Goal: Task Accomplishment & Management: Use online tool/utility

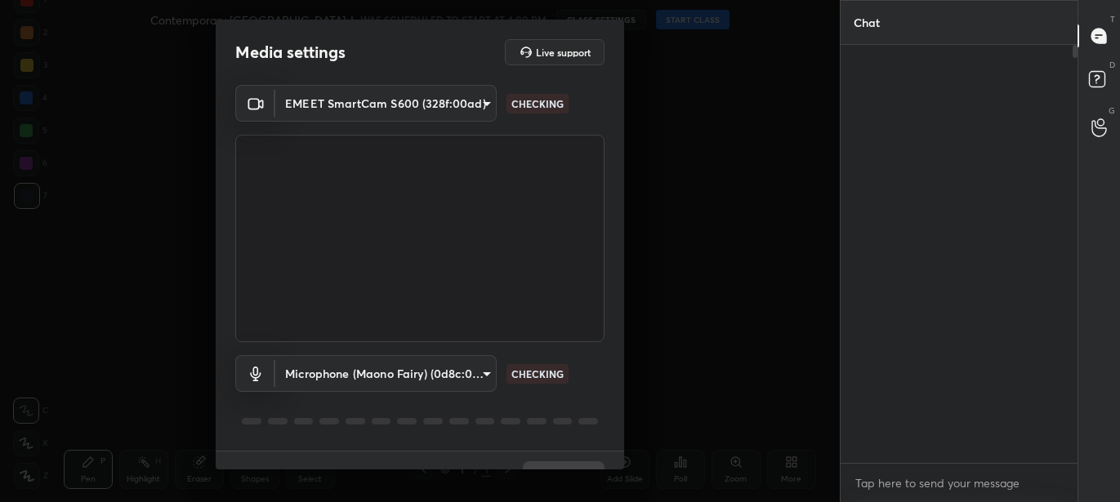
scroll to position [278, 231]
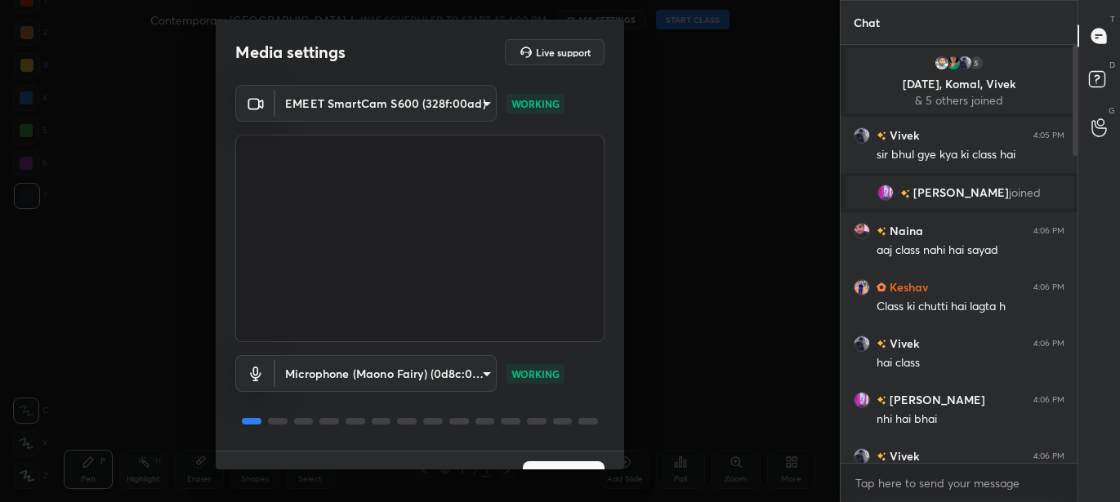
click at [556, 461] on button "Next" at bounding box center [564, 477] width 82 height 33
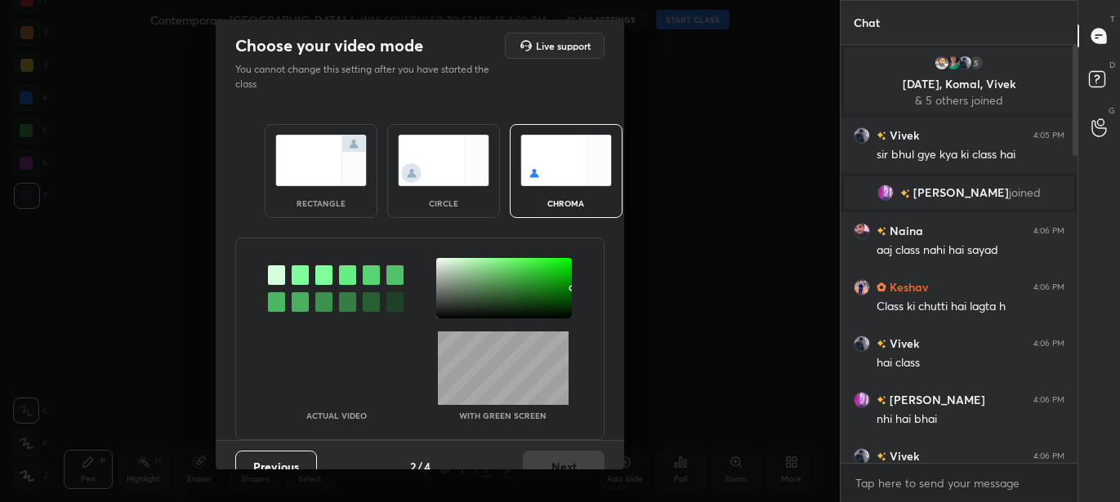
click at [365, 163] on div "rectangle" at bounding box center [321, 171] width 113 height 94
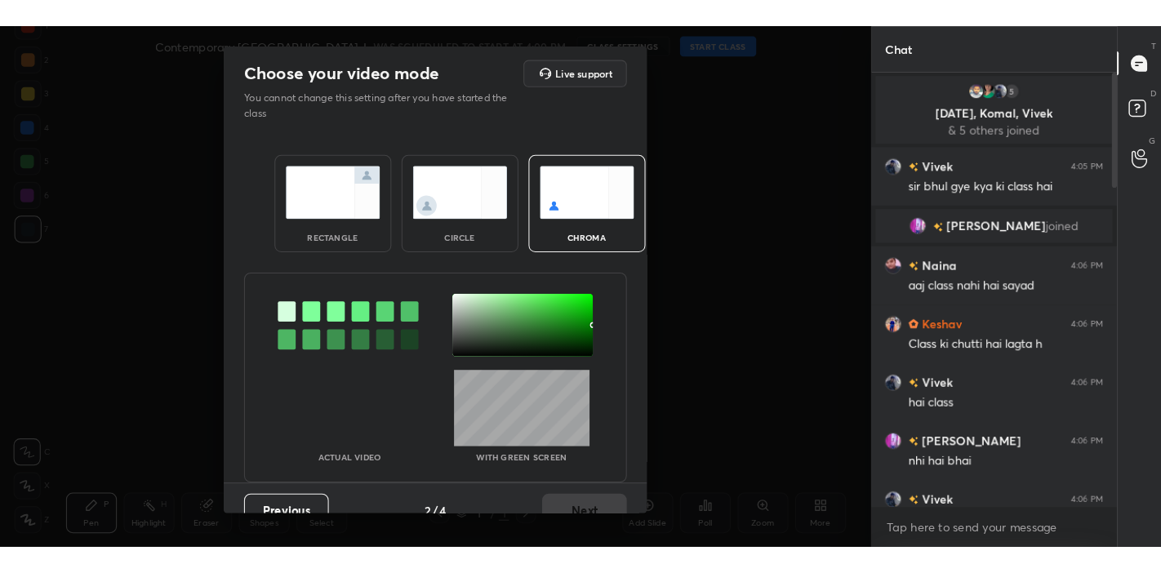
scroll to position [5, 5]
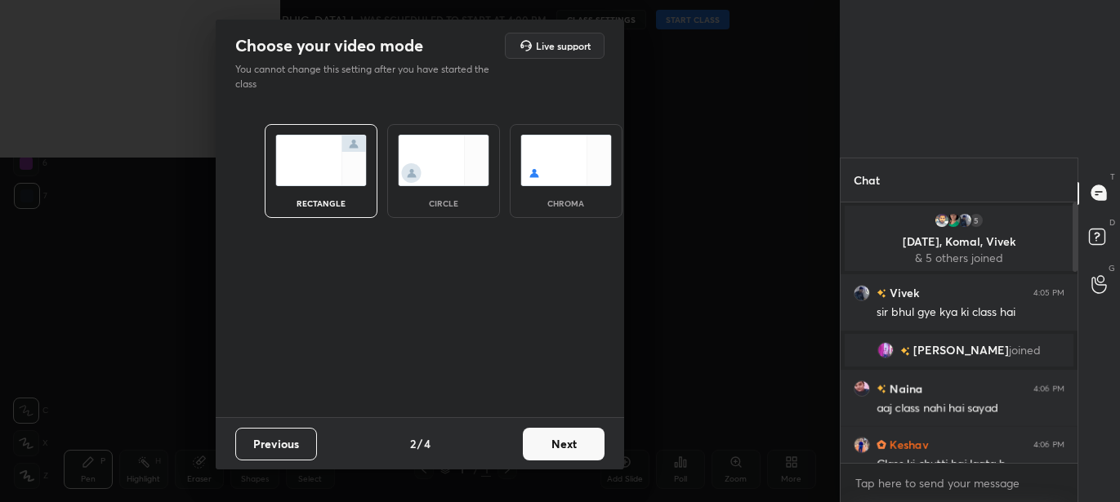
click at [557, 439] on button "Next" at bounding box center [564, 444] width 82 height 33
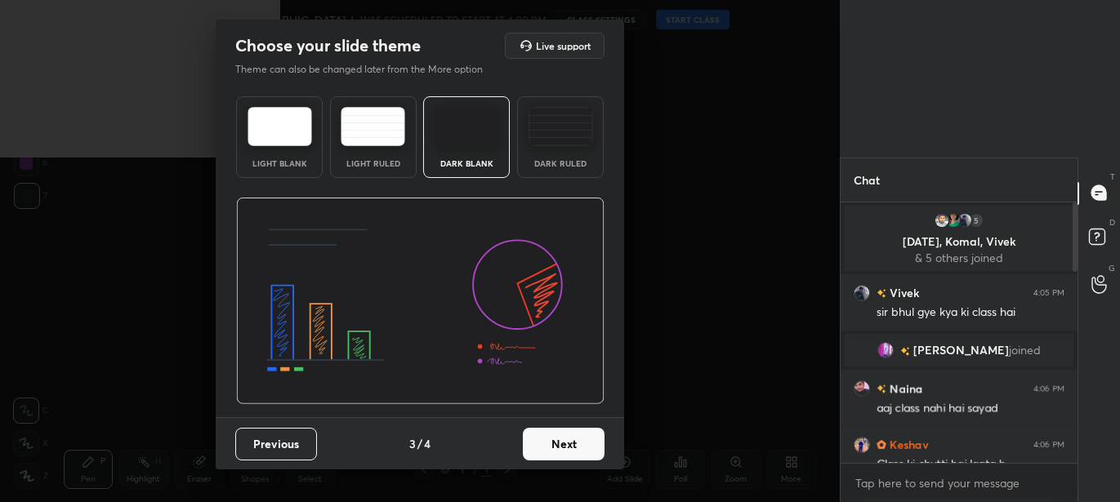
click at [580, 442] on button "Next" at bounding box center [564, 444] width 82 height 33
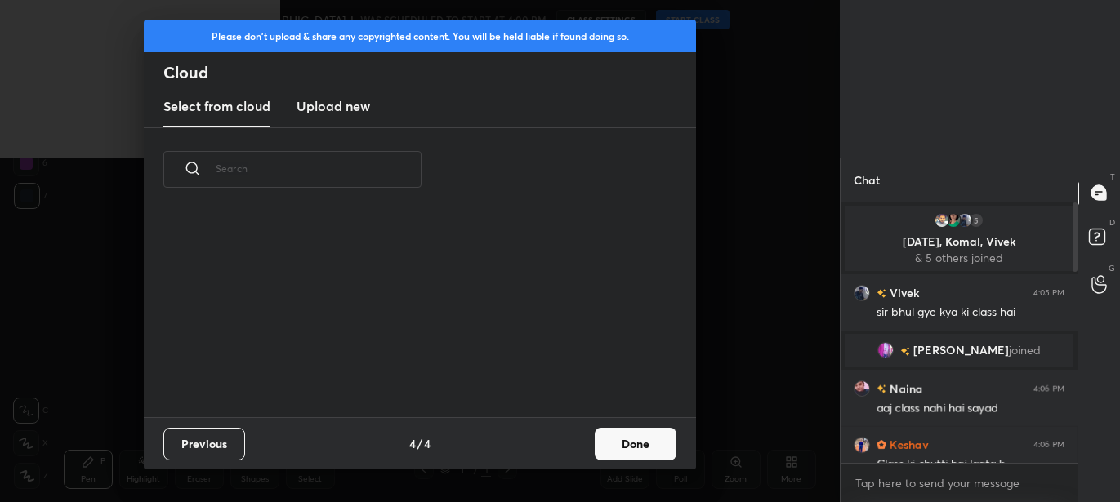
click at [621, 443] on button "Done" at bounding box center [636, 444] width 82 height 33
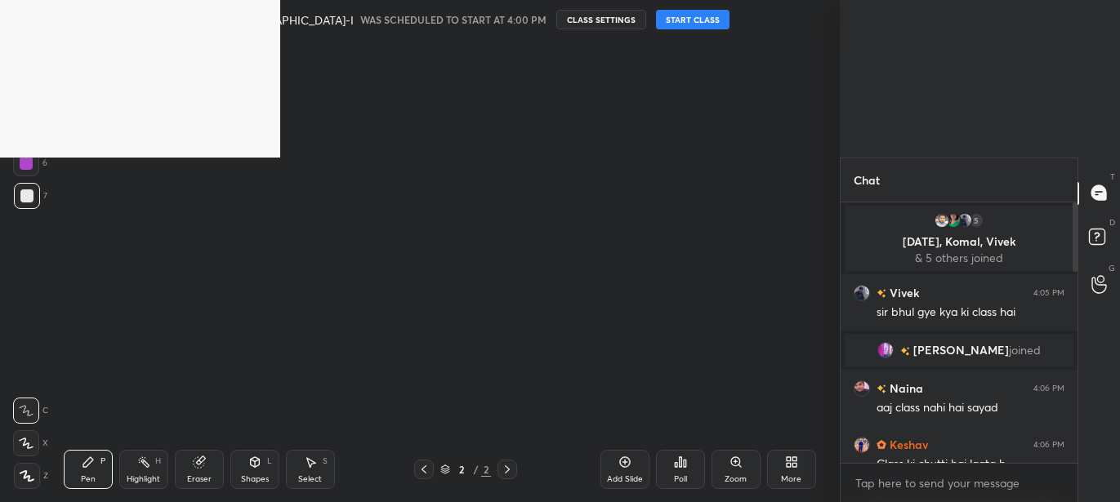
click at [656, 19] on button "START CLASS" at bounding box center [693, 20] width 74 height 20
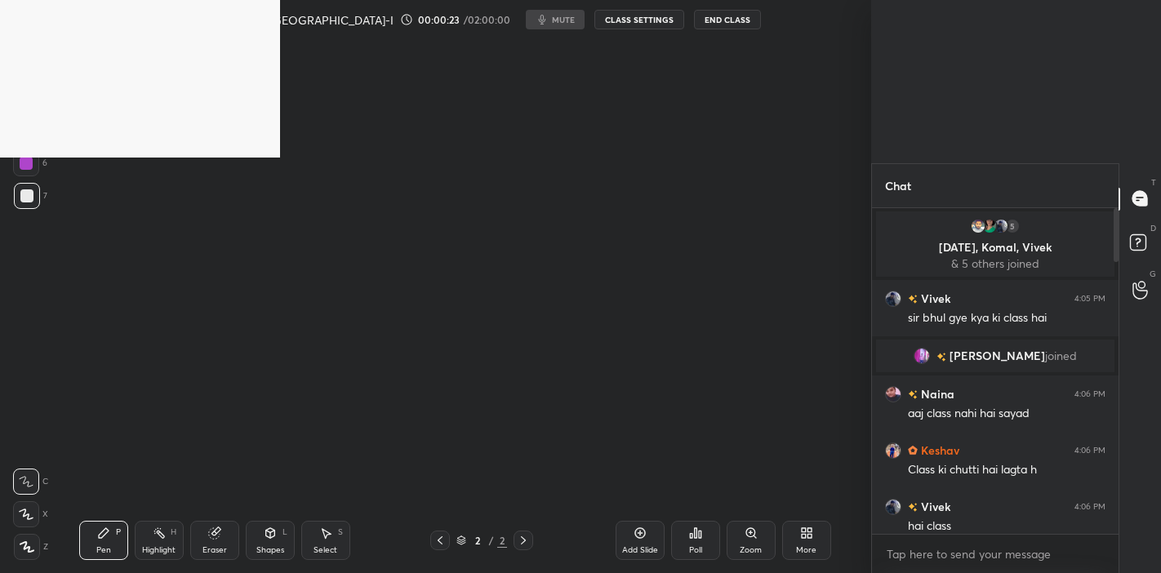
scroll to position [185, 243]
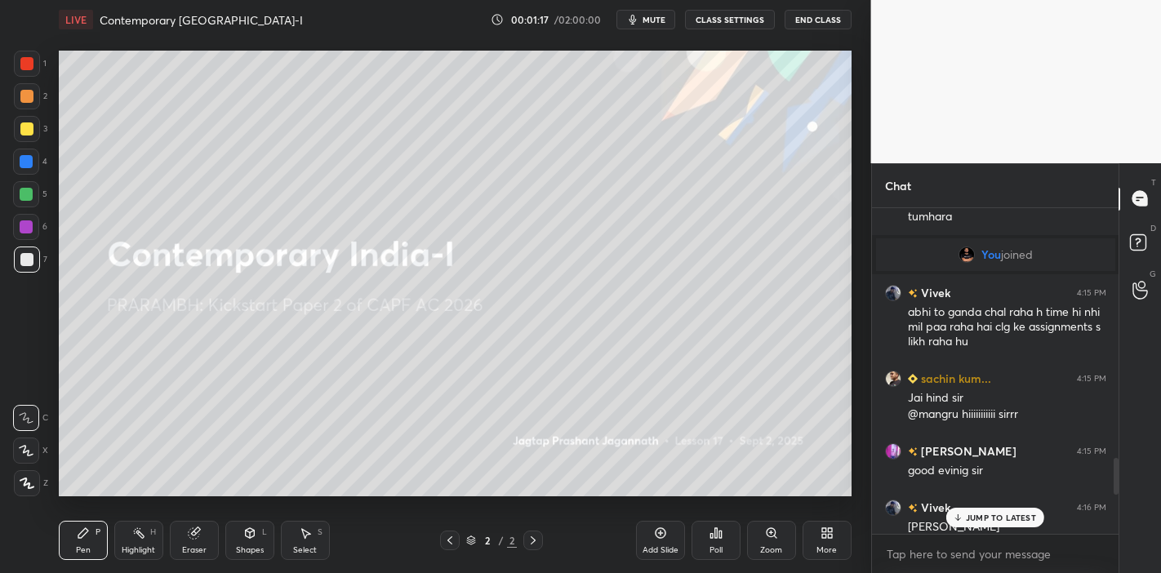
scroll to position [2567, 0]
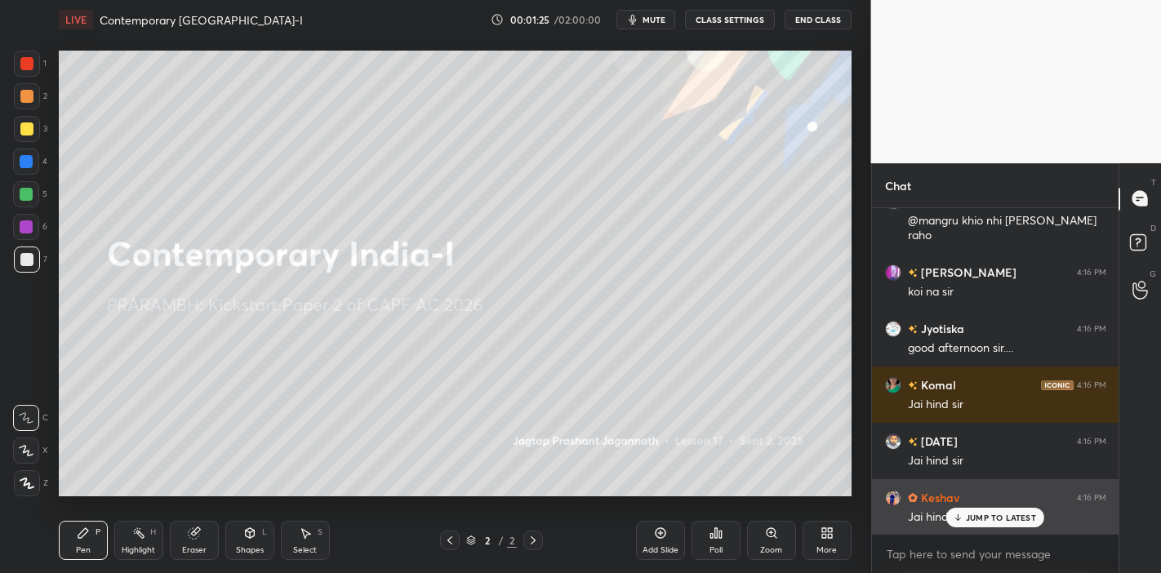
click at [1001, 515] on p "JUMP TO LATEST" at bounding box center [1001, 518] width 70 height 10
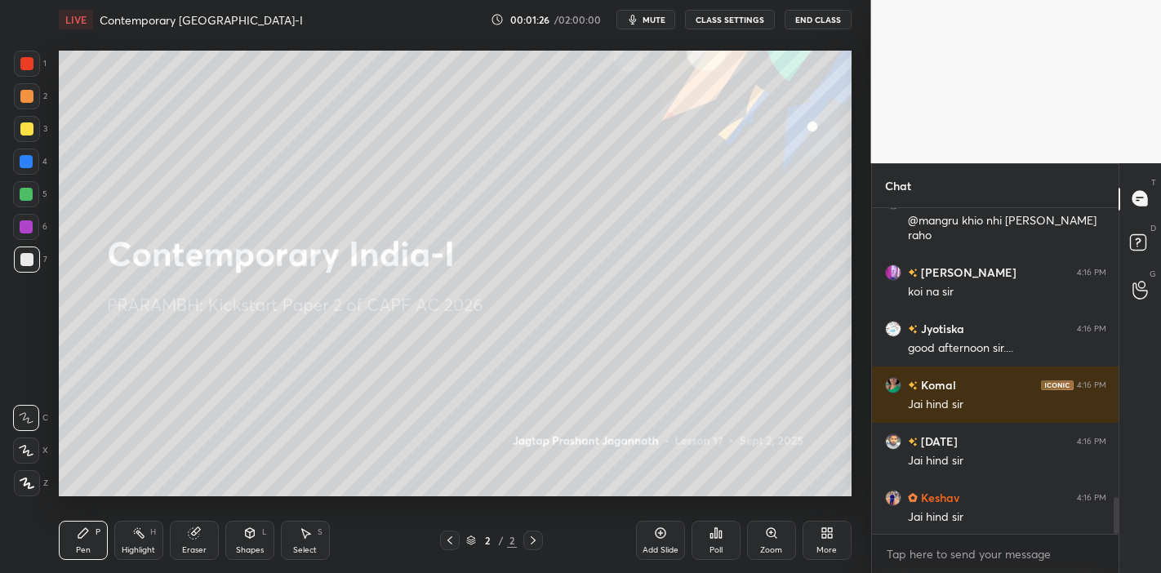
scroll to position [2624, 0]
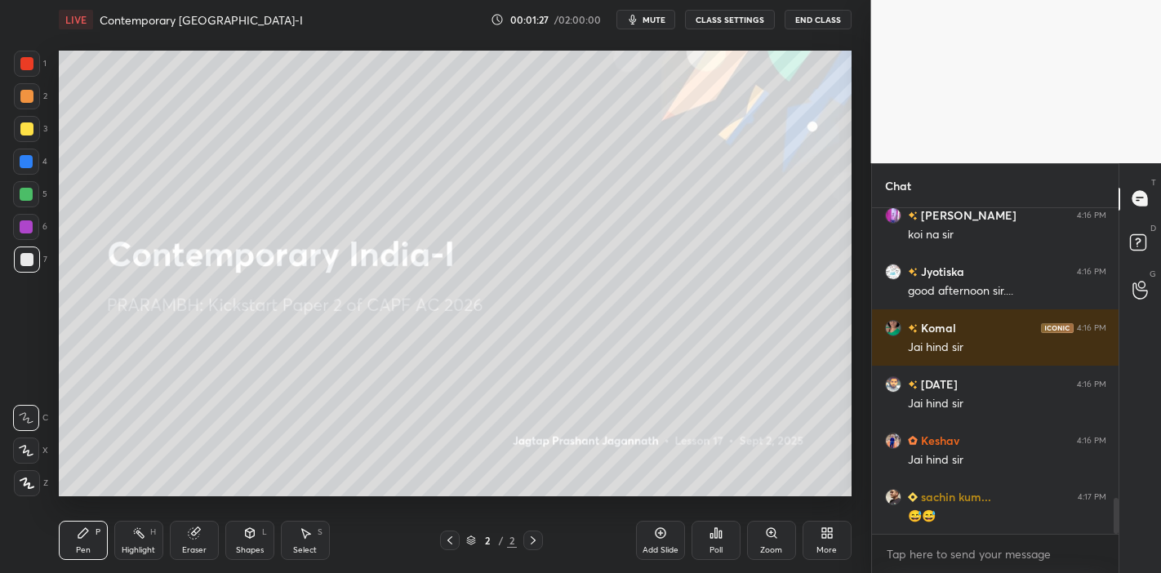
click at [28, 447] on icon at bounding box center [26, 450] width 15 height 11
drag, startPoint x: 21, startPoint y: 119, endPoint x: 42, endPoint y: 148, distance: 35.6
click at [20, 120] on div at bounding box center [27, 129] width 26 height 26
click at [655, 540] on div "Add Slide" at bounding box center [660, 540] width 49 height 39
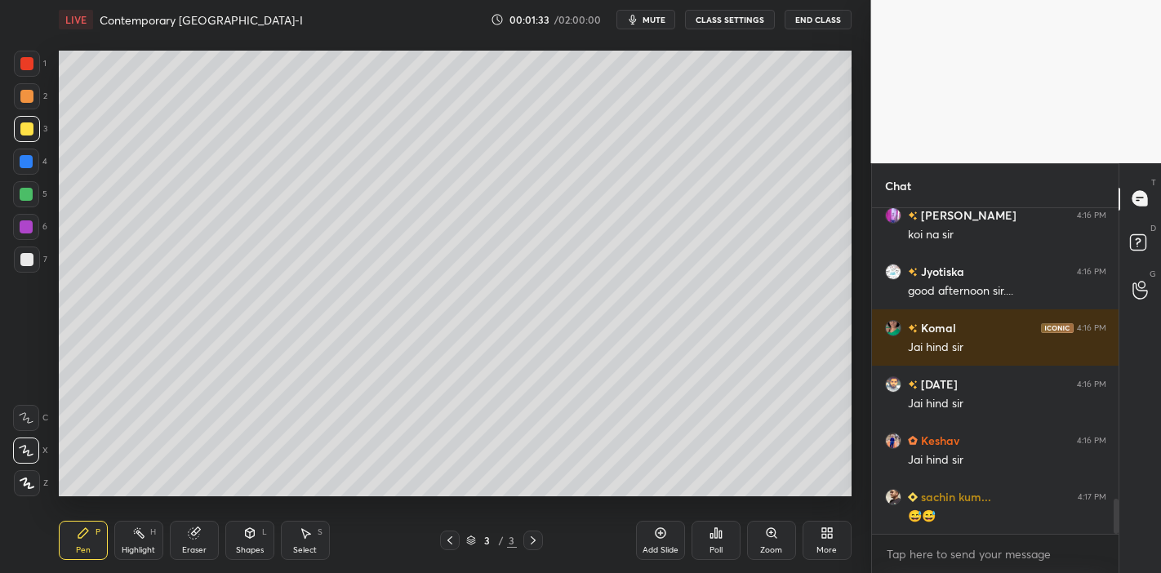
scroll to position [2680, 0]
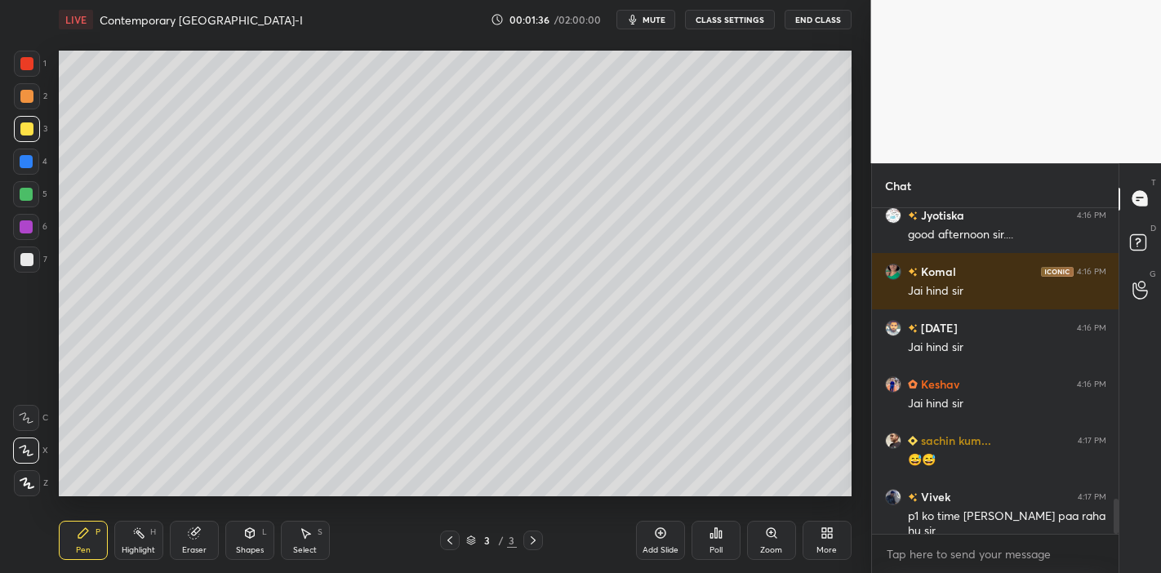
drag, startPoint x: 29, startPoint y: 59, endPoint x: 37, endPoint y: 66, distance: 10.4
click at [28, 61] on div at bounding box center [26, 63] width 13 height 13
click at [30, 124] on div at bounding box center [26, 129] width 13 height 13
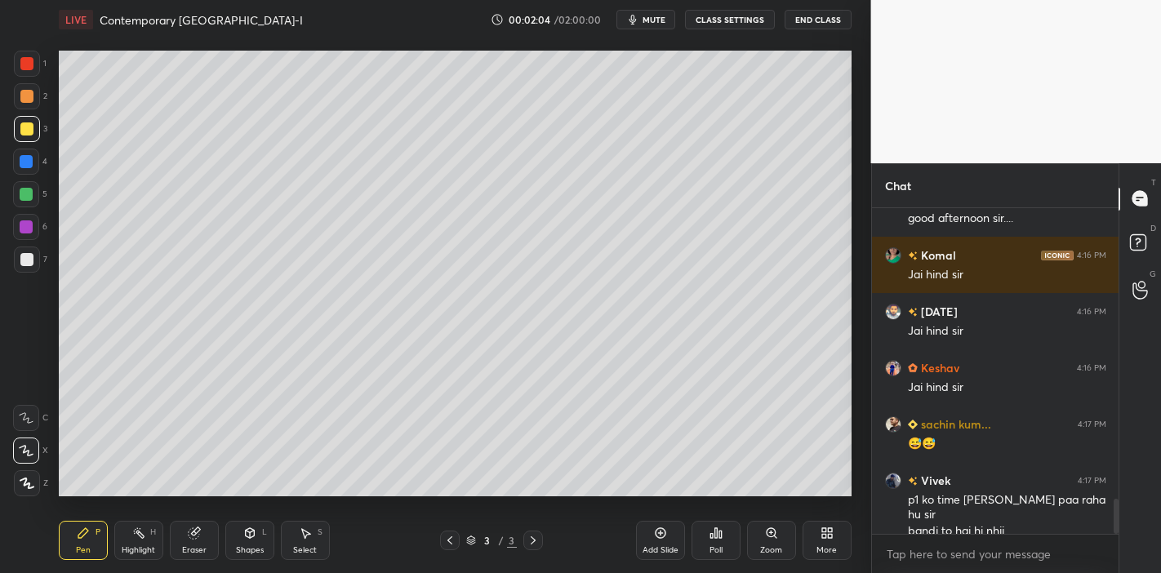
drag, startPoint x: 207, startPoint y: 545, endPoint x: 287, endPoint y: 498, distance: 92.6
click at [212, 540] on div "Eraser" at bounding box center [194, 540] width 49 height 39
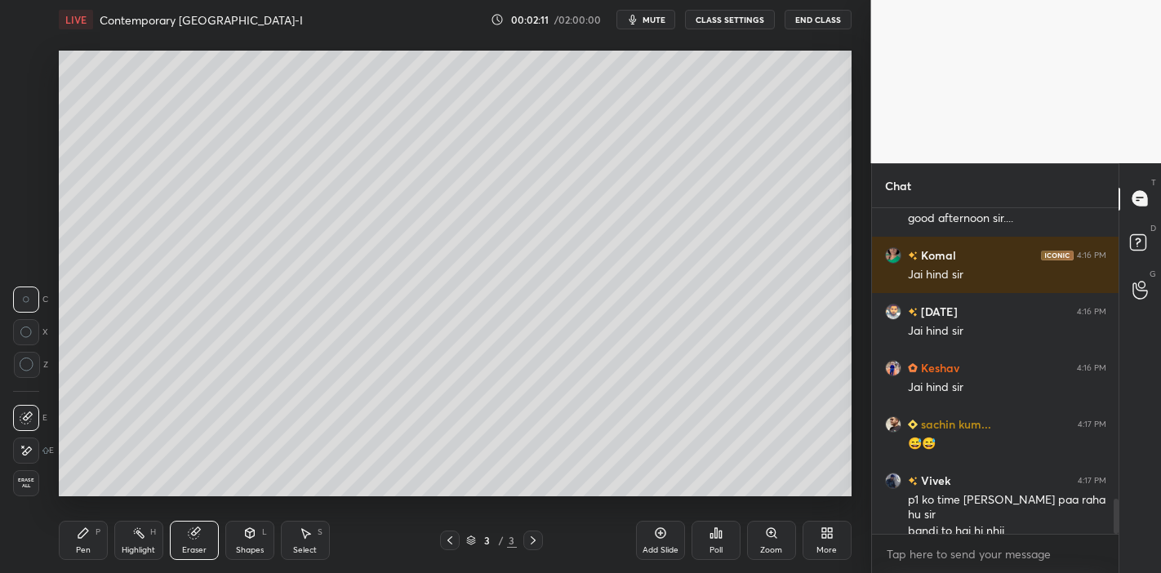
drag, startPoint x: 63, startPoint y: 545, endPoint x: 100, endPoint y: 534, distance: 38.3
click at [65, 545] on div "Pen P" at bounding box center [83, 540] width 49 height 39
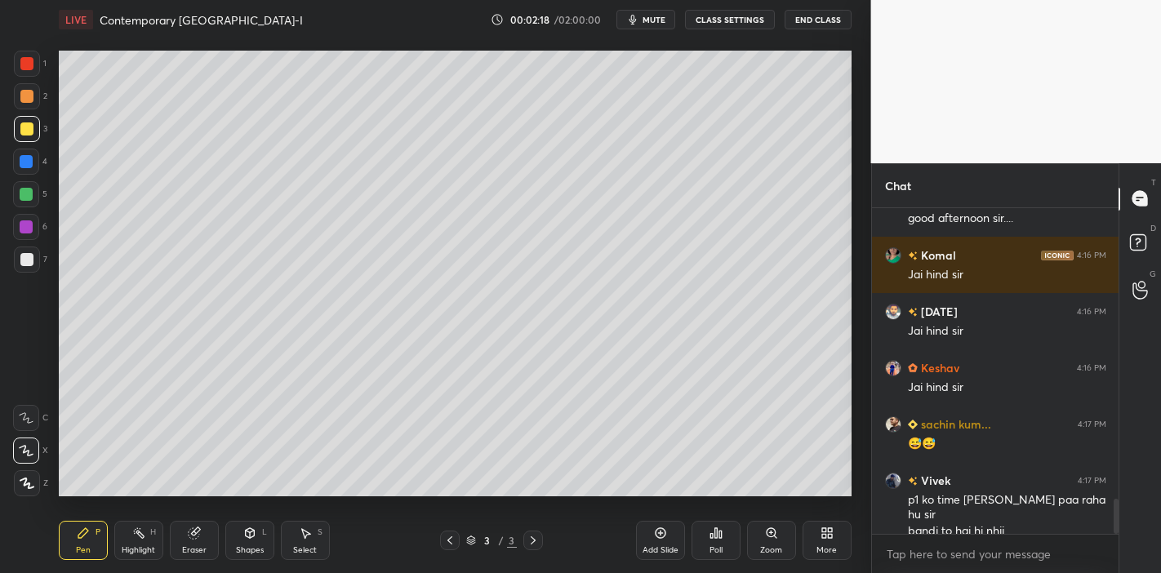
click at [171, 490] on div "Setting up your live class Poll for secs No correct answer Start poll" at bounding box center [455, 273] width 806 height 469
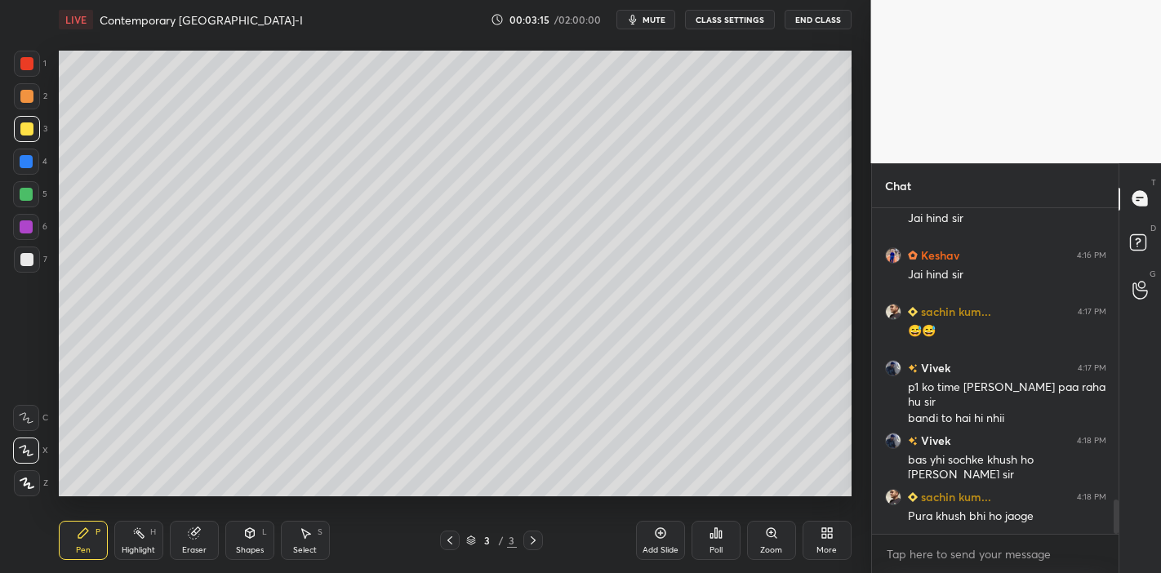
scroll to position [2826, 0]
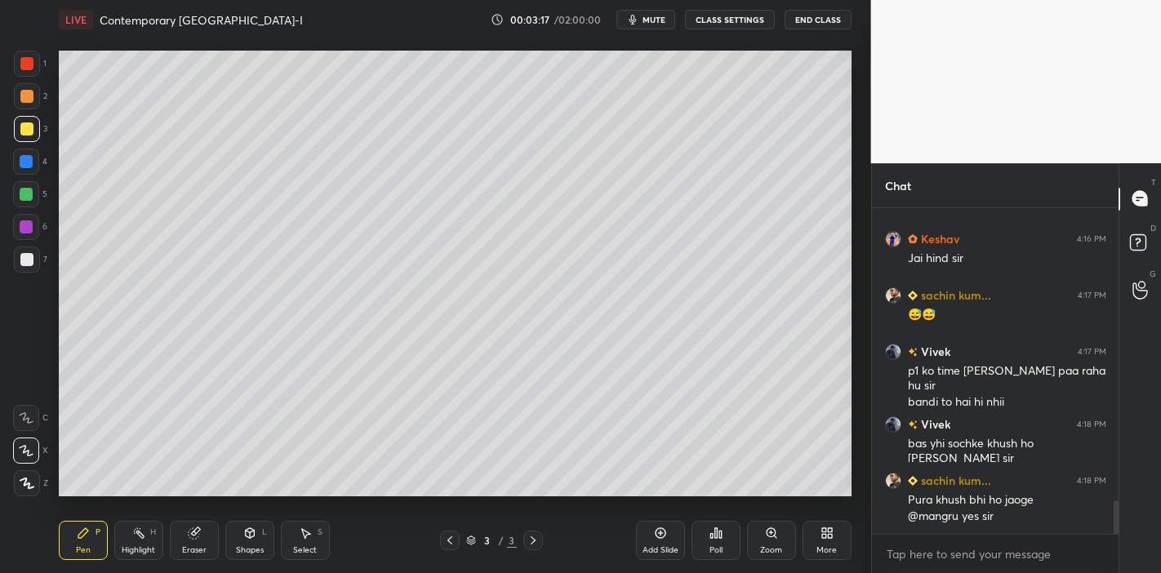
click at [655, 541] on div "Add Slide" at bounding box center [660, 540] width 49 height 39
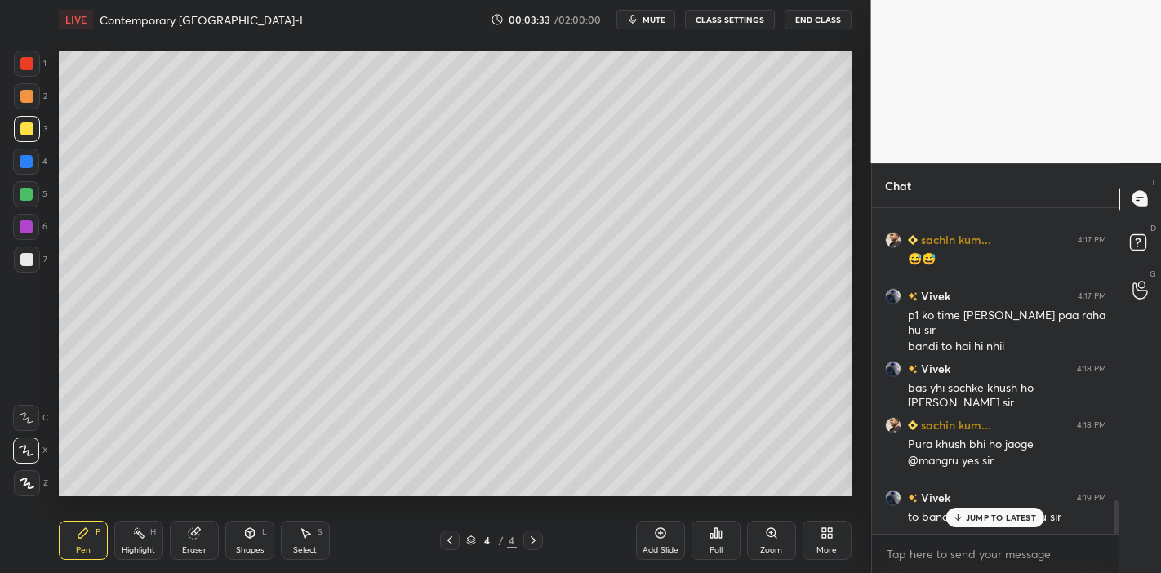
click at [955, 511] on div "JUMP TO LATEST" at bounding box center [996, 518] width 98 height 20
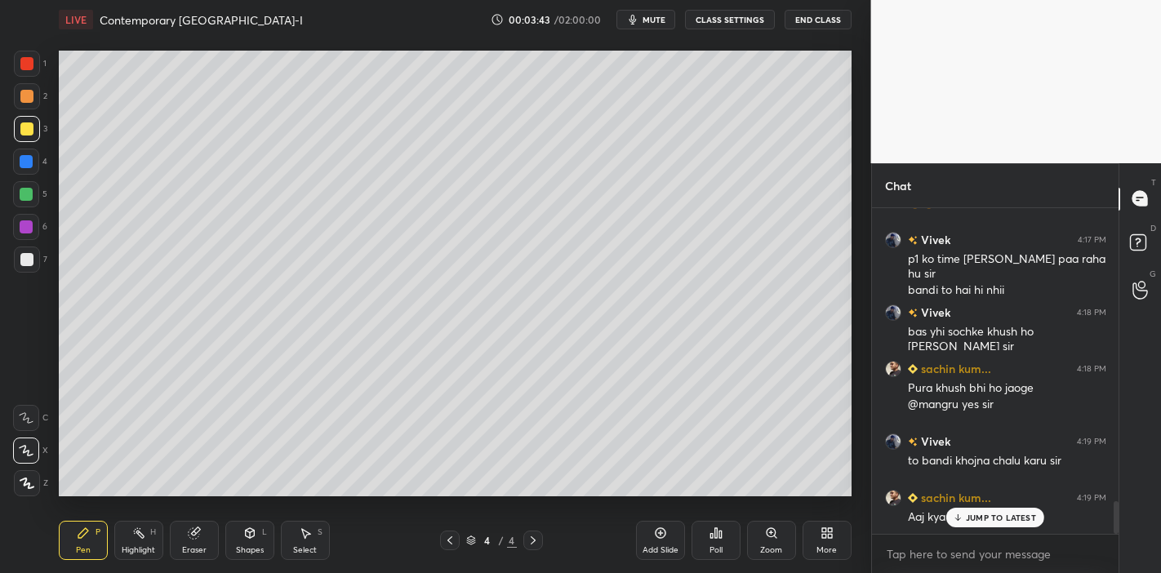
click at [978, 521] on p "JUMP TO LATEST" at bounding box center [1001, 518] width 70 height 10
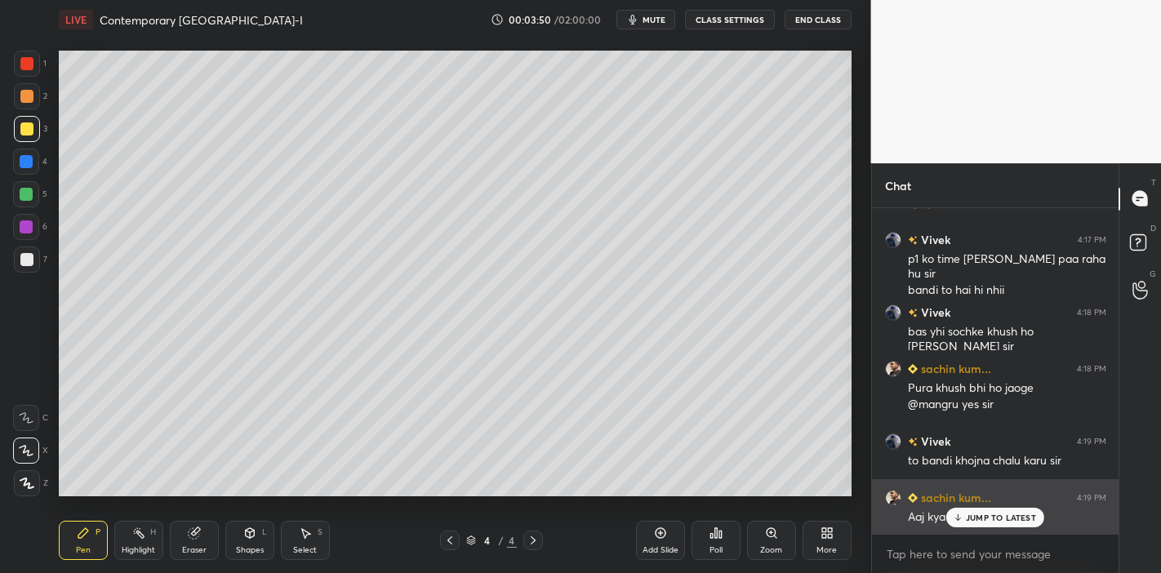
scroll to position [2994, 0]
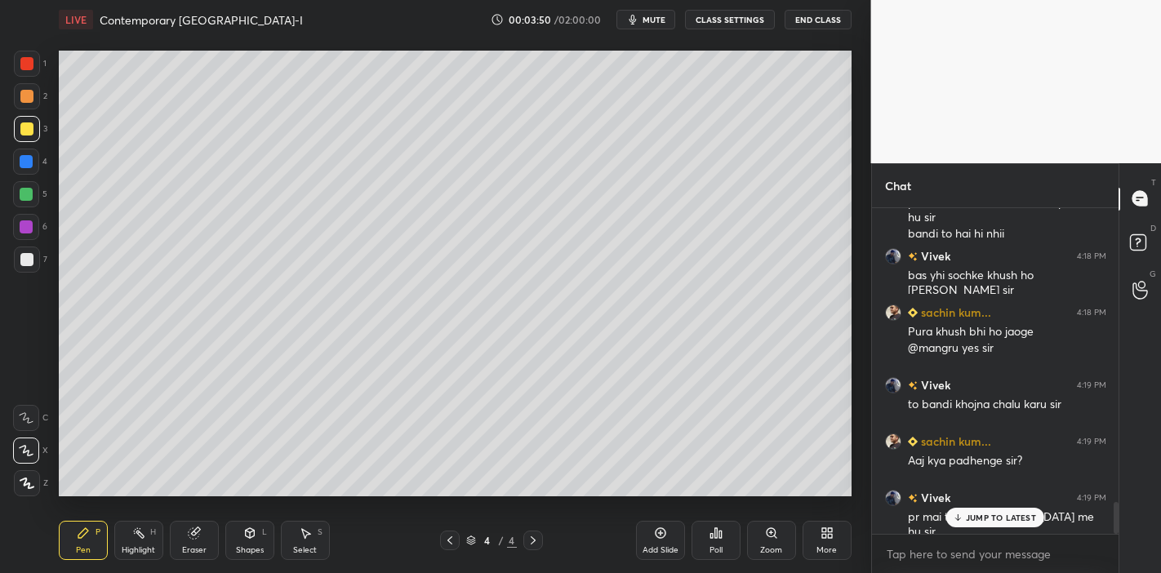
click at [792, 519] on div "LIVE Contemporary [GEOGRAPHIC_DATA]-I 00:03:50 / 02:00:00 mute CLASS SETTINGS E…" at bounding box center [455, 286] width 806 height 573
click at [1023, 522] on p "JUMP TO LATEST" at bounding box center [1001, 518] width 70 height 10
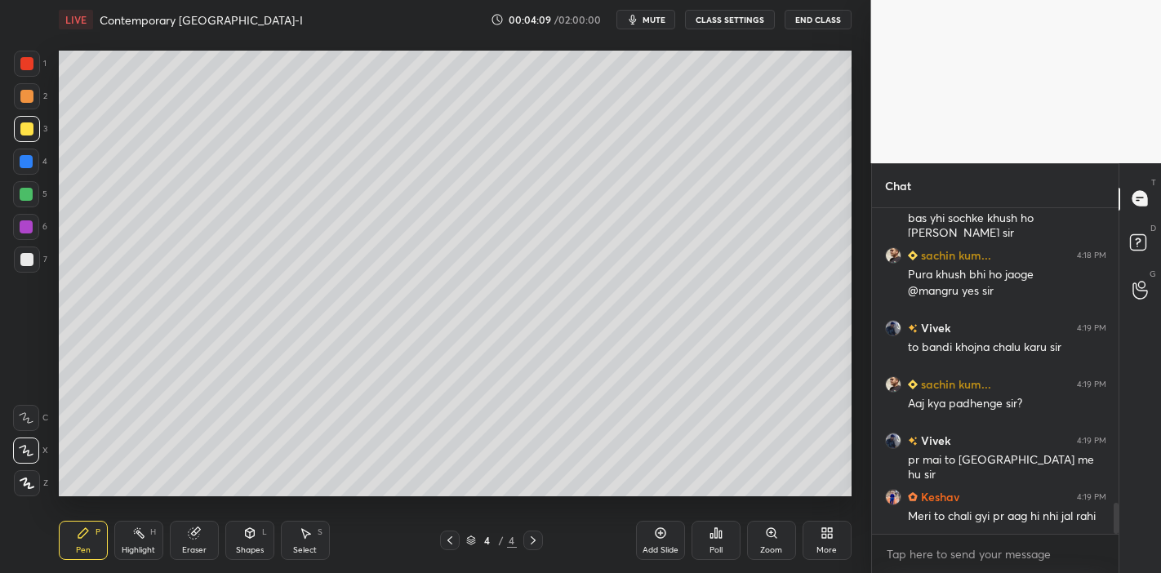
scroll to position [3107, 0]
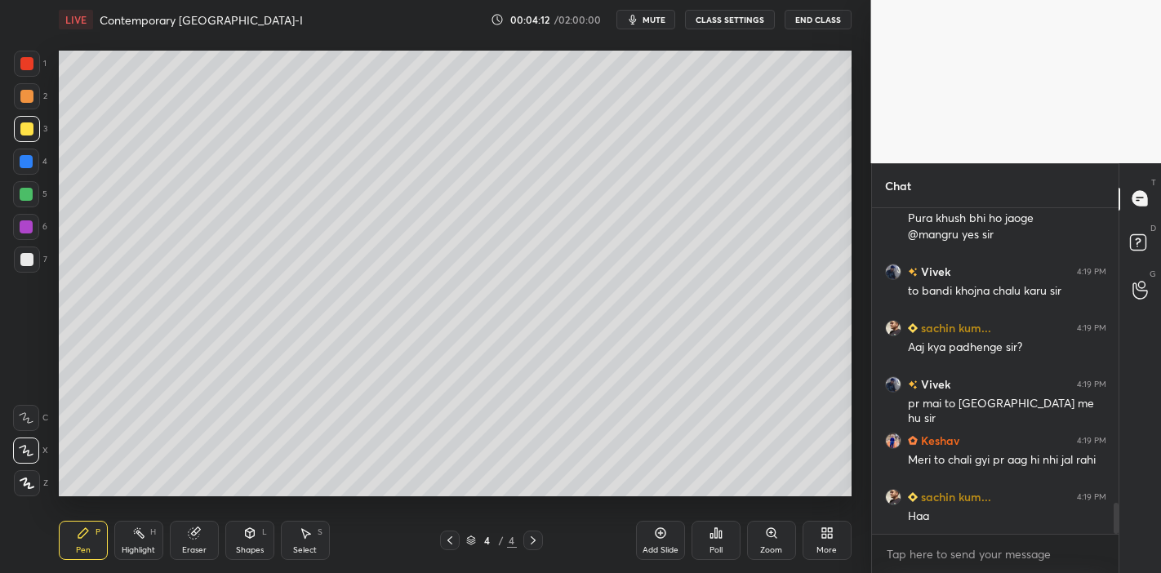
click at [199, 557] on div "Eraser" at bounding box center [194, 540] width 49 height 39
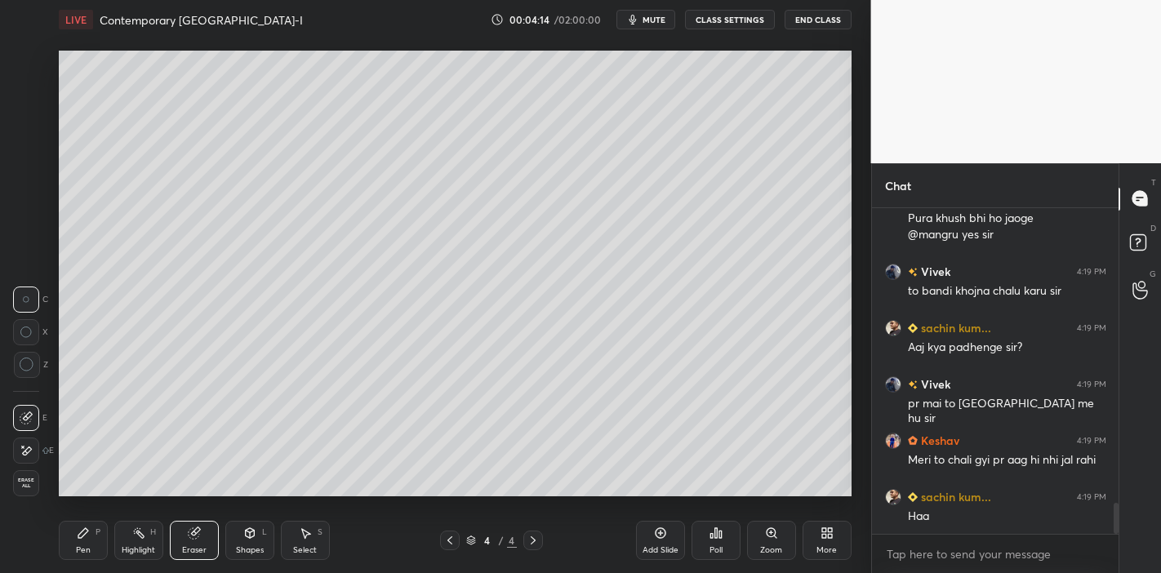
click at [96, 561] on div "Pen P Highlight H Eraser Shapes L Select S 4 / 4 Add Slide Poll Zoom More" at bounding box center [455, 540] width 793 height 65
click at [83, 536] on icon at bounding box center [83, 533] width 13 height 13
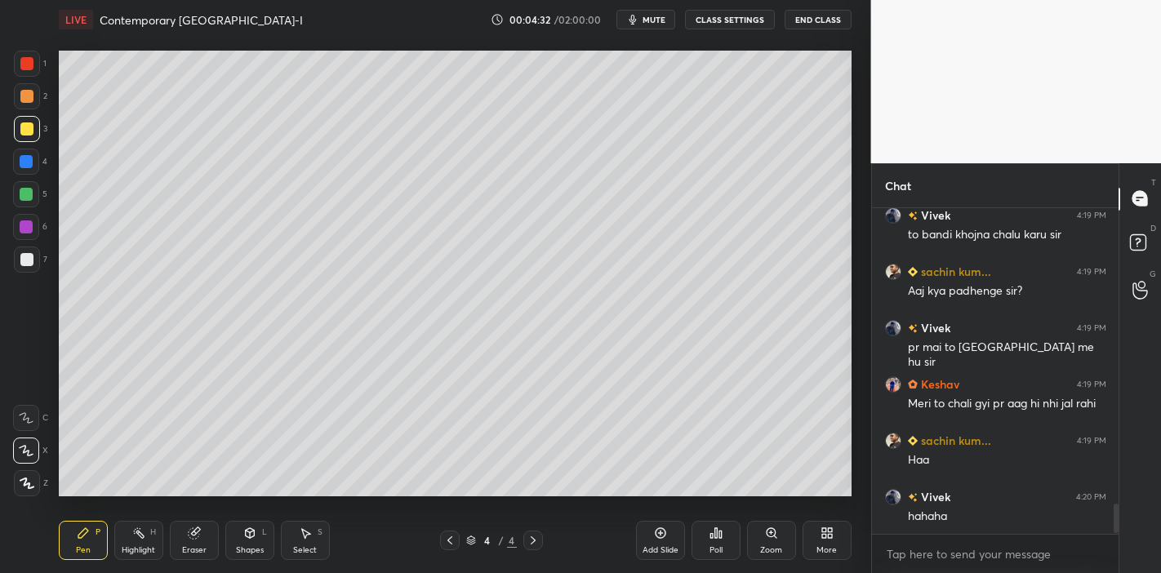
scroll to position [3219, 0]
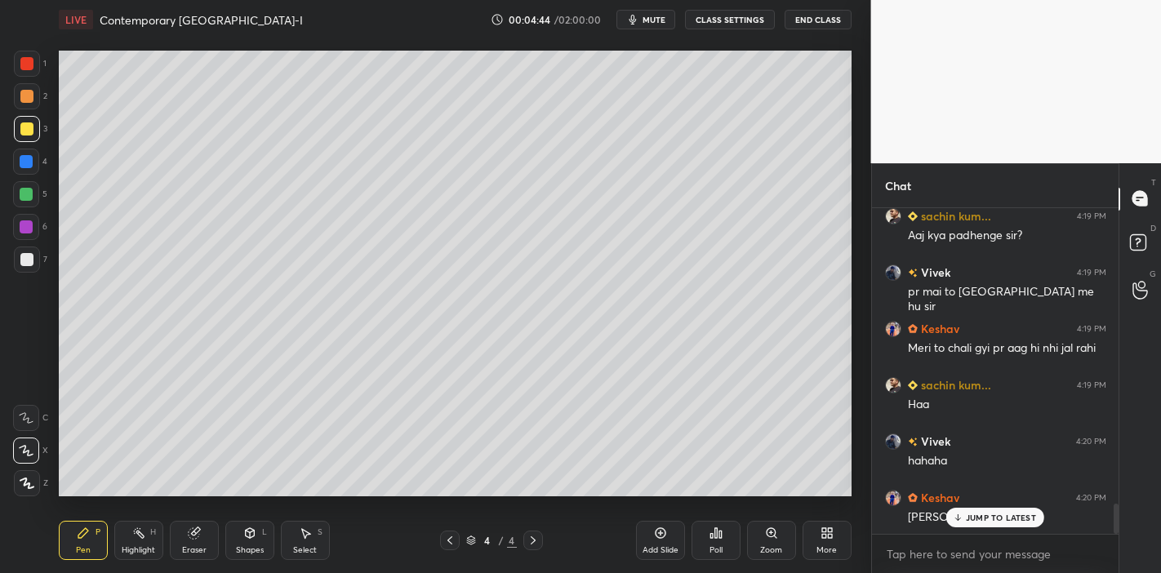
click at [974, 510] on div "JUMP TO LATEST" at bounding box center [996, 518] width 98 height 20
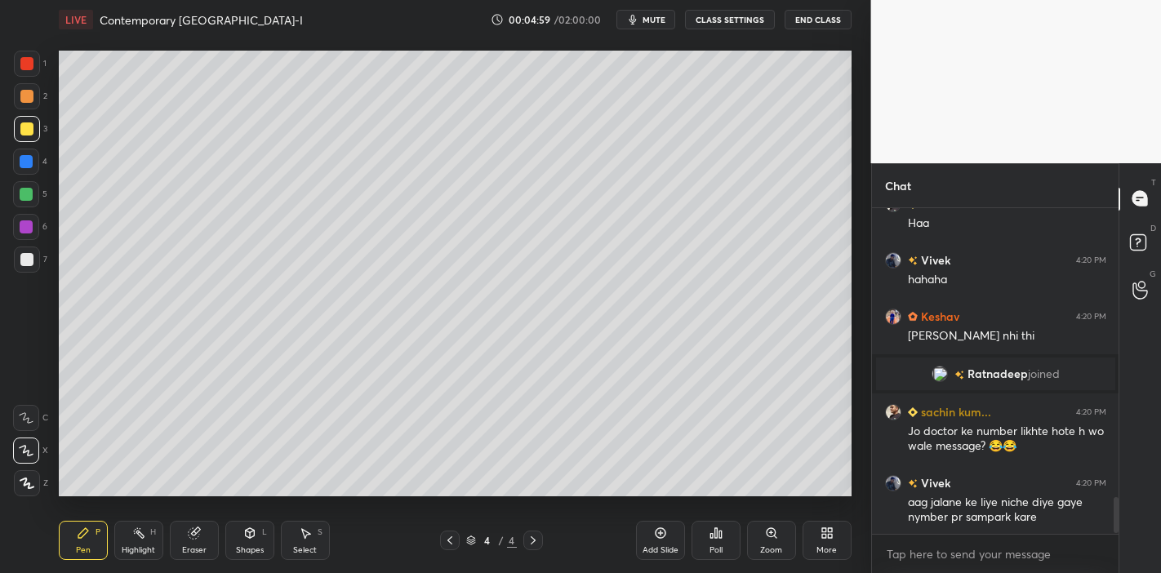
scroll to position [2646, 0]
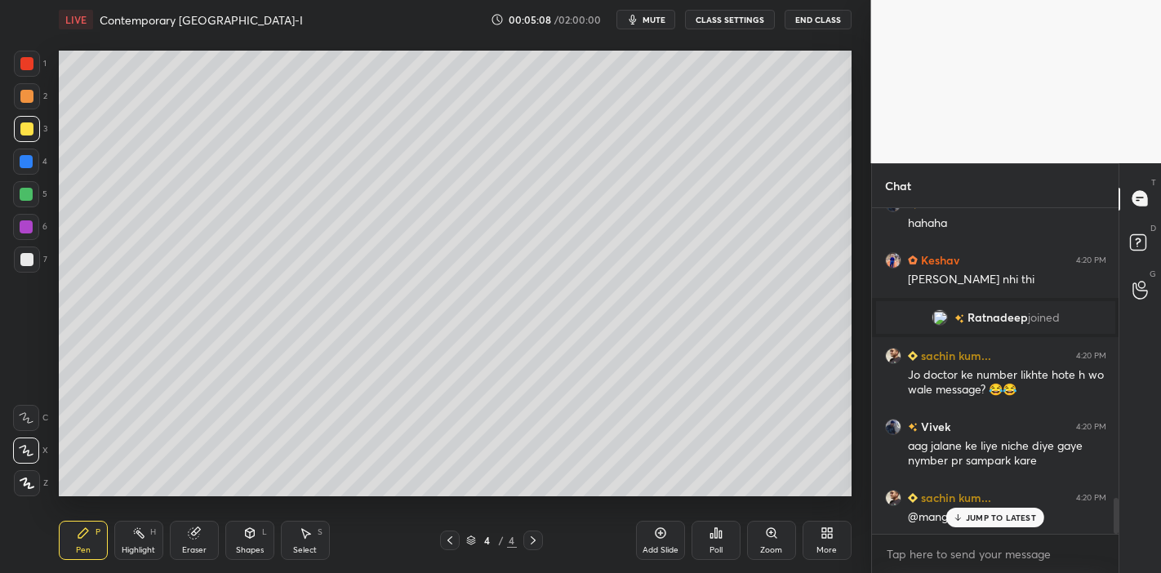
click at [994, 517] on p "JUMP TO LATEST" at bounding box center [1001, 518] width 70 height 10
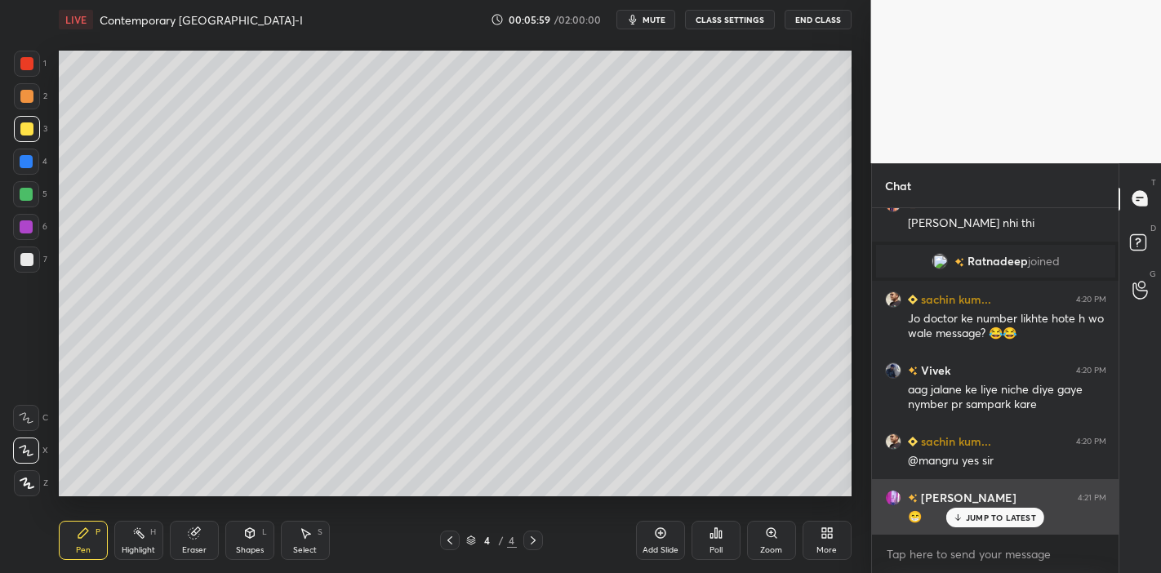
click at [993, 498] on div "[PERSON_NAME] 4:21 PM 😁" at bounding box center [995, 507] width 247 height 56
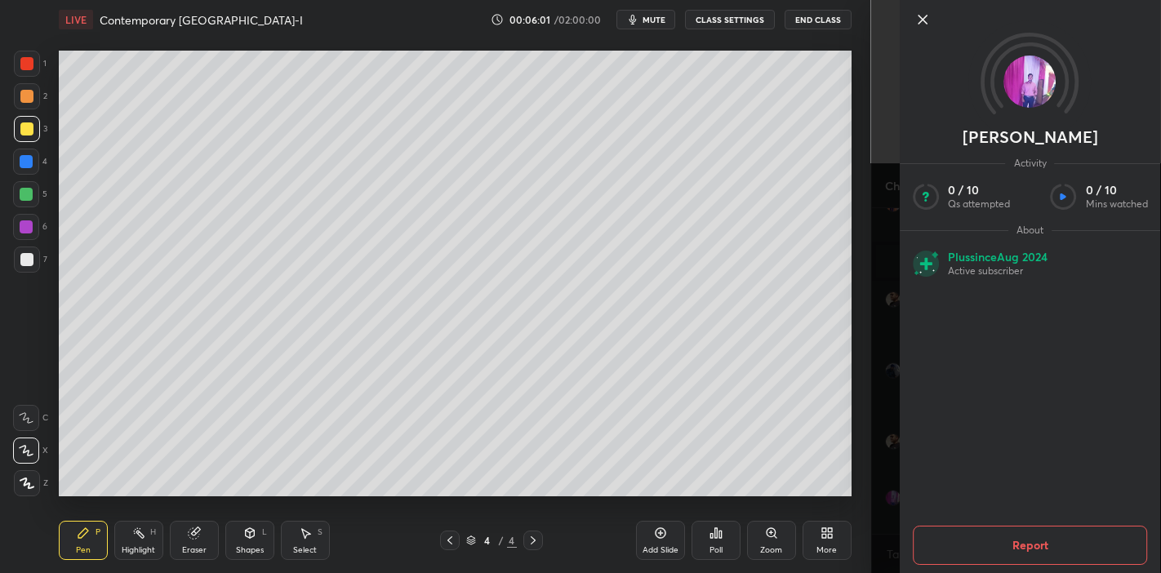
drag, startPoint x: 866, startPoint y: 516, endPoint x: 960, endPoint y: 512, distance: 94.0
click at [960, 512] on body "1 2 3 4 5 6 7 C X Z C X Z E E Erase all H H LIVE Contemporary [GEOGRAPHIC_DATA]…" at bounding box center [580, 286] width 1161 height 573
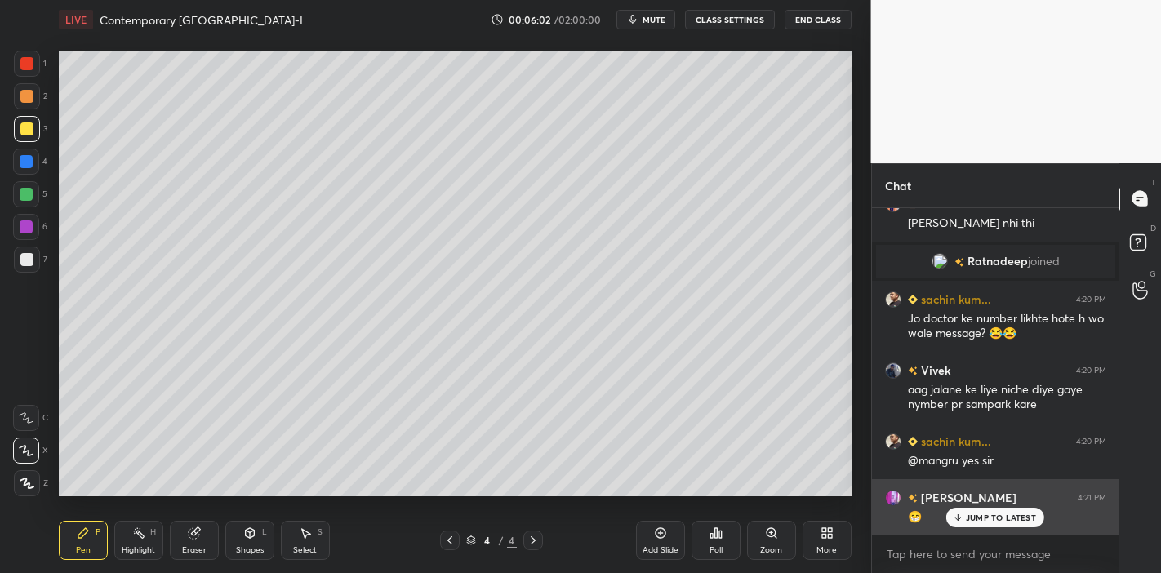
click at [941, 515] on div "[PERSON_NAME]... 4:17 PM 😅😅 Vivek 4:17 PM p1 ko time [PERSON_NAME] paa raha hu …" at bounding box center [995, 371] width 247 height 326
click at [964, 517] on div "JUMP TO LATEST" at bounding box center [996, 518] width 98 height 20
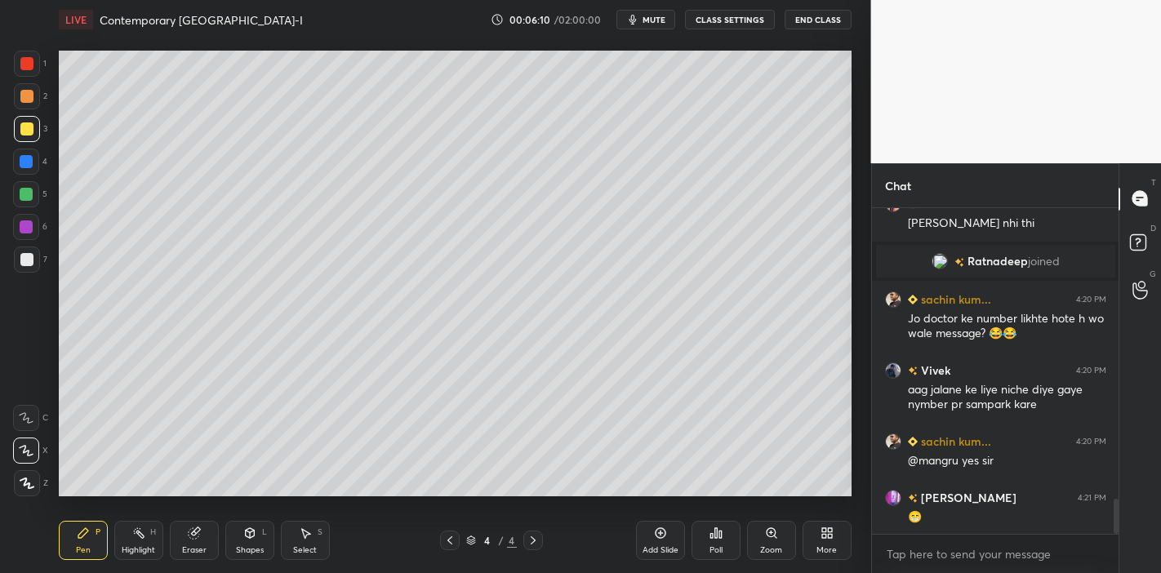
click at [185, 541] on div "Eraser" at bounding box center [194, 540] width 49 height 39
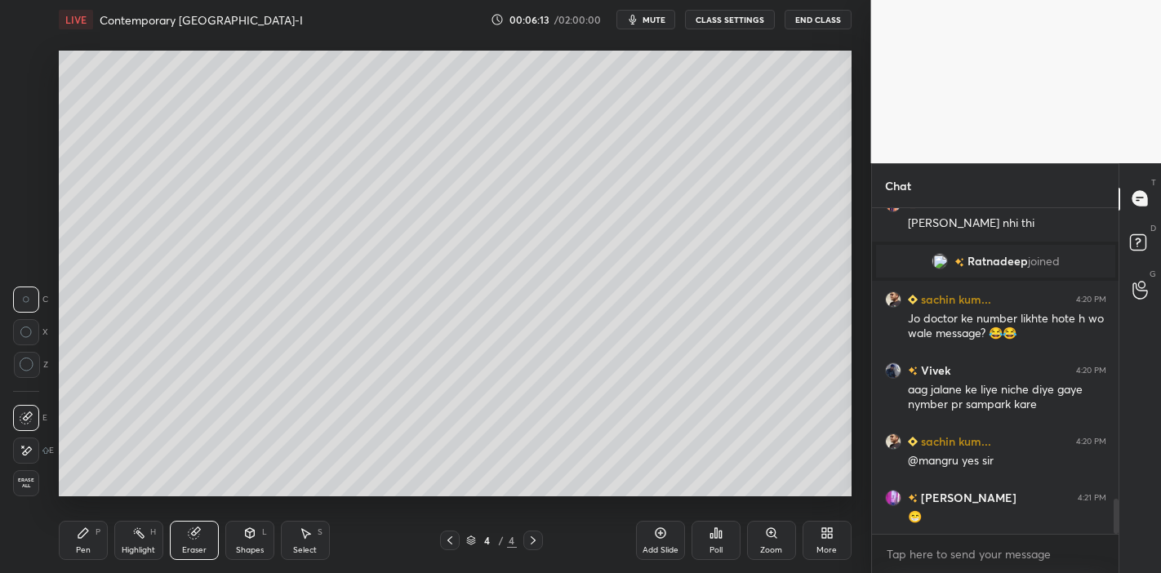
click at [82, 535] on icon at bounding box center [83, 533] width 10 height 10
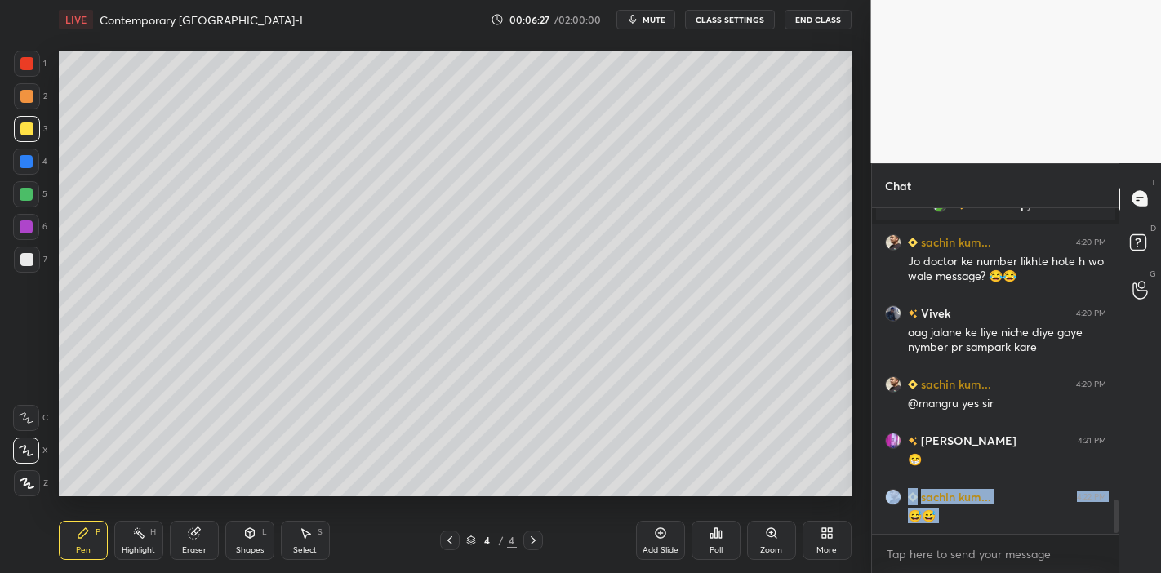
scroll to position [2830, 0]
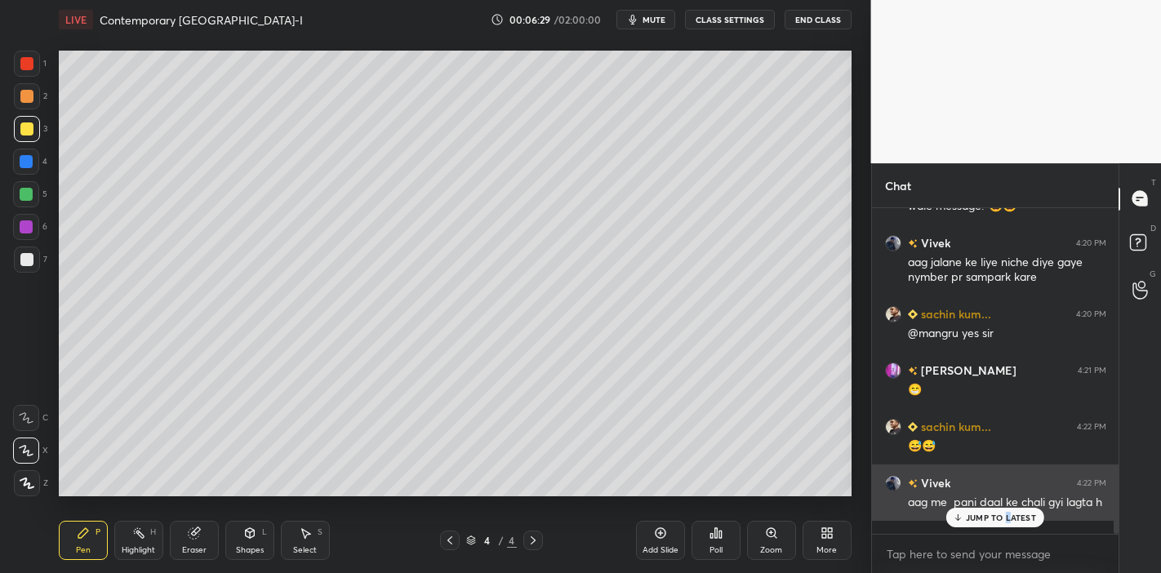
click at [1010, 515] on p "JUMP TO LATEST" at bounding box center [1001, 518] width 70 height 10
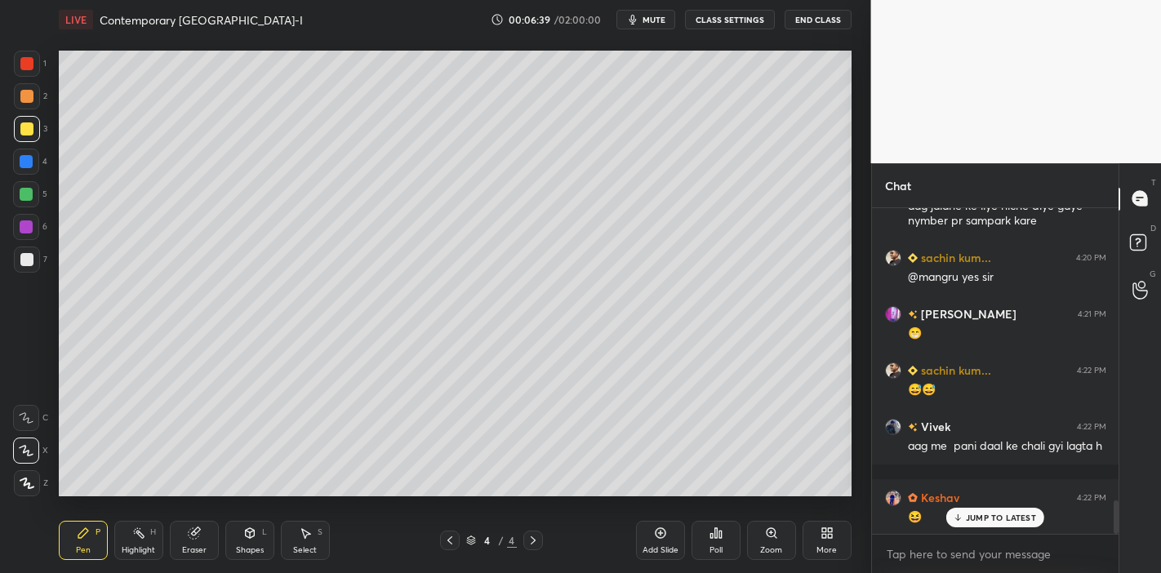
scroll to position [2942, 0]
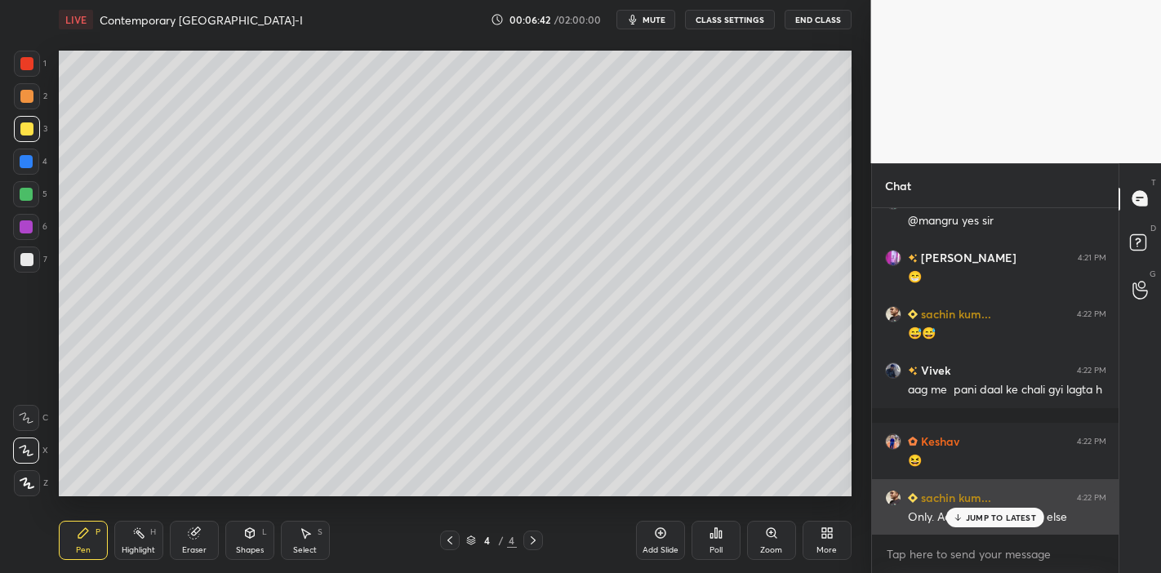
drag, startPoint x: 978, startPoint y: 507, endPoint x: 969, endPoint y: 507, distance: 9.0
click at [980, 508] on div "JUMP TO LATEST" at bounding box center [996, 518] width 98 height 20
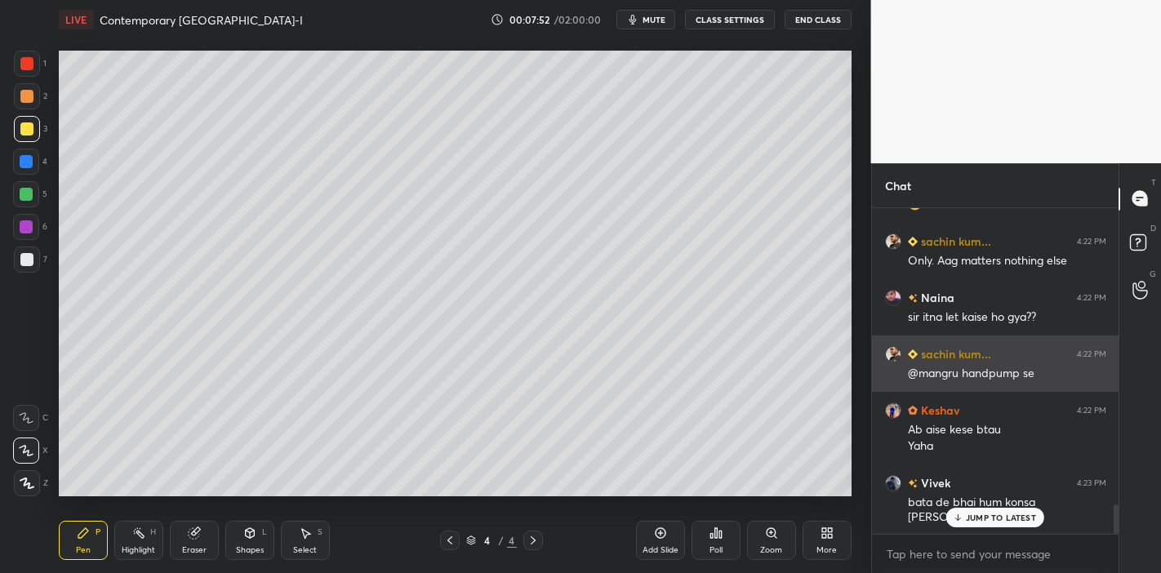
scroll to position [3255, 0]
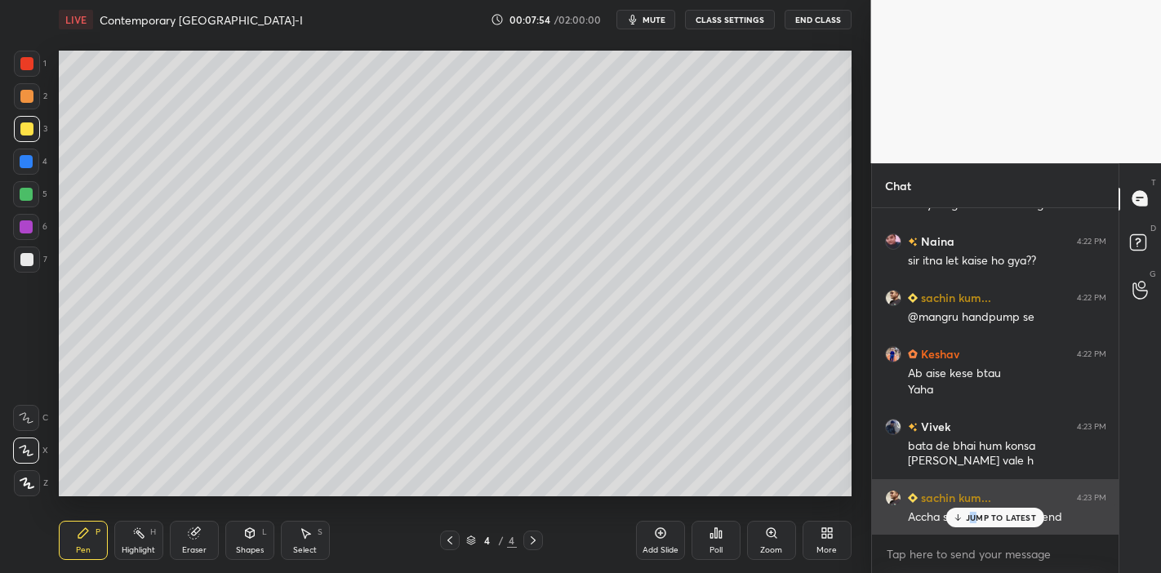
drag, startPoint x: 973, startPoint y: 515, endPoint x: 964, endPoint y: 515, distance: 9.8
click at [975, 515] on p "JUMP TO LATEST" at bounding box center [1001, 518] width 70 height 10
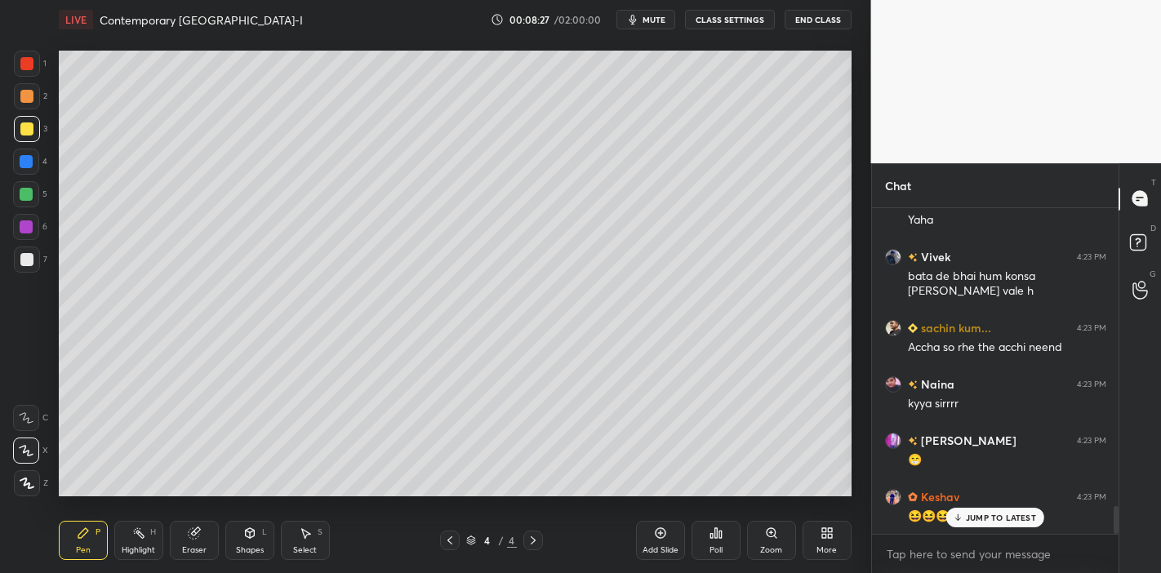
scroll to position [3481, 0]
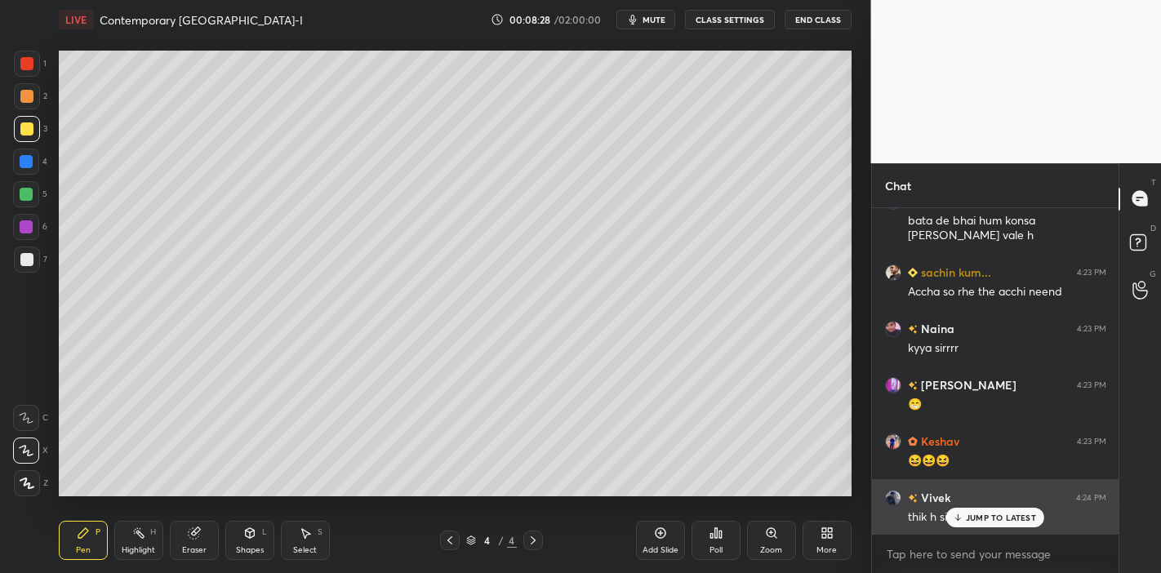
click at [1003, 516] on p "JUMP TO LATEST" at bounding box center [1001, 518] width 70 height 10
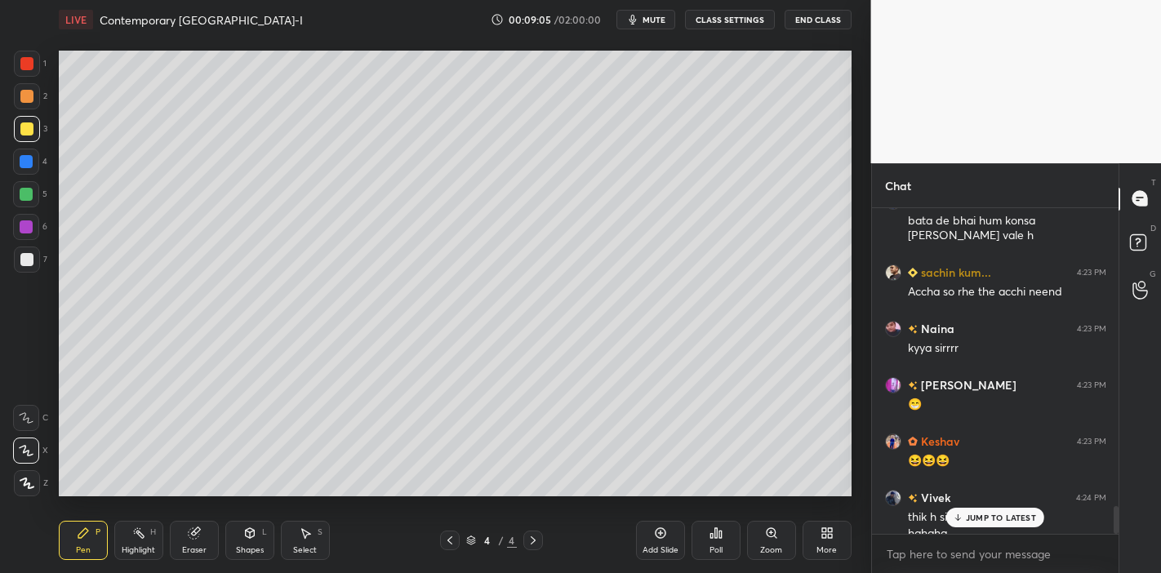
scroll to position [3497, 0]
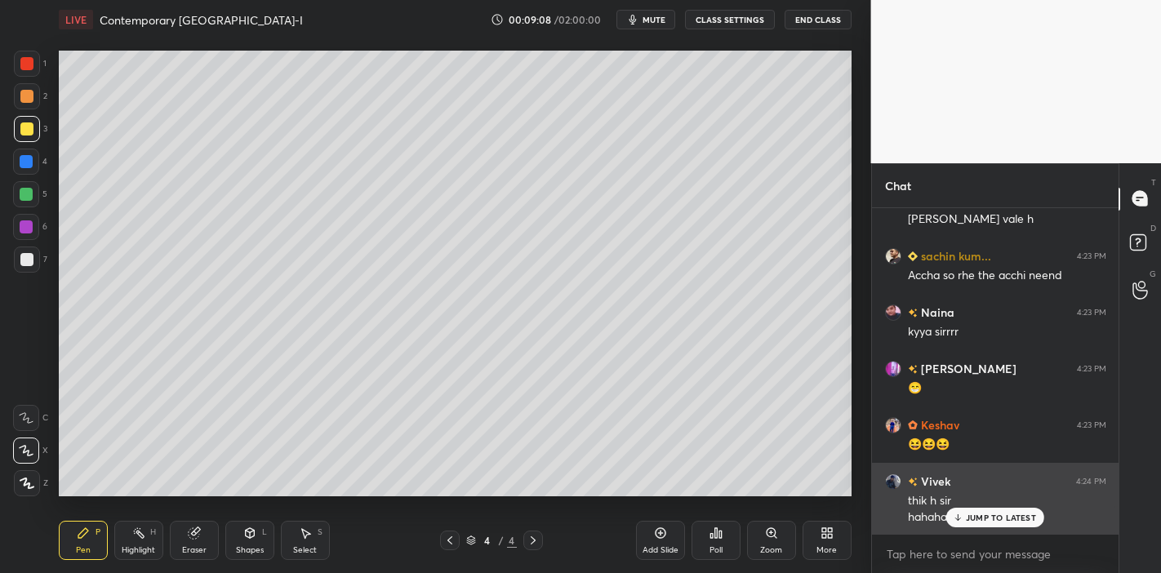
click at [983, 523] on p "JUMP TO LATEST" at bounding box center [1001, 518] width 70 height 10
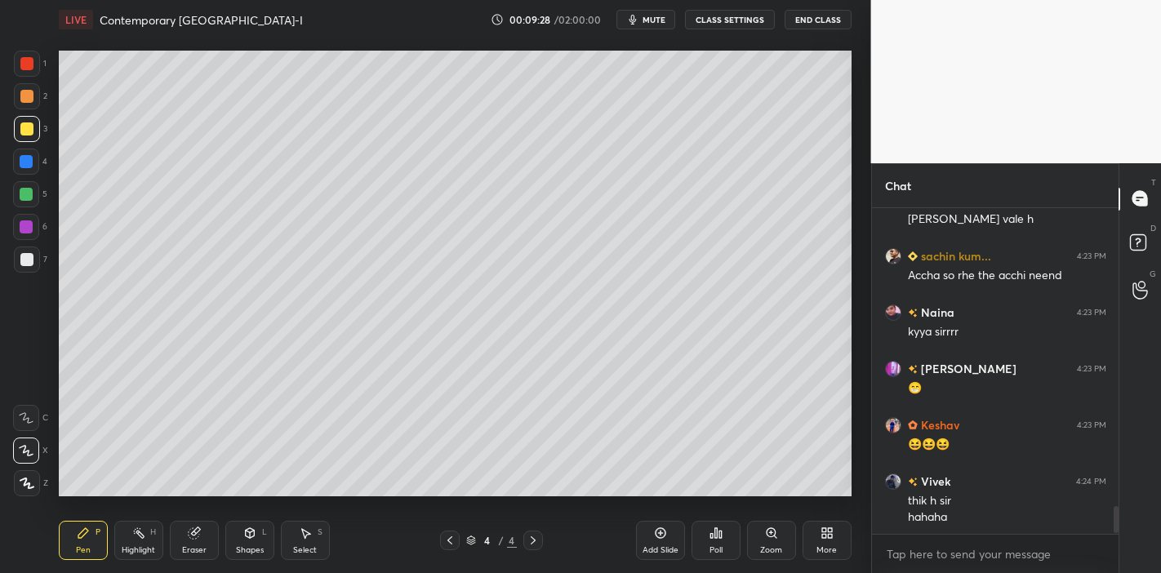
scroll to position [3553, 0]
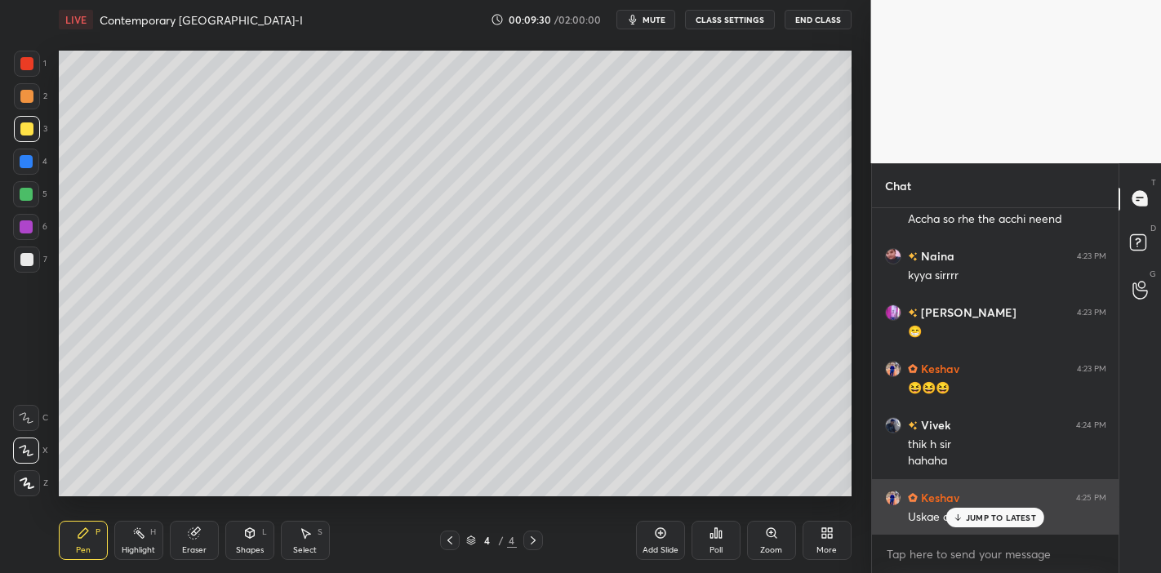
click at [961, 515] on icon at bounding box center [958, 518] width 11 height 10
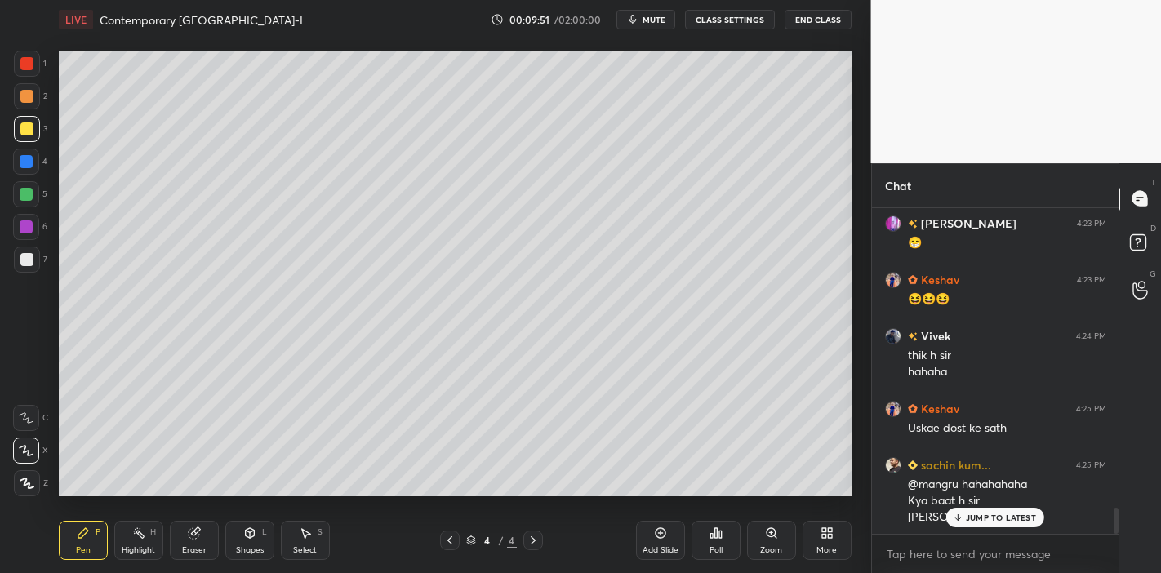
scroll to position [3699, 0]
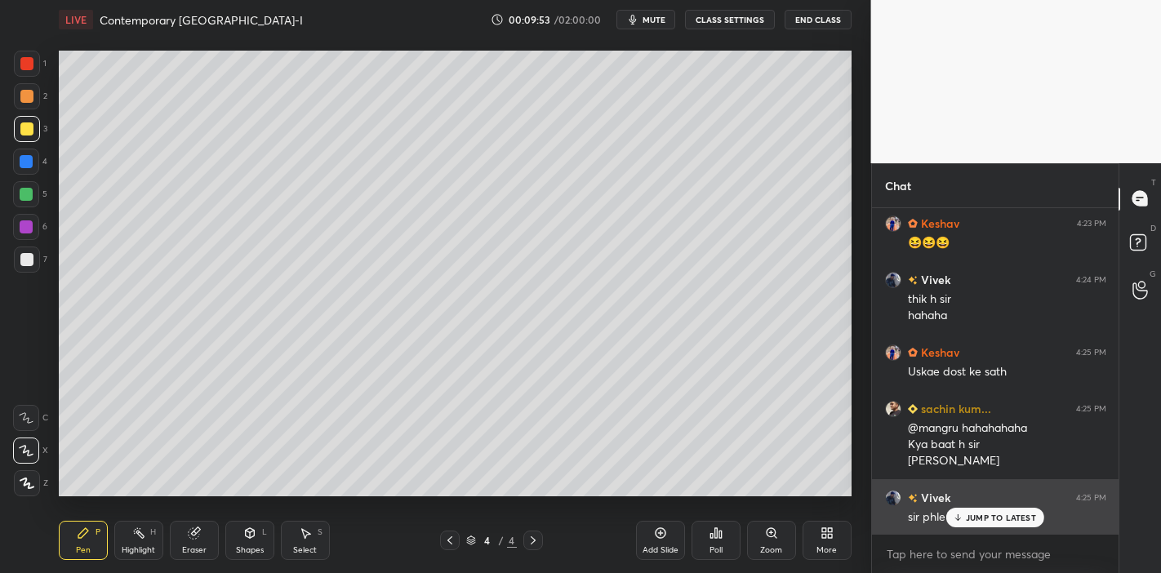
click at [965, 515] on div "JUMP TO LATEST" at bounding box center [996, 518] width 98 height 20
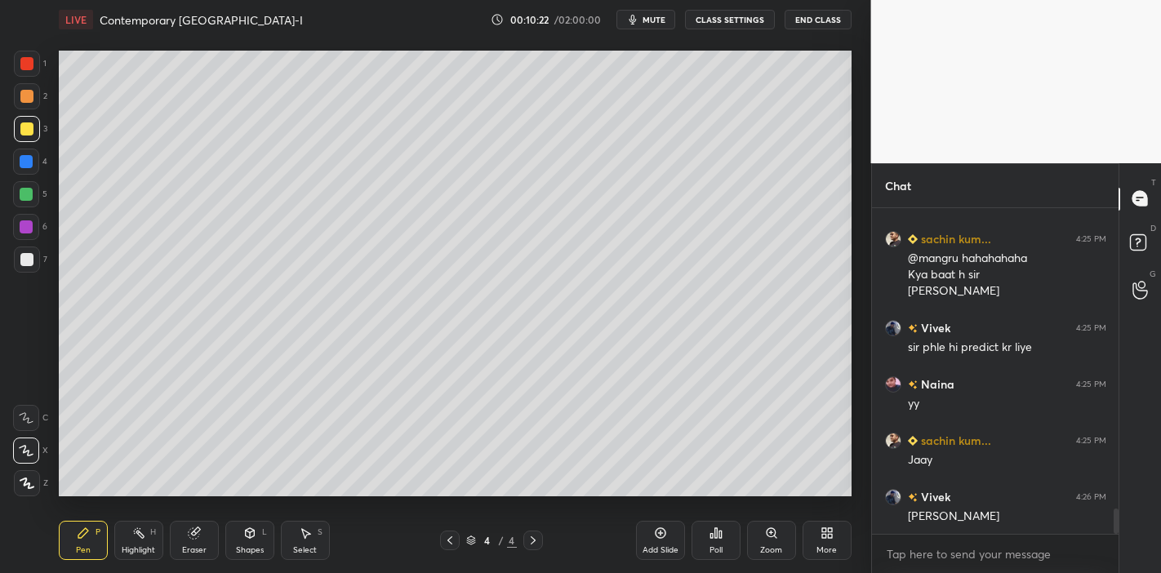
scroll to position [3924, 0]
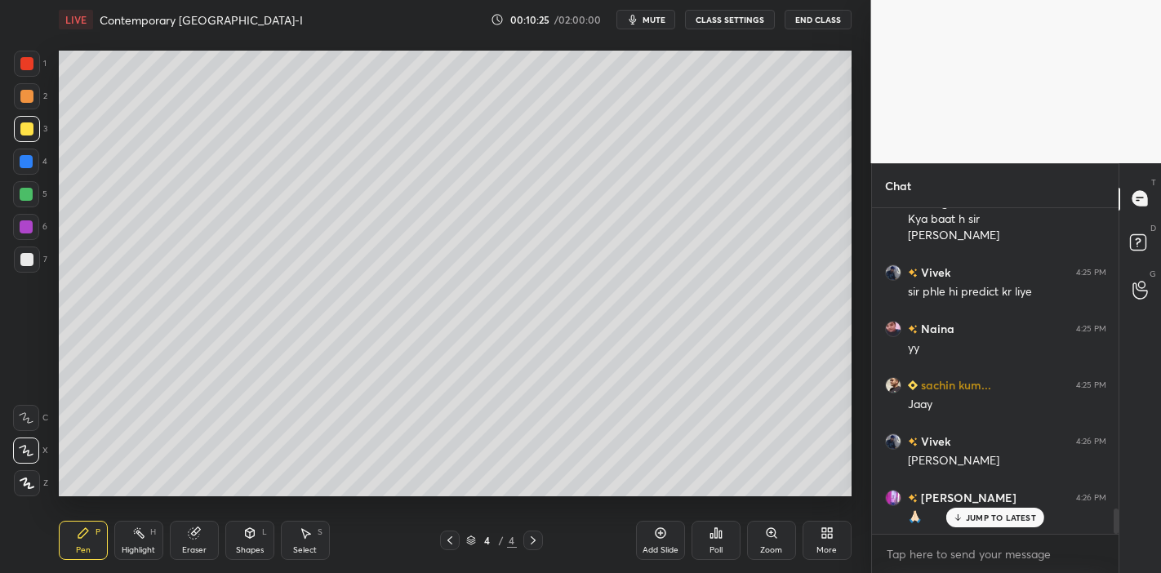
click at [987, 513] on p "JUMP TO LATEST" at bounding box center [1001, 518] width 70 height 10
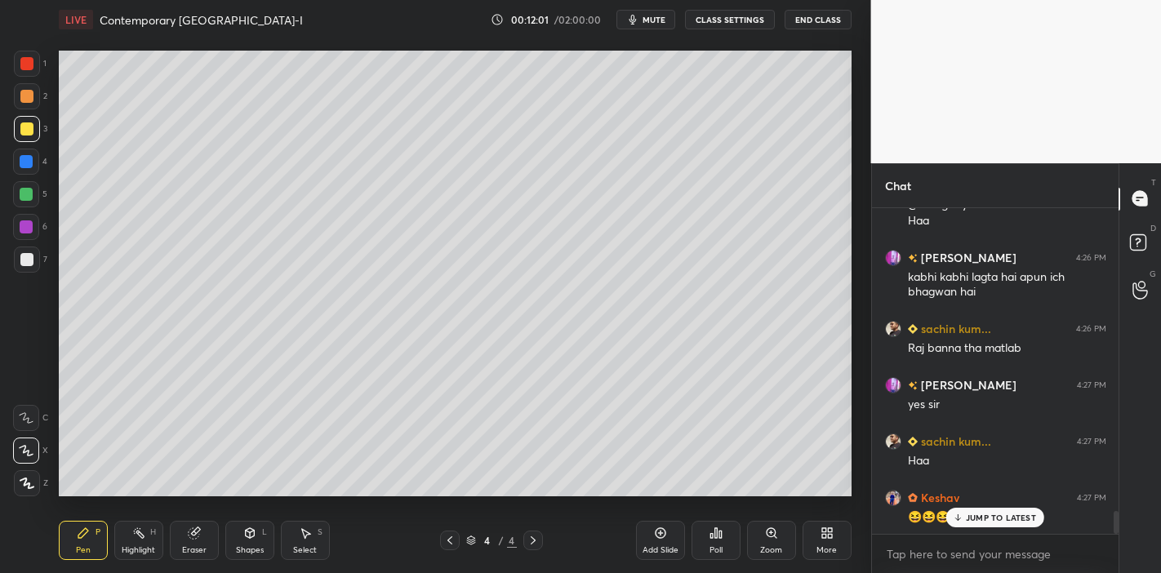
scroll to position [4435, 0]
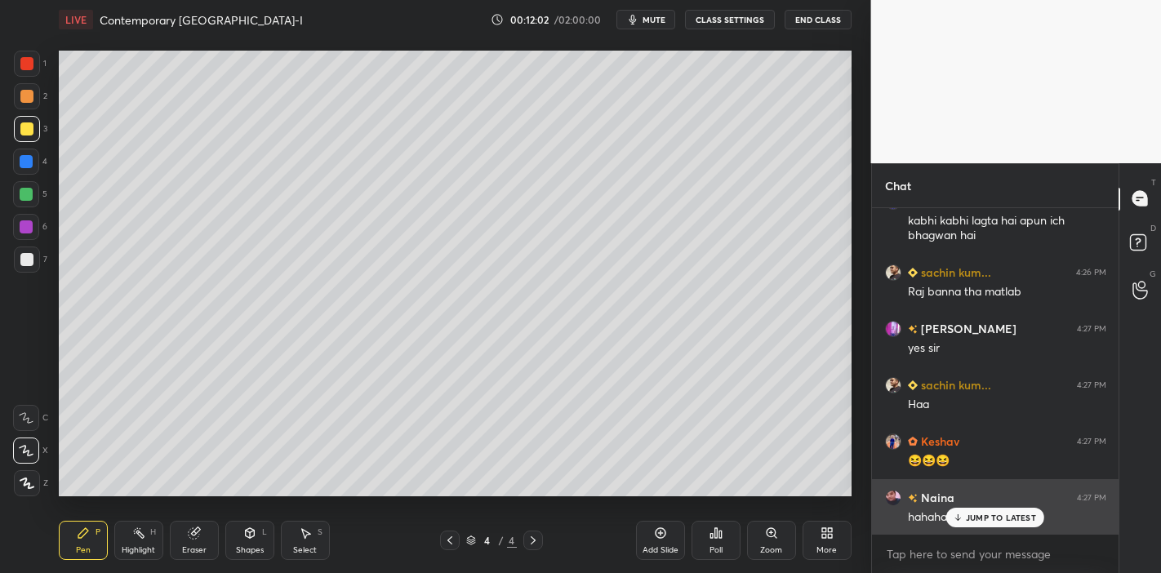
click at [978, 514] on p "JUMP TO LATEST" at bounding box center [1001, 518] width 70 height 10
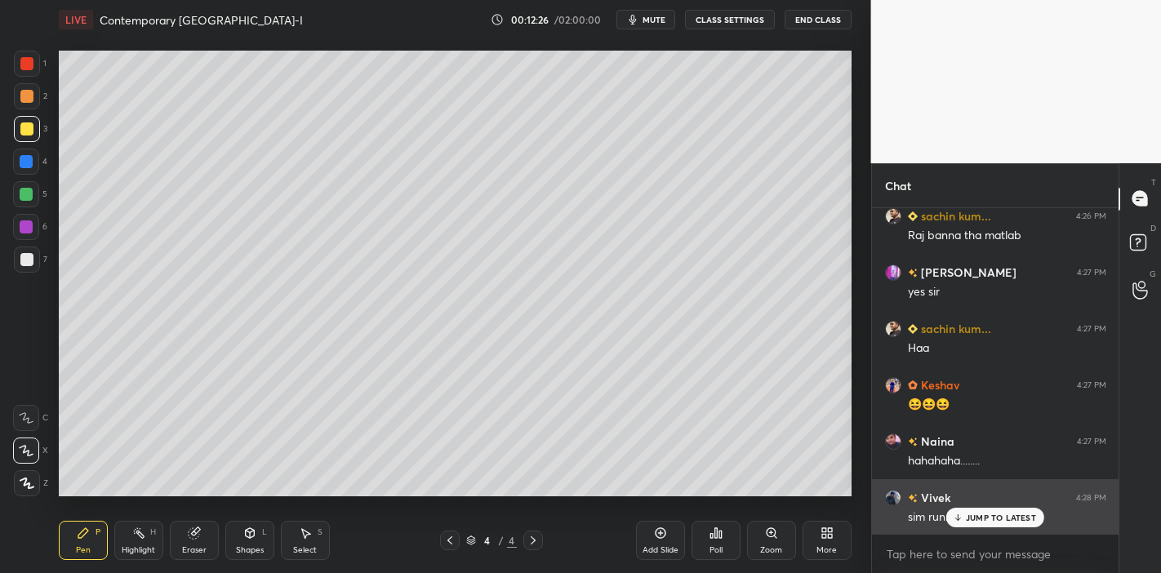
click at [971, 520] on p "JUMP TO LATEST" at bounding box center [1001, 518] width 70 height 10
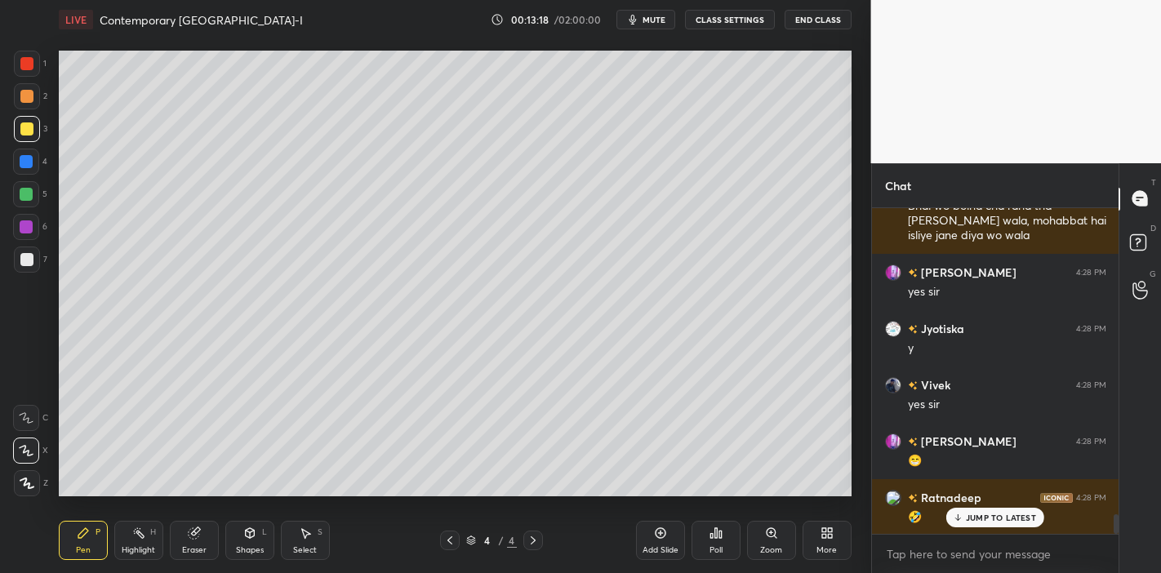
scroll to position [5085, 0]
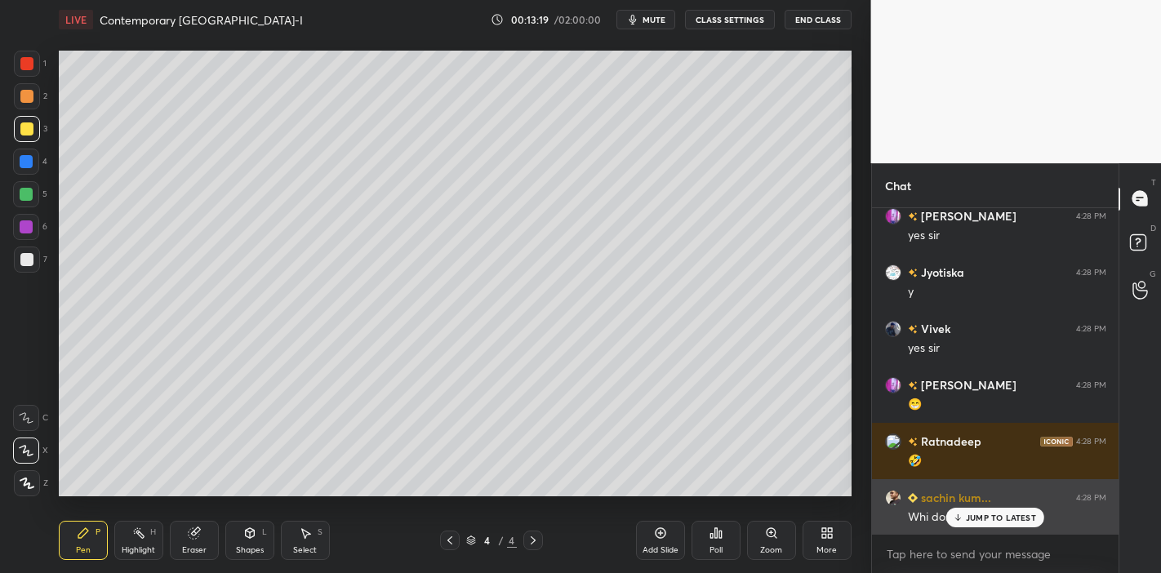
click at [960, 521] on icon at bounding box center [958, 518] width 11 height 10
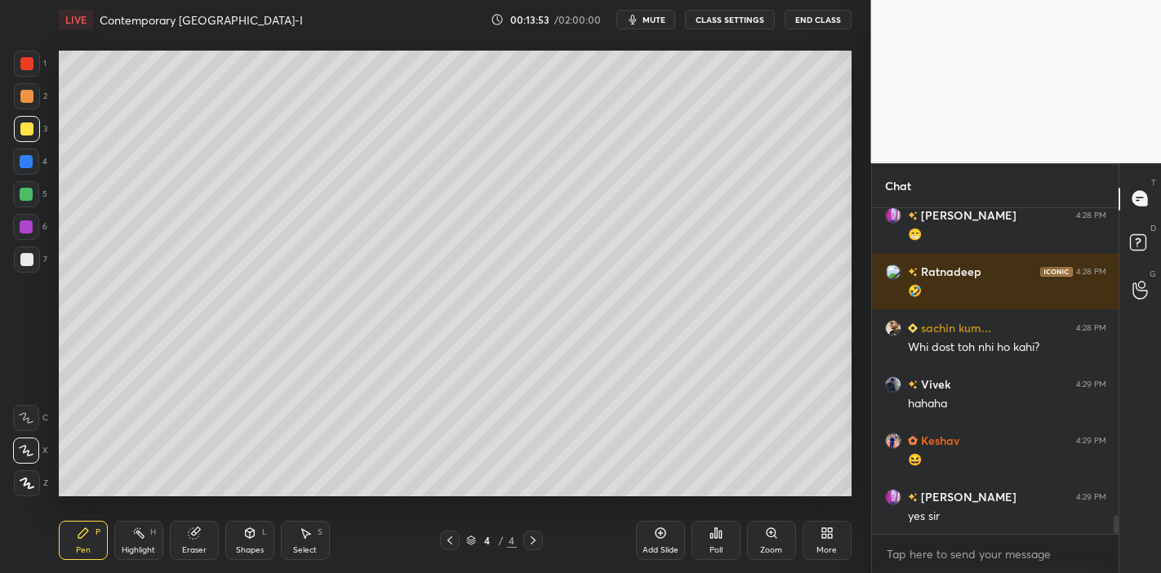
scroll to position [5310, 0]
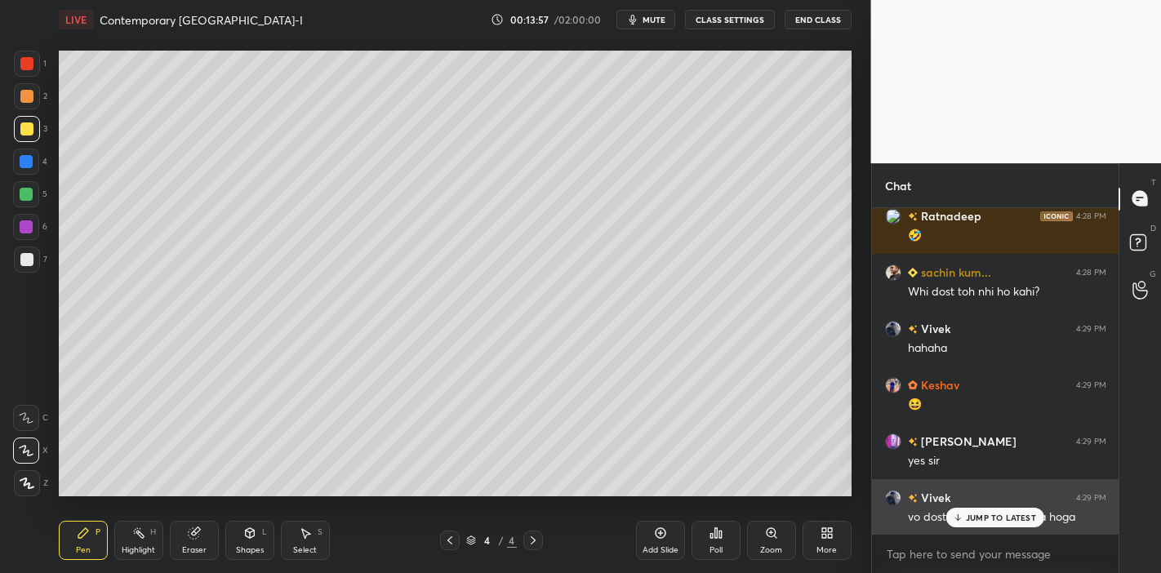
drag, startPoint x: 983, startPoint y: 521, endPoint x: 929, endPoint y: 520, distance: 53.9
click at [982, 522] on p "JUMP TO LATEST" at bounding box center [1001, 518] width 70 height 10
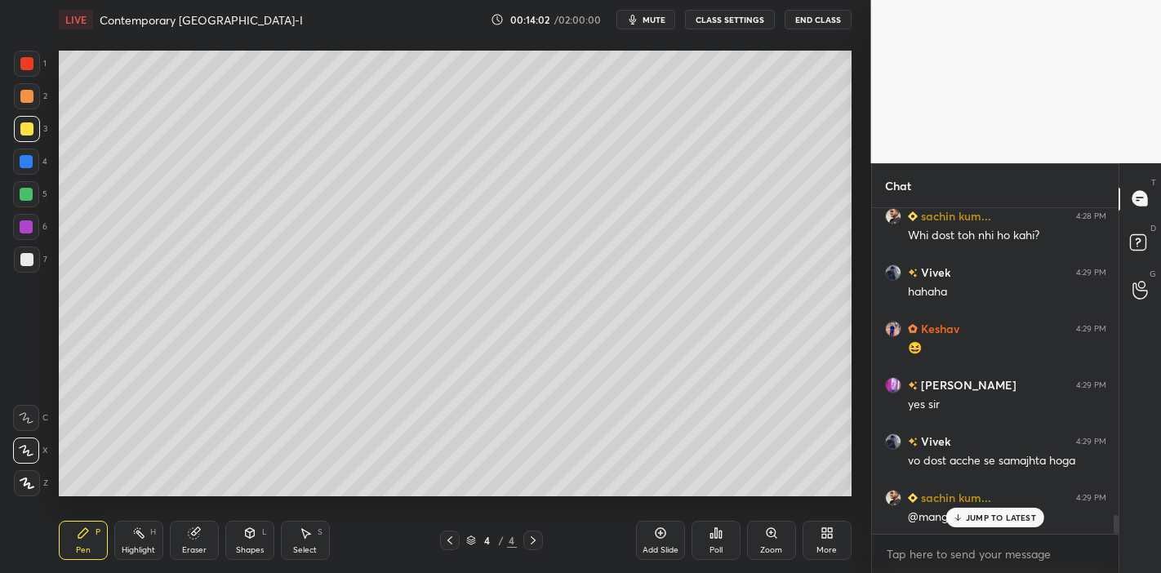
scroll to position [5423, 0]
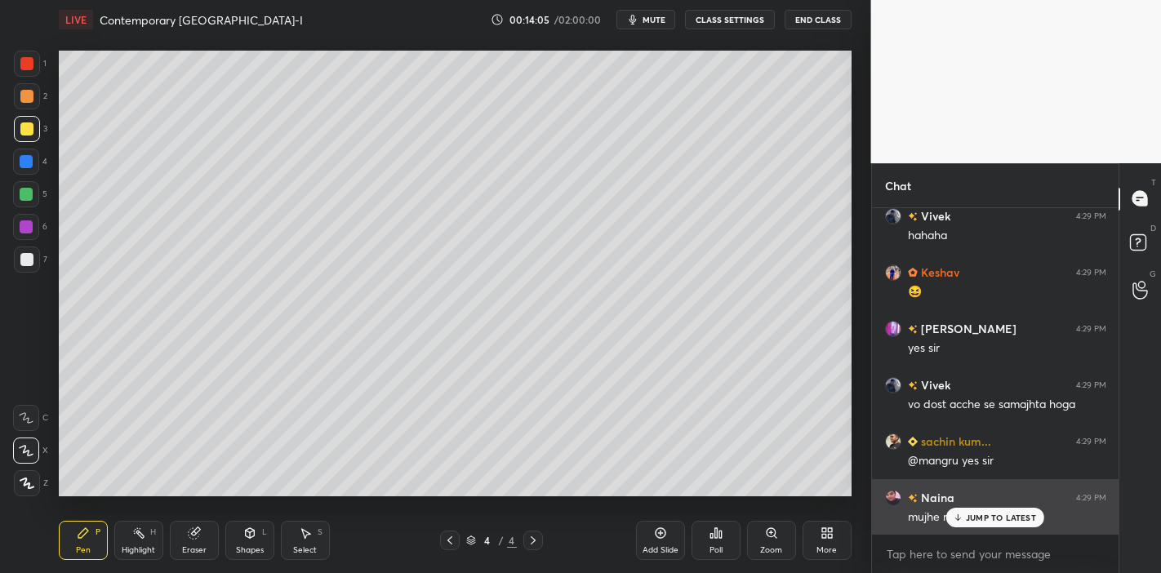
click at [955, 531] on div "Naina 4:29 PM mujhe nahi pta" at bounding box center [995, 507] width 247 height 56
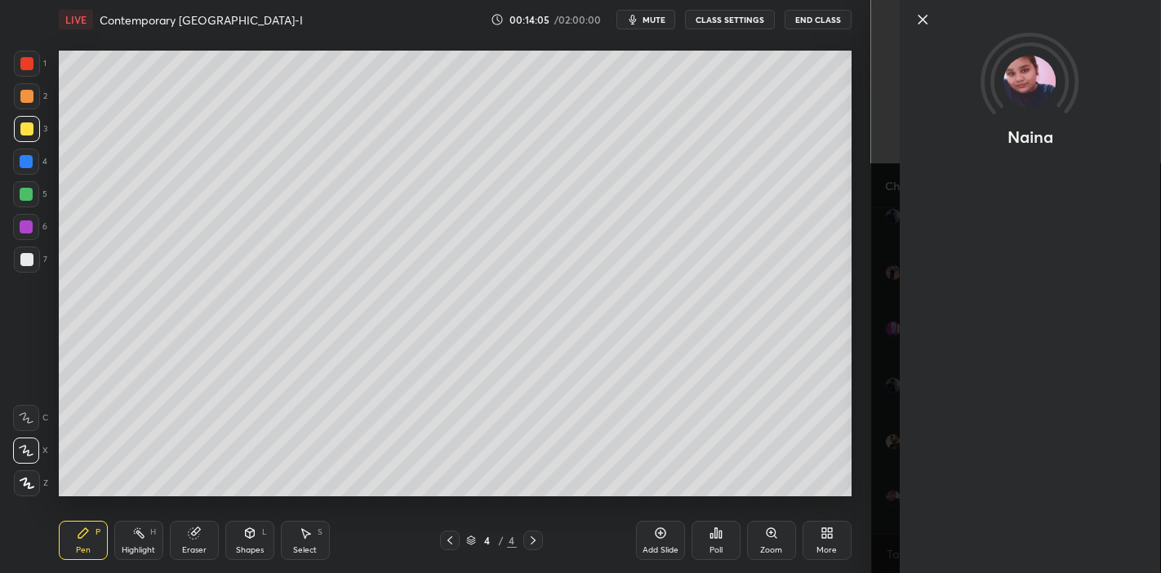
click at [962, 518] on div "Naina" at bounding box center [1016, 286] width 291 height 573
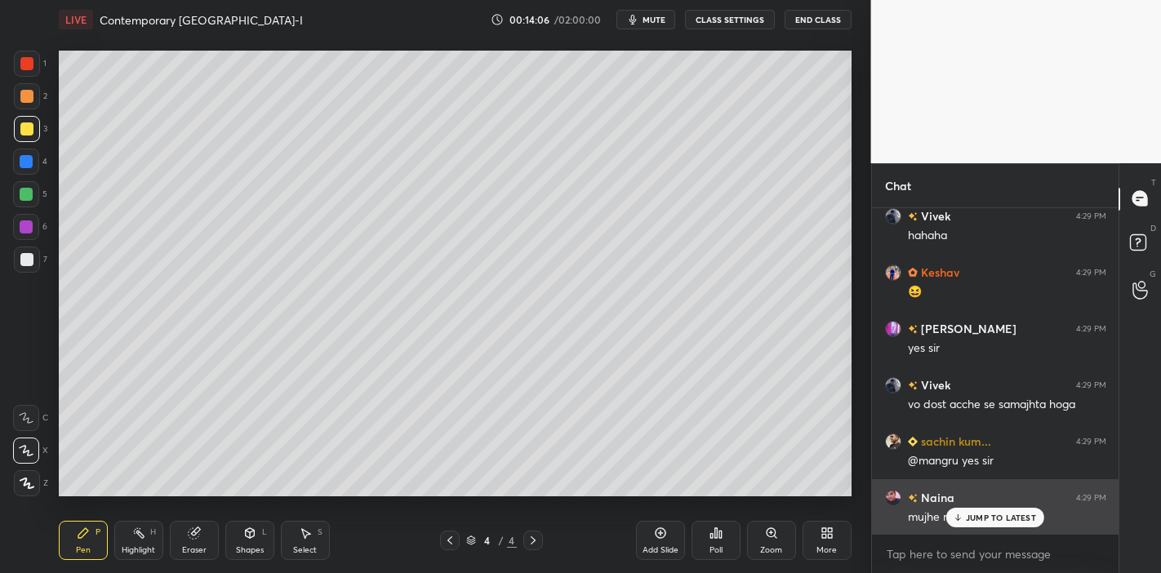
click at [964, 521] on div "JUMP TO LATEST" at bounding box center [996, 518] width 98 height 20
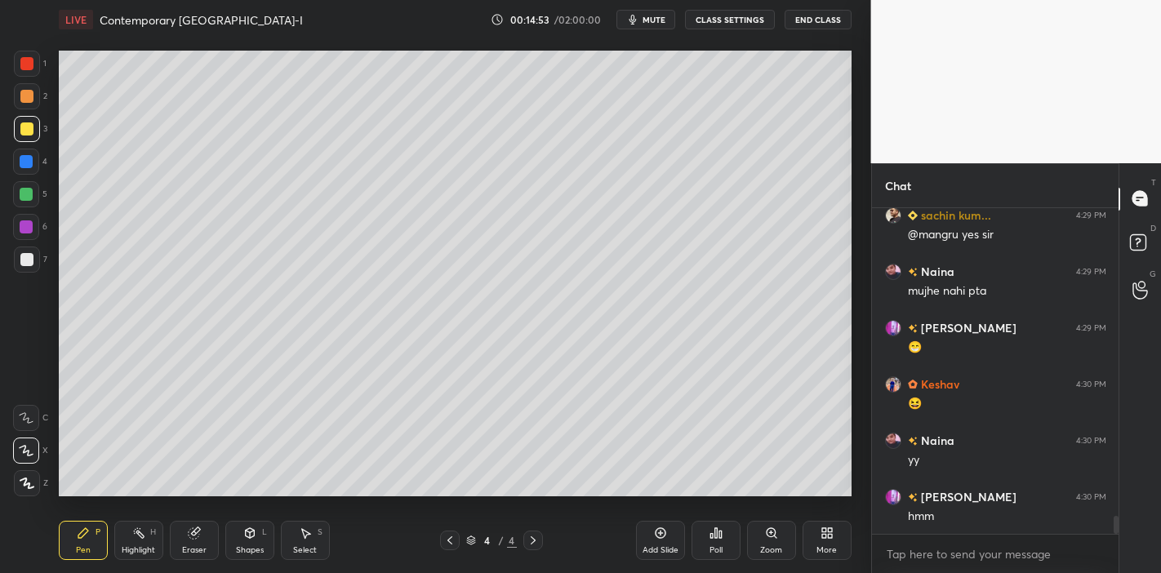
scroll to position [5704, 0]
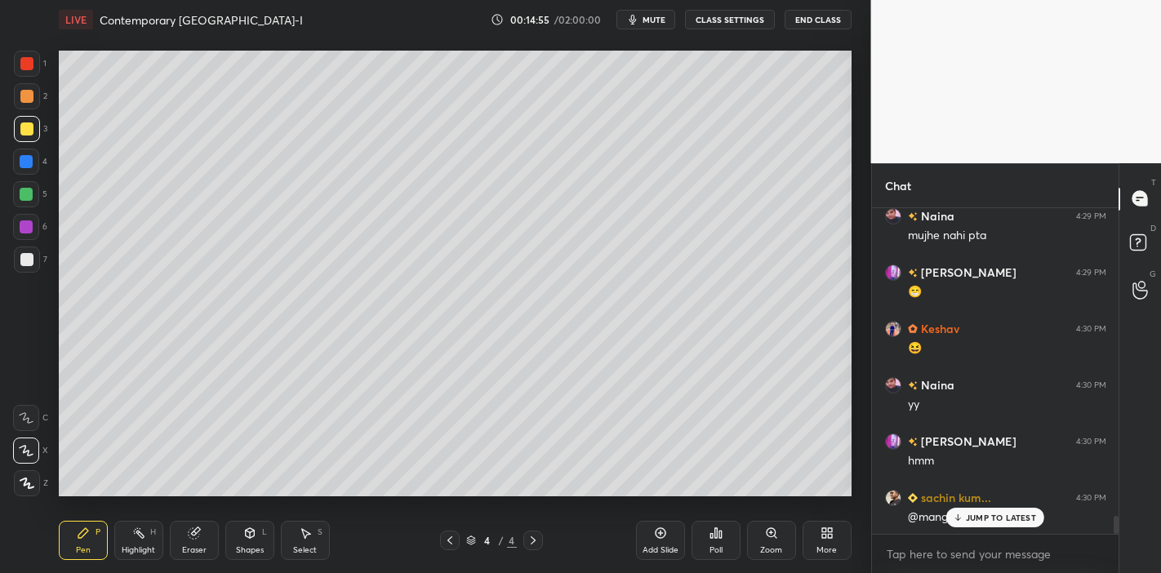
click at [982, 516] on p "JUMP TO LATEST" at bounding box center [1001, 518] width 70 height 10
click at [185, 532] on div "Eraser" at bounding box center [194, 540] width 49 height 39
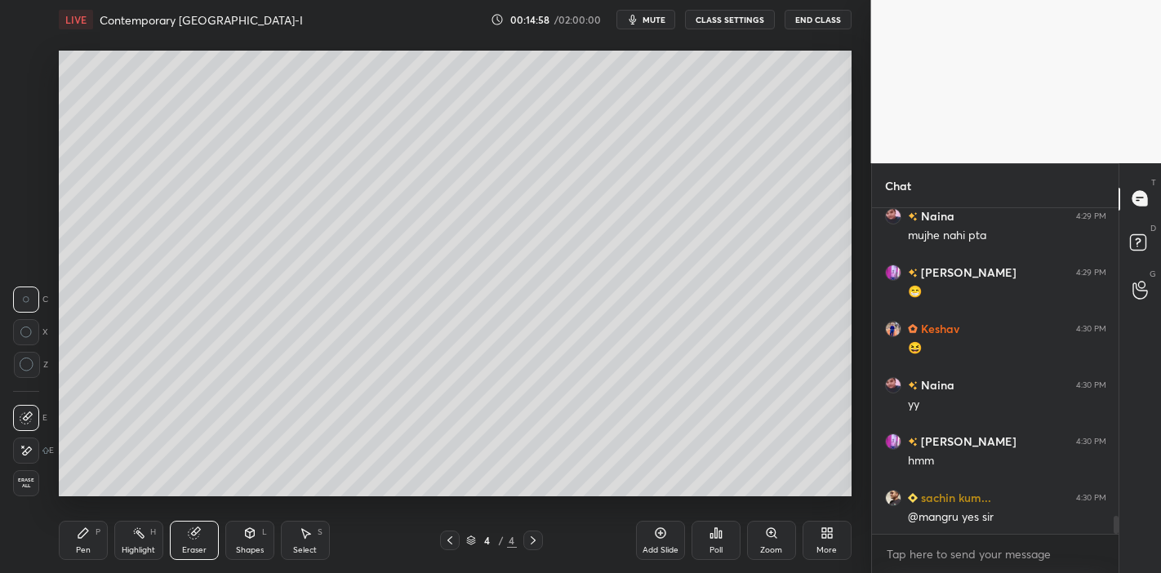
scroll to position [5721, 0]
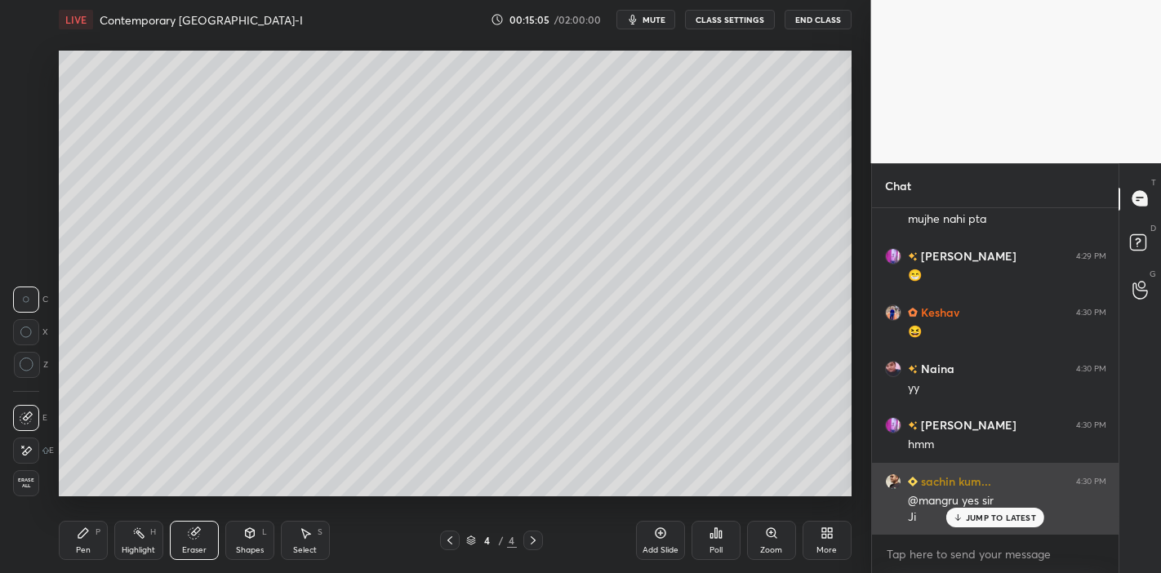
drag, startPoint x: 973, startPoint y: 520, endPoint x: 962, endPoint y: 520, distance: 10.6
click at [973, 521] on p "JUMP TO LATEST" at bounding box center [1001, 518] width 70 height 10
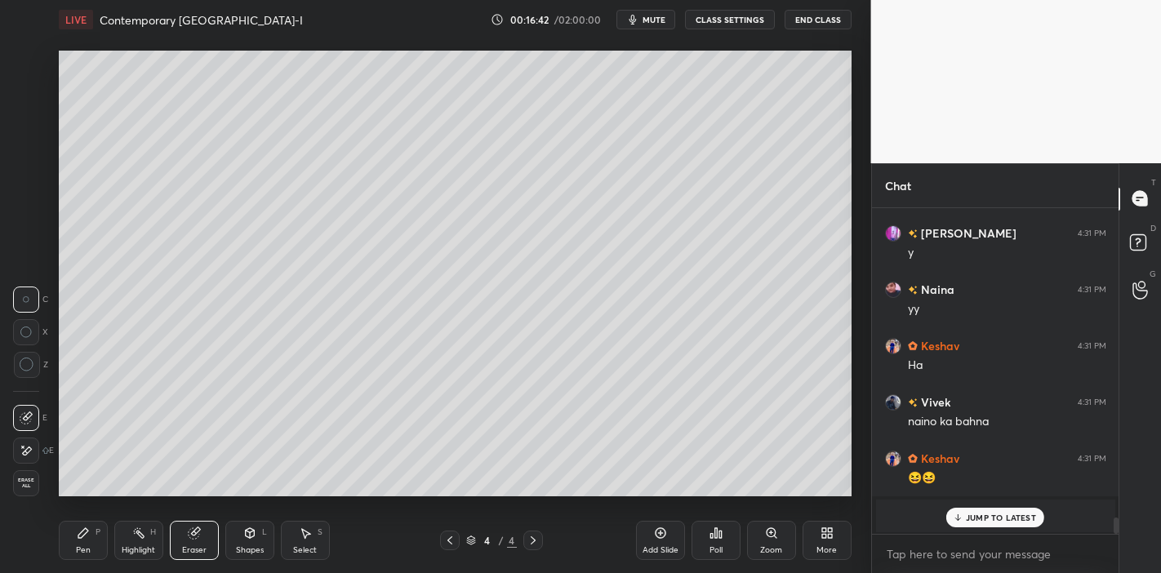
scroll to position [6267, 0]
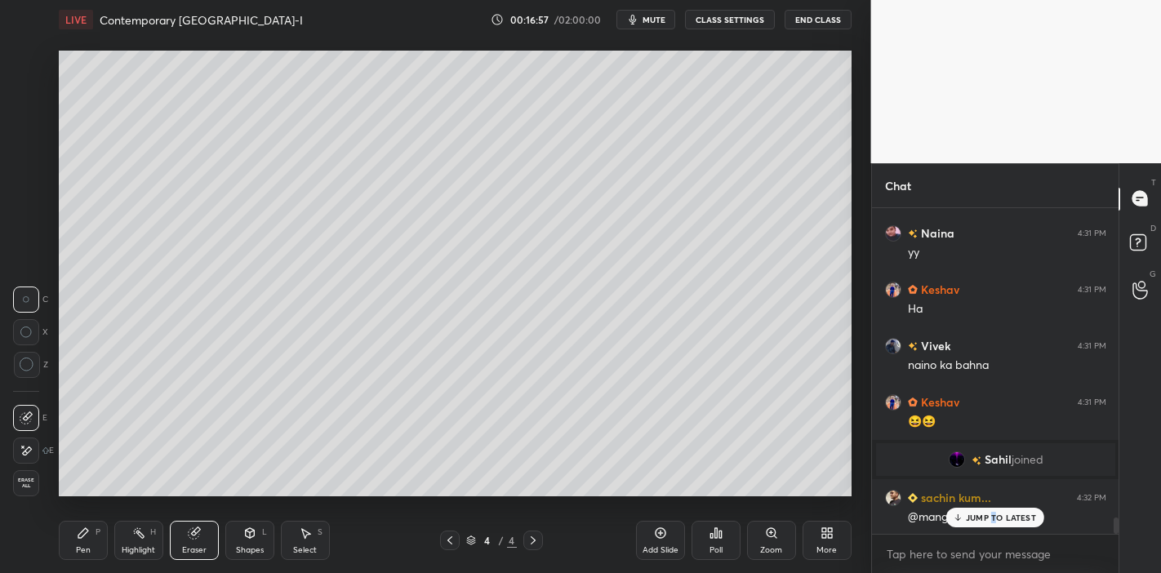
click at [994, 516] on p "JUMP TO LATEST" at bounding box center [1001, 518] width 70 height 10
click at [77, 532] on icon at bounding box center [83, 533] width 13 height 13
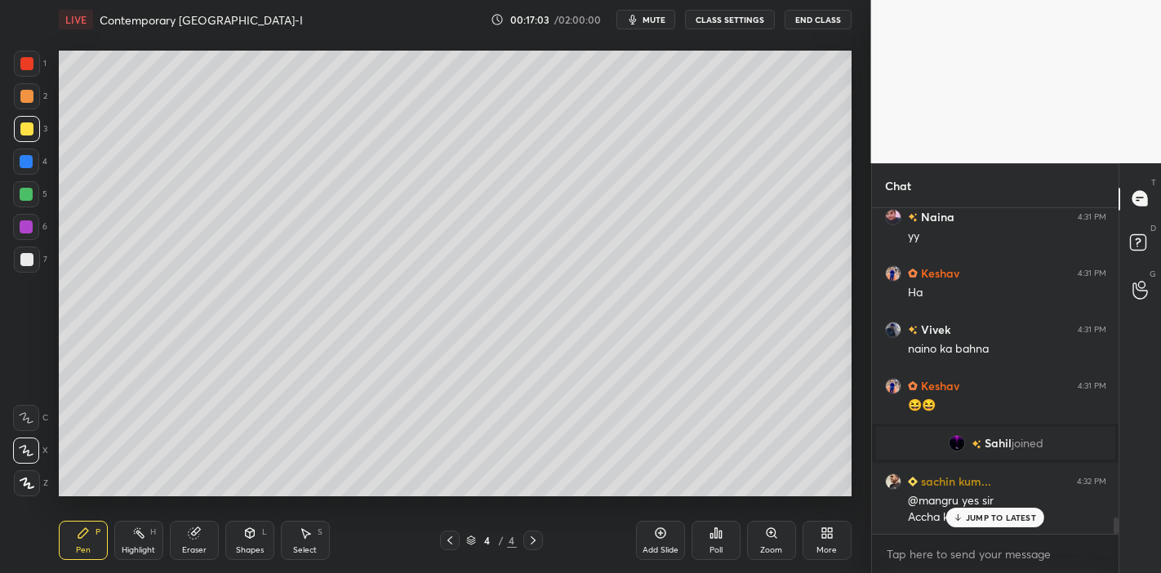
scroll to position [6340, 0]
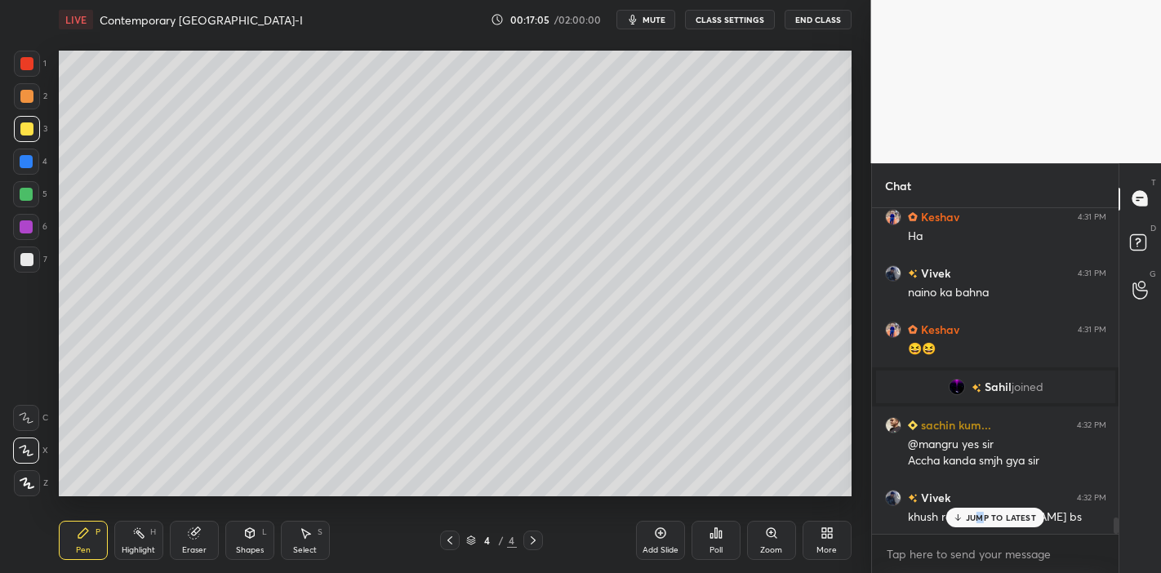
click at [980, 526] on div "JUMP TO LATEST" at bounding box center [996, 518] width 98 height 20
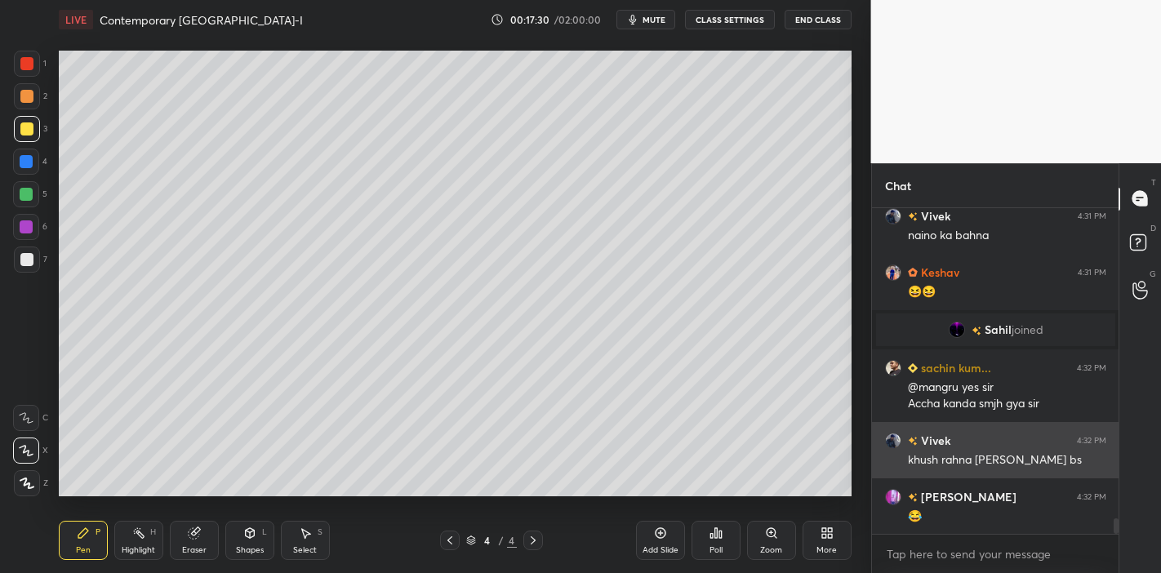
scroll to position [6435, 0]
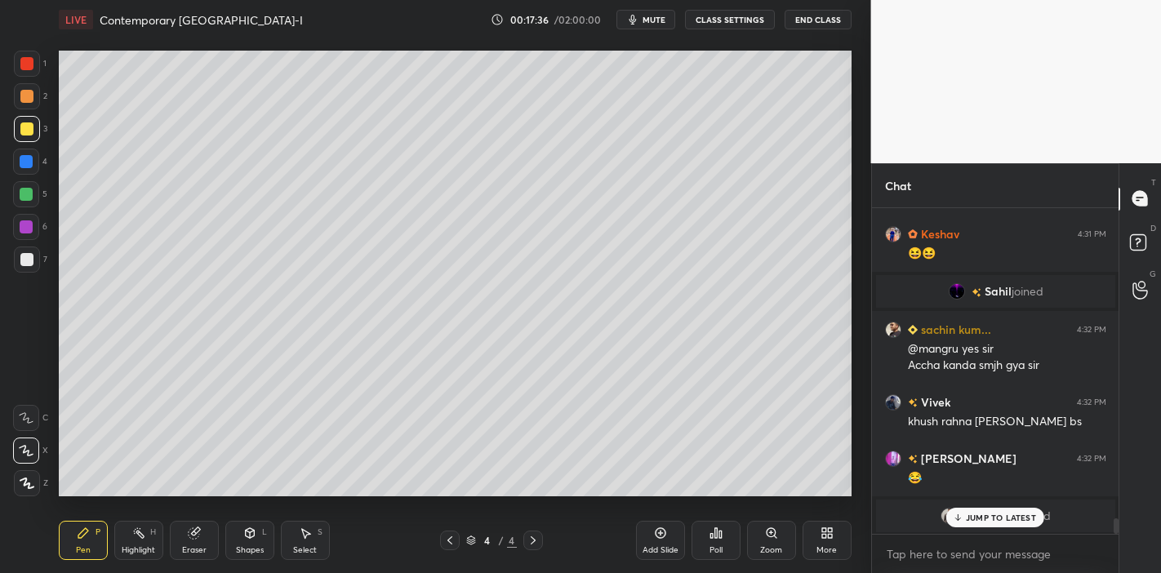
click at [983, 519] on p "JUMP TO LATEST" at bounding box center [1001, 518] width 70 height 10
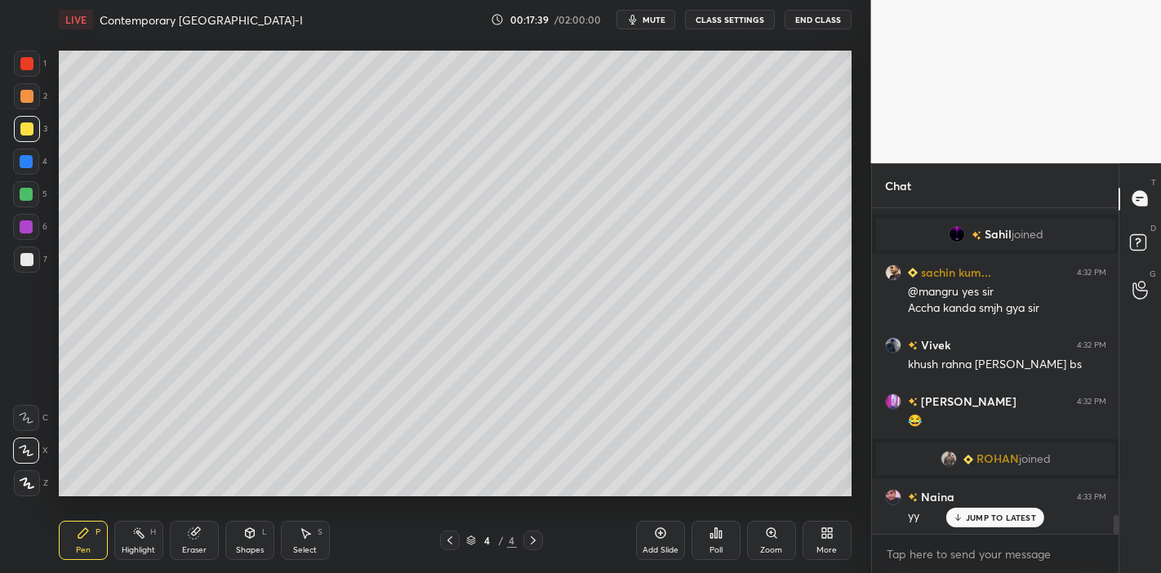
scroll to position [5233, 0]
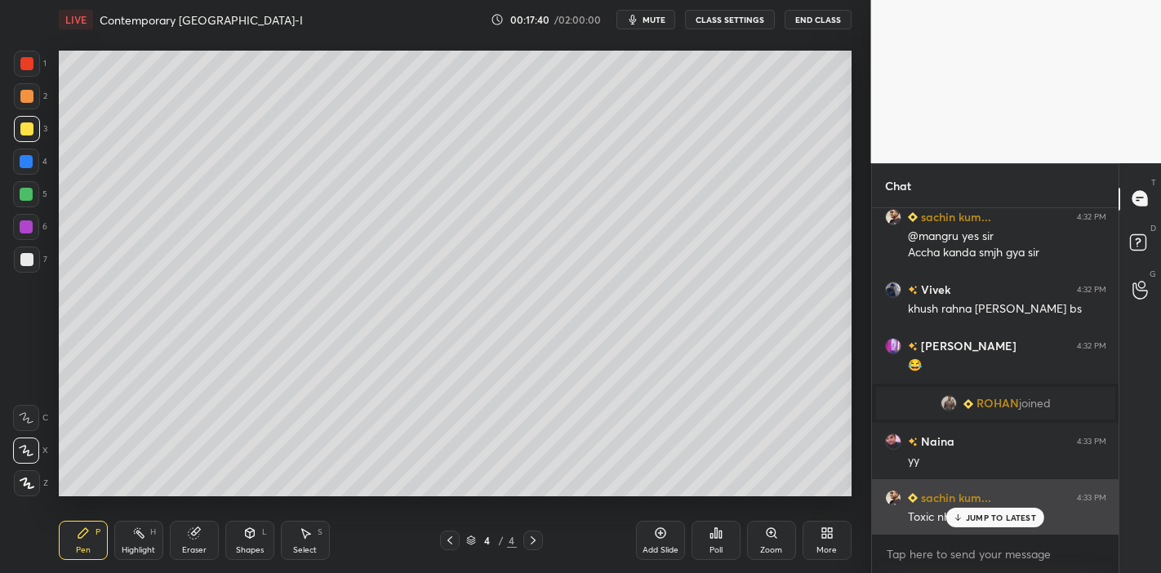
drag, startPoint x: 990, startPoint y: 517, endPoint x: 970, endPoint y: 512, distance: 20.2
click at [989, 515] on p "JUMP TO LATEST" at bounding box center [1001, 518] width 70 height 10
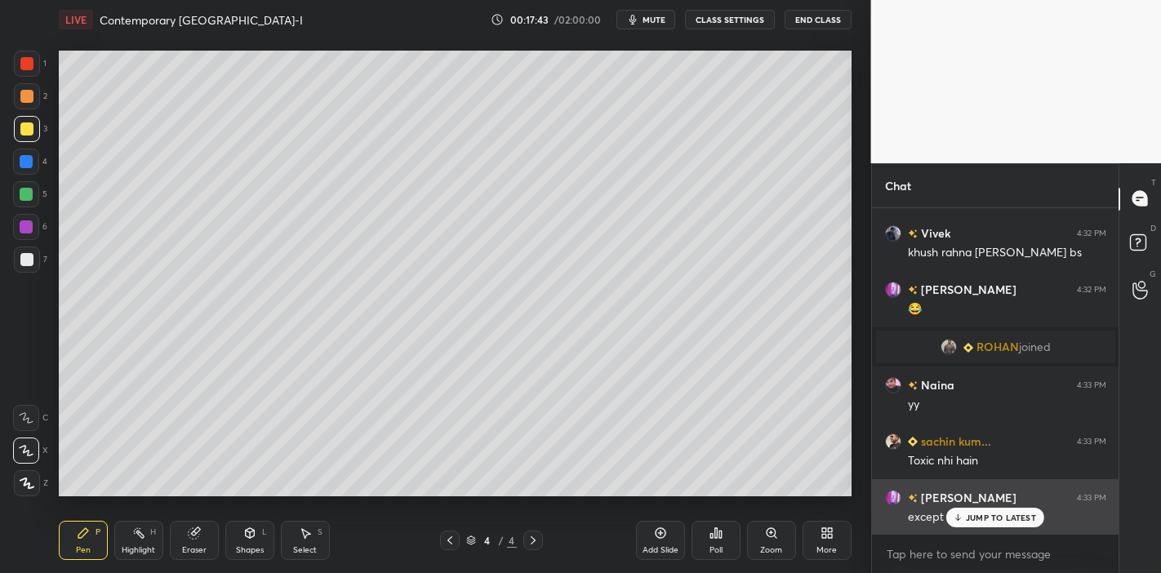
click at [973, 518] on p "JUMP TO LATEST" at bounding box center [1001, 518] width 70 height 10
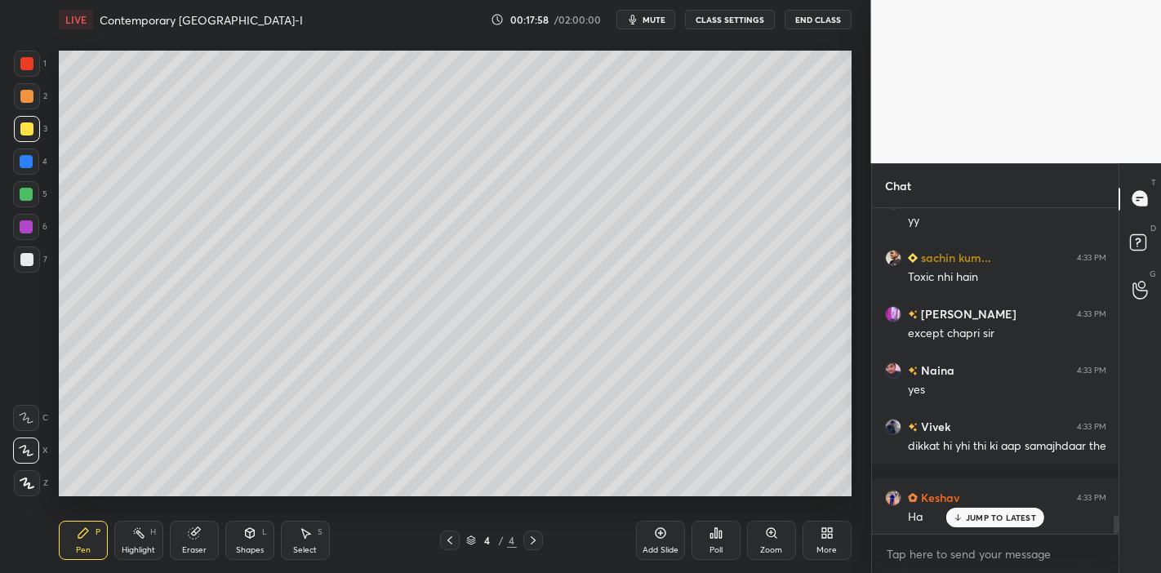
scroll to position [5530, 0]
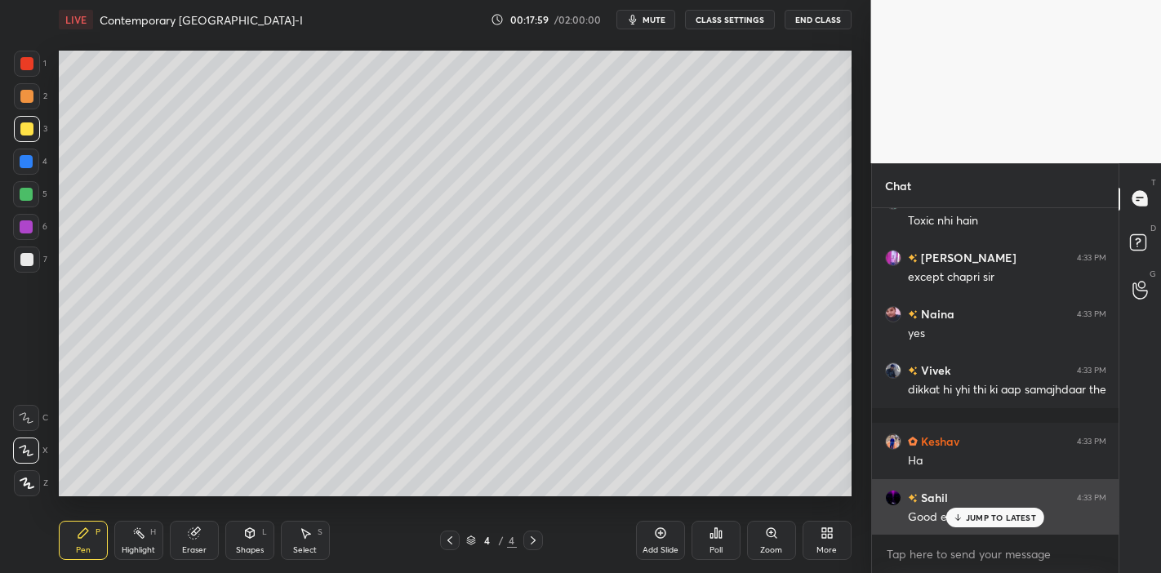
click at [990, 513] on p "JUMP TO LATEST" at bounding box center [1001, 518] width 70 height 10
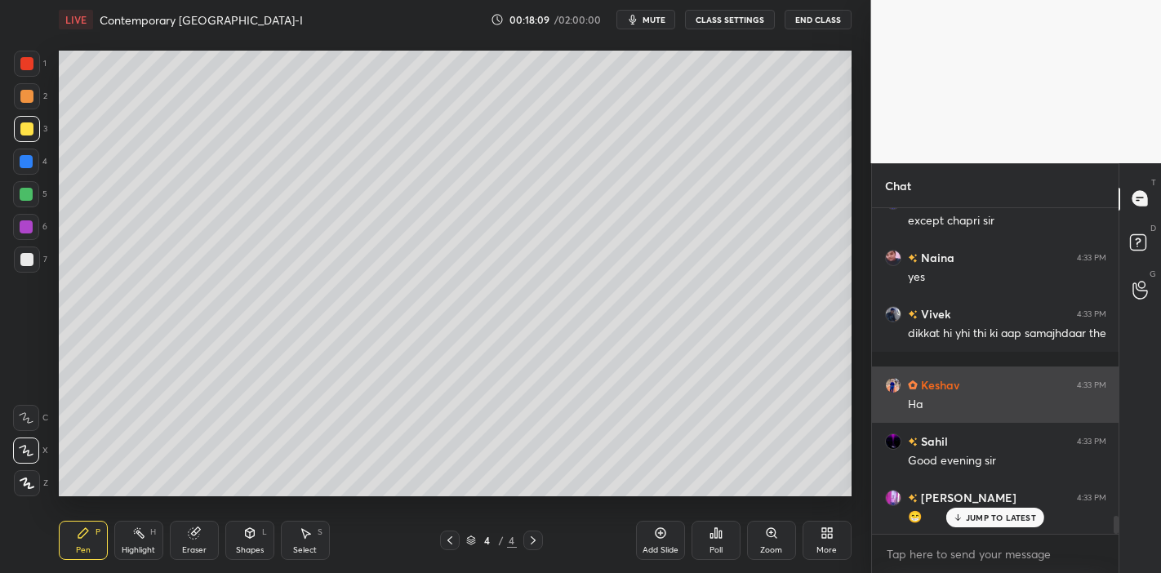
scroll to position [5642, 0]
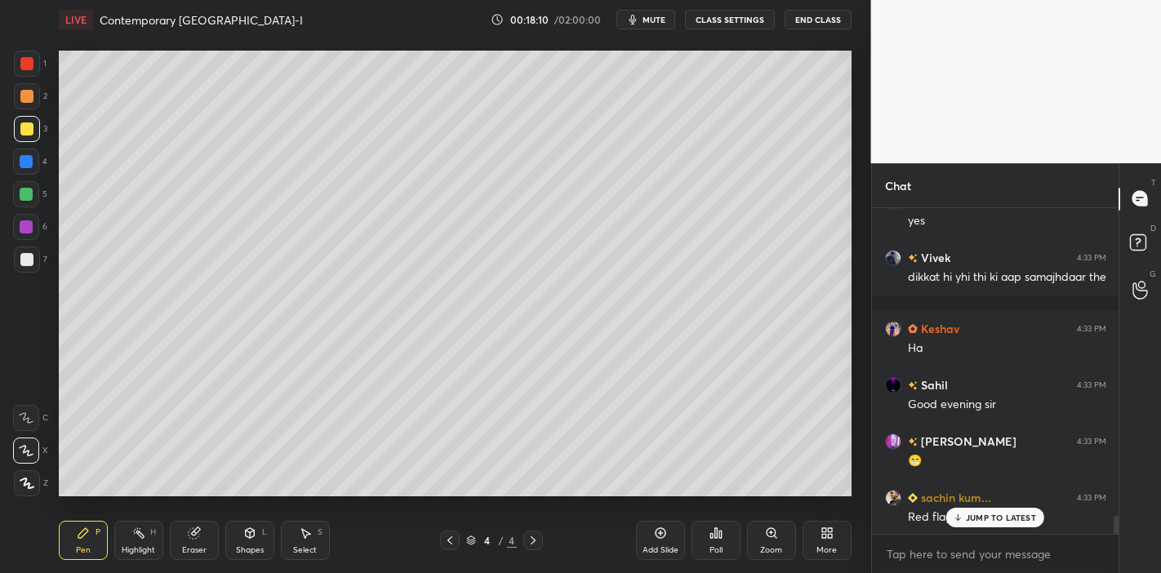
click at [973, 513] on p "JUMP TO LATEST" at bounding box center [1001, 518] width 70 height 10
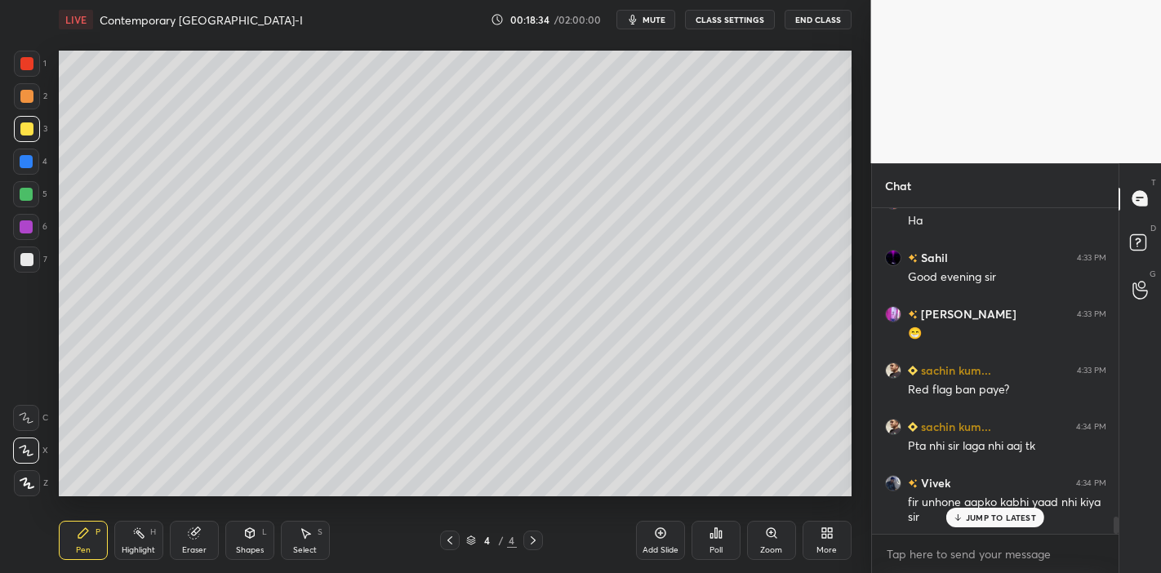
scroll to position [5826, 0]
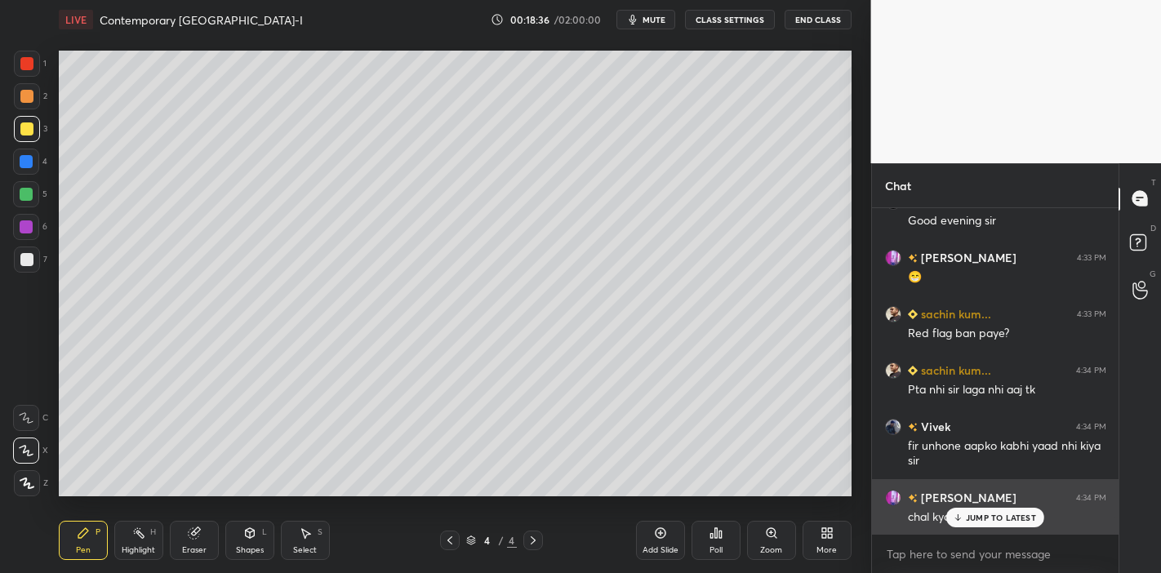
click at [987, 518] on p "JUMP TO LATEST" at bounding box center [1001, 518] width 70 height 10
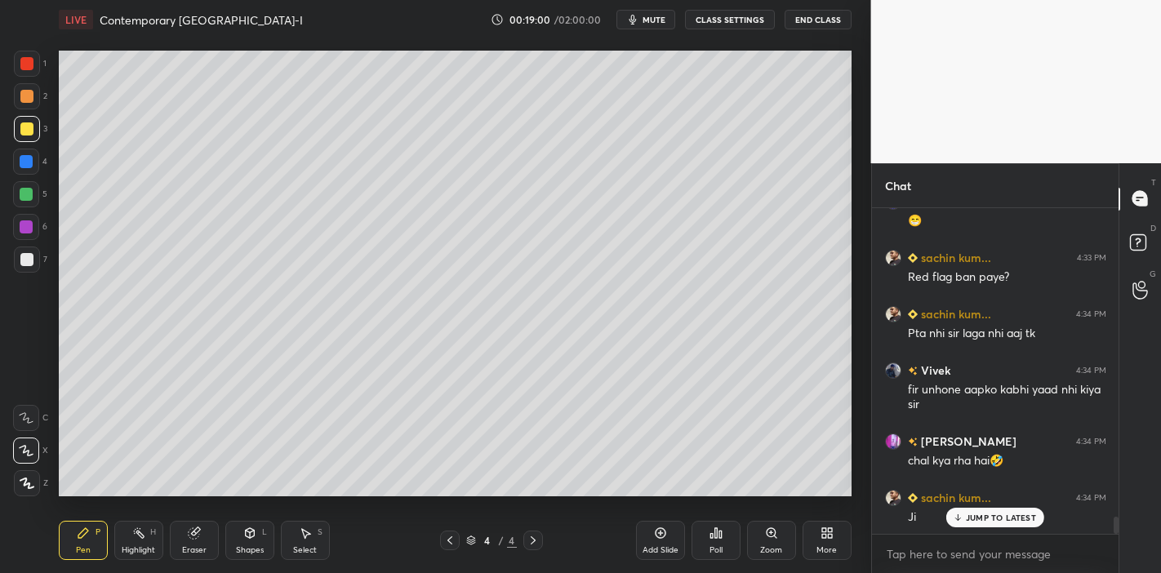
click at [975, 517] on p "JUMP TO LATEST" at bounding box center [1001, 518] width 70 height 10
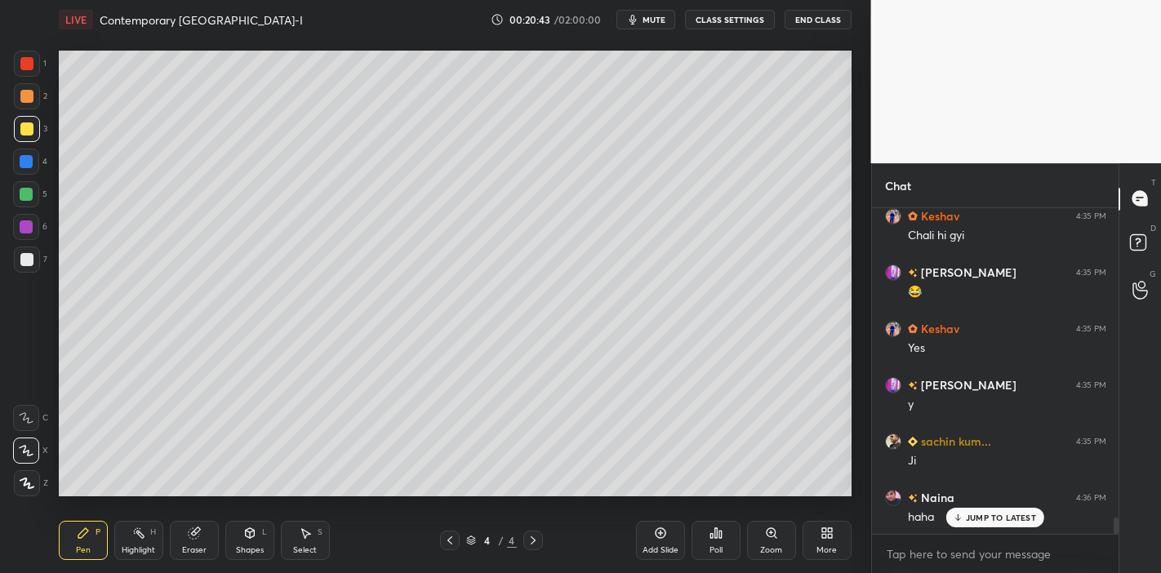
scroll to position [6334, 0]
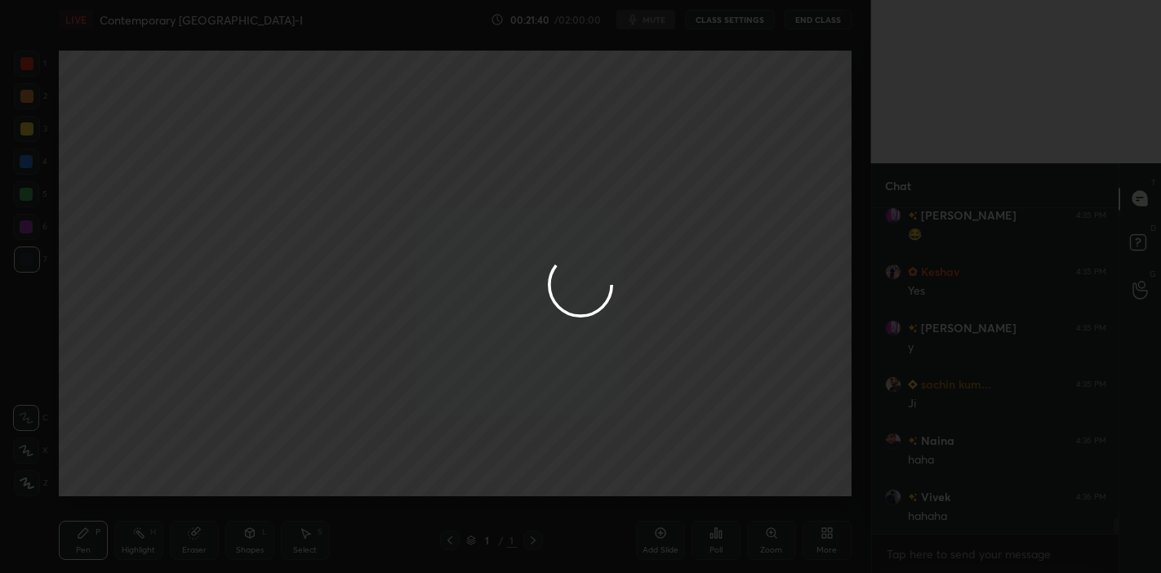
click at [693, 414] on div at bounding box center [580, 286] width 1161 height 573
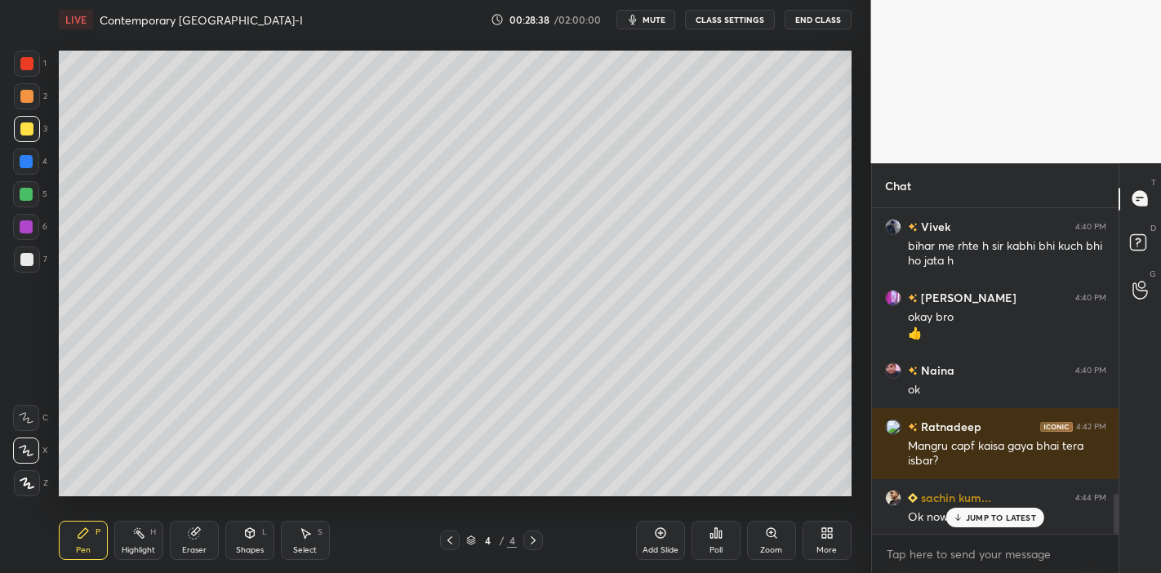
scroll to position [2399, 0]
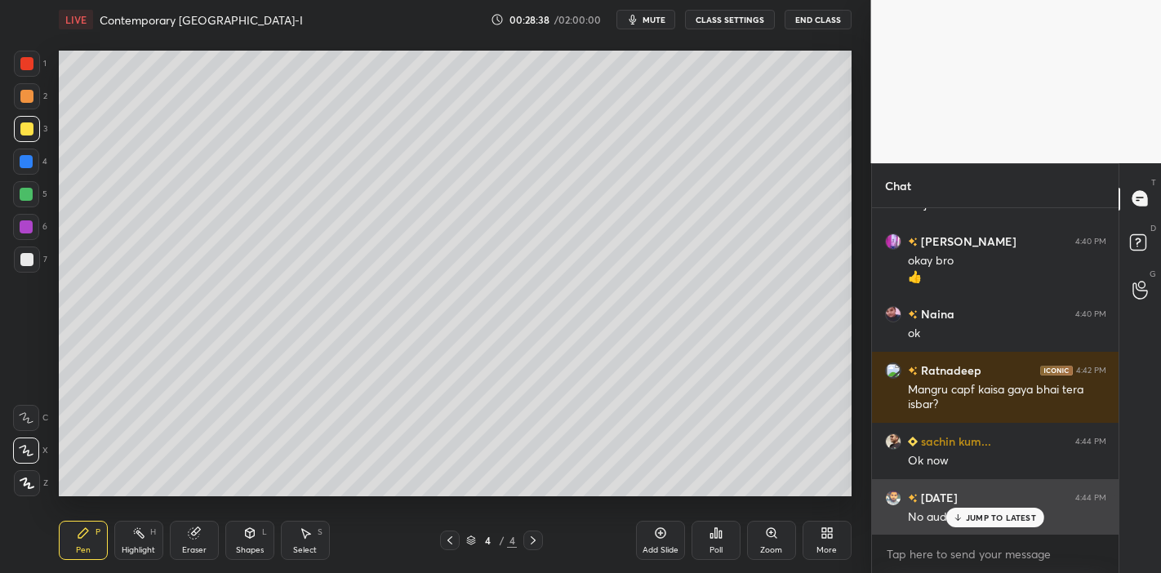
click at [968, 519] on p "JUMP TO LATEST" at bounding box center [1001, 518] width 70 height 10
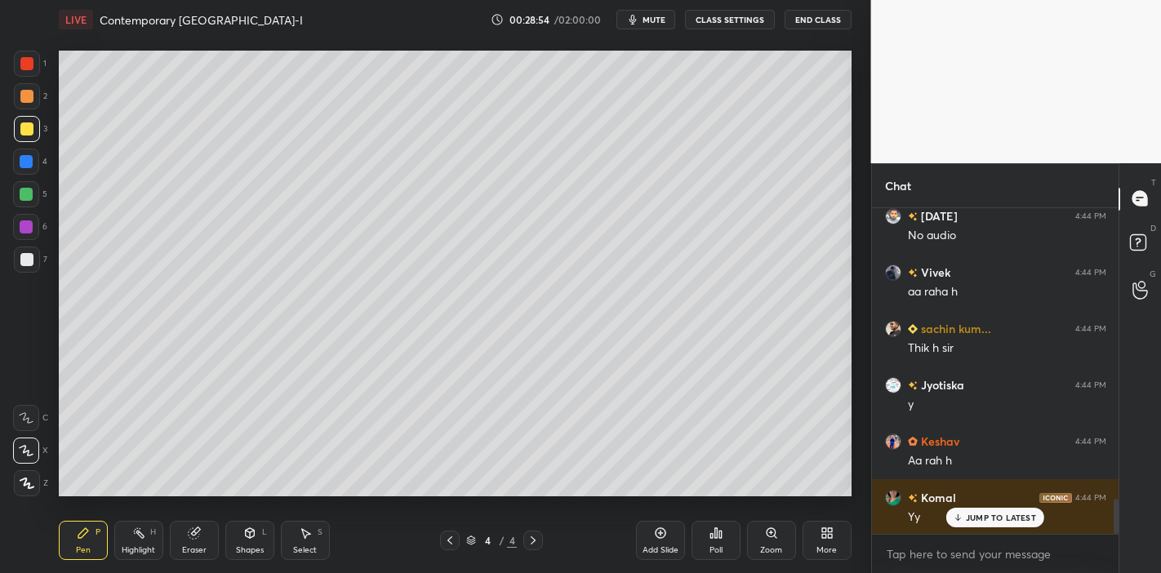
scroll to position [2737, 0]
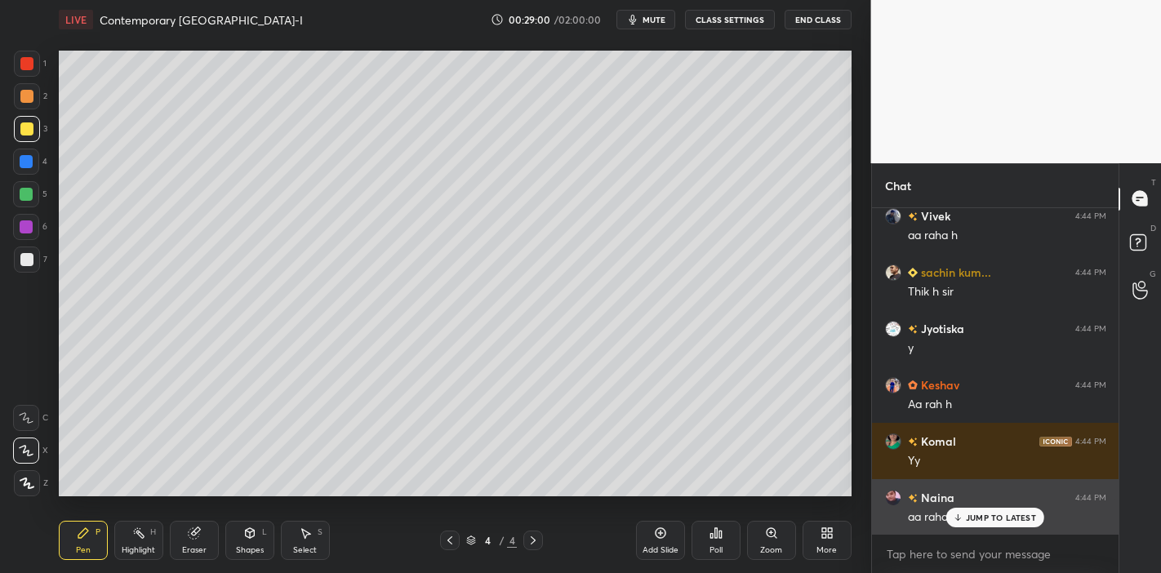
click at [998, 515] on p "JUMP TO LATEST" at bounding box center [1001, 518] width 70 height 10
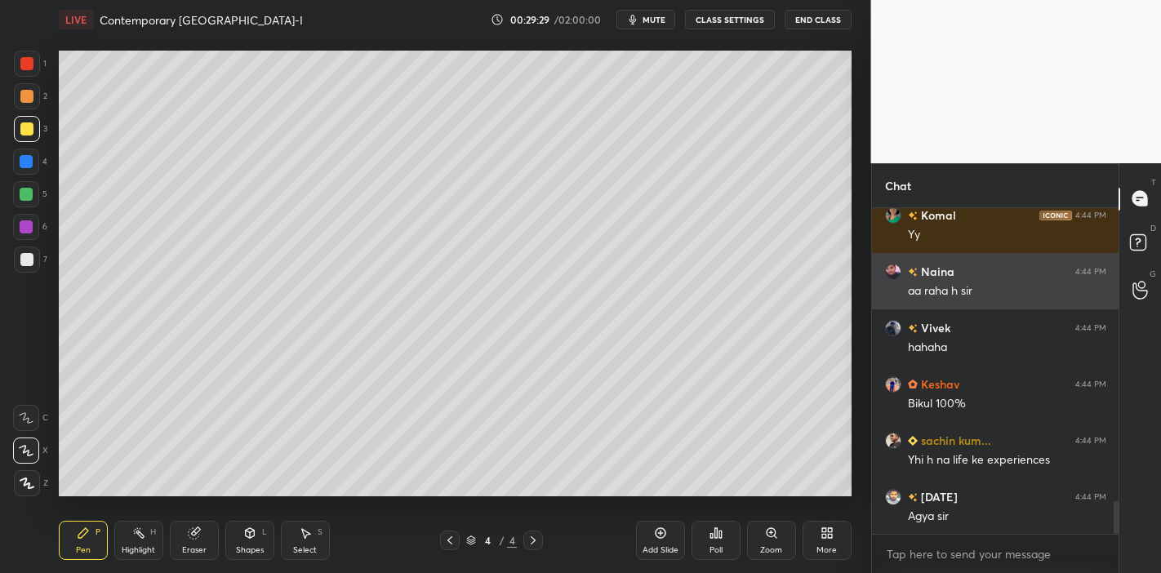
scroll to position [3019, 0]
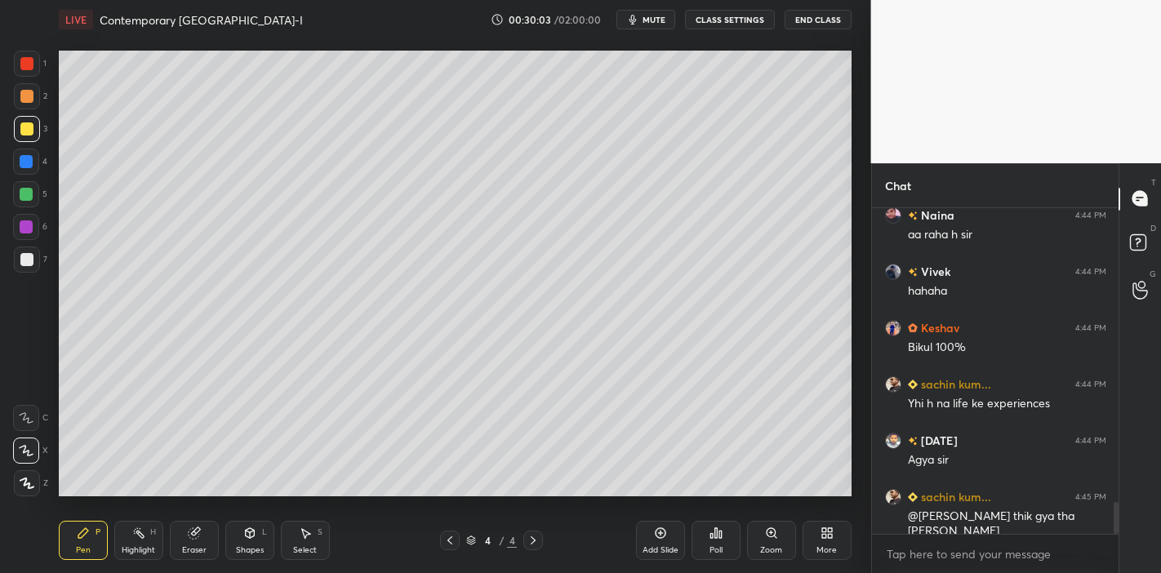
click at [186, 547] on div "Eraser" at bounding box center [194, 550] width 25 height 8
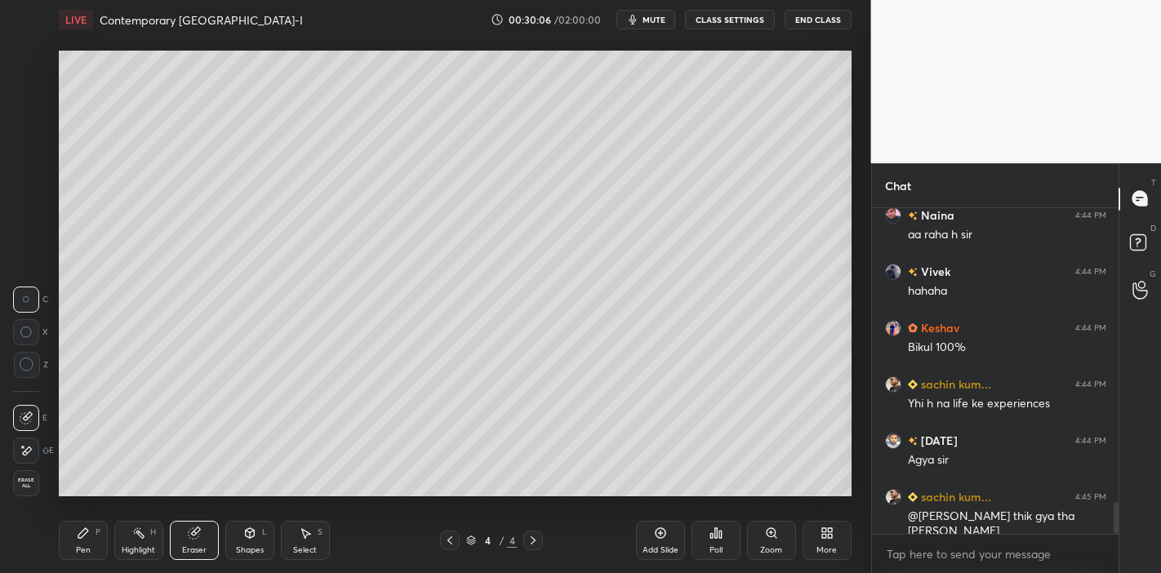
click at [67, 540] on div "Pen P" at bounding box center [83, 540] width 49 height 39
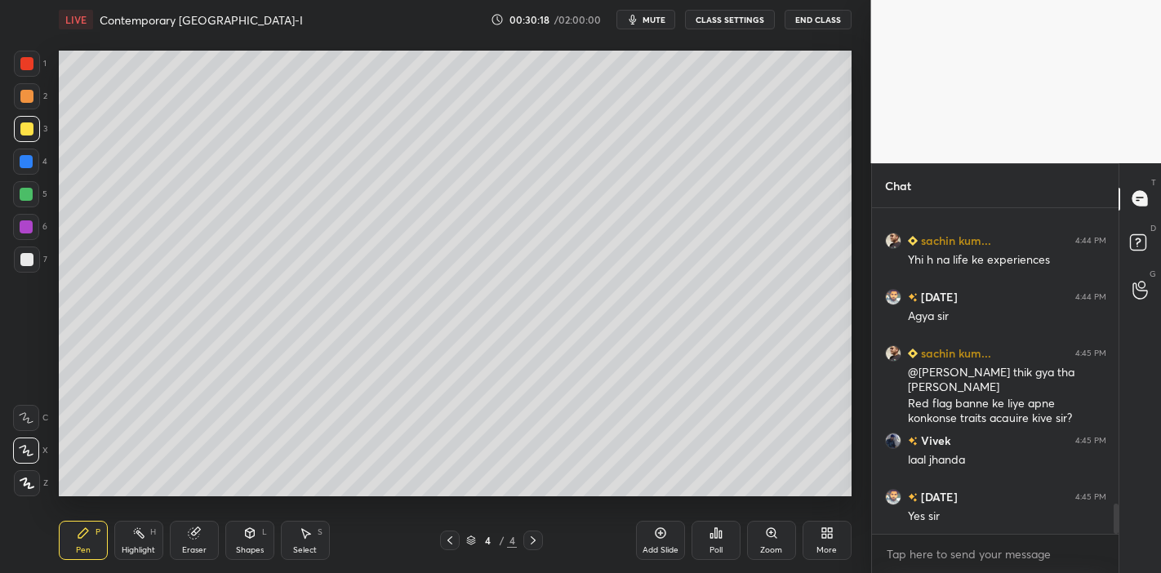
scroll to position [3219, 0]
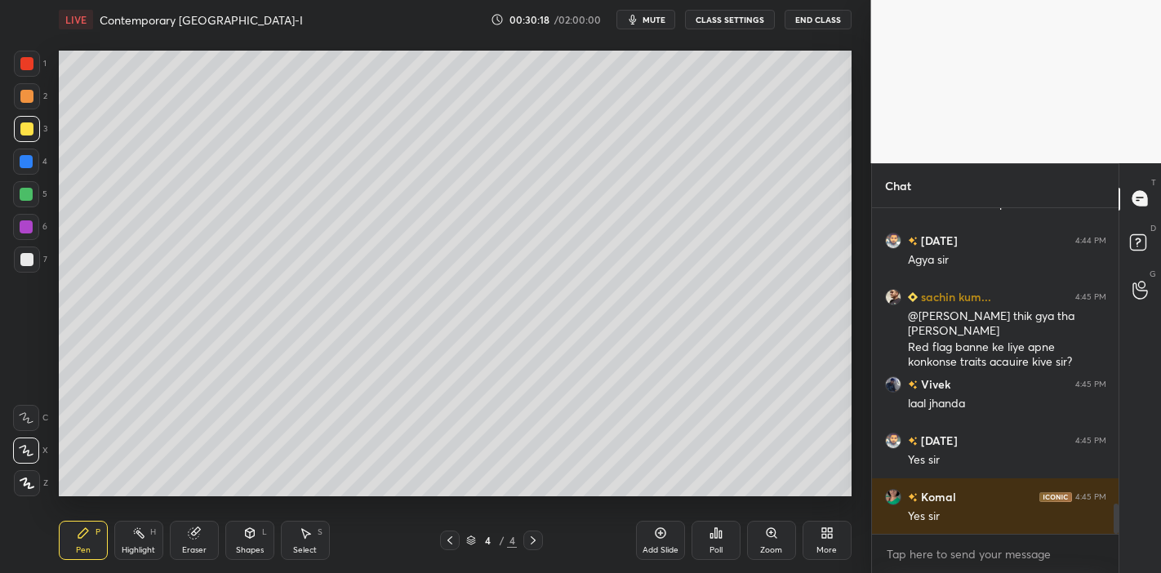
click at [181, 530] on div "Eraser" at bounding box center [194, 540] width 49 height 39
drag, startPoint x: 181, startPoint y: 530, endPoint x: 170, endPoint y: 510, distance: 23.4
click at [177, 524] on div "Eraser" at bounding box center [194, 540] width 49 height 39
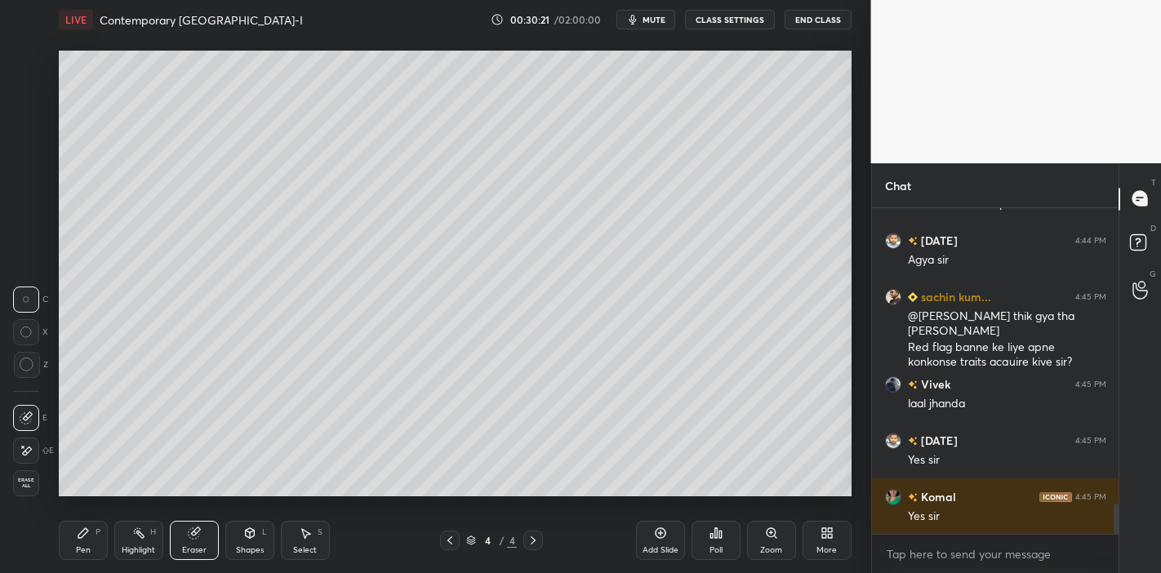
click at [77, 548] on div "Pen" at bounding box center [83, 550] width 15 height 8
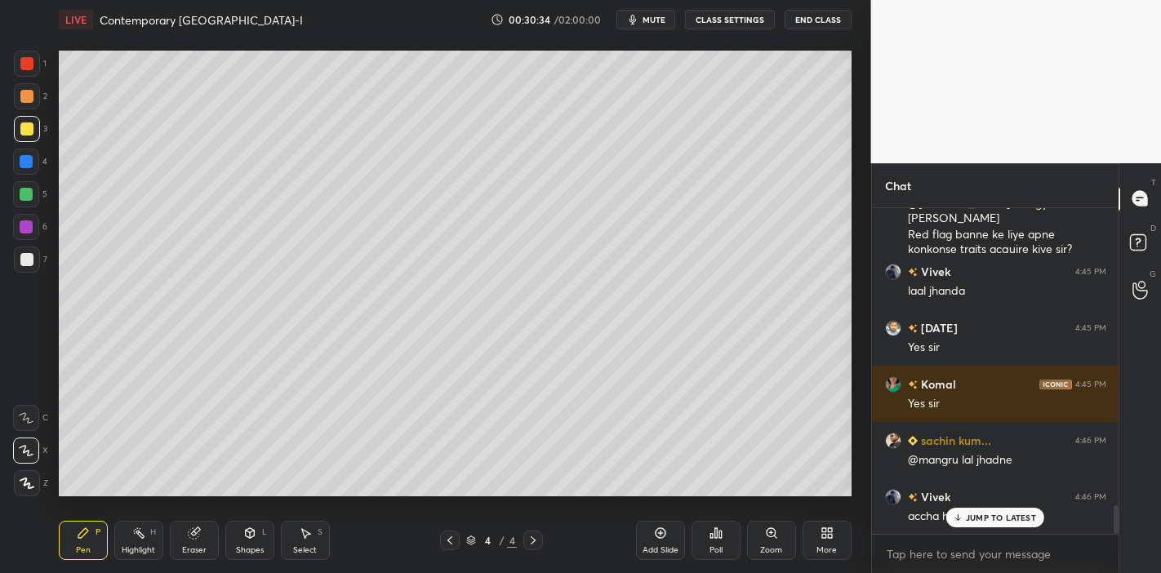
scroll to position [3388, 0]
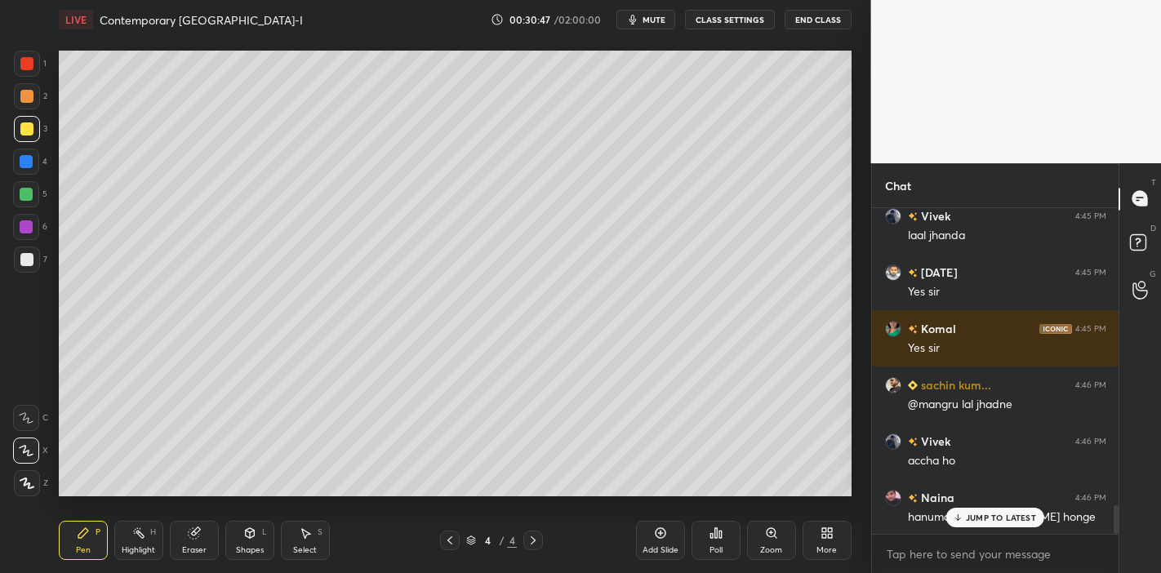
click at [973, 523] on div "JUMP TO LATEST" at bounding box center [996, 518] width 98 height 20
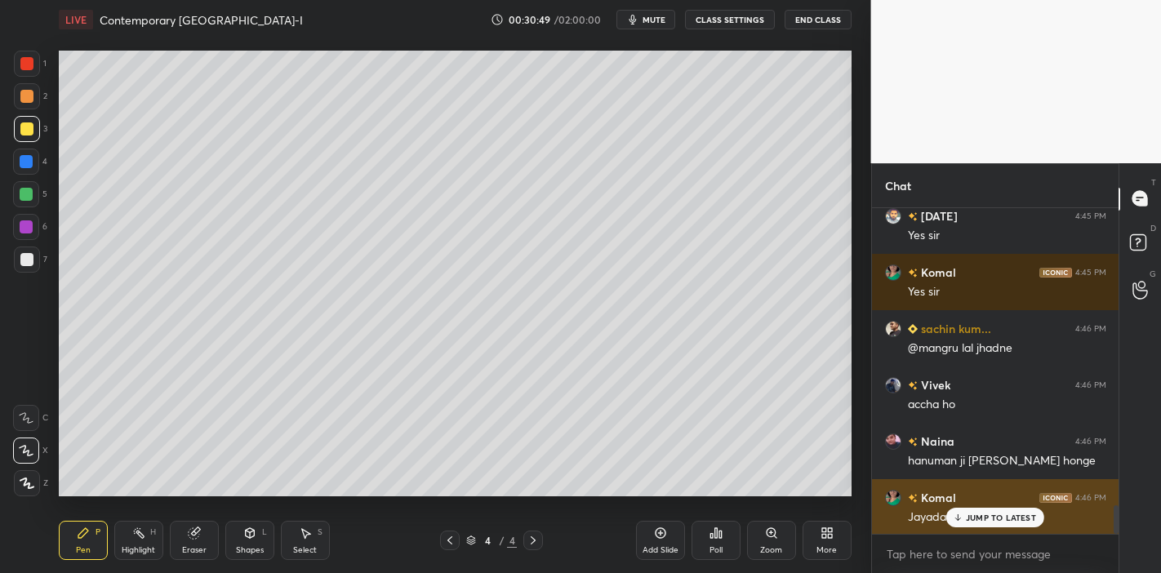
click at [970, 518] on p "JUMP TO LATEST" at bounding box center [1001, 518] width 70 height 10
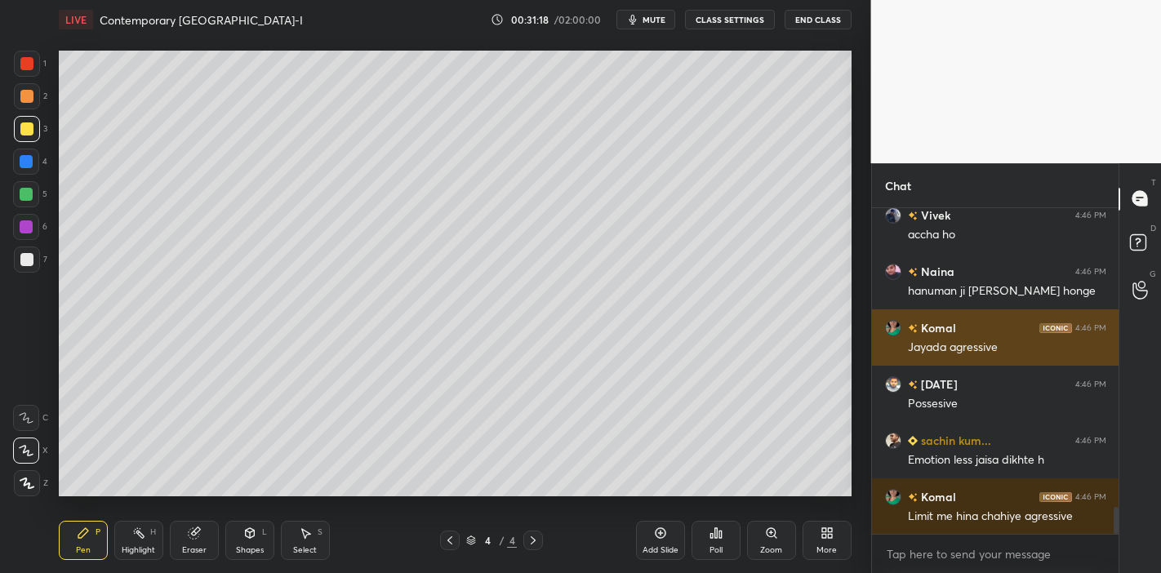
scroll to position [3670, 0]
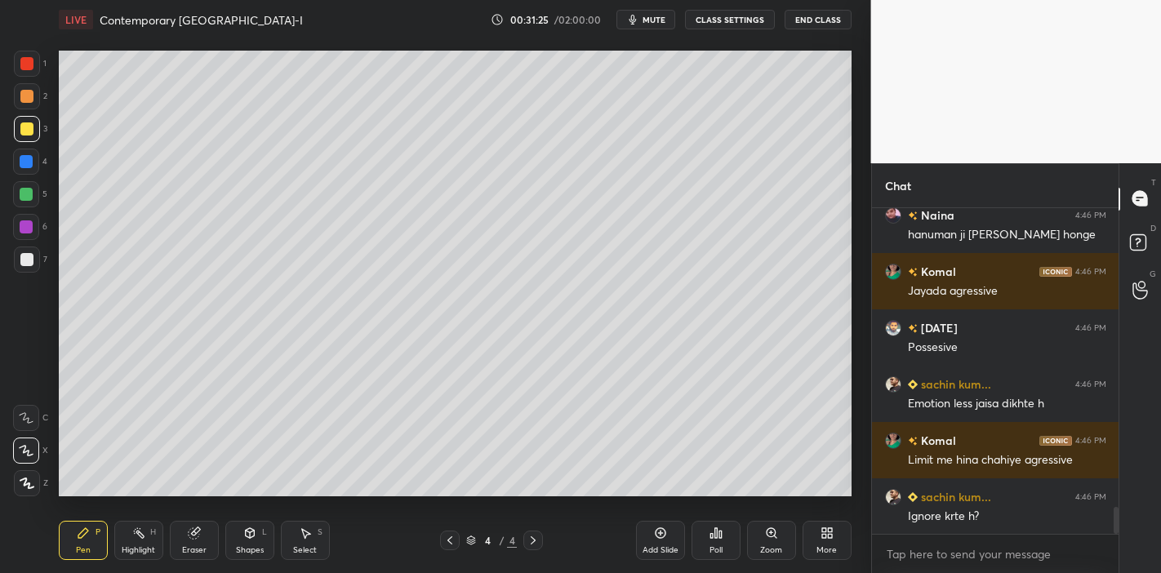
click at [194, 546] on div "Eraser" at bounding box center [194, 550] width 25 height 8
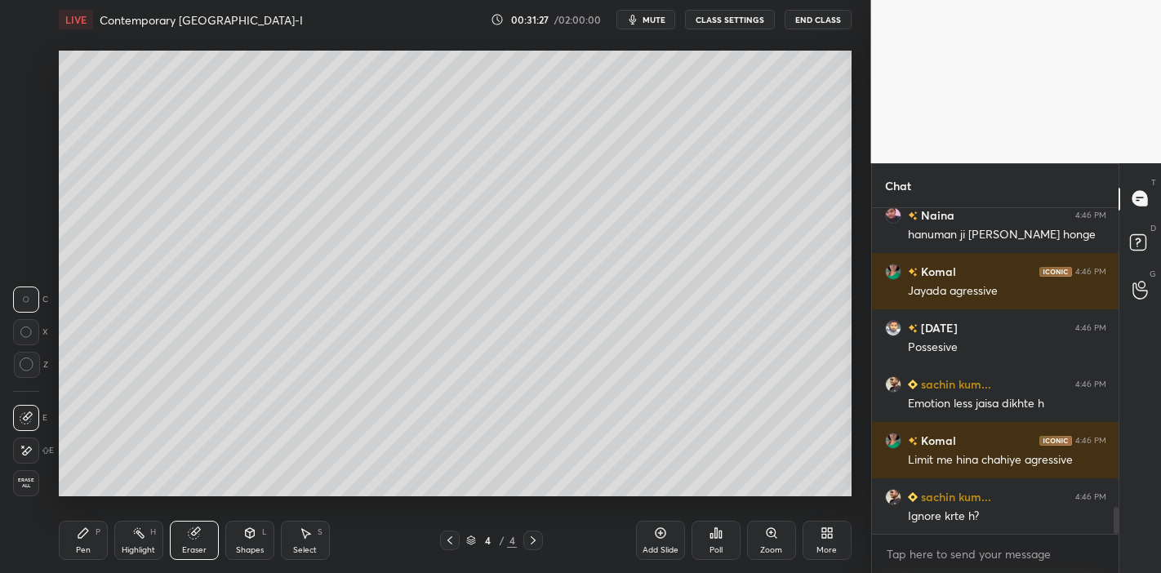
click at [79, 528] on icon at bounding box center [83, 533] width 13 height 13
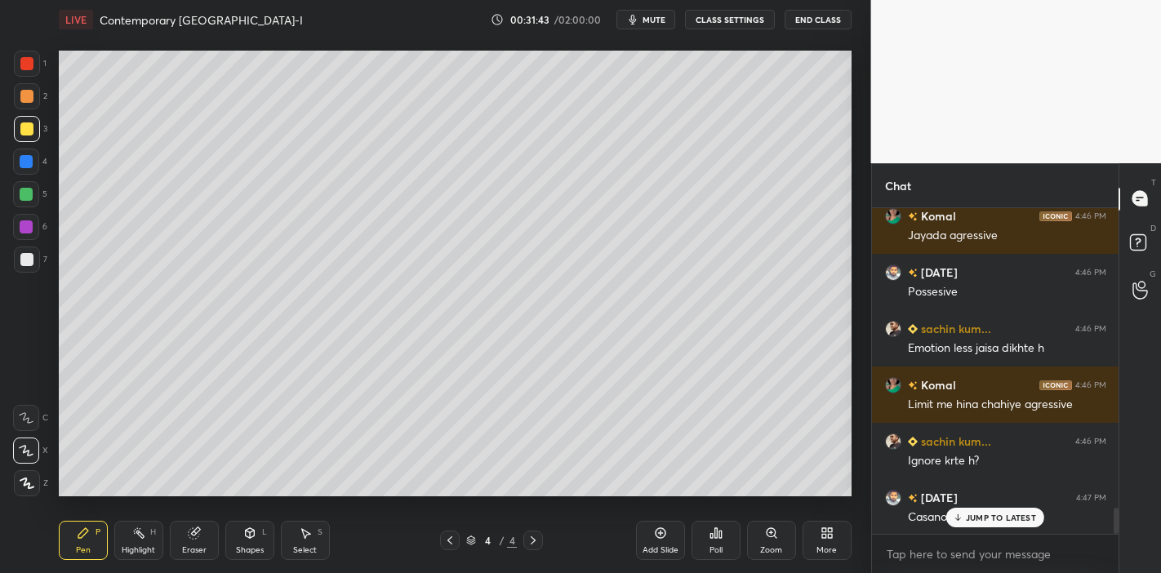
scroll to position [3797, 0]
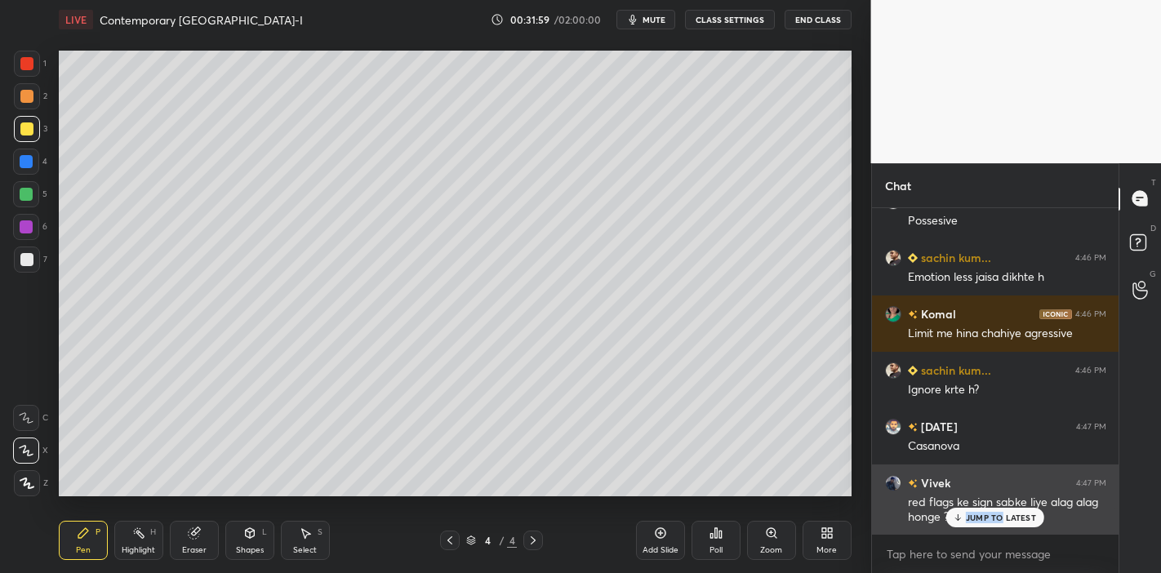
drag, startPoint x: 1001, startPoint y: 521, endPoint x: 912, endPoint y: 507, distance: 90.1
click at [928, 510] on div "sachin kum... 4:44 PM Yhi h na life ke experiences Kartik 4:44 PM Agya sir sach…" at bounding box center [995, 371] width 247 height 326
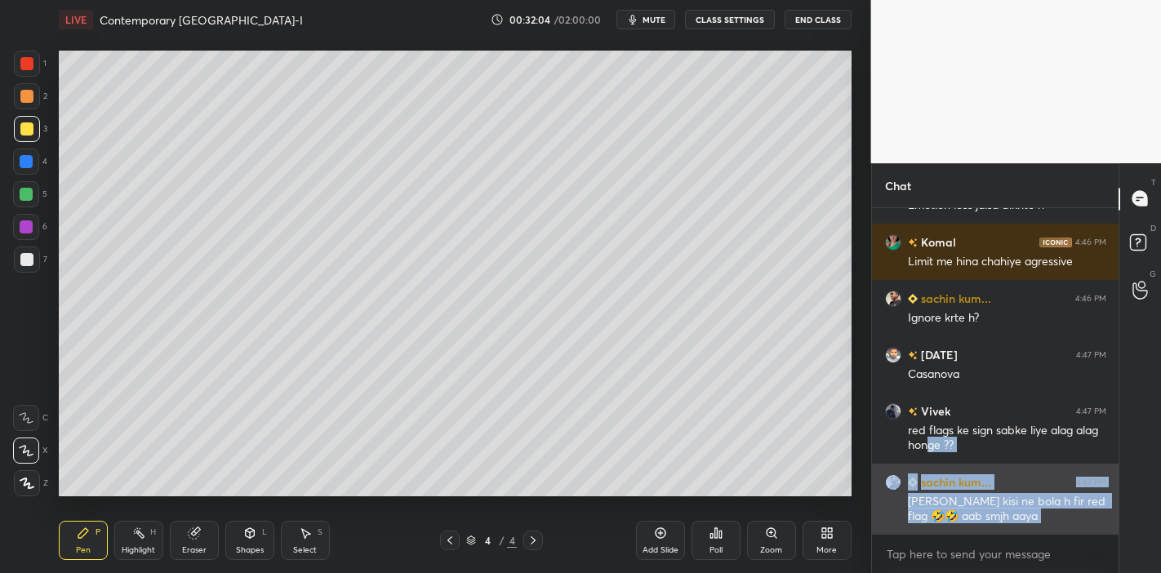
click at [1020, 512] on div "Sir mujhe kisi ne bola h fir red flag 🤣🤣 aab smjh aaya" at bounding box center [1007, 509] width 198 height 31
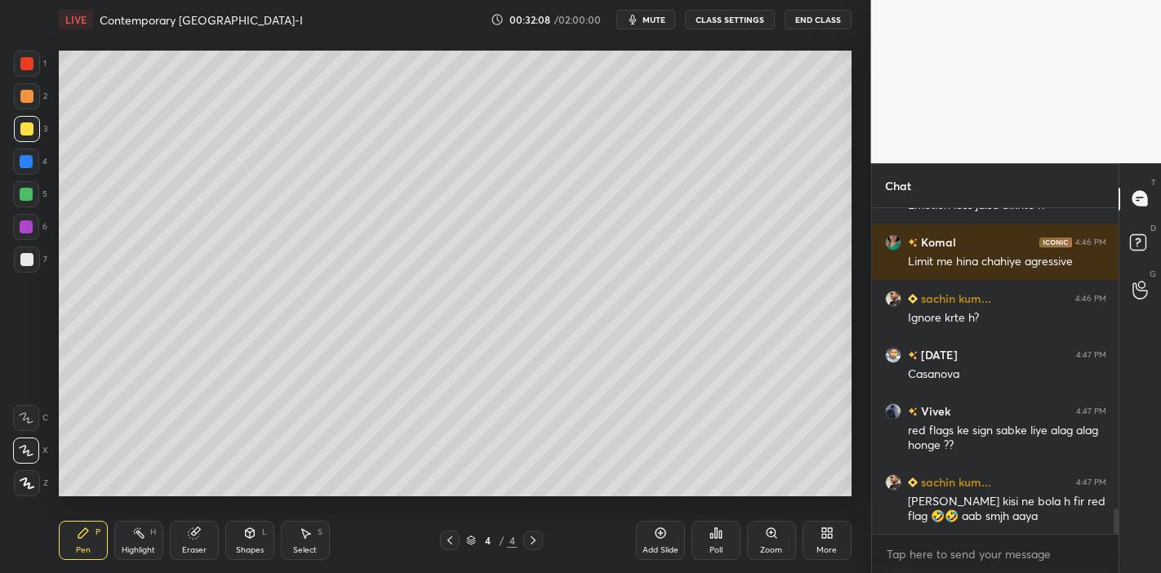
drag, startPoint x: 185, startPoint y: 537, endPoint x: 274, endPoint y: 523, distance: 90.0
click at [185, 537] on div "Eraser" at bounding box center [194, 540] width 49 height 39
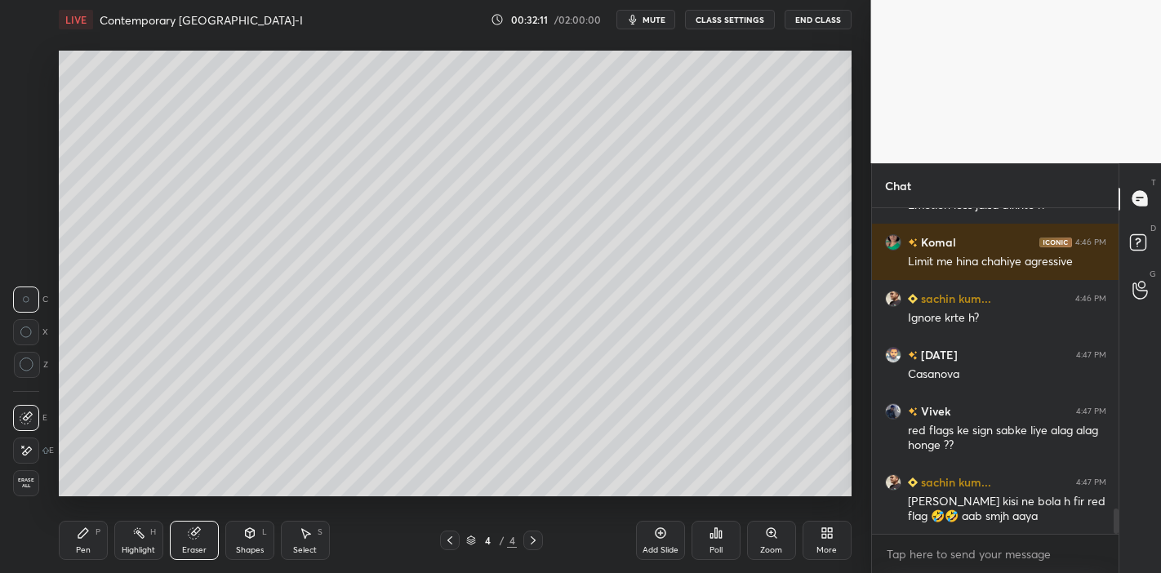
click at [79, 532] on icon at bounding box center [83, 533] width 13 height 13
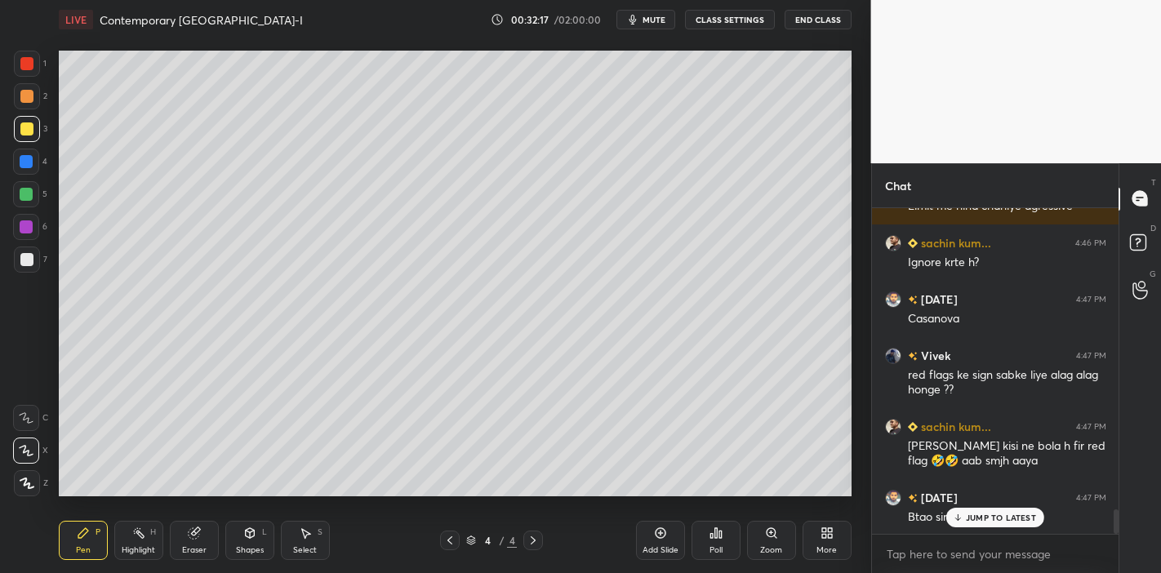
scroll to position [3980, 0]
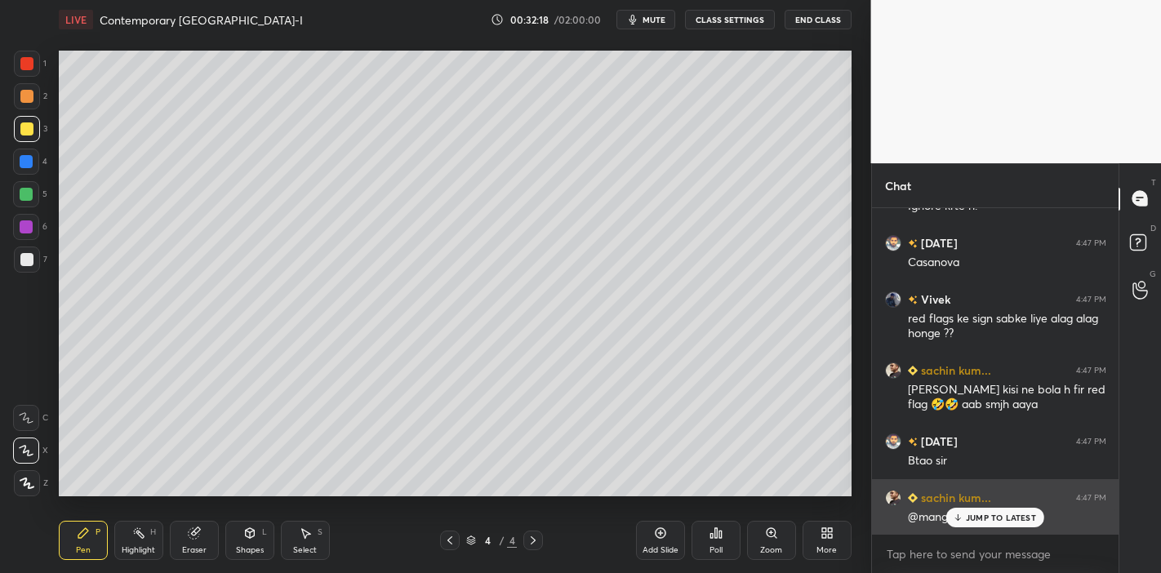
click at [995, 506] on div "@mangru no sir" at bounding box center [1007, 516] width 198 height 20
click at [972, 516] on p "JUMP TO LATEST" at bounding box center [1001, 518] width 70 height 10
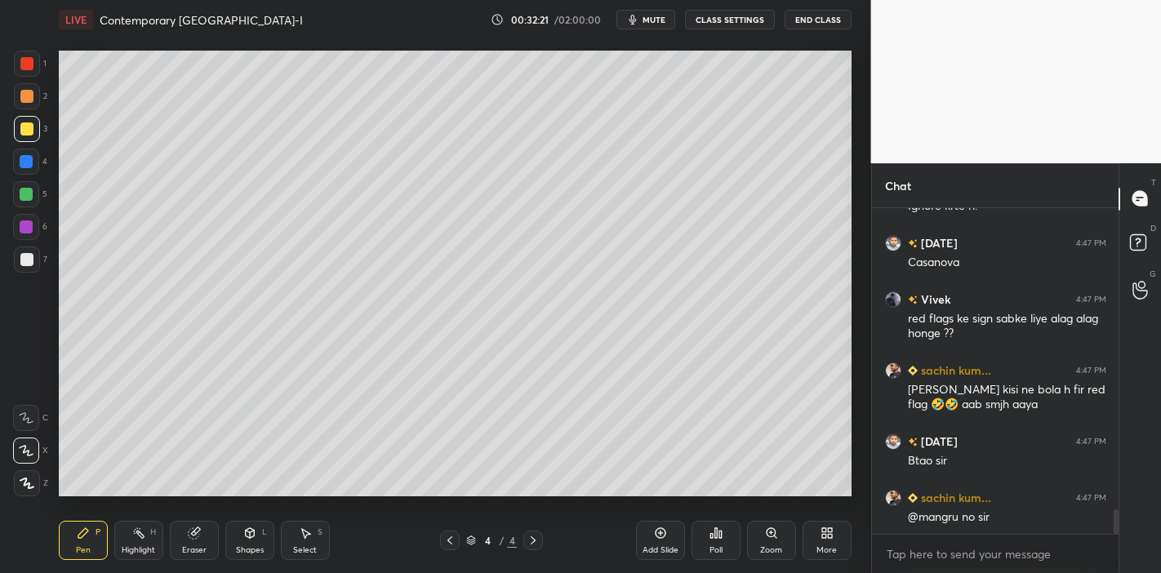
scroll to position [4037, 0]
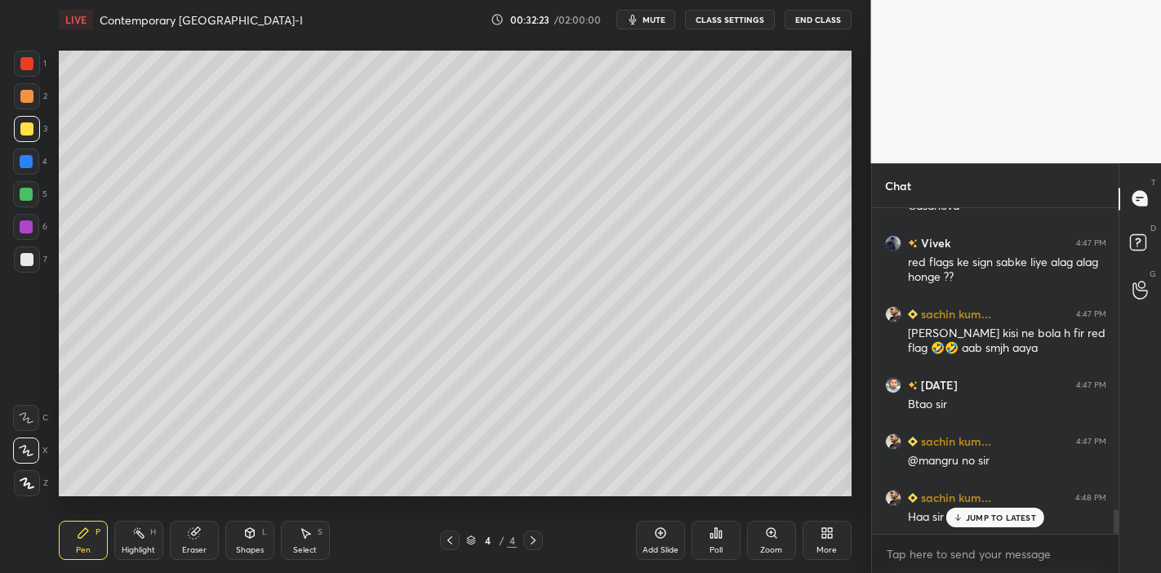
click at [995, 515] on p "JUMP TO LATEST" at bounding box center [1001, 518] width 70 height 10
click at [194, 537] on icon at bounding box center [193, 533] width 11 height 11
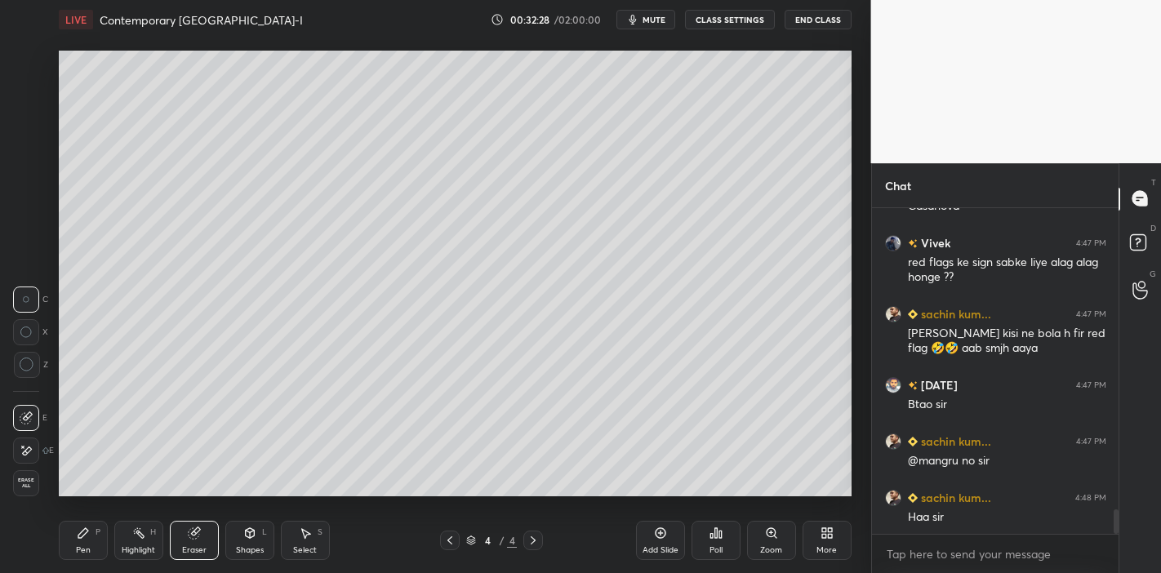
click at [88, 532] on icon at bounding box center [83, 533] width 13 height 13
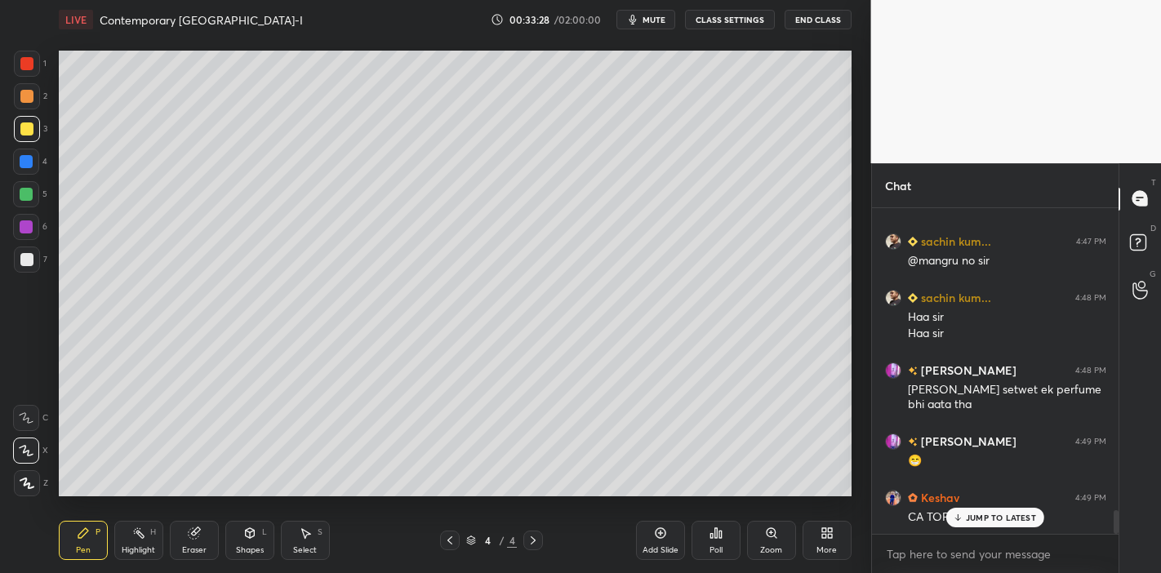
scroll to position [4323, 0]
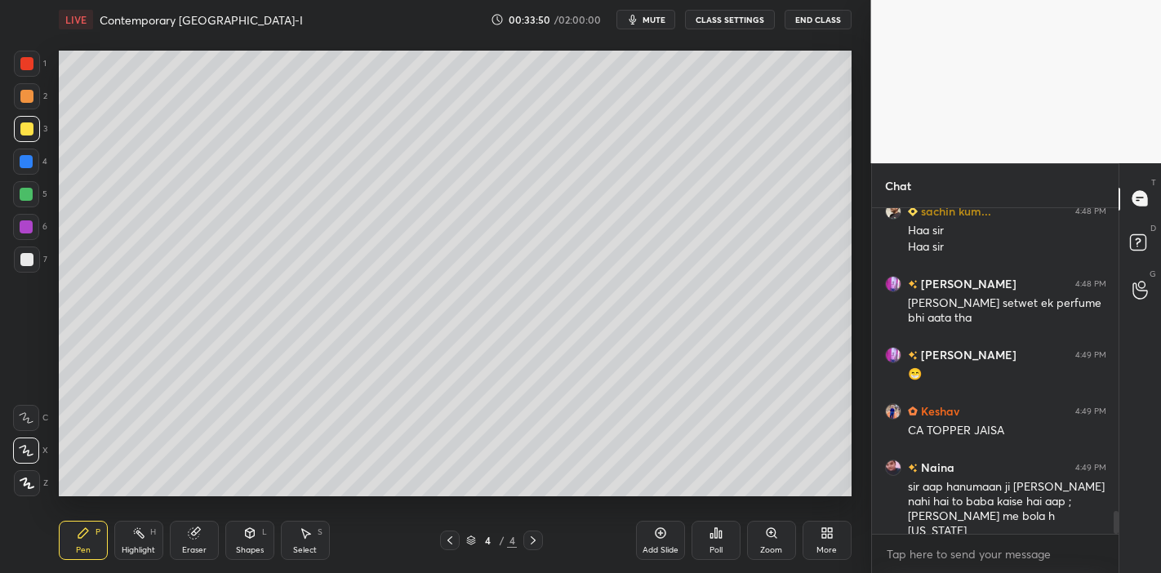
click at [33, 96] on div at bounding box center [27, 96] width 26 height 26
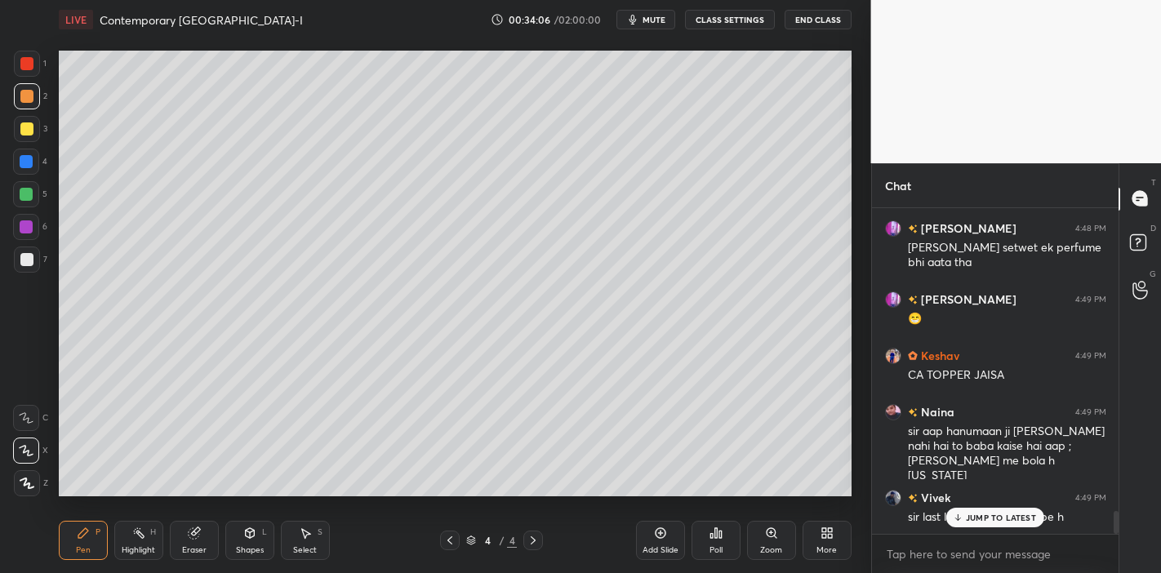
click at [968, 518] on p "JUMP TO LATEST" at bounding box center [1001, 518] width 70 height 10
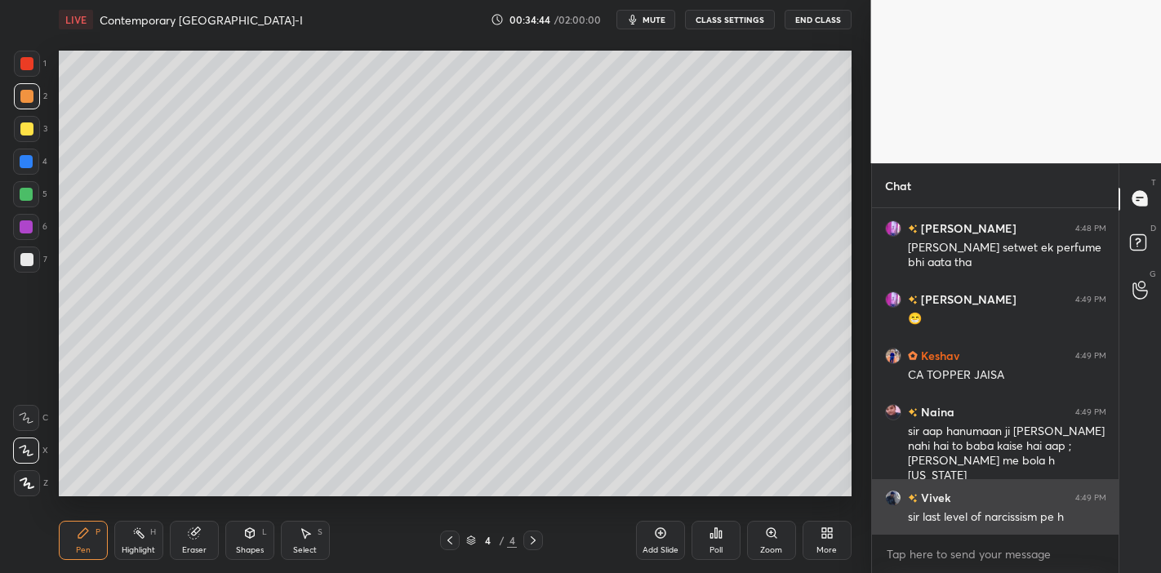
scroll to position [4435, 0]
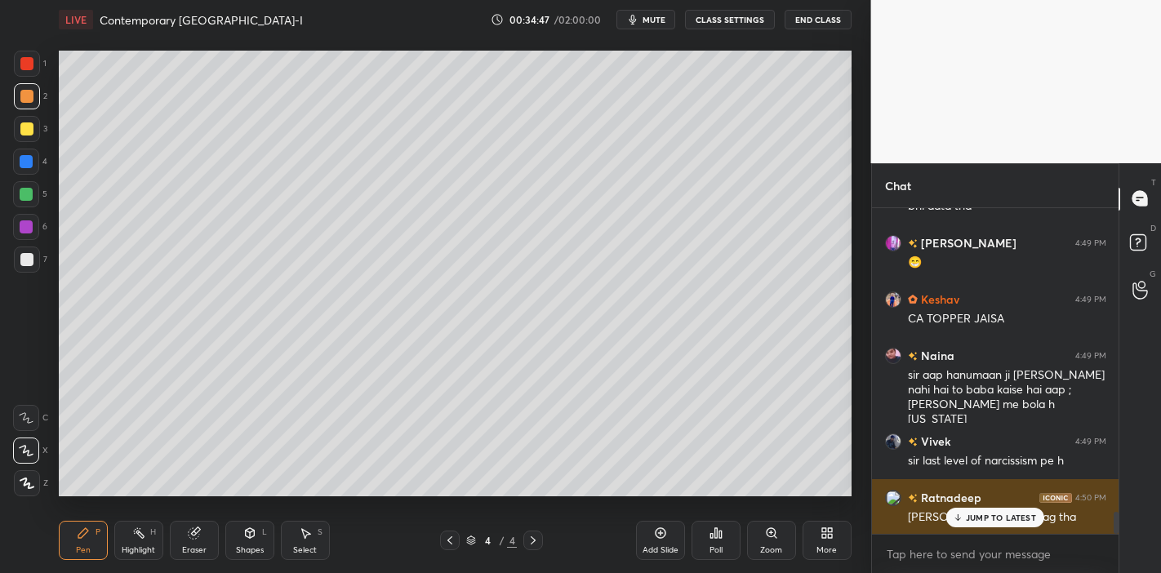
click at [978, 517] on p "JUMP TO LATEST" at bounding box center [1001, 518] width 70 height 10
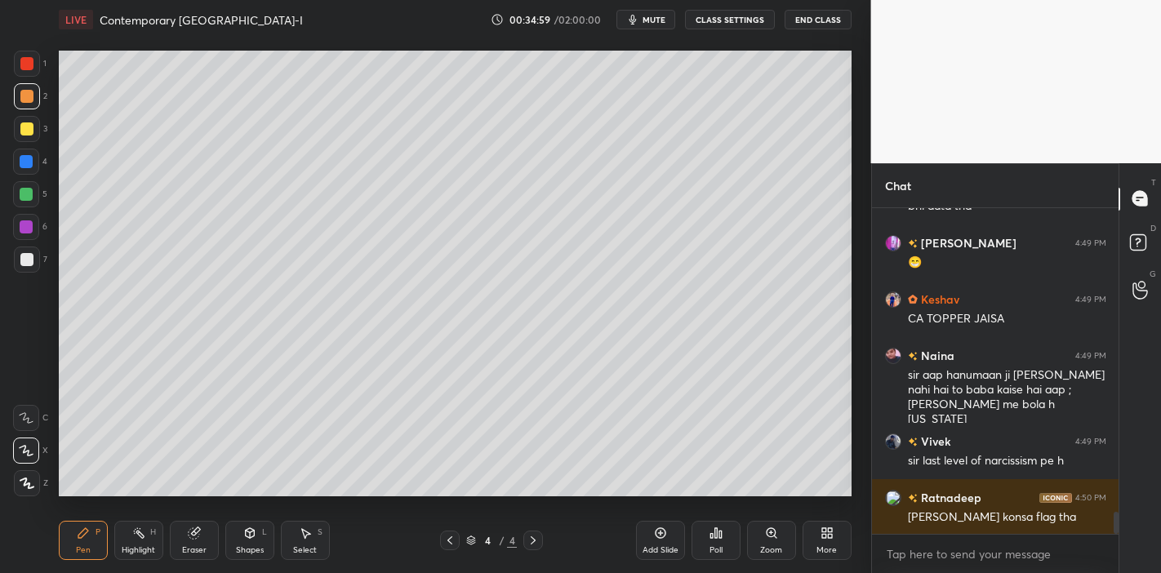
scroll to position [4492, 0]
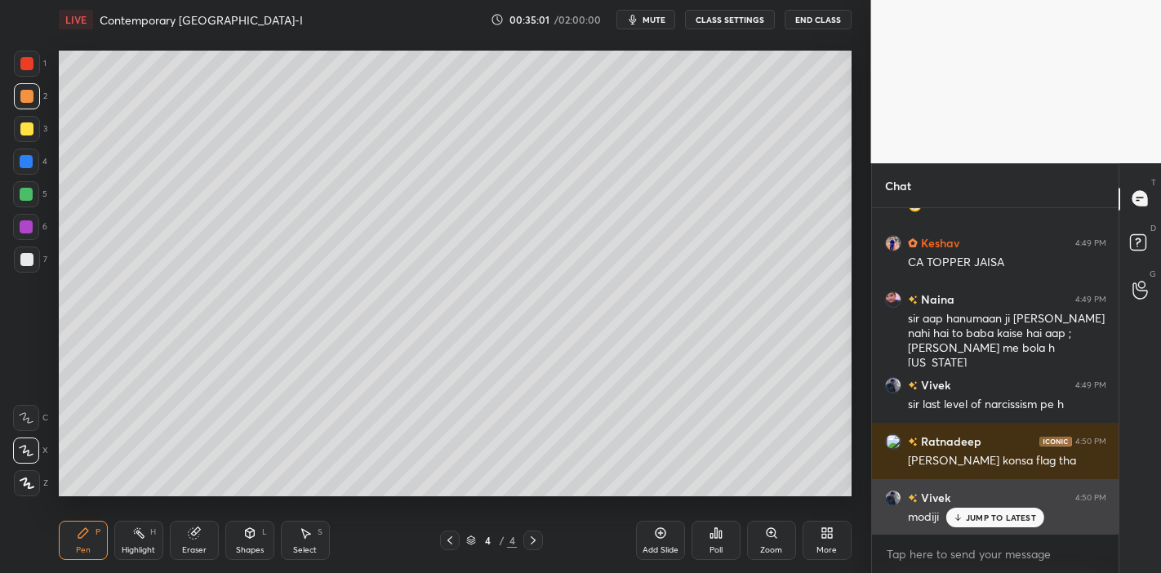
click at [976, 520] on p "JUMP TO LATEST" at bounding box center [1001, 518] width 70 height 10
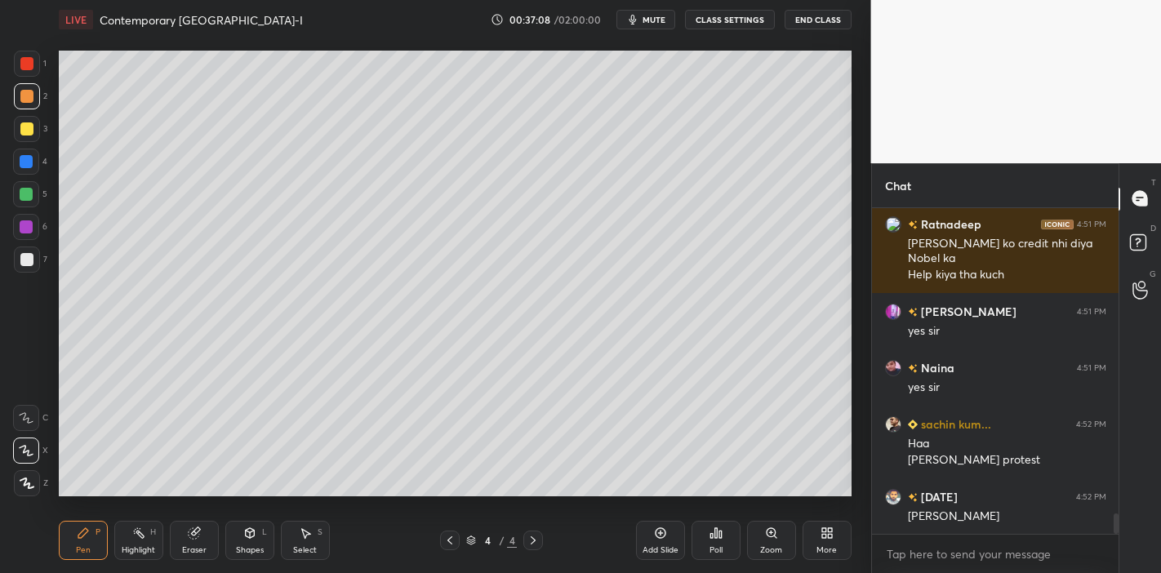
scroll to position [4991, 0]
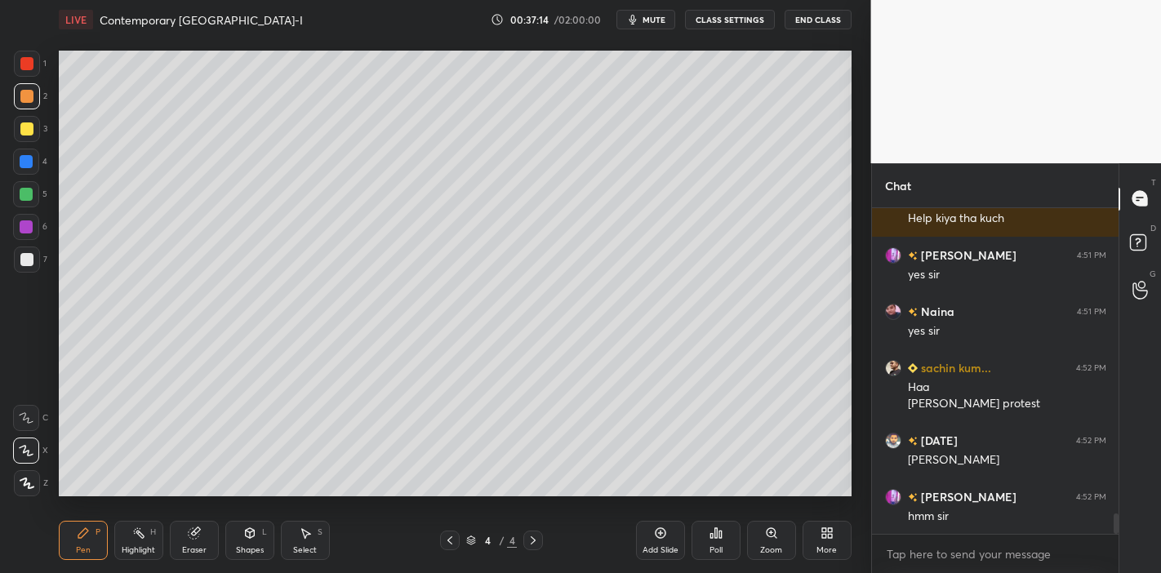
click at [29, 131] on div at bounding box center [26, 129] width 13 height 13
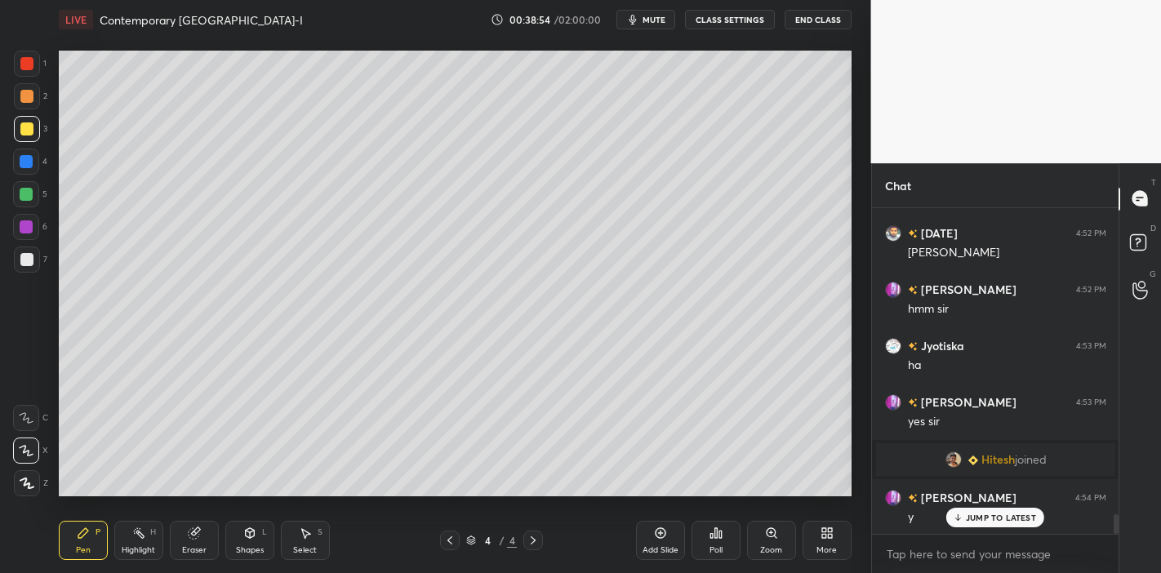
scroll to position [5254, 0]
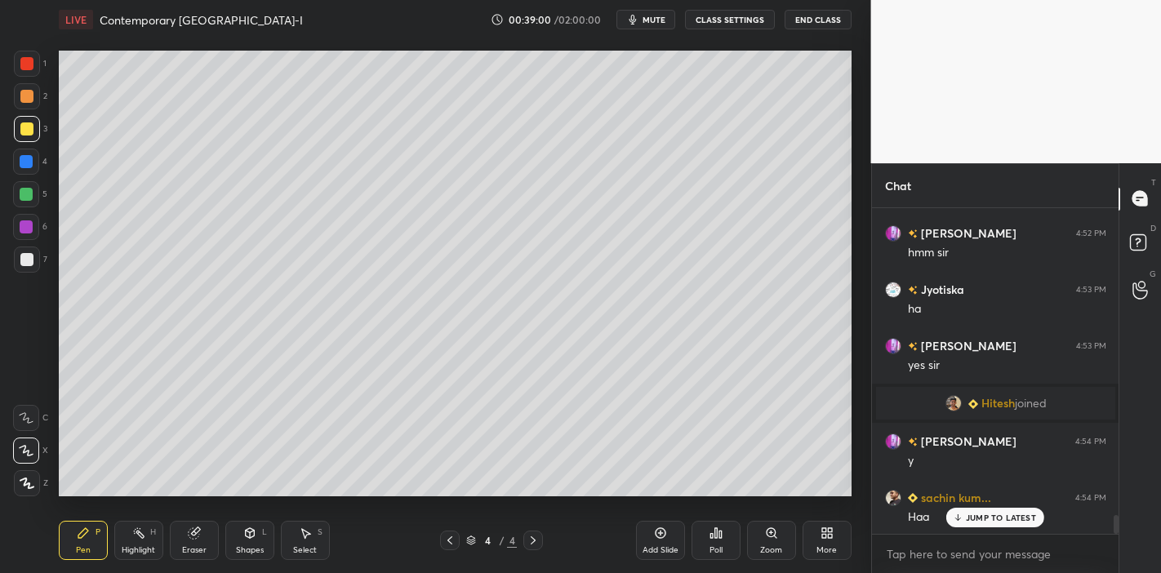
click at [964, 520] on div "JUMP TO LATEST" at bounding box center [996, 518] width 98 height 20
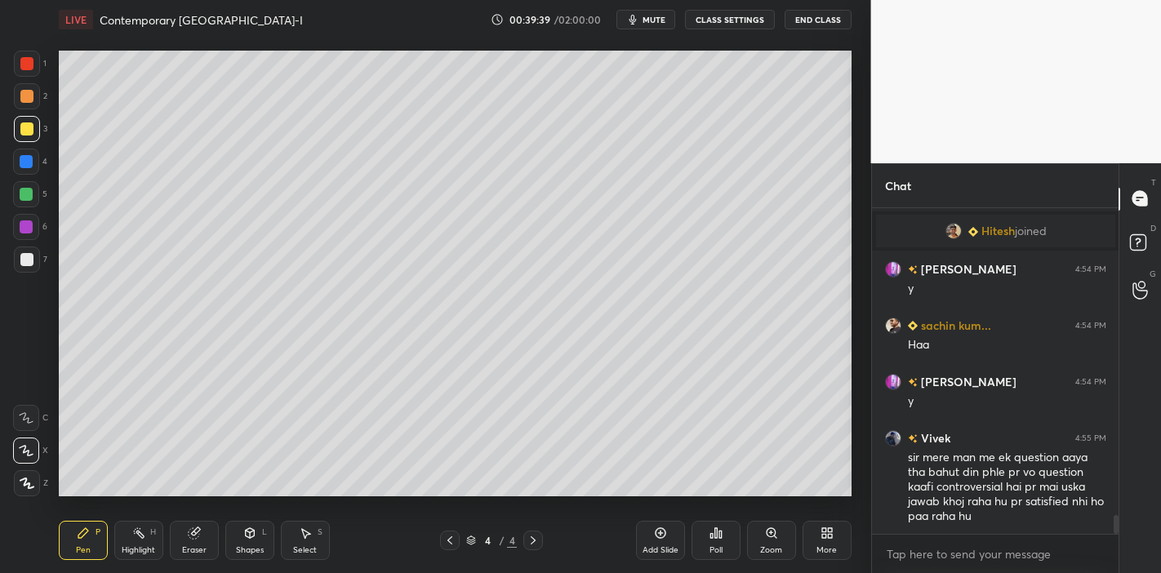
scroll to position [5497, 0]
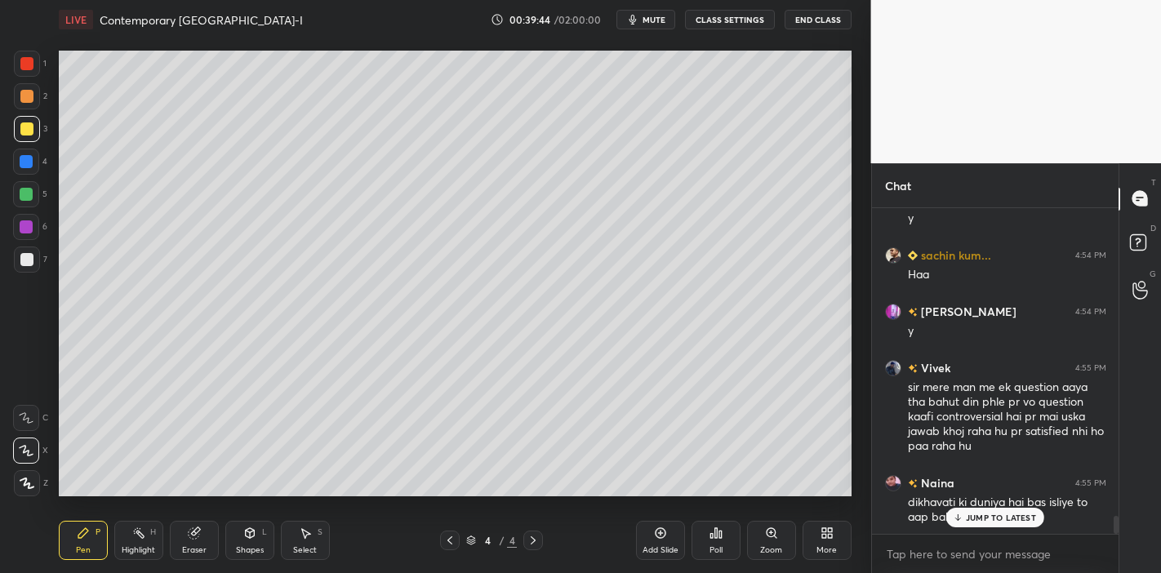
click at [971, 519] on p "JUMP TO LATEST" at bounding box center [1001, 518] width 70 height 10
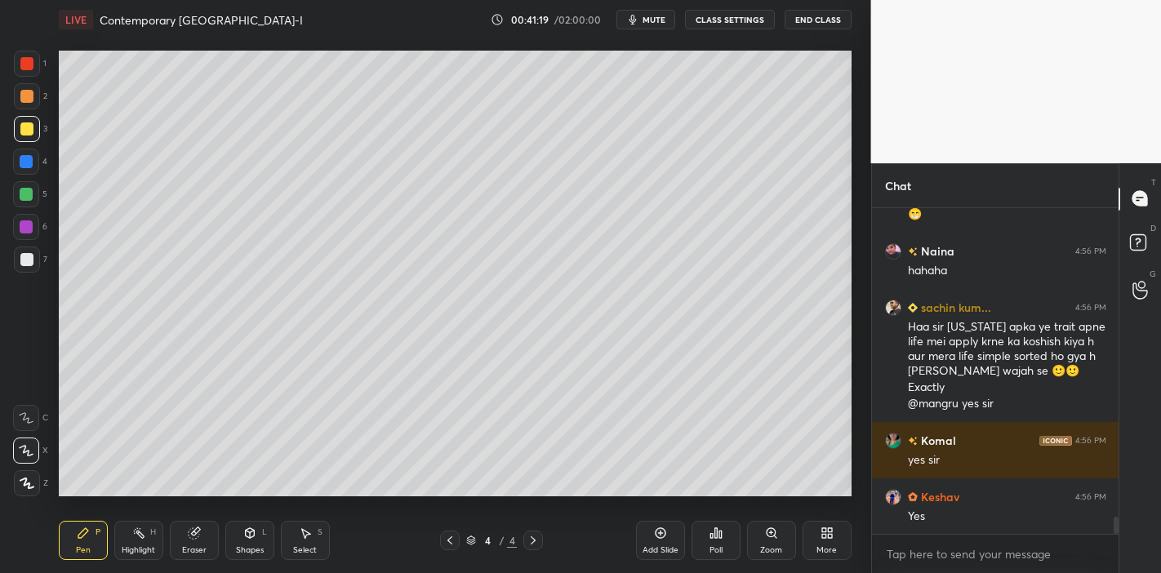
scroll to position [6027, 0]
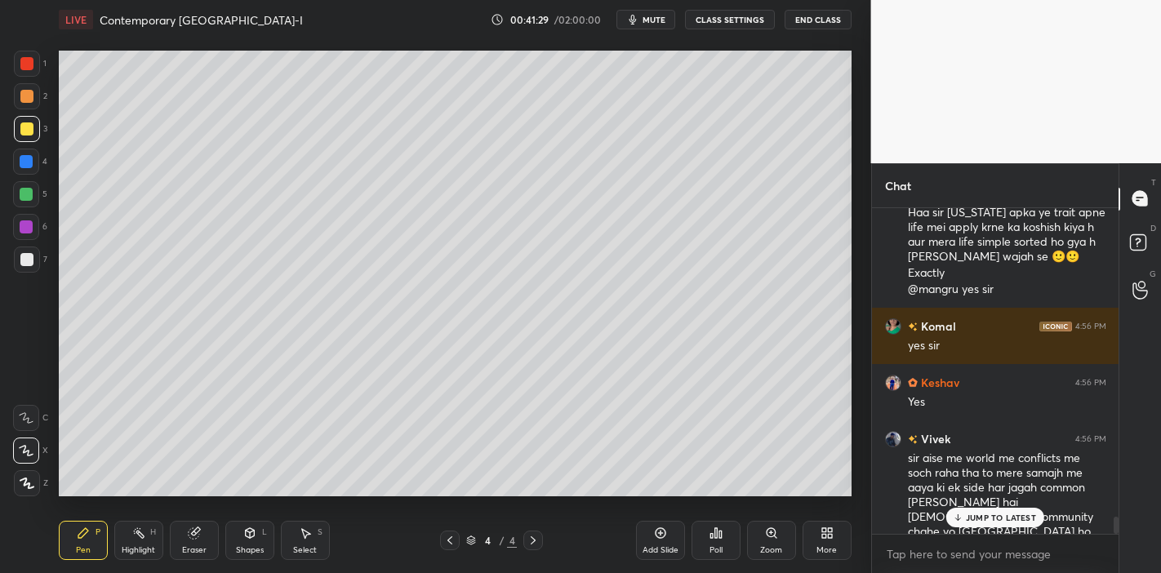
click at [984, 518] on p "JUMP TO LATEST" at bounding box center [1001, 518] width 70 height 10
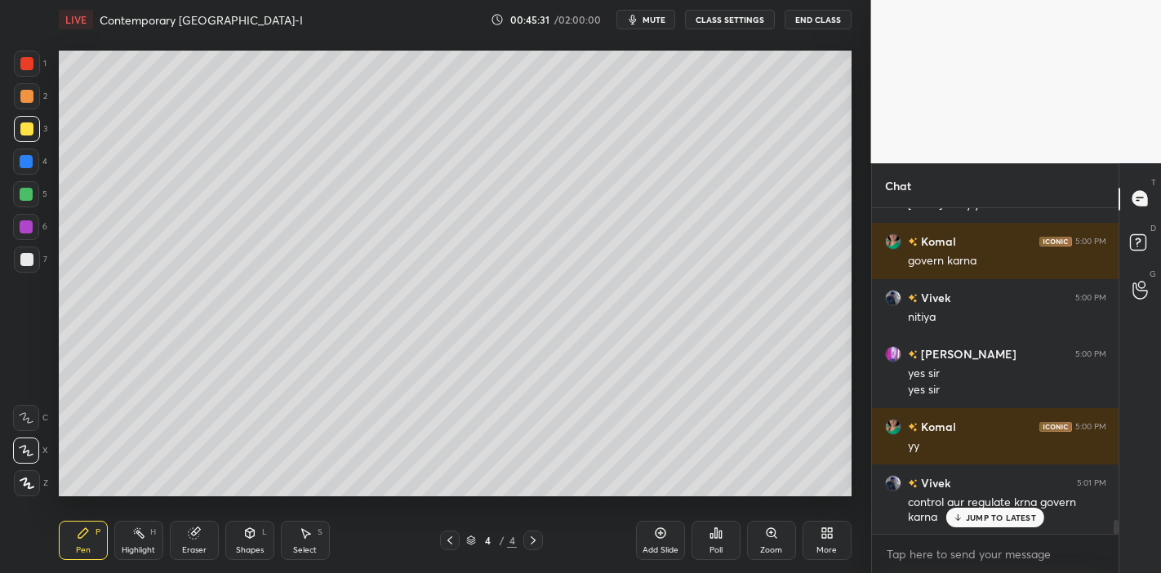
scroll to position [7500, 0]
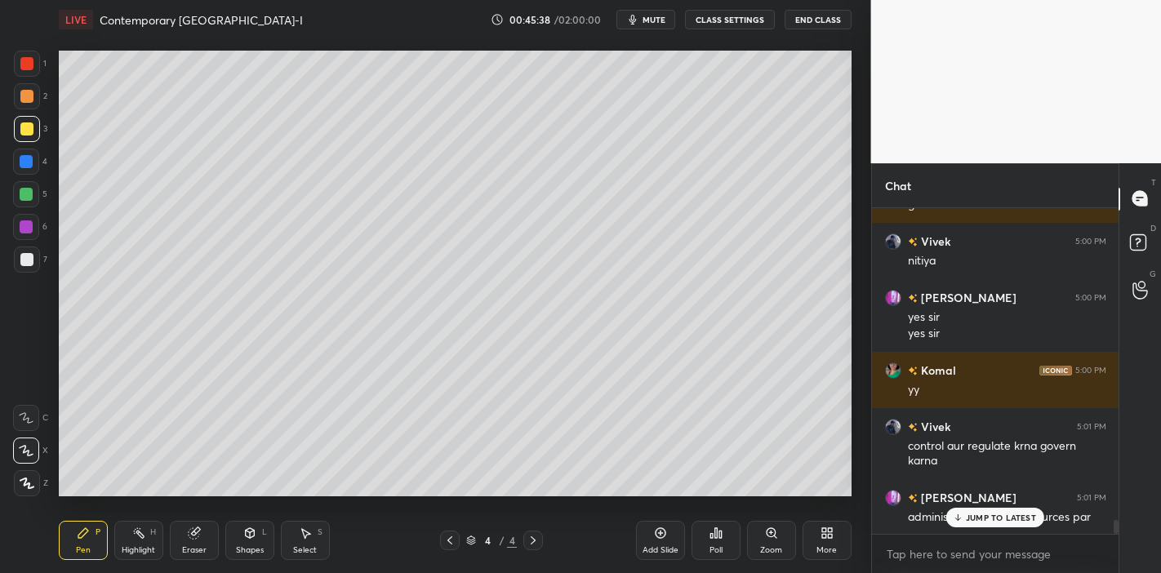
click at [979, 513] on p "JUMP TO LATEST" at bounding box center [1001, 518] width 70 height 10
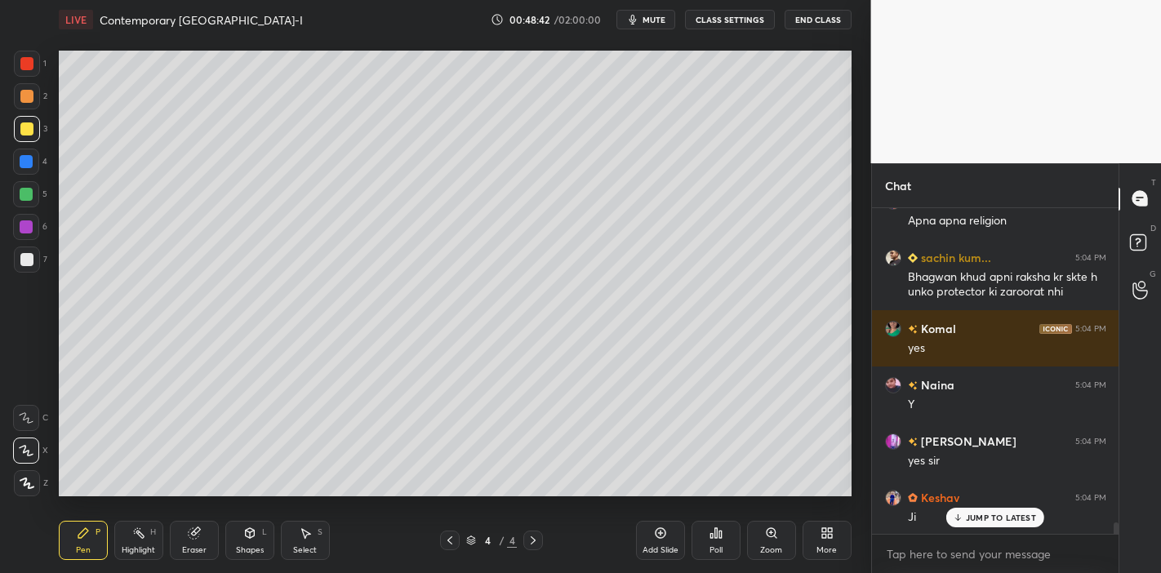
scroll to position [9221, 0]
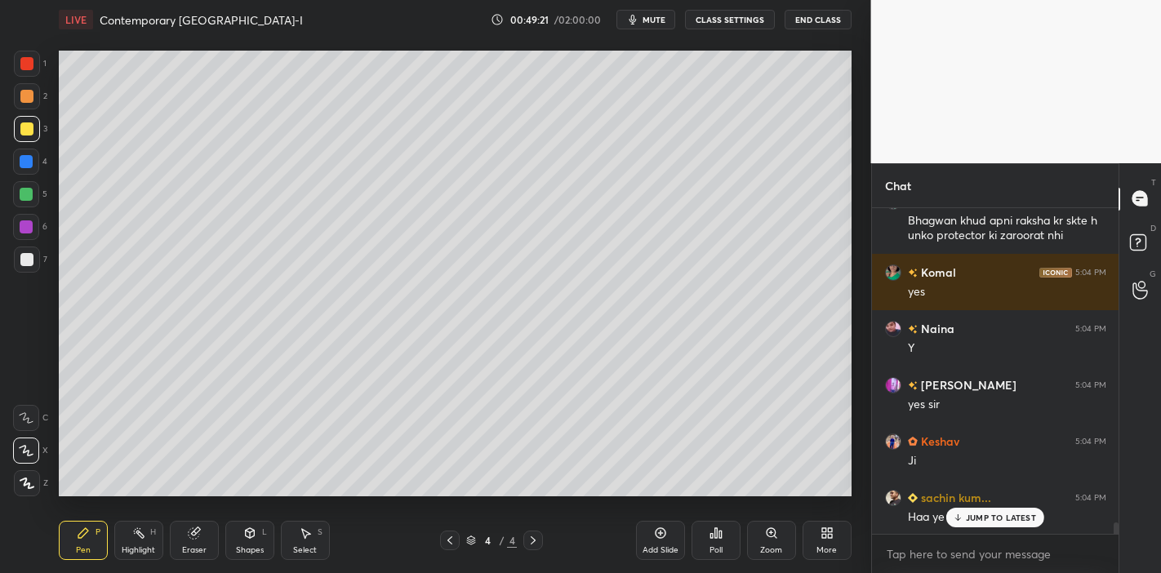
click at [1017, 519] on p "JUMP TO LATEST" at bounding box center [1001, 518] width 70 height 10
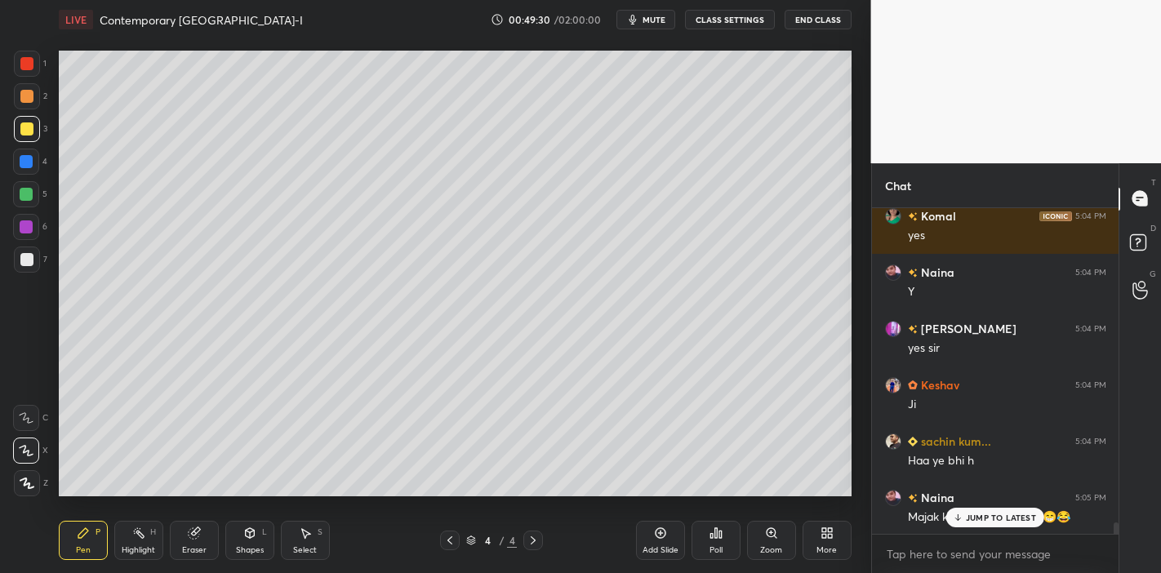
click at [996, 513] on p "JUMP TO LATEST" at bounding box center [1001, 518] width 70 height 10
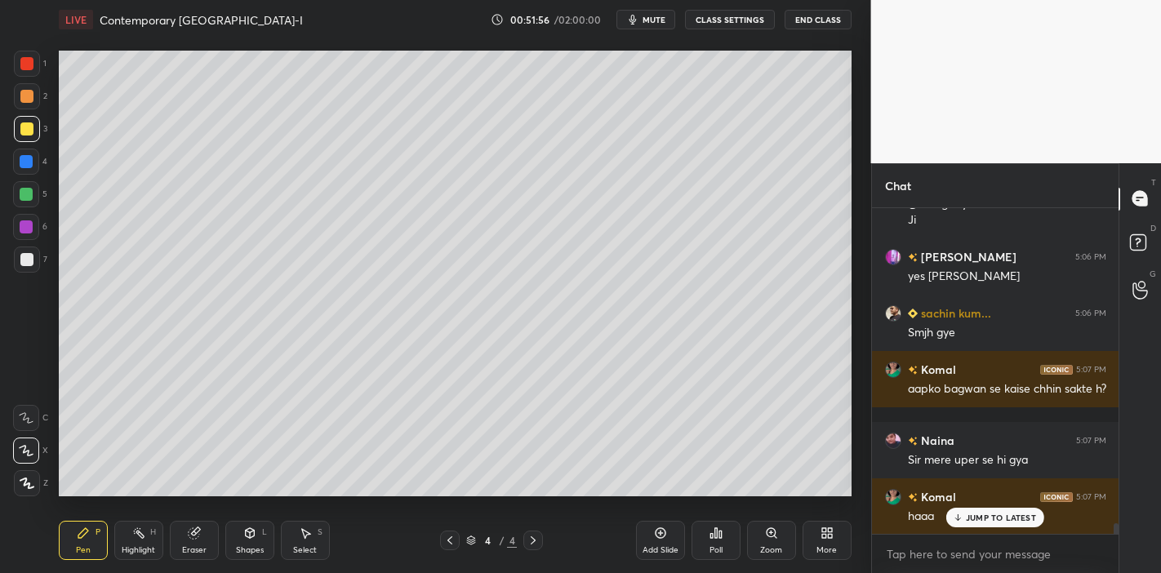
scroll to position [9905, 0]
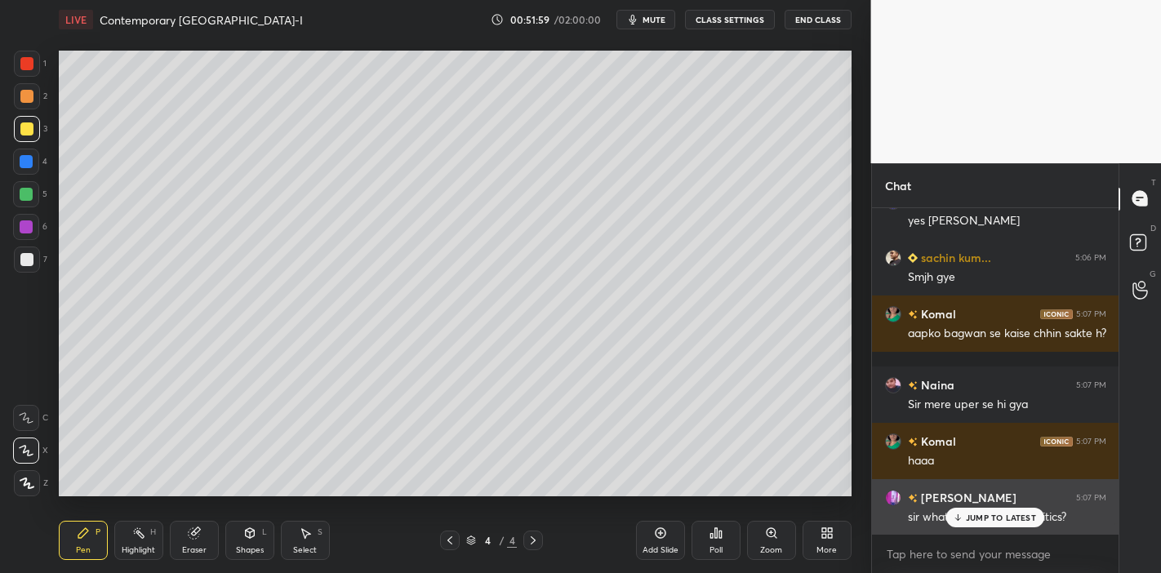
click at [971, 528] on div "Kumar 5:07 PM sir what is contentious politics?" at bounding box center [995, 507] width 247 height 56
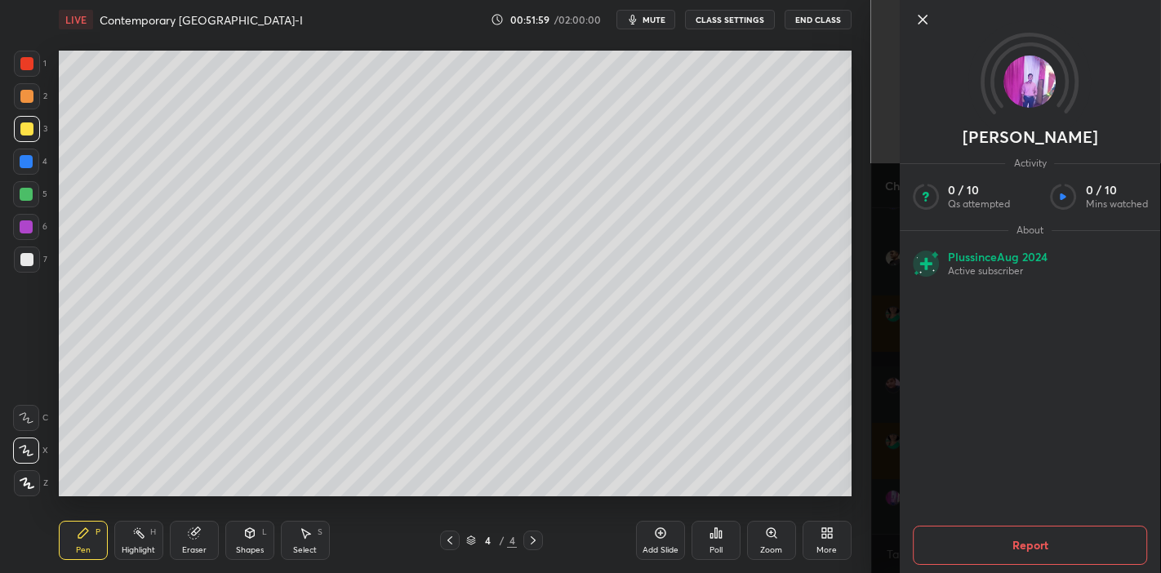
scroll to position [9961, 0]
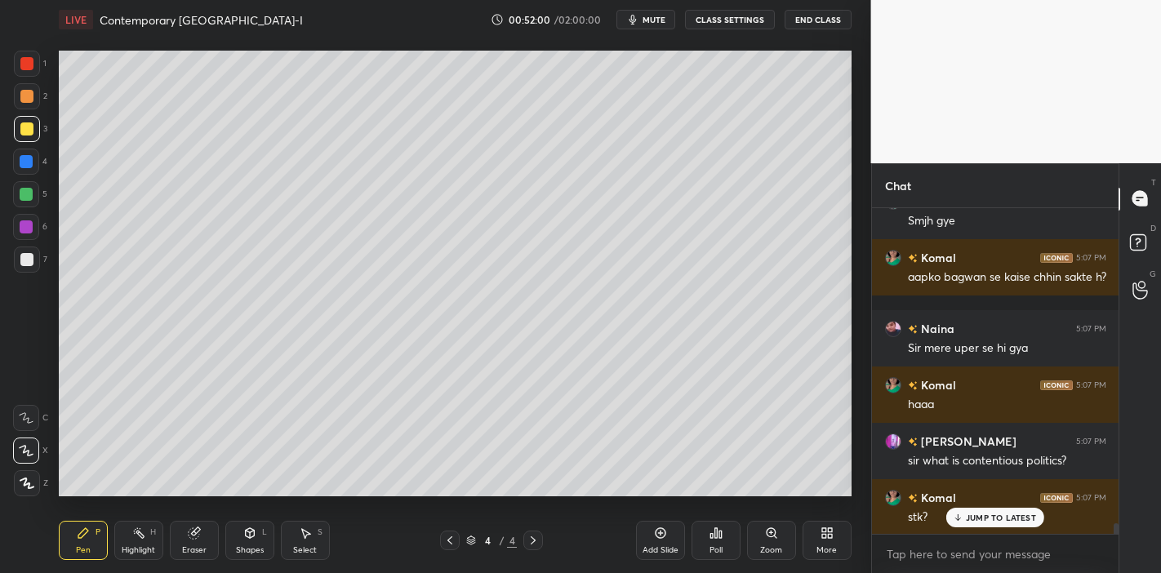
click at [987, 517] on p "JUMP TO LATEST" at bounding box center [1001, 518] width 70 height 10
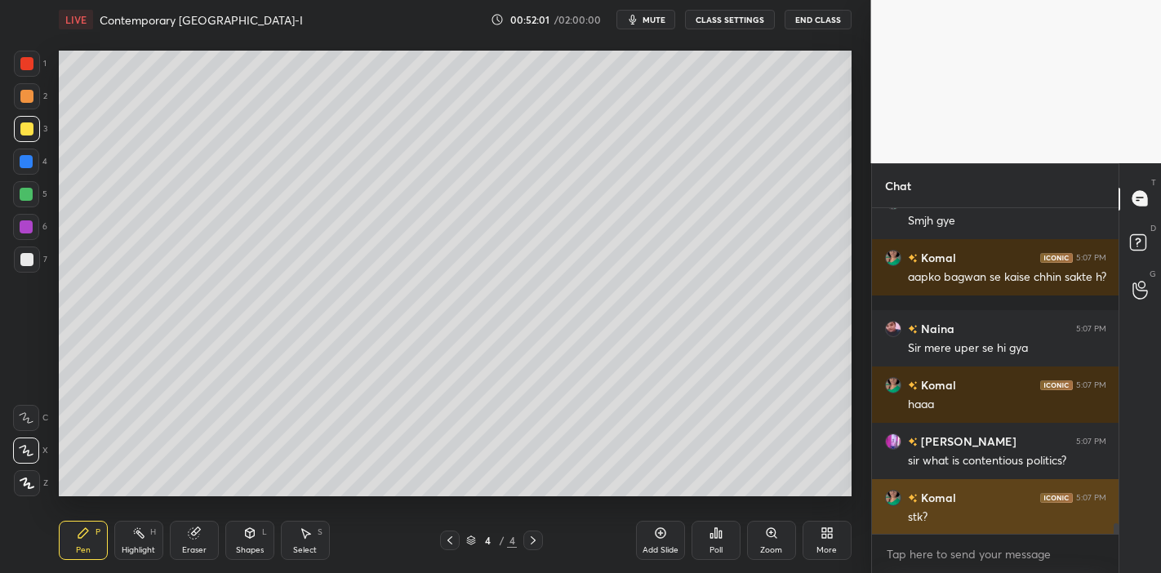
click at [988, 515] on div "stk?" at bounding box center [1007, 518] width 198 height 16
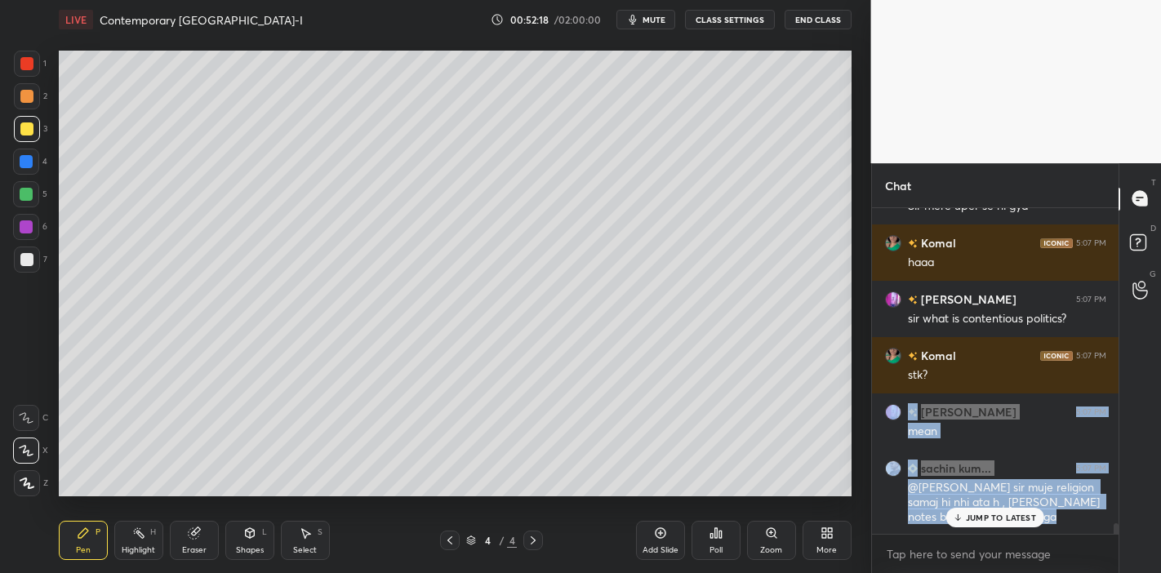
scroll to position [10159, 0]
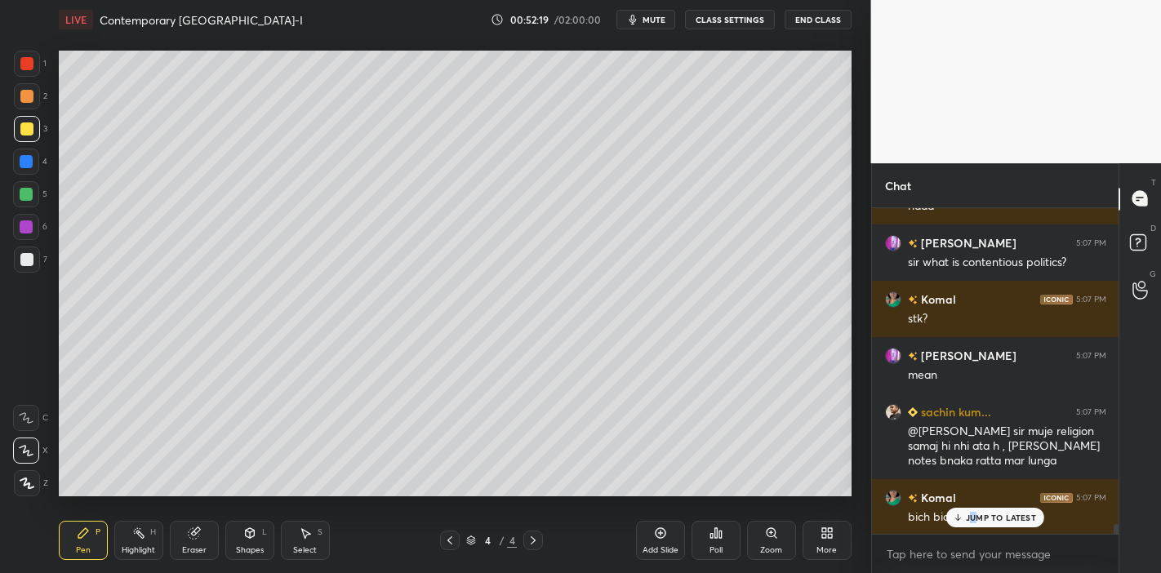
click at [976, 518] on p "JUMP TO LATEST" at bounding box center [1001, 518] width 70 height 10
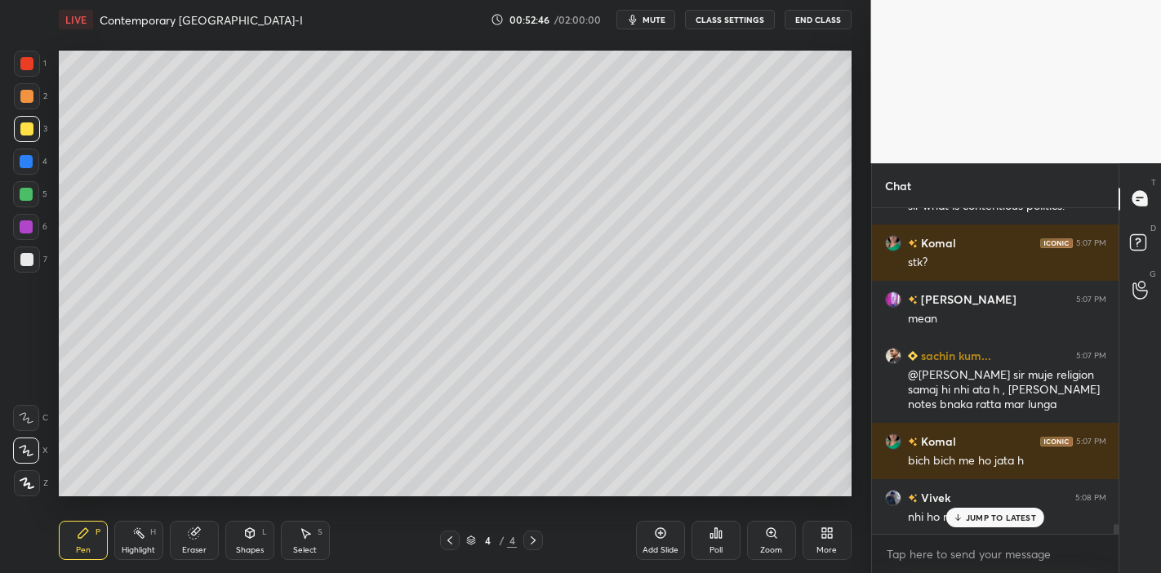
click at [1019, 516] on p "JUMP TO LATEST" at bounding box center [1001, 518] width 70 height 10
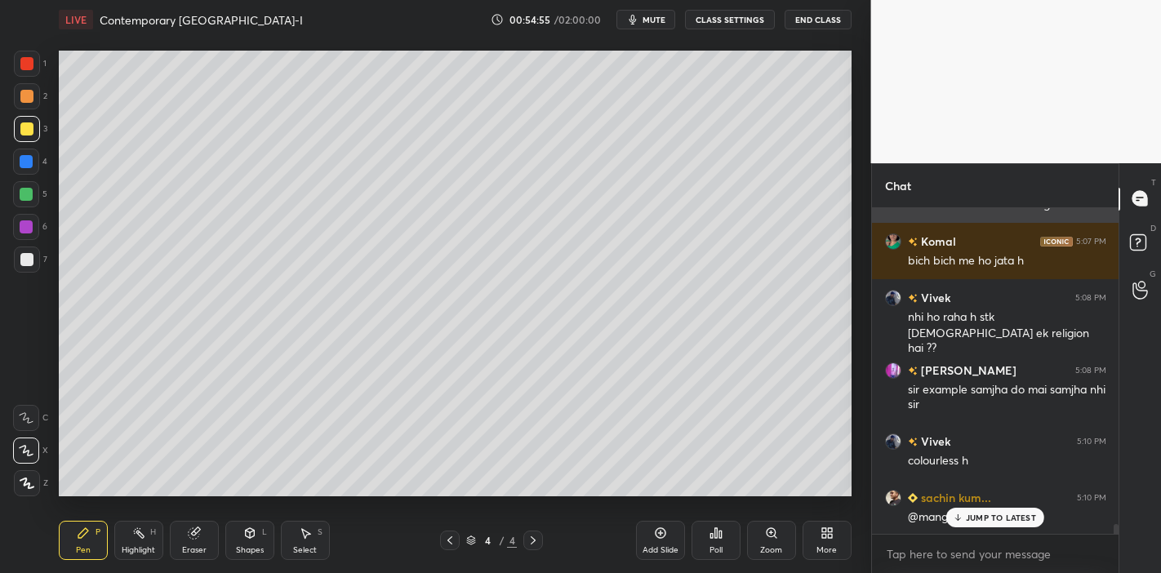
scroll to position [10472, 0]
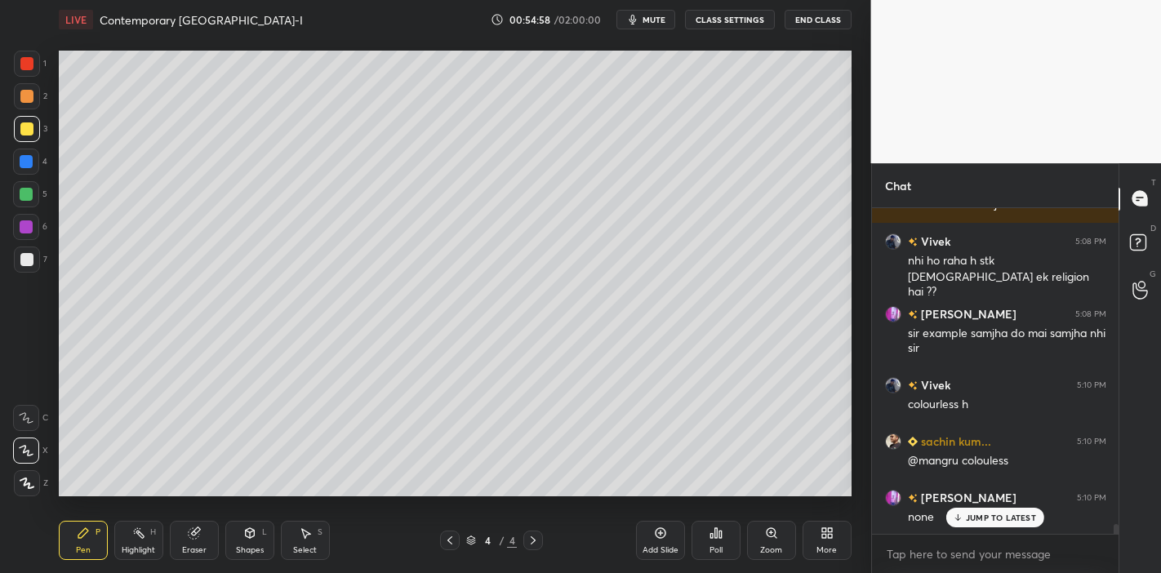
click at [1013, 523] on p "JUMP TO LATEST" at bounding box center [1001, 518] width 70 height 10
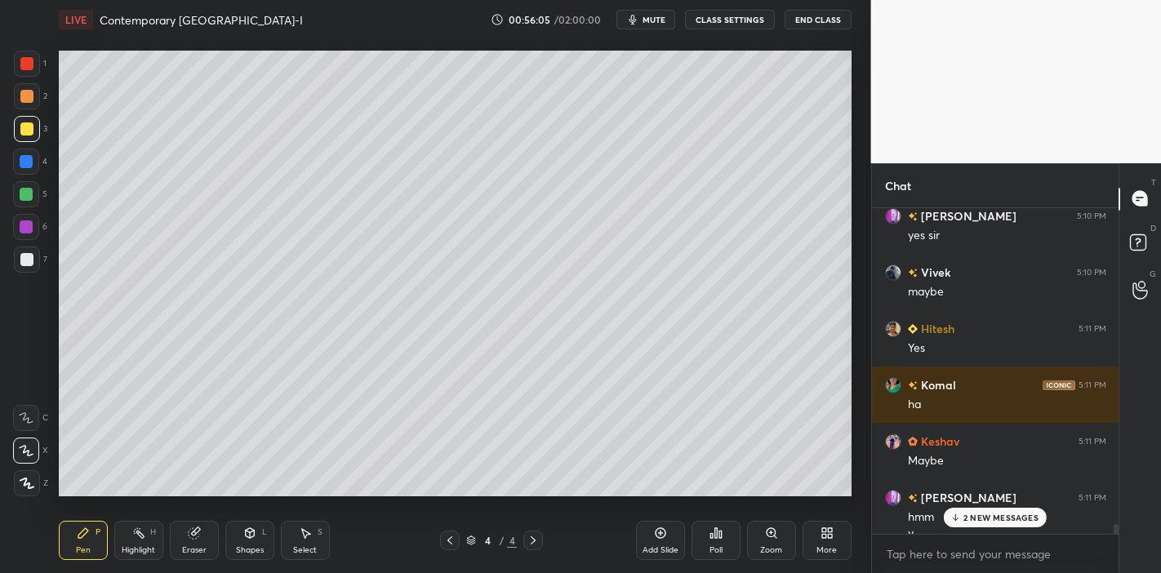
scroll to position [10969, 0]
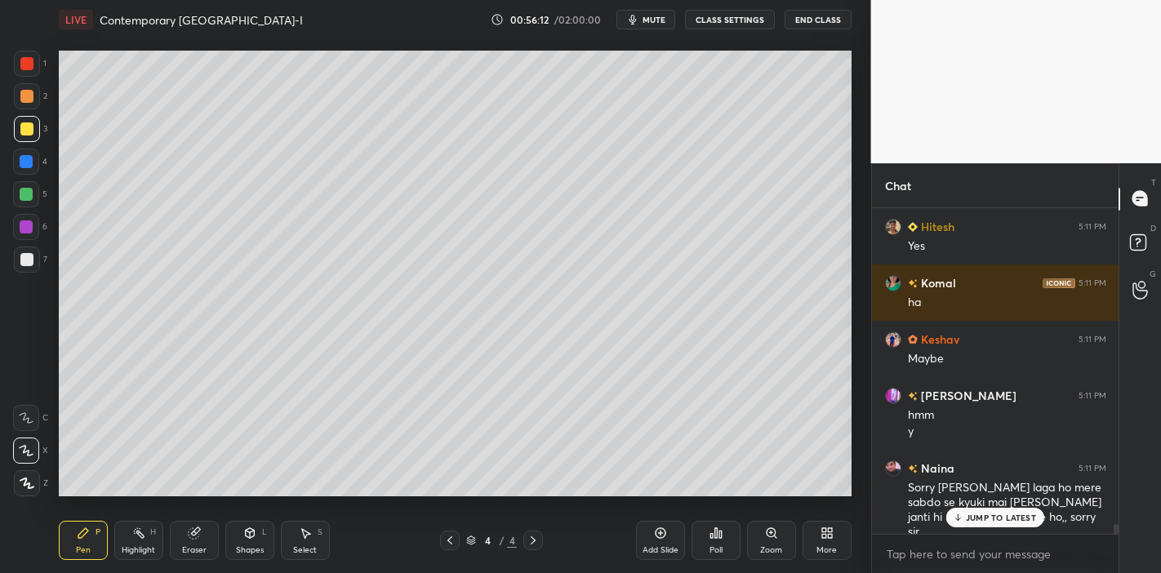
click at [1006, 521] on p "JUMP TO LATEST" at bounding box center [1001, 518] width 70 height 10
click at [841, 540] on div "More" at bounding box center [827, 540] width 49 height 39
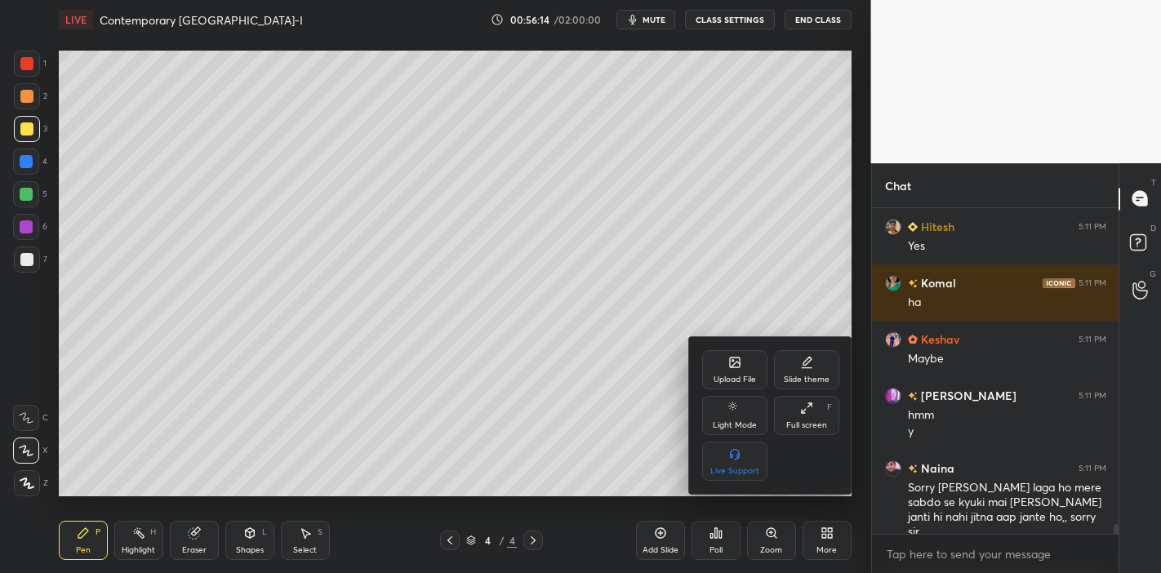
click at [755, 376] on div "Upload File" at bounding box center [735, 380] width 42 height 8
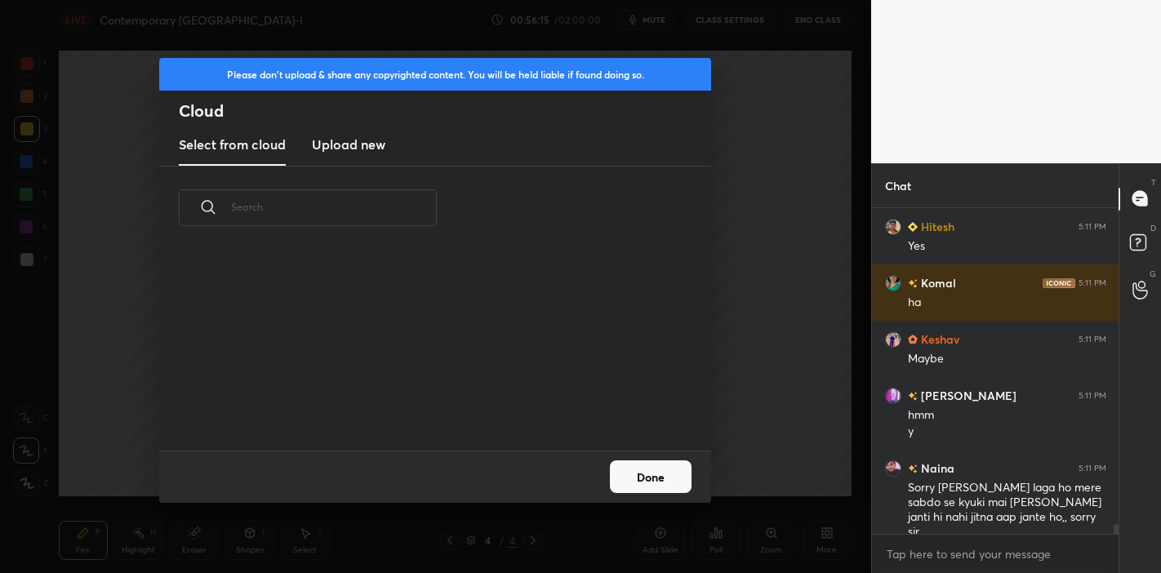
scroll to position [201, 524]
click at [380, 149] on h3 "Upload new" at bounding box center [349, 145] width 74 height 20
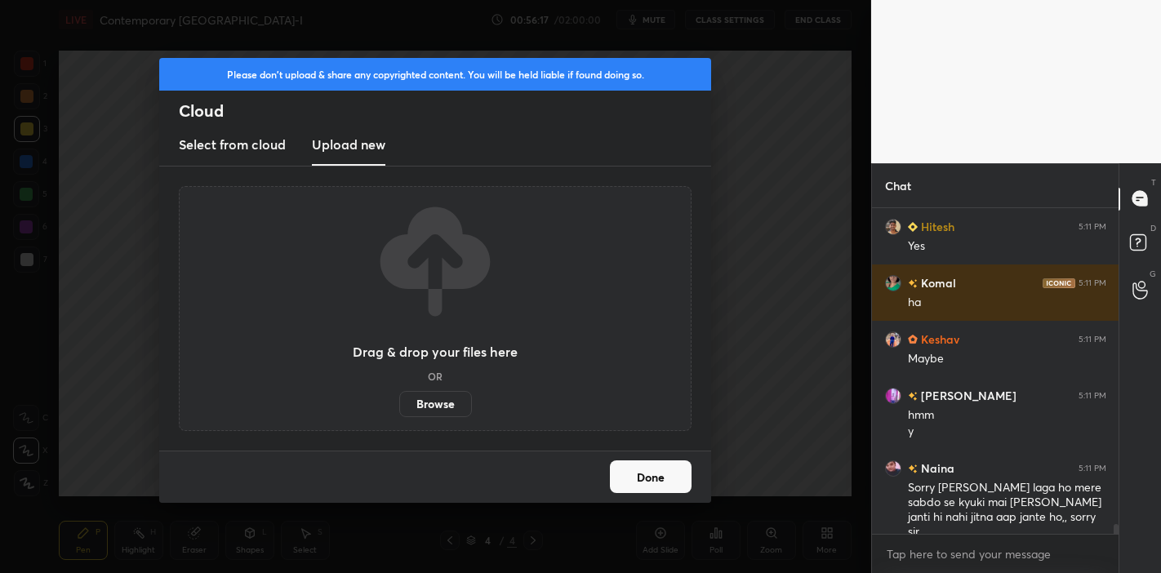
click at [410, 405] on label "Browse" at bounding box center [435, 404] width 73 height 26
click at [399, 405] on input "Browse" at bounding box center [399, 404] width 0 height 26
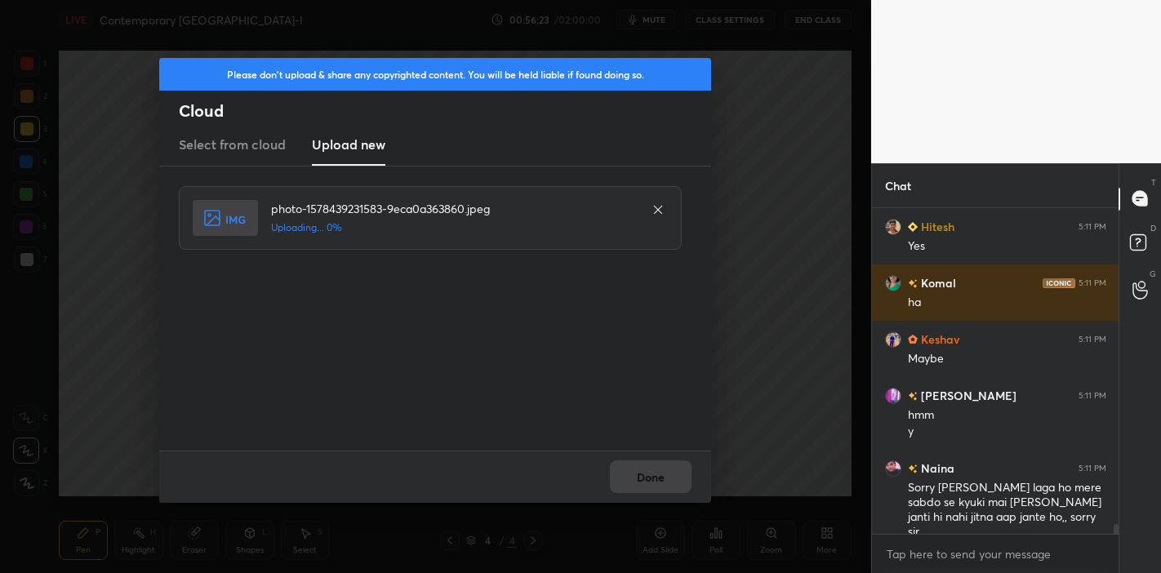
scroll to position [11009, 0]
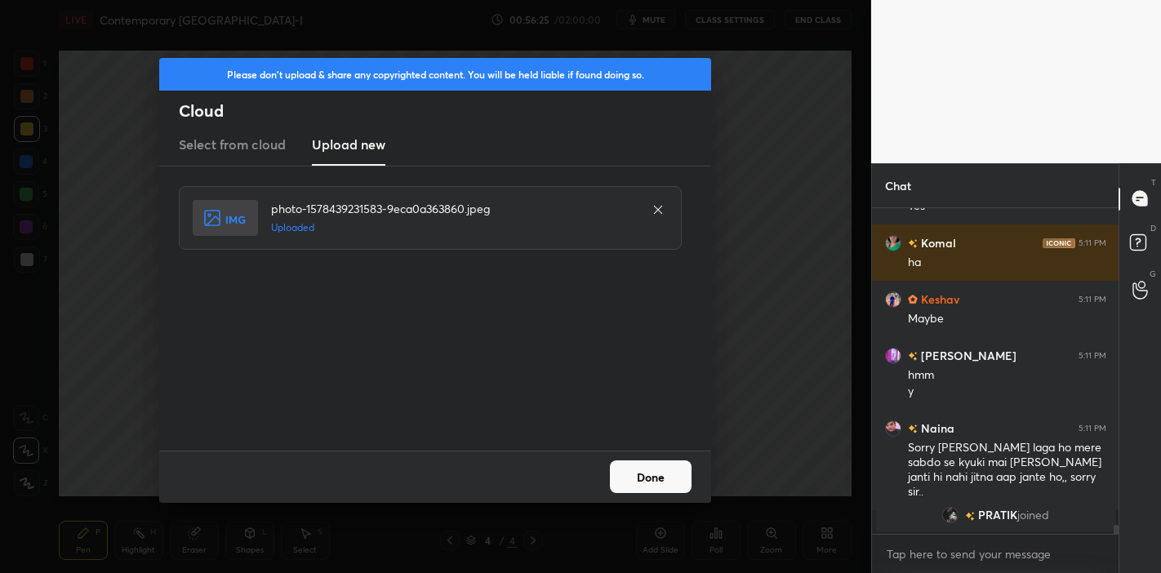
click at [667, 472] on button "Done" at bounding box center [651, 477] width 82 height 33
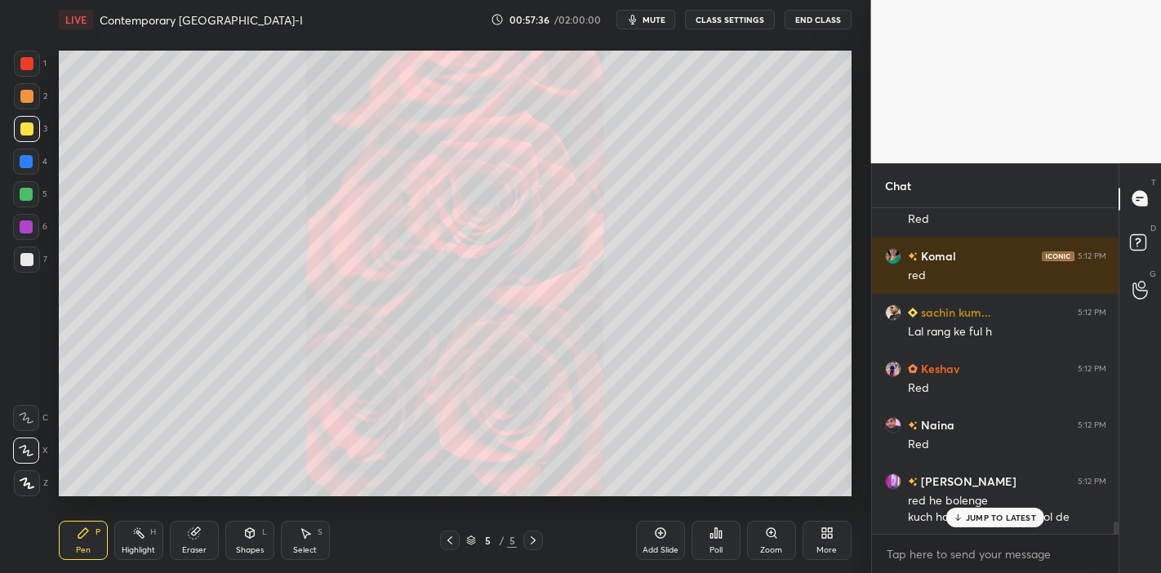
scroll to position [8451, 0]
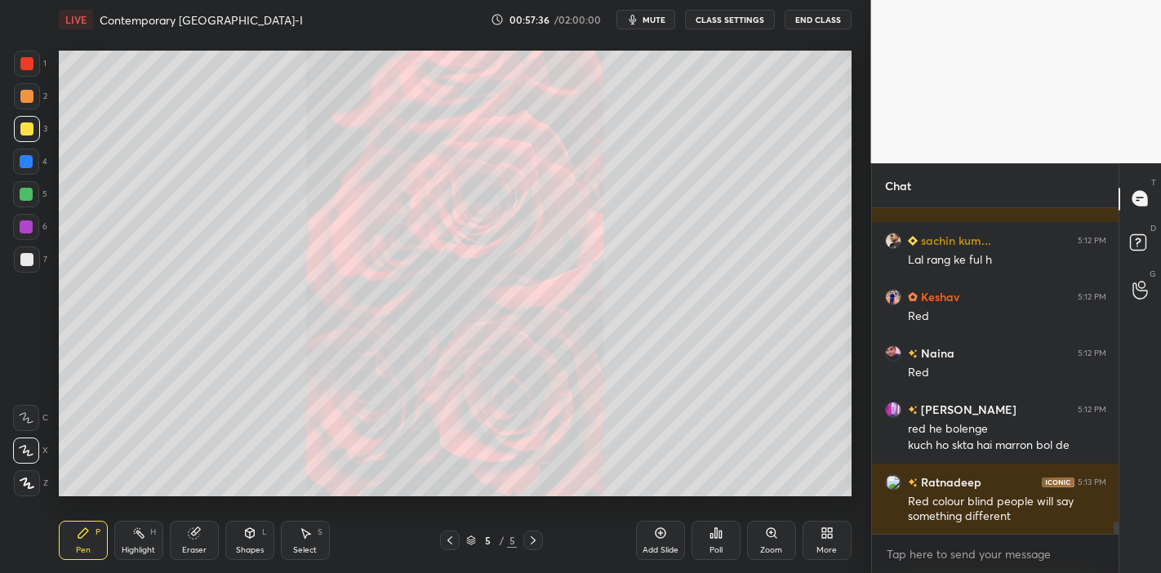
click at [991, 512] on div "Red colour blind people will say something different" at bounding box center [1007, 509] width 198 height 31
click at [817, 538] on div "More" at bounding box center [827, 540] width 49 height 39
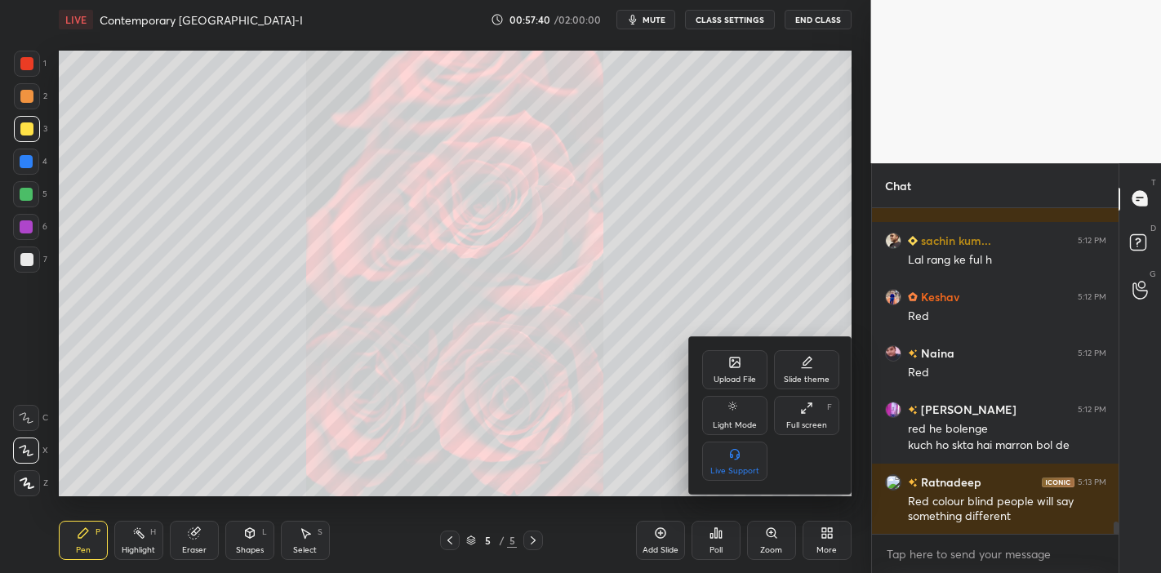
click at [714, 376] on div "Upload File" at bounding box center [735, 380] width 42 height 8
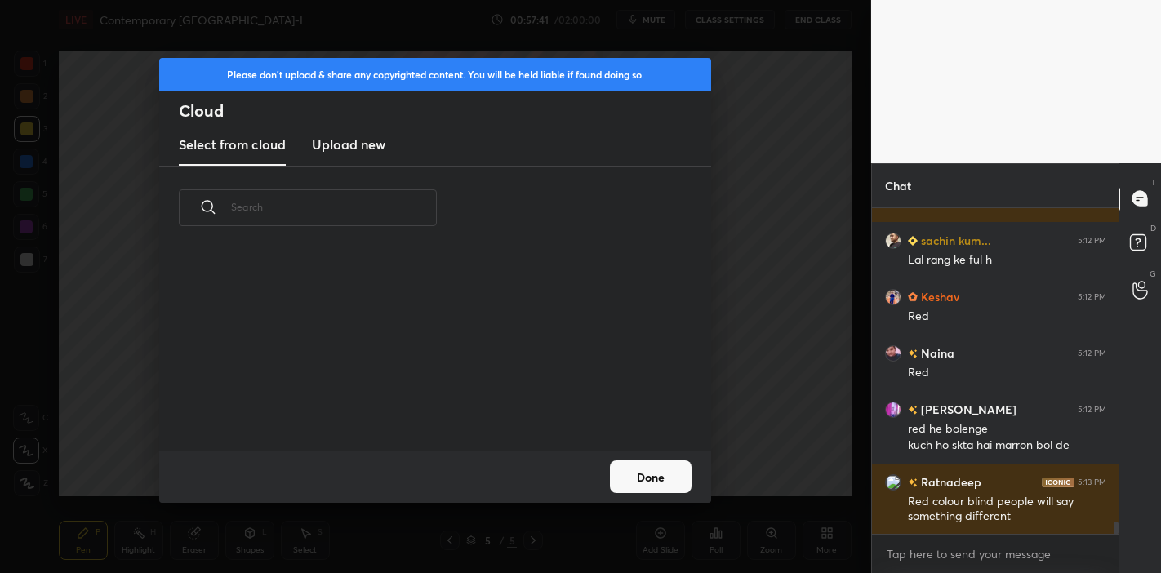
scroll to position [201, 524]
click at [334, 145] on h3 "Upload new" at bounding box center [349, 145] width 74 height 20
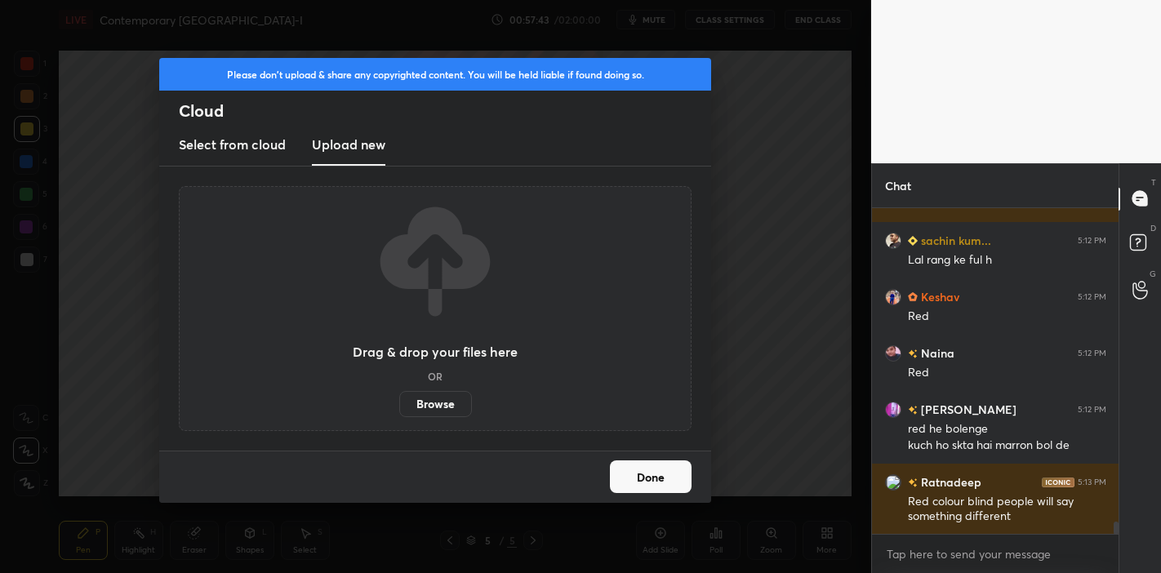
click at [441, 400] on label "Browse" at bounding box center [435, 404] width 73 height 26
click at [399, 400] on input "Browse" at bounding box center [399, 404] width 0 height 26
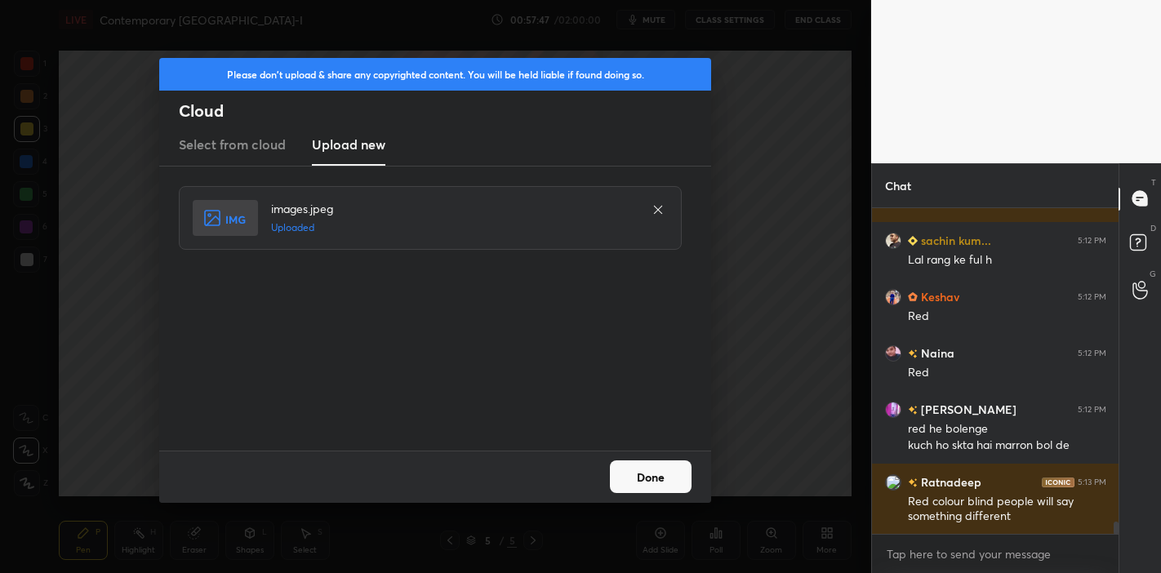
drag, startPoint x: 677, startPoint y: 475, endPoint x: 835, endPoint y: 391, distance: 178.7
click at [679, 473] on button "Done" at bounding box center [651, 477] width 82 height 33
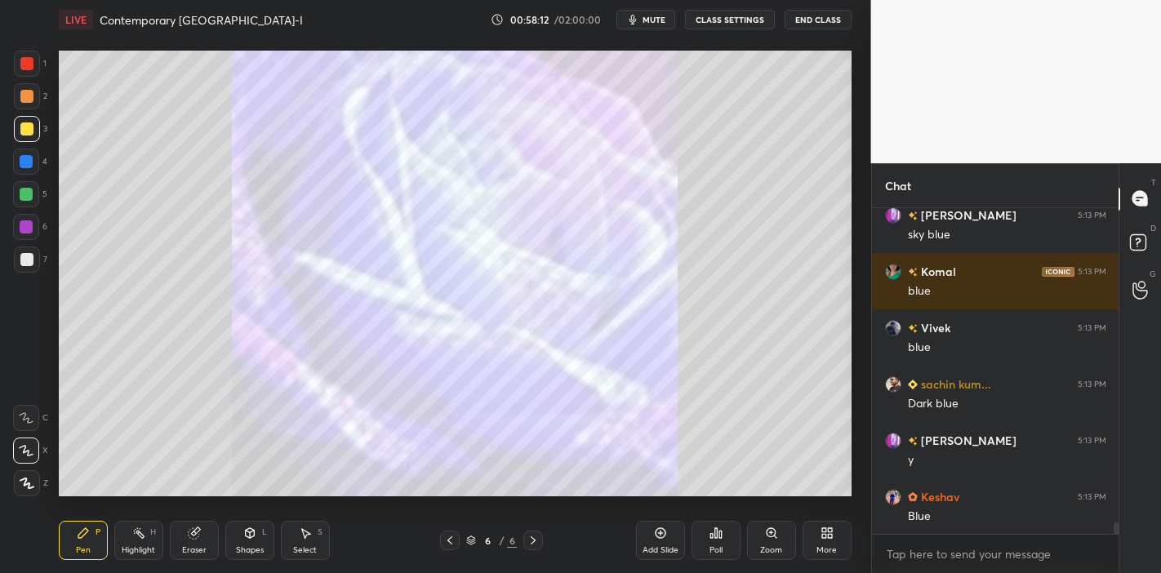
scroll to position [8862, 0]
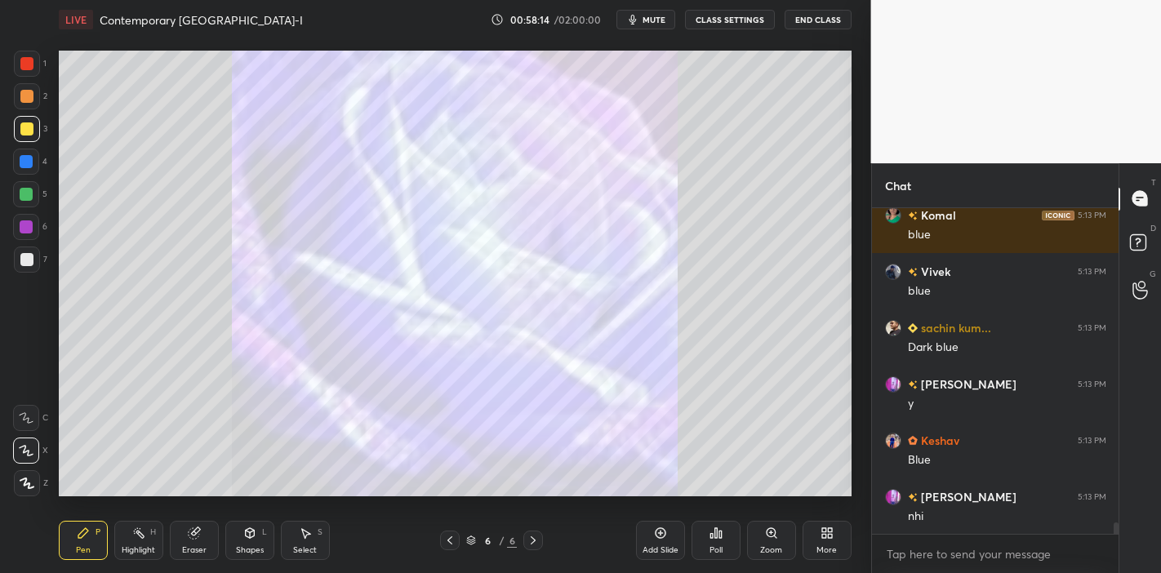
click at [443, 535] on icon at bounding box center [449, 540] width 13 height 13
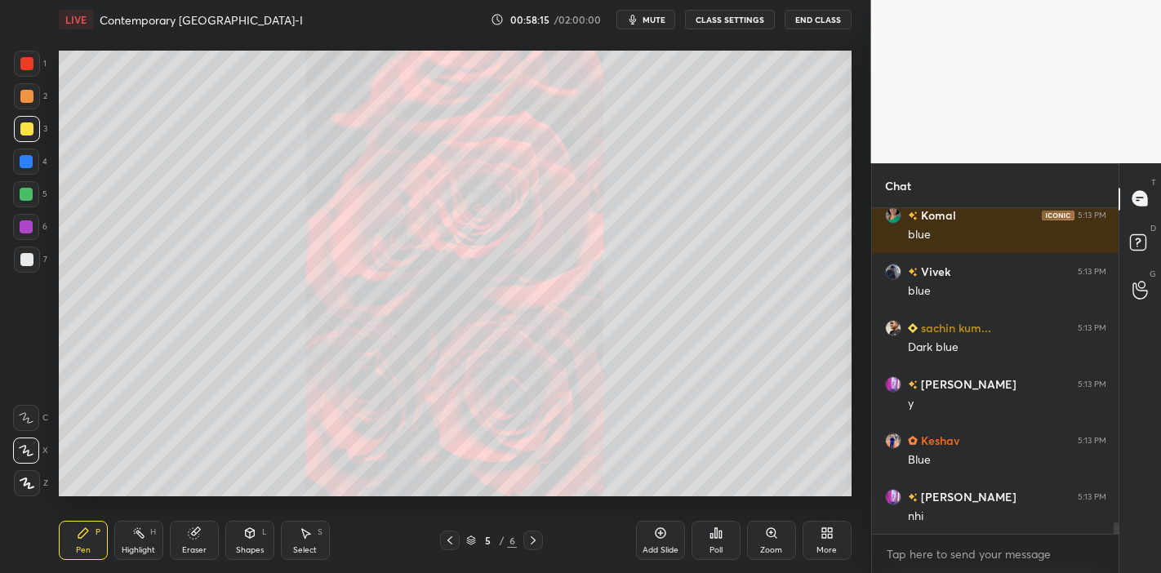
click at [532, 547] on div at bounding box center [533, 541] width 20 height 20
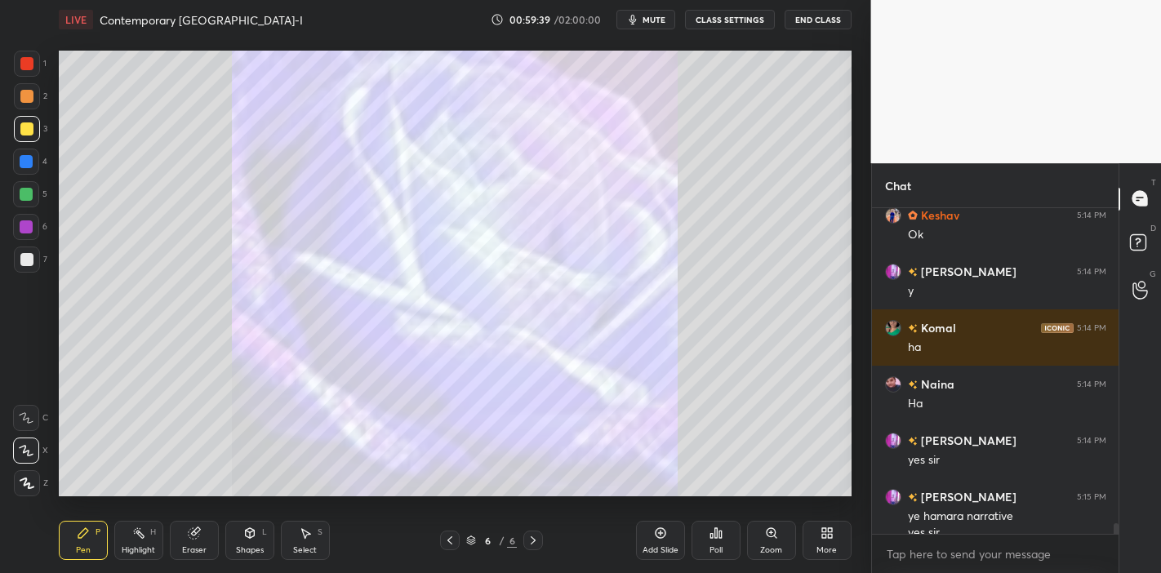
scroll to position [9611, 0]
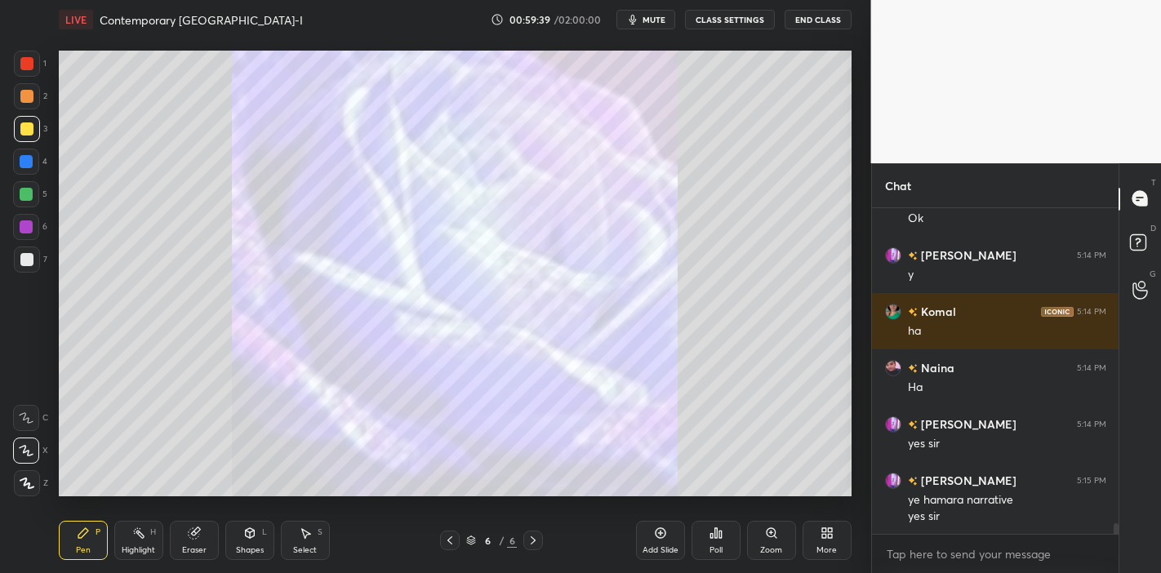
click at [457, 549] on div at bounding box center [450, 541] width 20 height 20
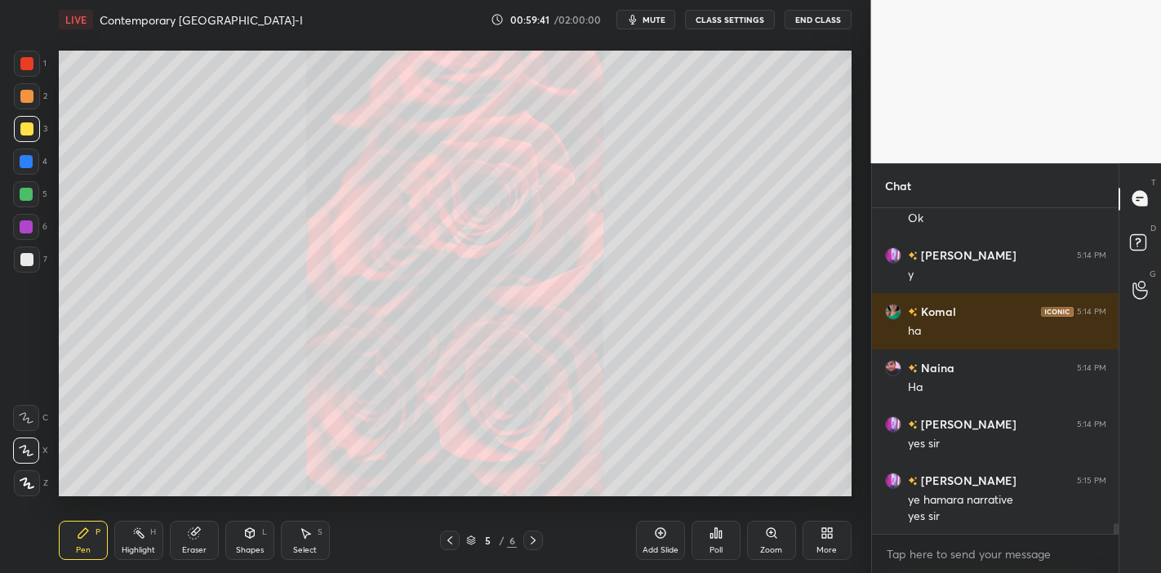
click at [532, 550] on div at bounding box center [533, 541] width 20 height 20
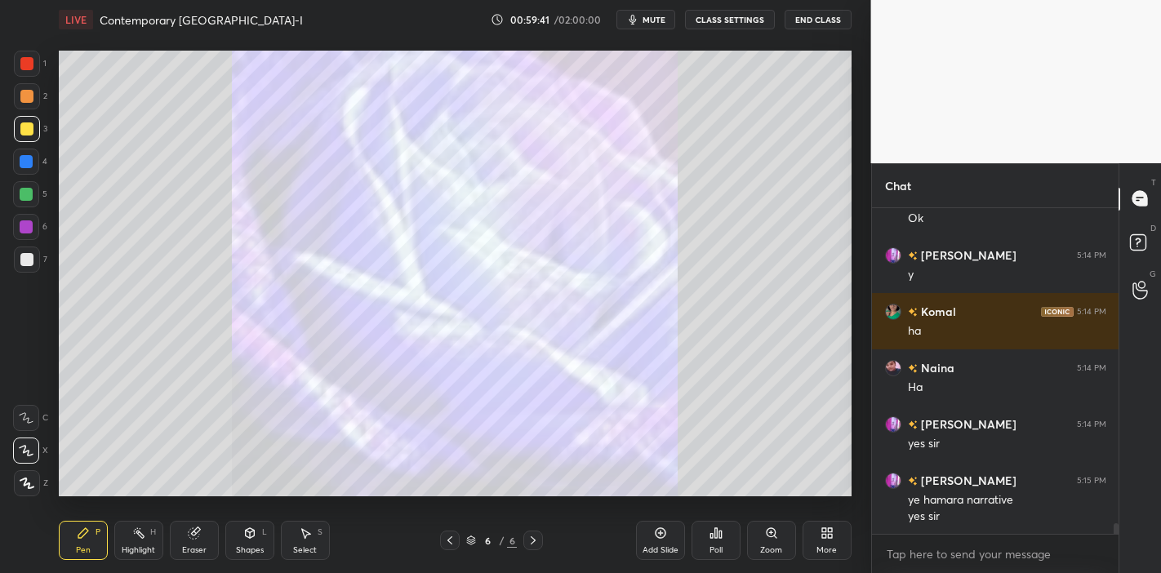
click at [532, 550] on div at bounding box center [533, 541] width 20 height 20
click at [539, 541] on icon at bounding box center [533, 540] width 13 height 13
click at [833, 527] on icon at bounding box center [827, 533] width 13 height 13
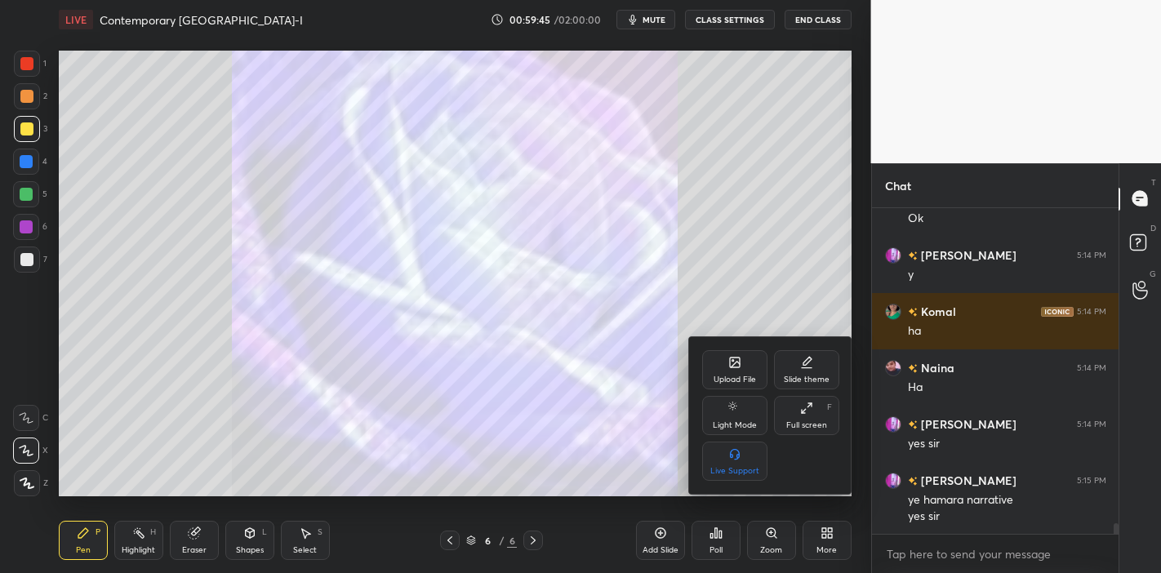
click at [729, 372] on div "Upload File" at bounding box center [734, 369] width 65 height 39
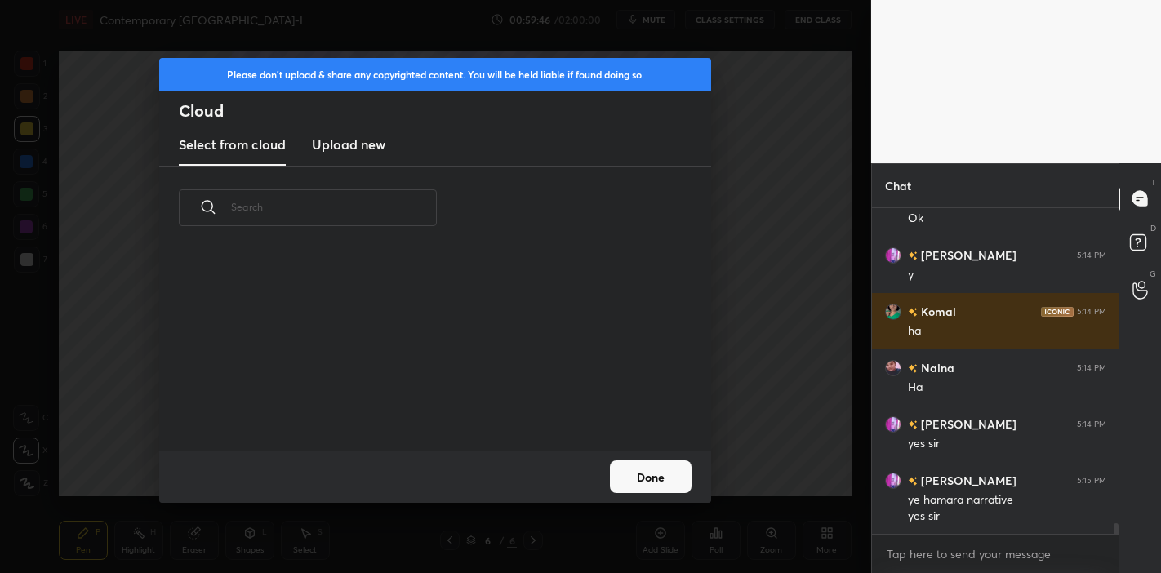
scroll to position [201, 524]
click at [363, 133] on new "Upload new" at bounding box center [349, 145] width 74 height 41
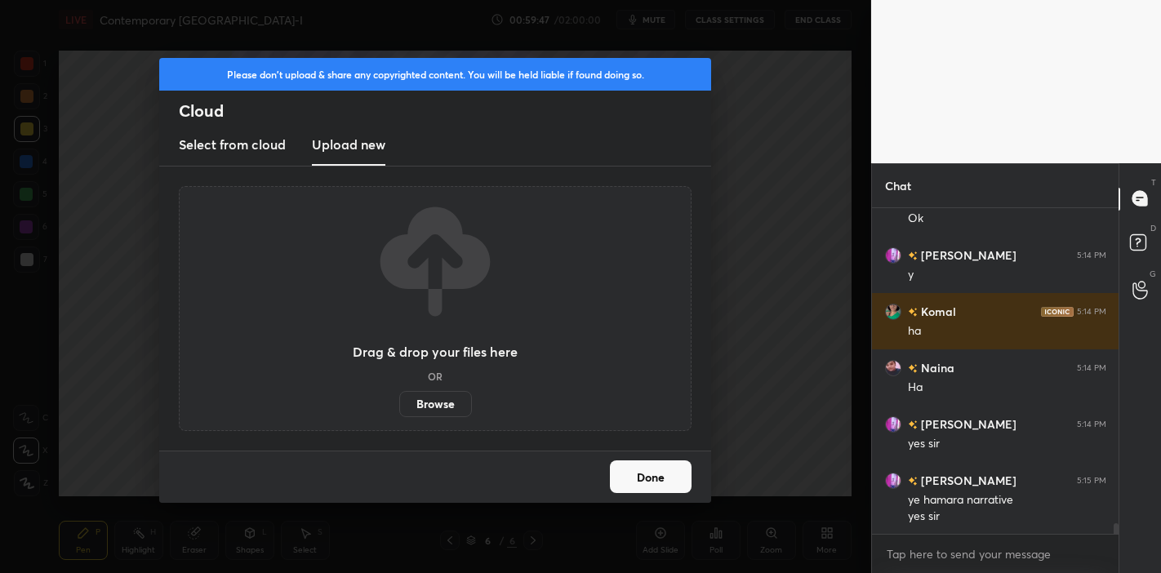
click at [445, 412] on label "Browse" at bounding box center [435, 404] width 73 height 26
click at [399, 412] on input "Browse" at bounding box center [399, 404] width 0 height 26
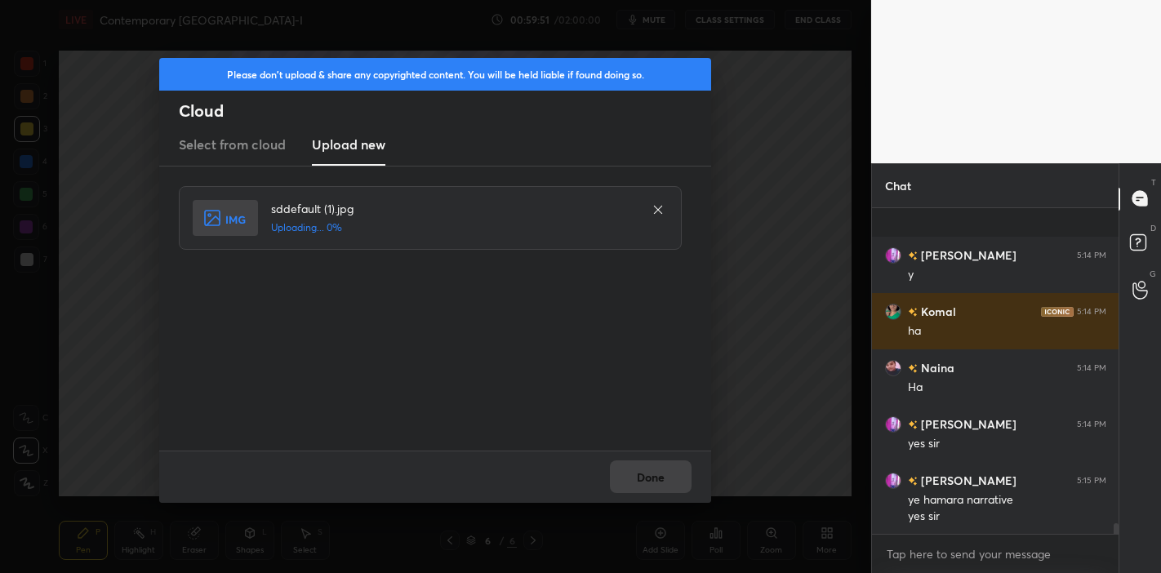
scroll to position [9696, 0]
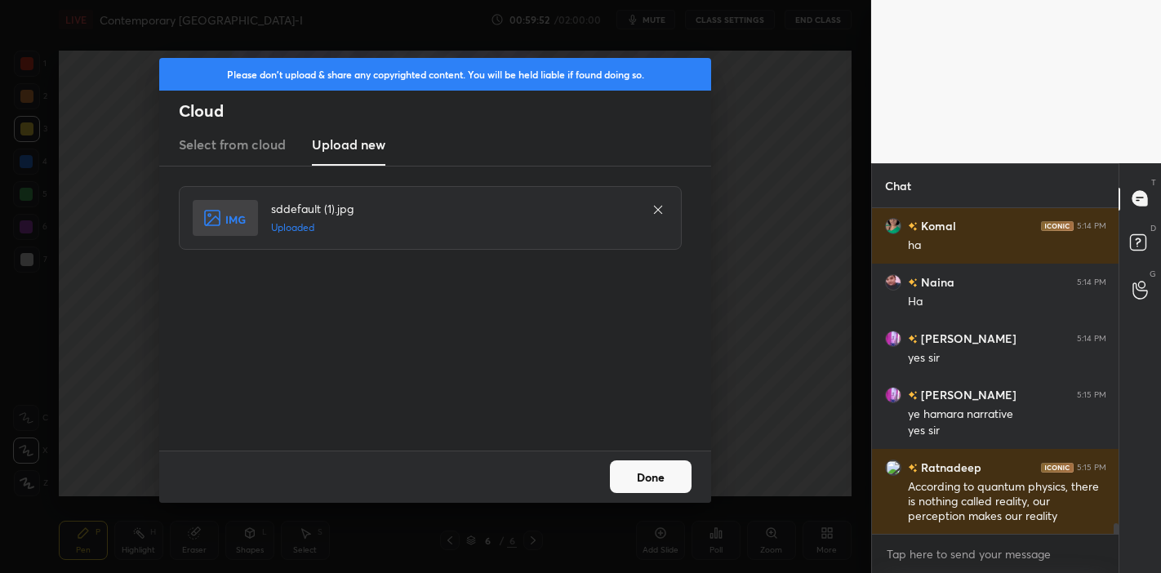
click at [641, 479] on button "Done" at bounding box center [651, 477] width 82 height 33
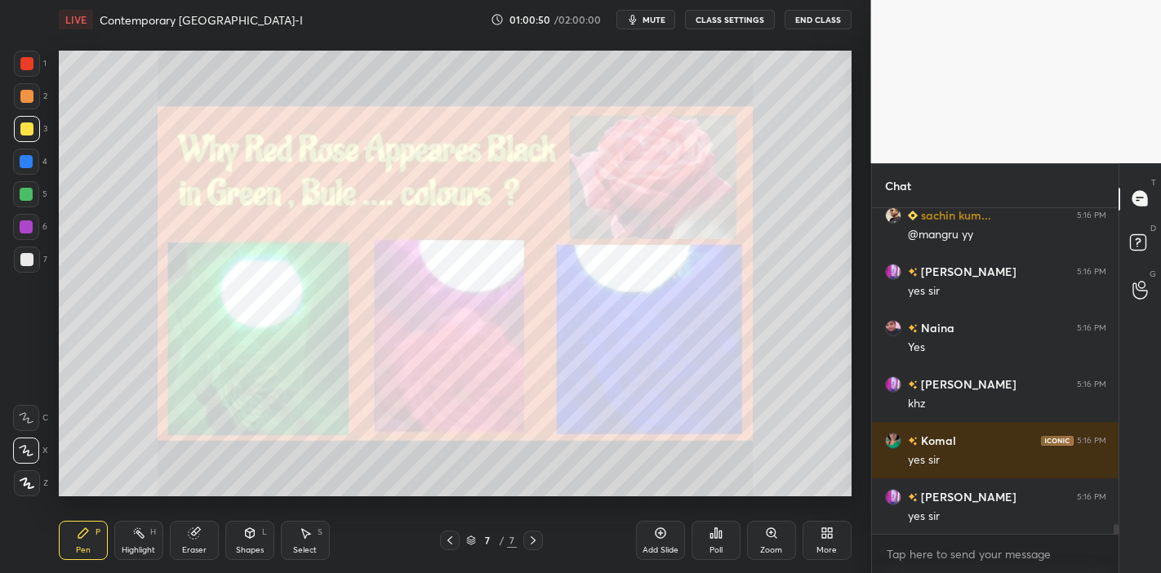
scroll to position [10686, 0]
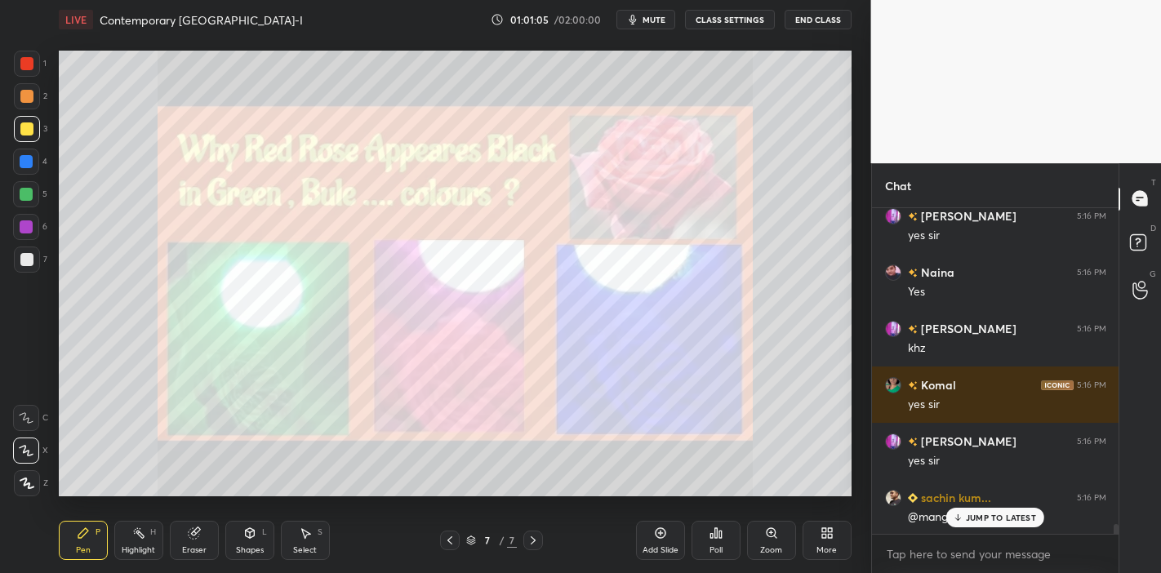
click at [991, 521] on p "JUMP TO LATEST" at bounding box center [1001, 518] width 70 height 10
click at [671, 542] on div "Add Slide" at bounding box center [660, 540] width 49 height 39
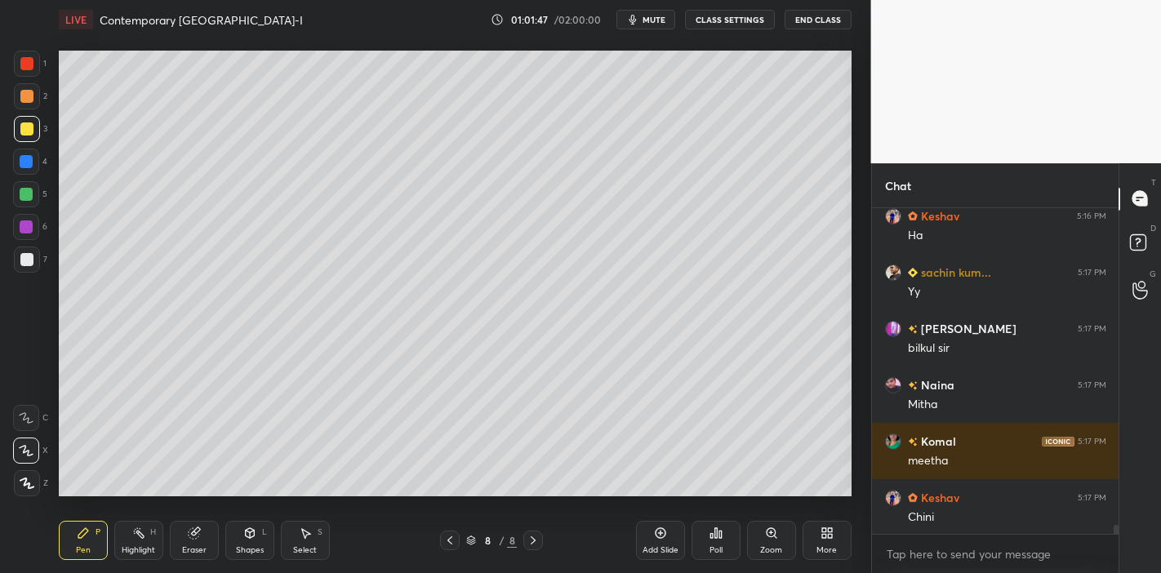
scroll to position [11250, 0]
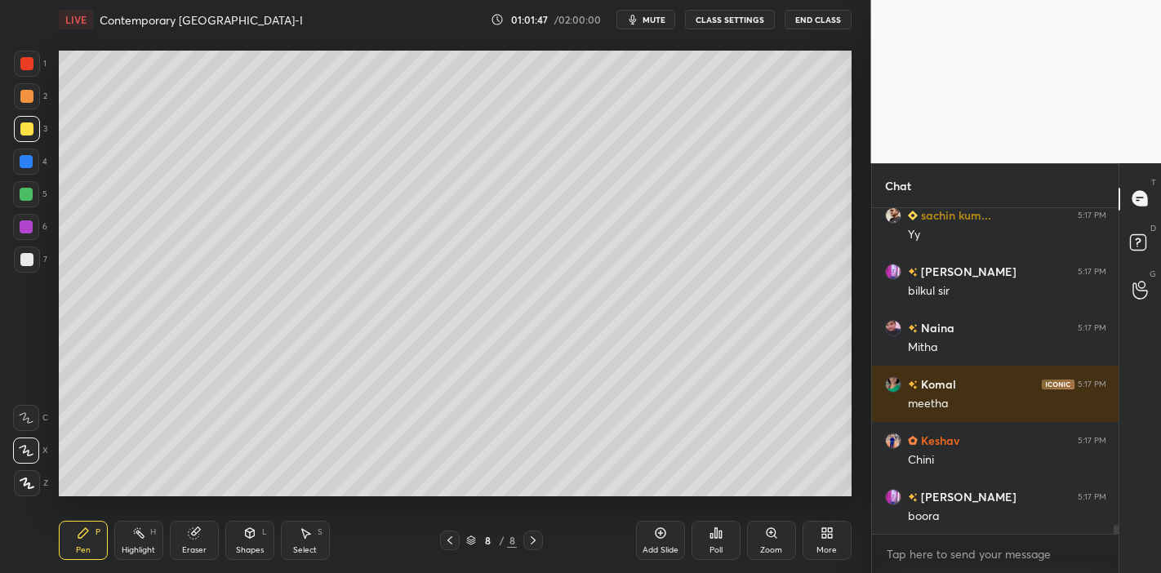
click at [983, 519] on div "Keshav 5:16 PM Ha sachin kum... 5:17 PM Yy Kumar 5:17 PM bilkul sir Naina 5:17 …" at bounding box center [995, 371] width 247 height 327
click at [742, 500] on div "Add Slide Poll Zoom More" at bounding box center [744, 540] width 216 height 91
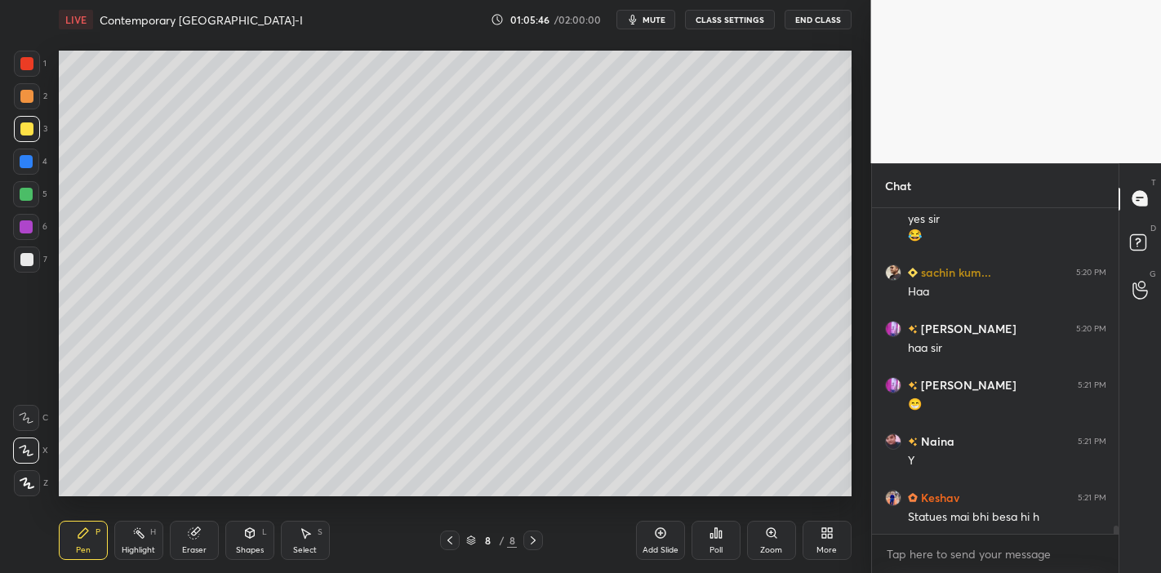
scroll to position [12948, 0]
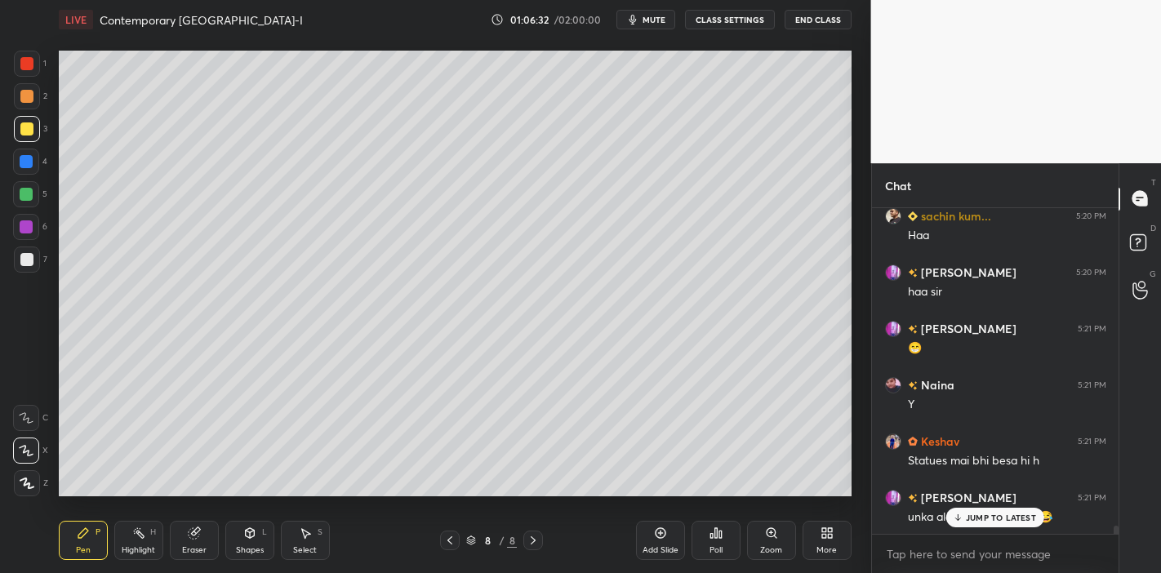
click at [961, 516] on icon at bounding box center [958, 518] width 11 height 10
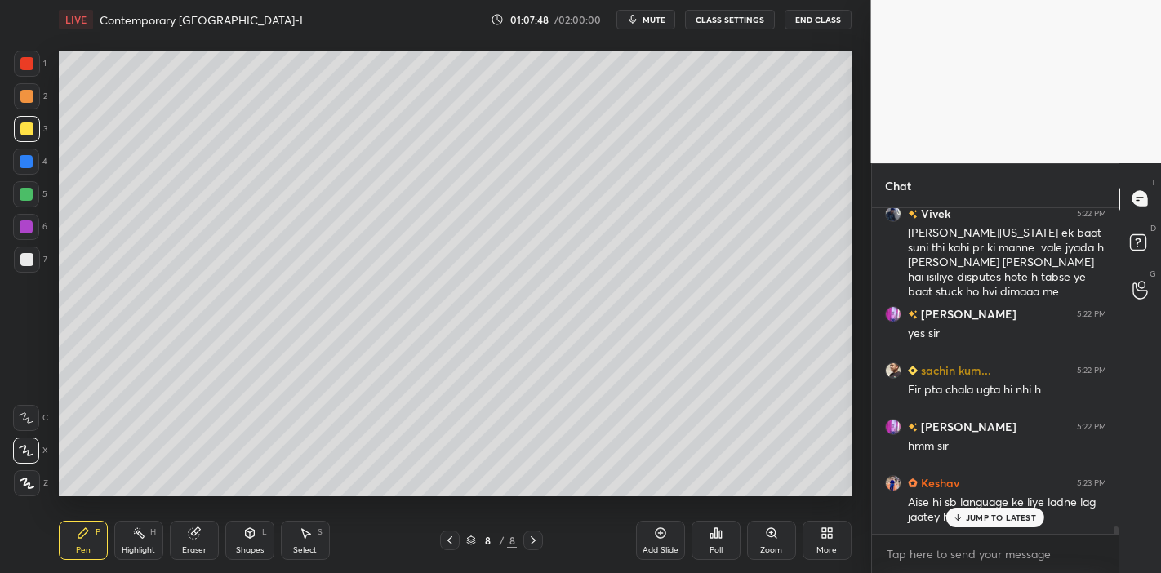
scroll to position [13417, 0]
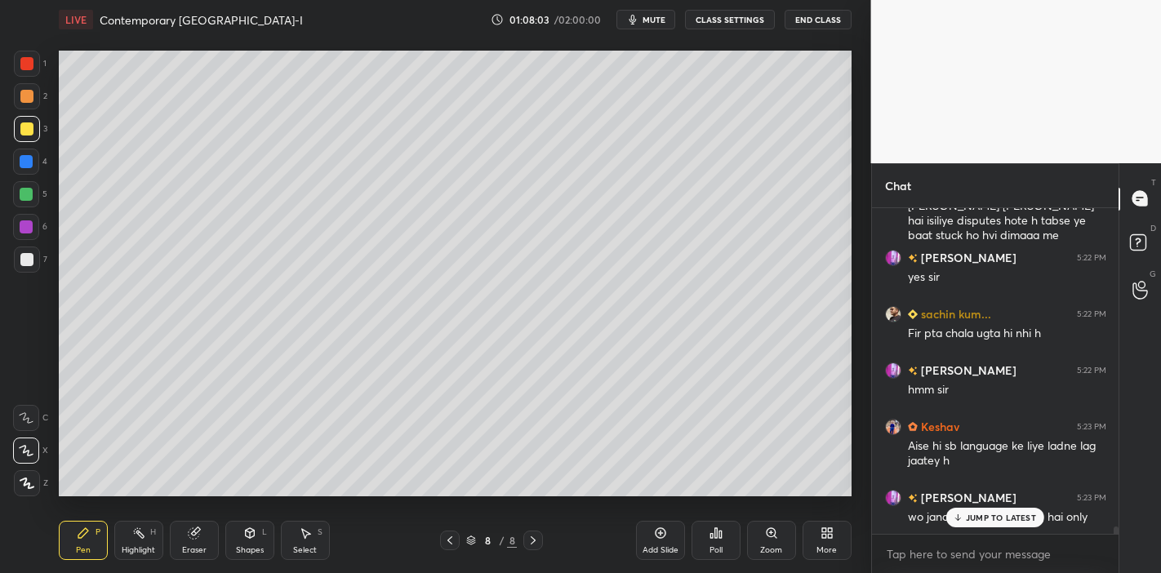
click at [1008, 523] on p "JUMP TO LATEST" at bounding box center [1001, 518] width 70 height 10
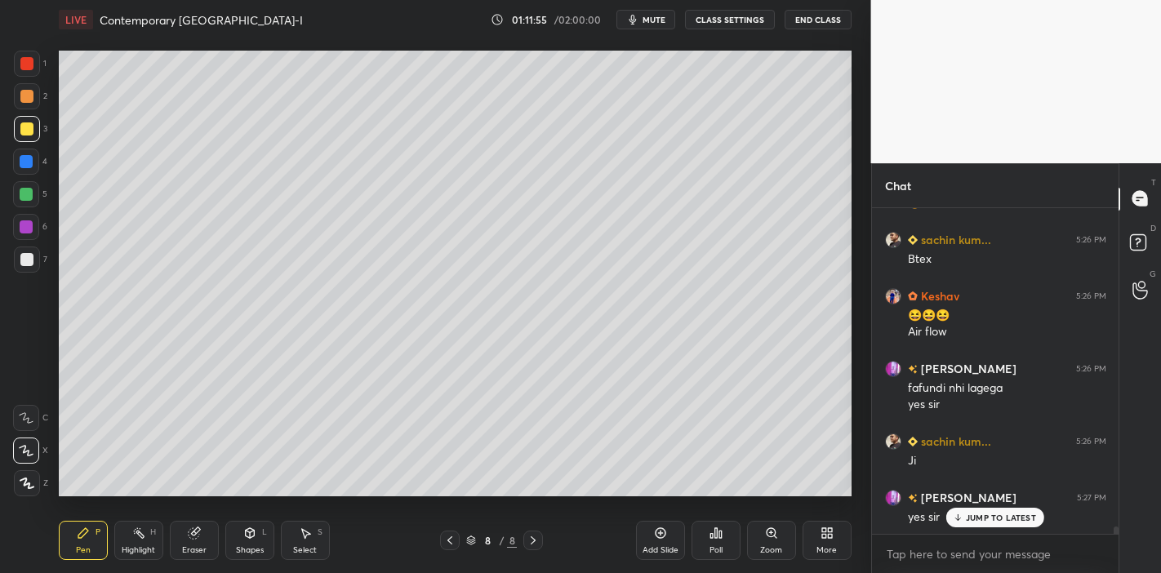
scroll to position [14753, 0]
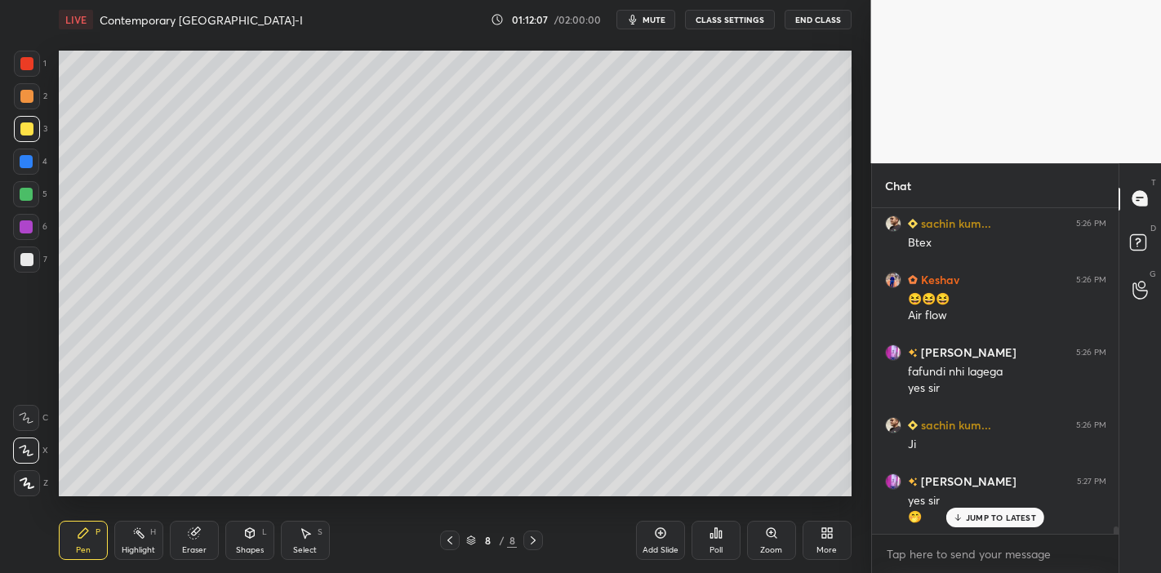
click at [982, 516] on p "JUMP TO LATEST" at bounding box center [1001, 518] width 70 height 10
click at [231, 544] on div "Shapes L" at bounding box center [249, 540] width 49 height 39
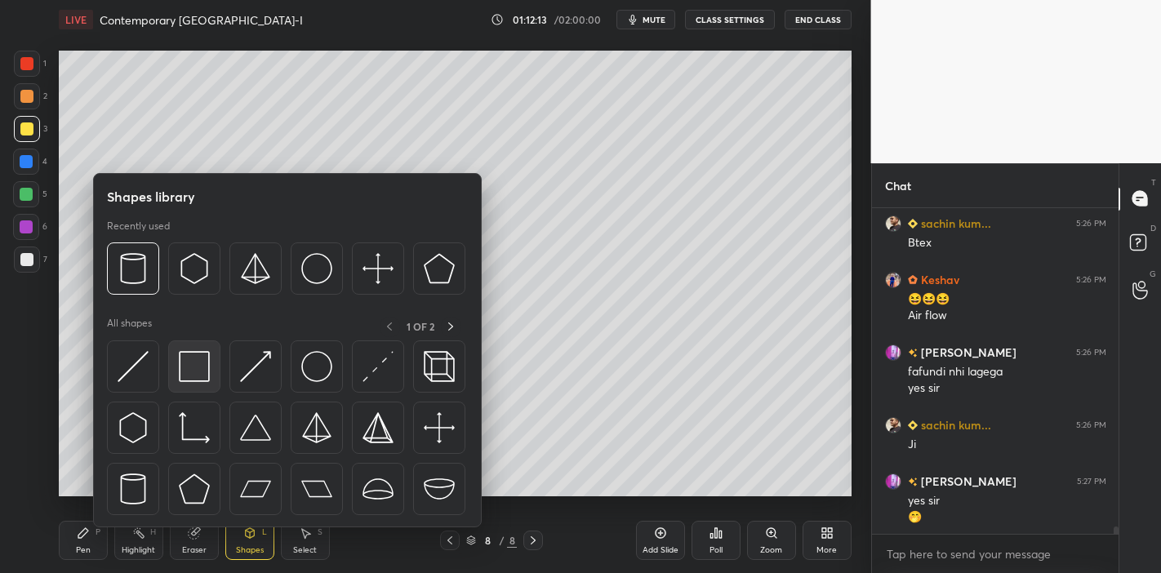
click at [188, 381] on img at bounding box center [194, 366] width 31 height 31
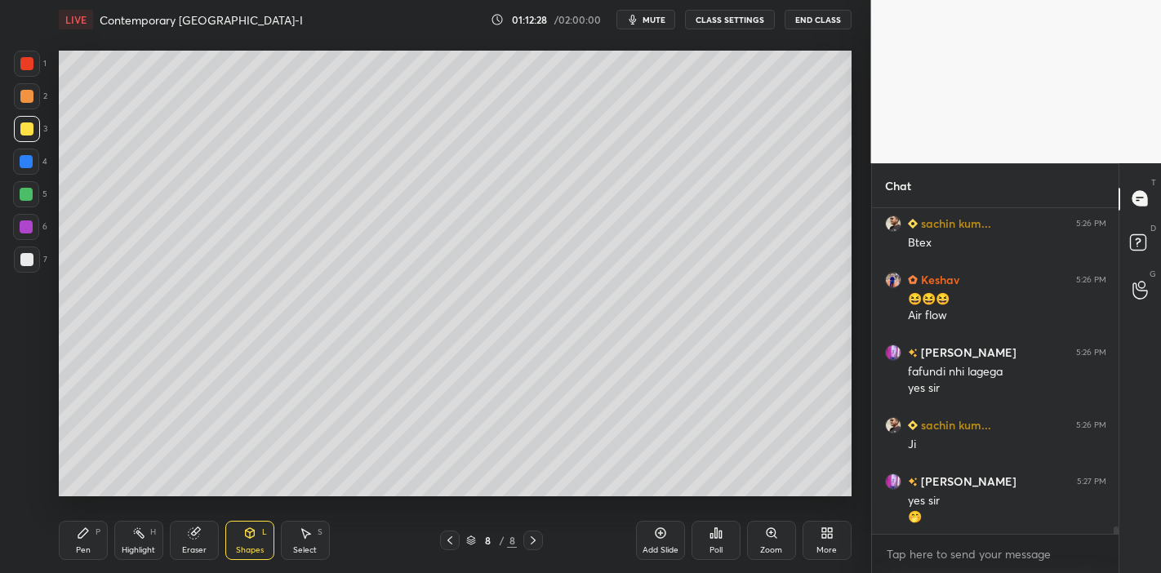
click at [256, 546] on div "Shapes" at bounding box center [250, 550] width 28 height 8
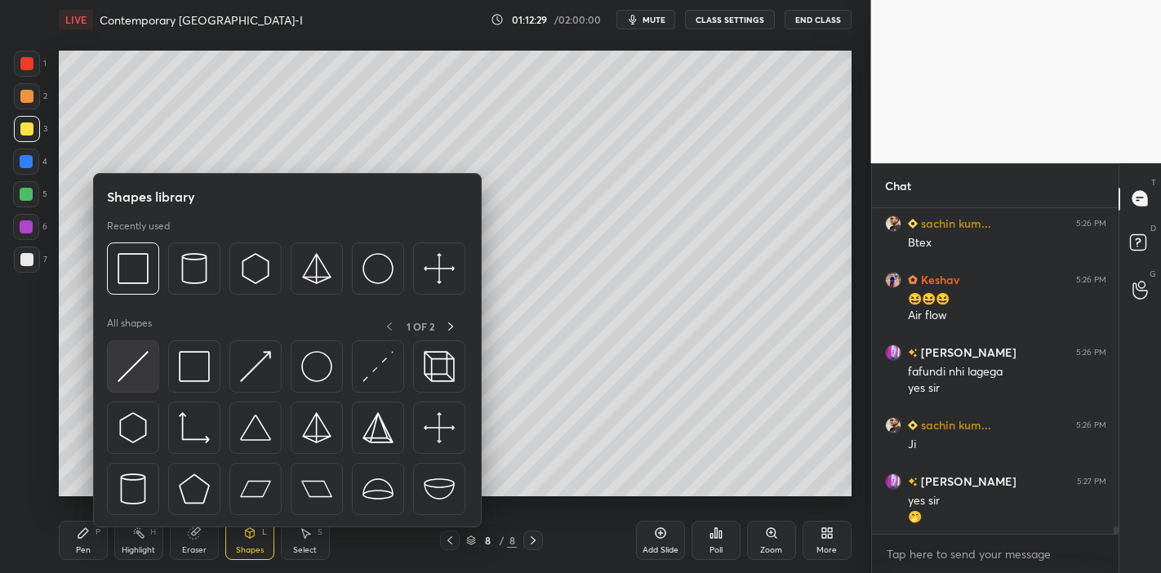
click at [147, 369] on img at bounding box center [133, 366] width 31 height 31
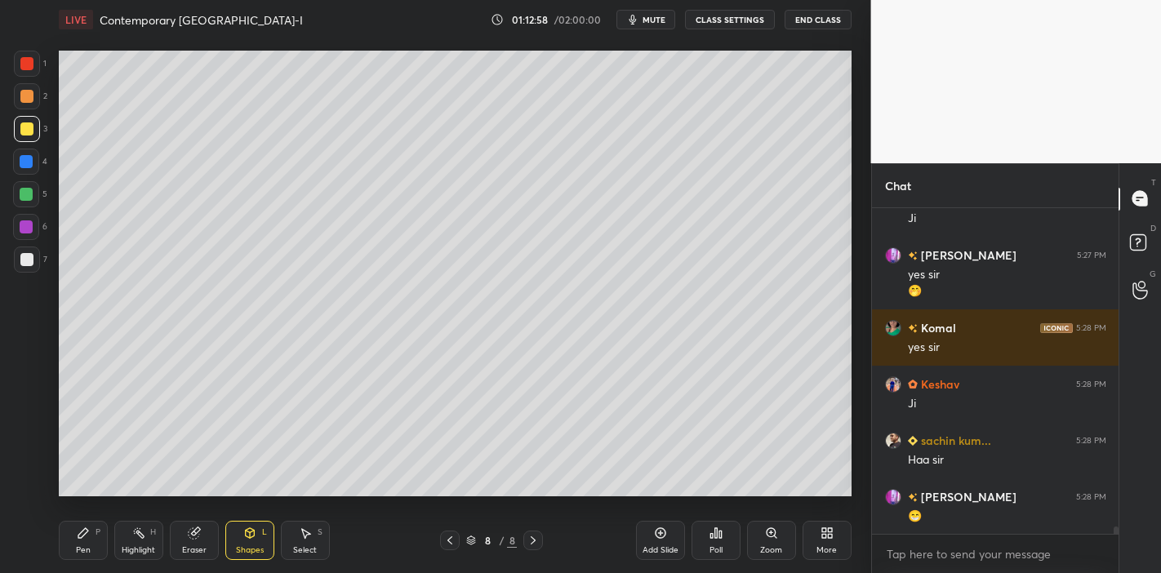
scroll to position [15036, 0]
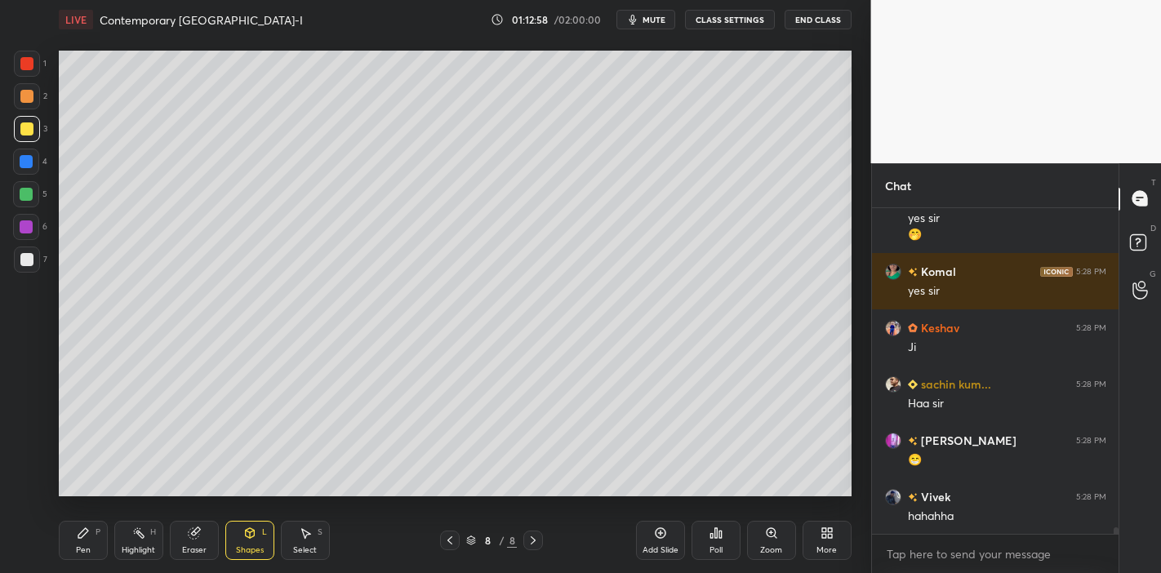
click at [185, 538] on div "Eraser" at bounding box center [194, 540] width 49 height 39
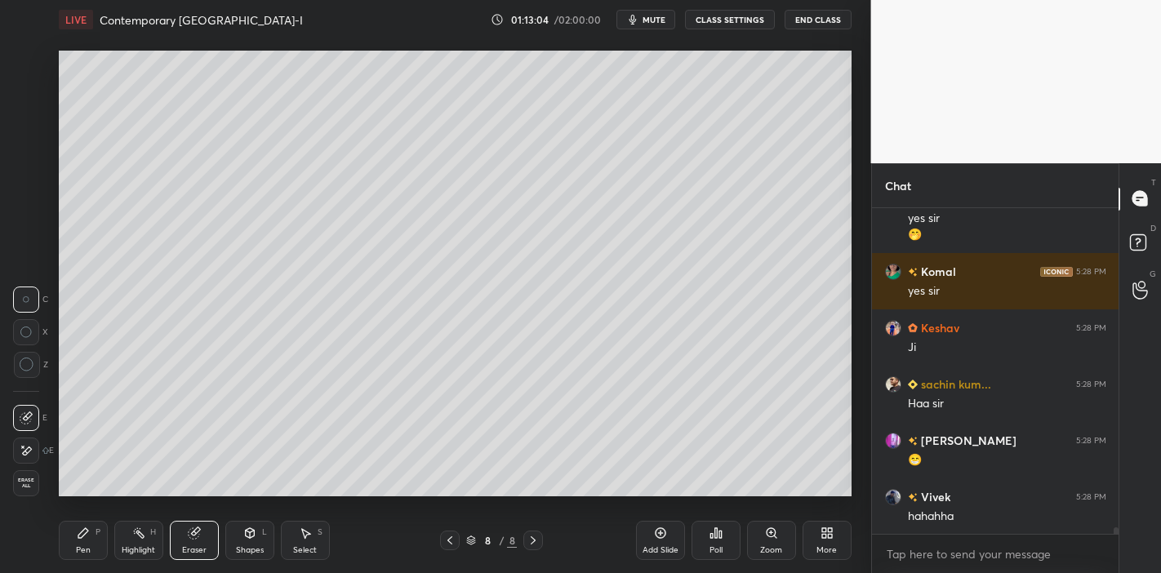
click at [82, 540] on div "Pen P" at bounding box center [83, 540] width 49 height 39
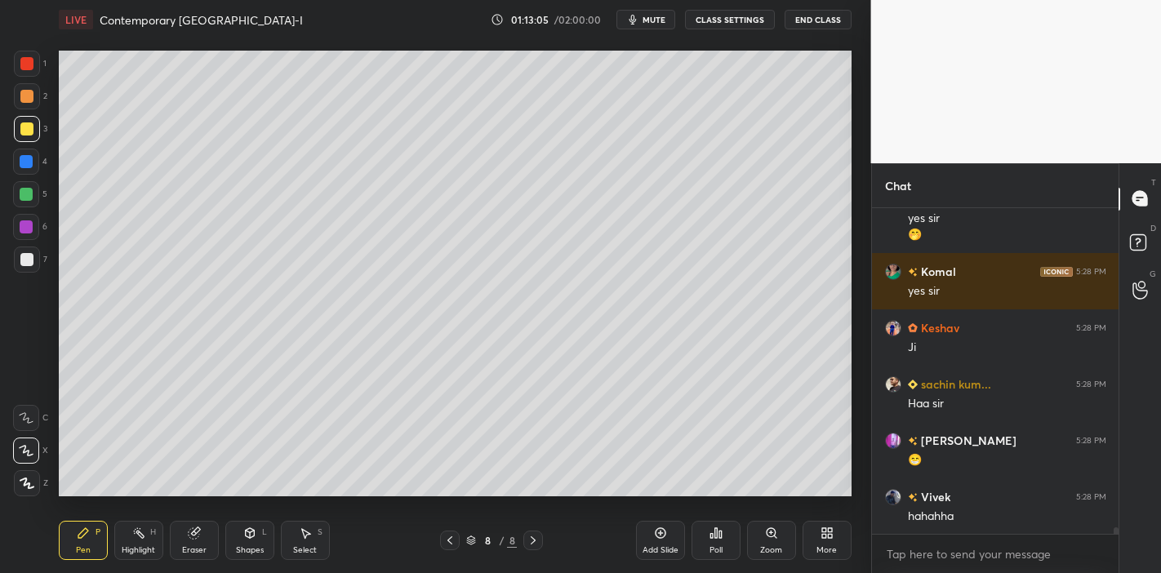
scroll to position [15092, 0]
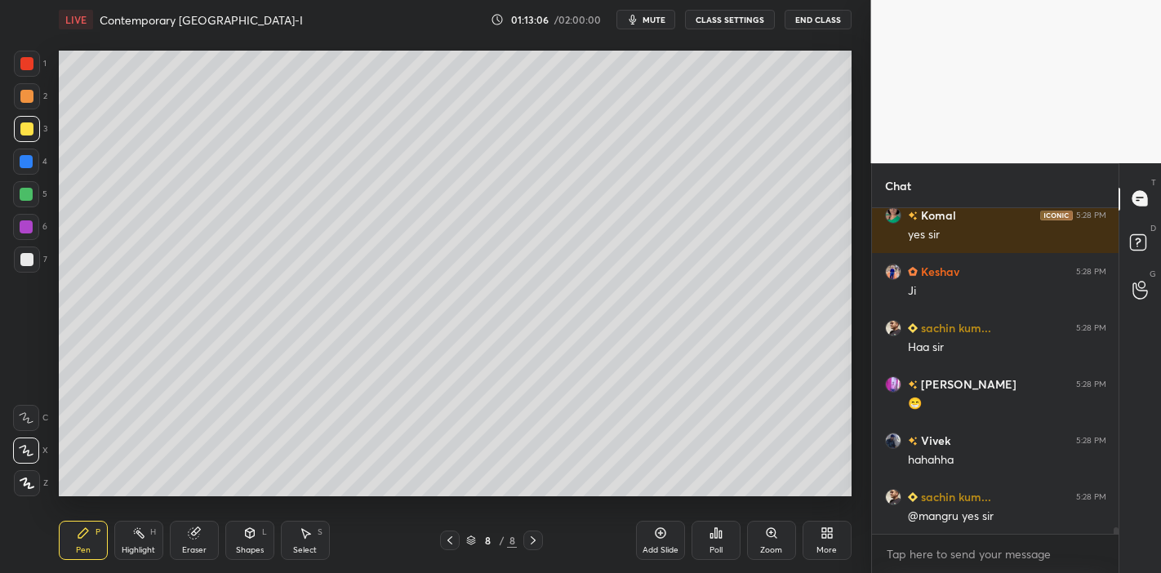
click at [238, 532] on div "Shapes L" at bounding box center [249, 540] width 49 height 39
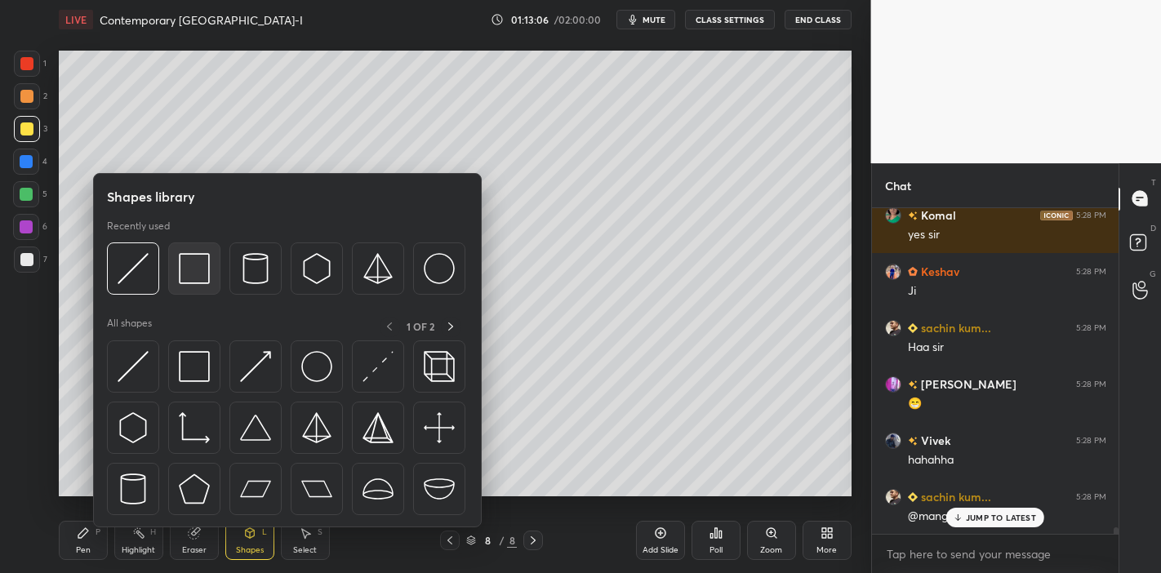
scroll to position [15148, 0]
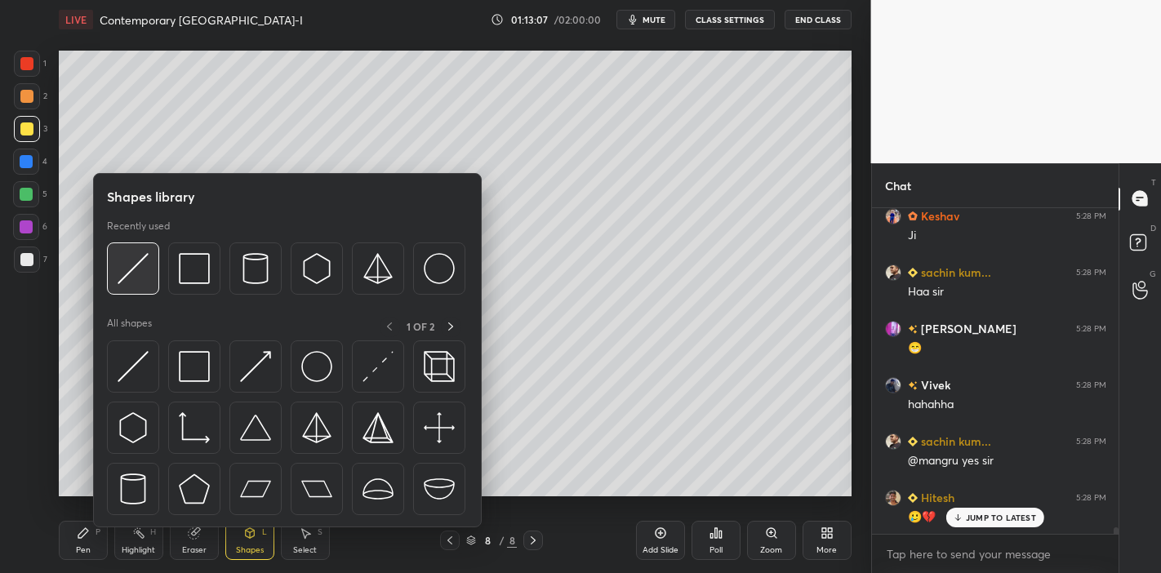
click at [151, 272] on div at bounding box center [133, 269] width 52 height 52
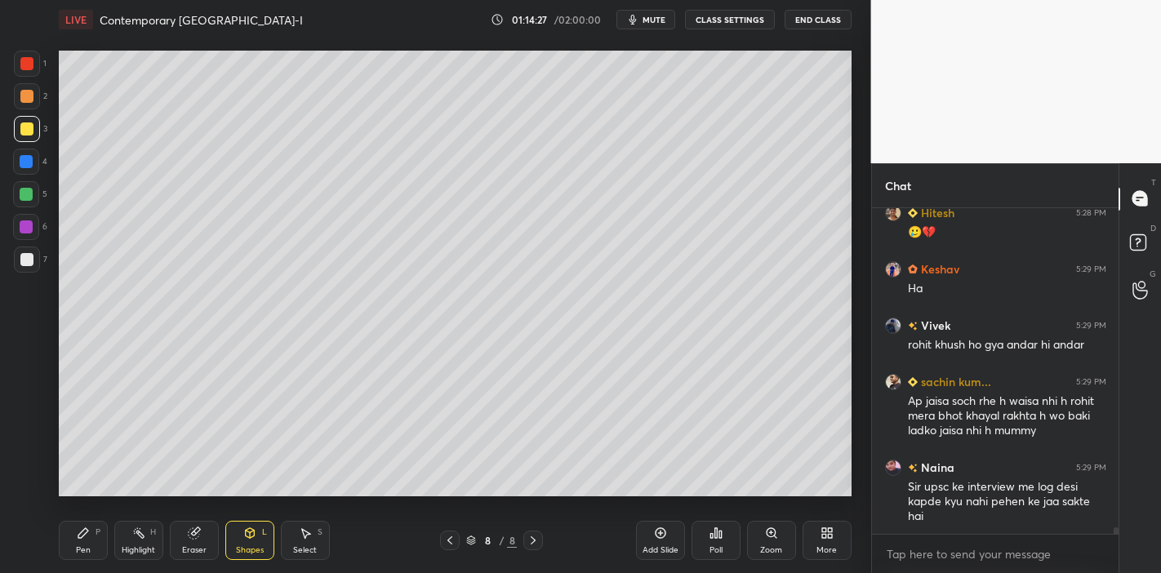
scroll to position [15488, 0]
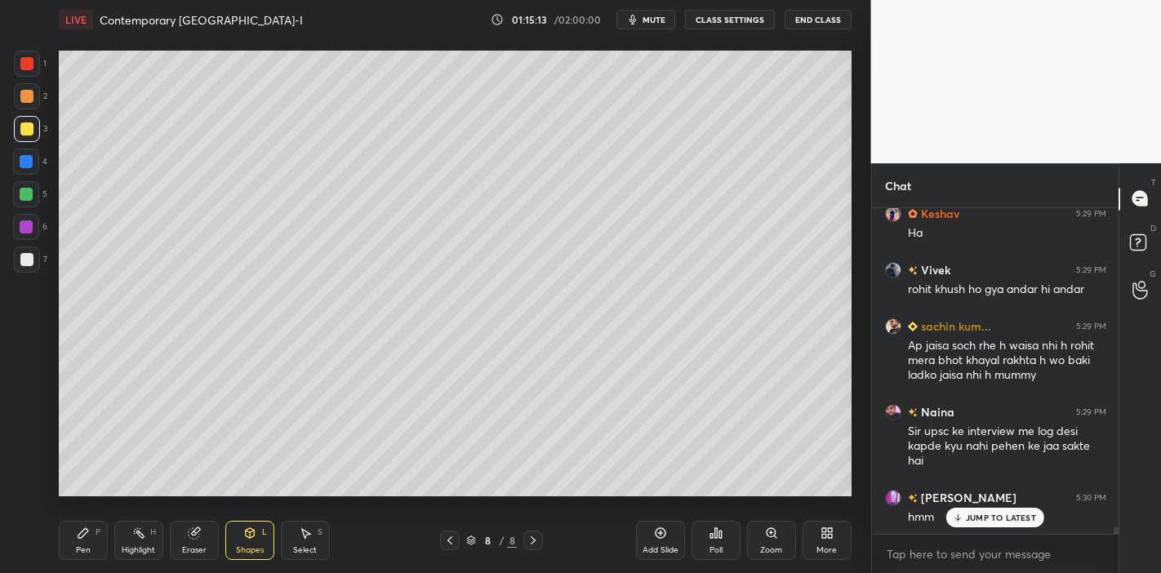
click at [991, 514] on p "JUMP TO LATEST" at bounding box center [1001, 518] width 70 height 10
click at [86, 536] on icon at bounding box center [83, 533] width 13 height 13
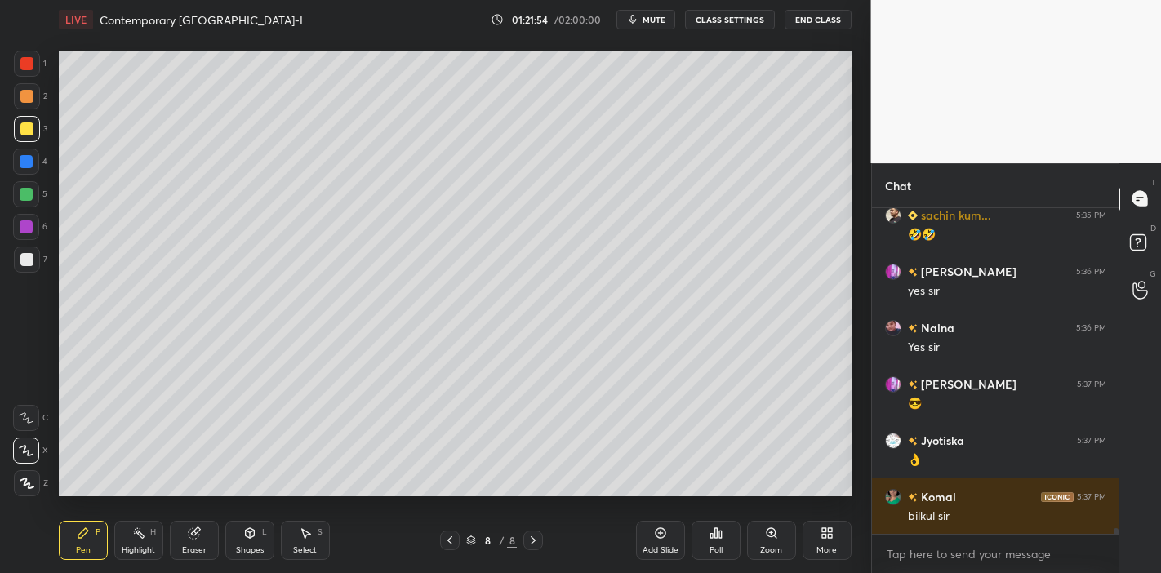
scroll to position [17184, 0]
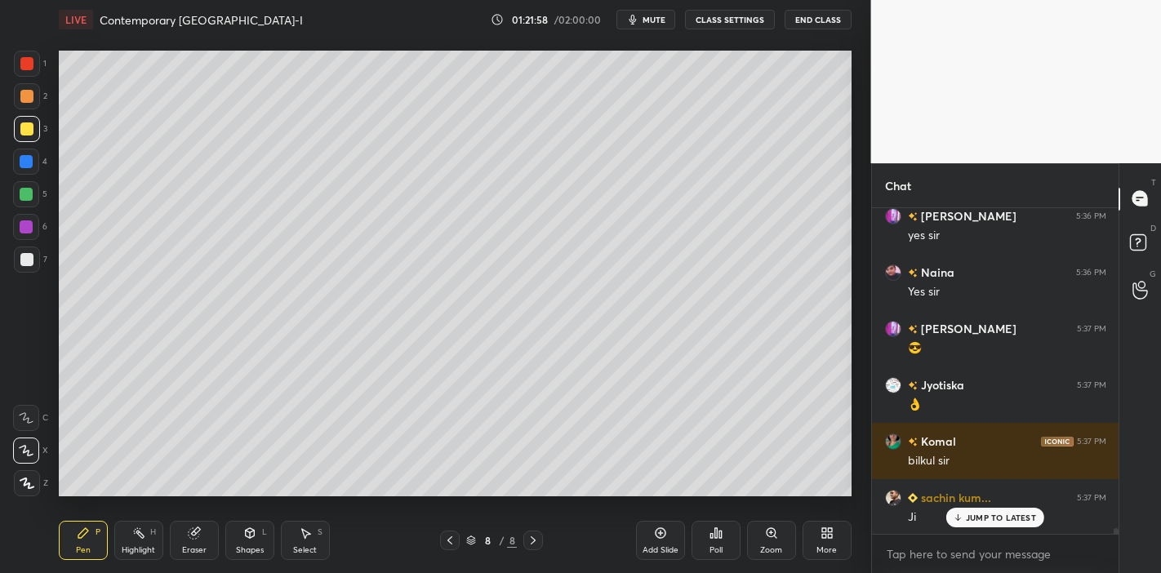
click at [253, 549] on div "Shapes" at bounding box center [250, 550] width 28 height 8
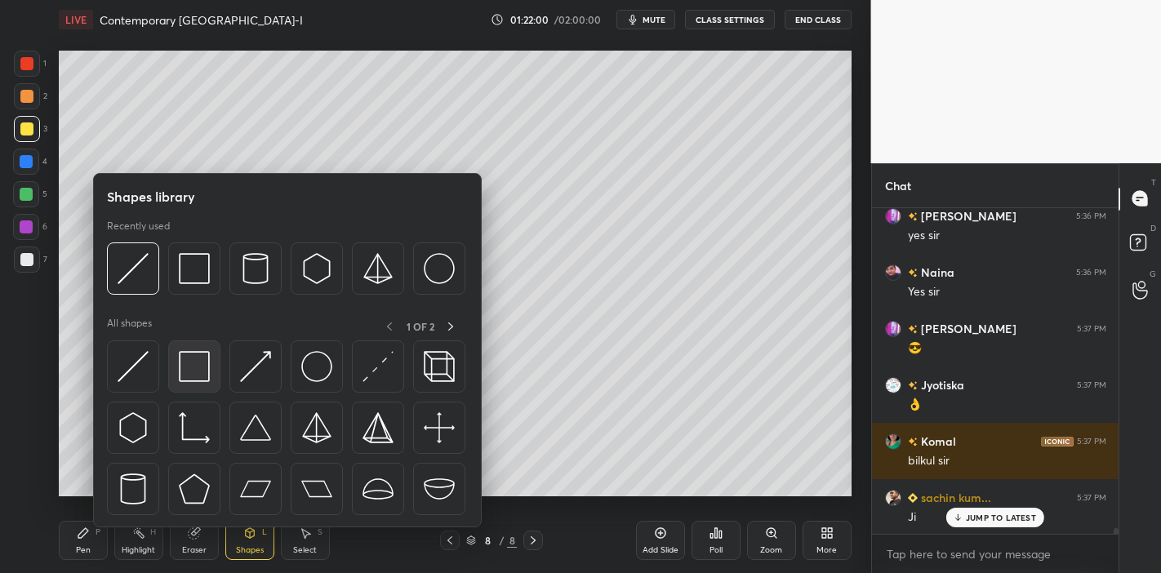
click at [203, 376] on img at bounding box center [194, 366] width 31 height 31
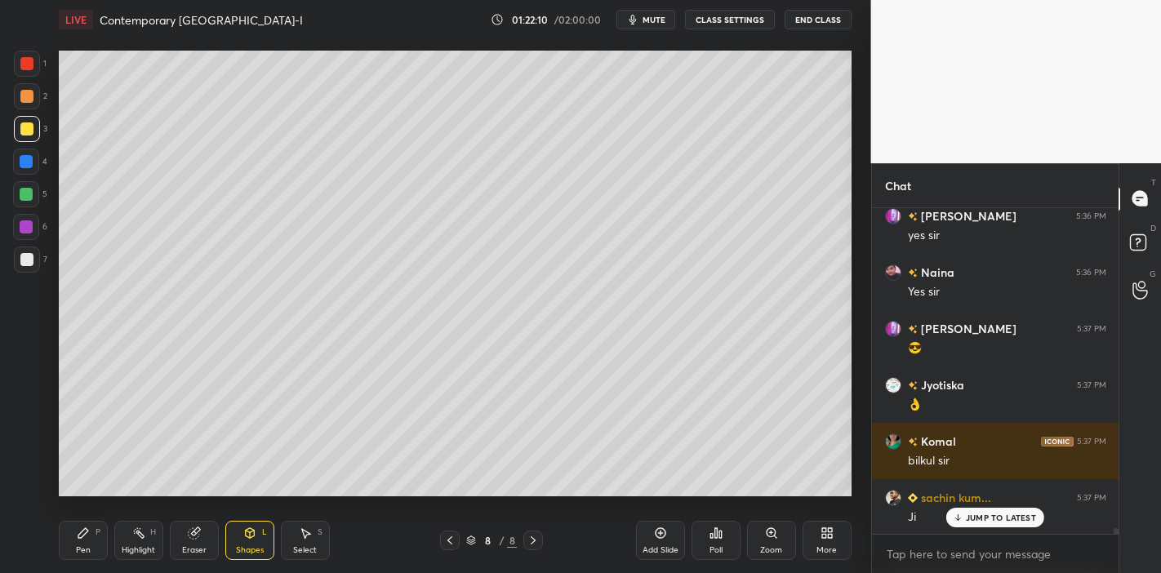
click at [197, 546] on div "Eraser" at bounding box center [194, 550] width 25 height 8
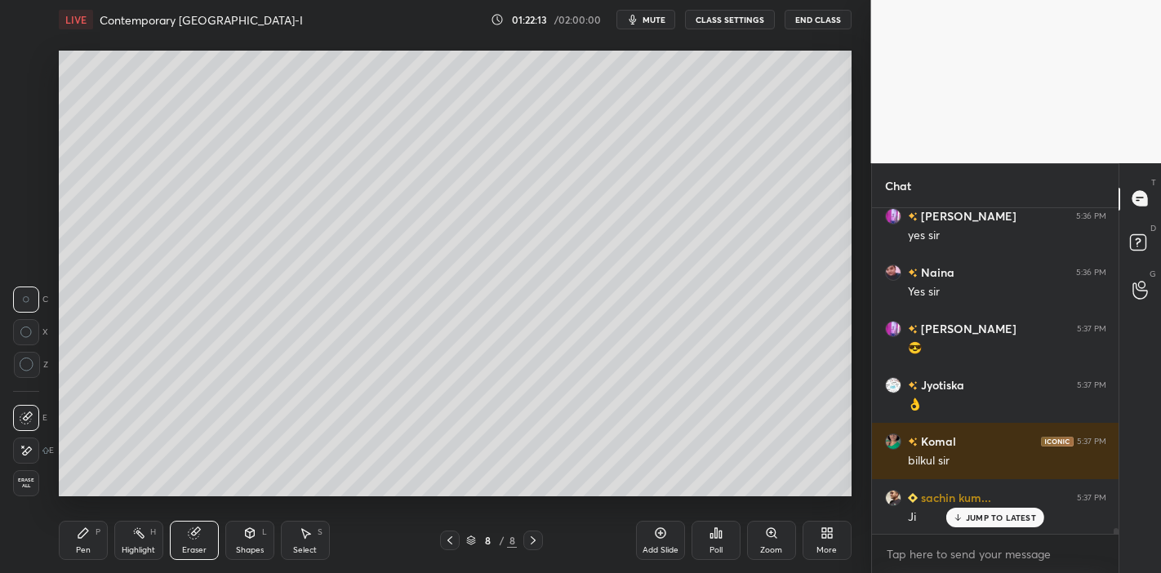
click at [70, 547] on div "Pen P" at bounding box center [83, 540] width 49 height 39
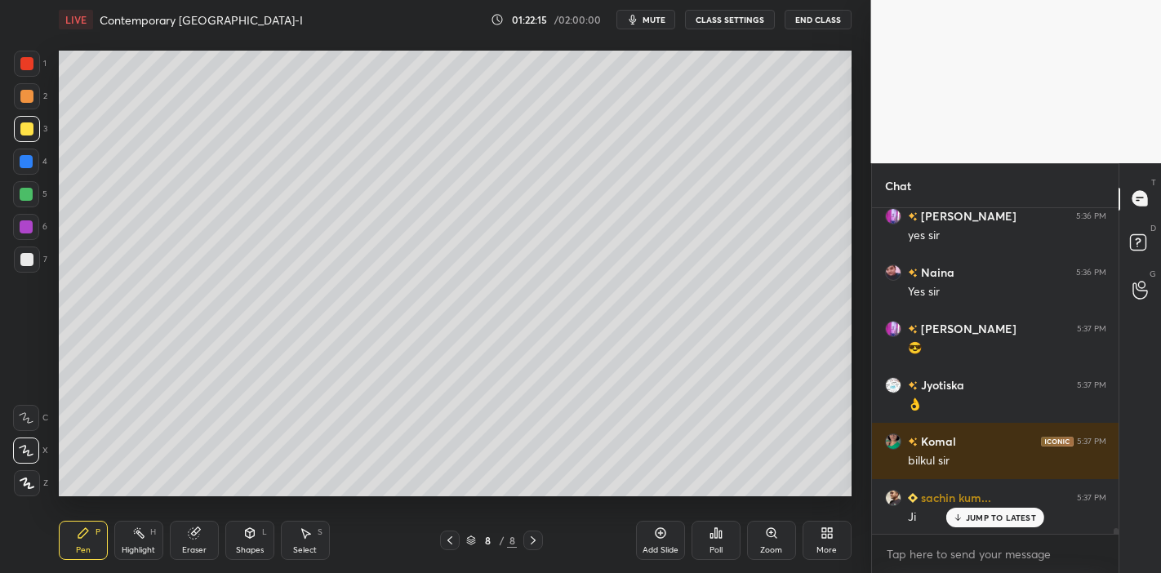
click at [247, 521] on div "Shapes L" at bounding box center [249, 540] width 49 height 39
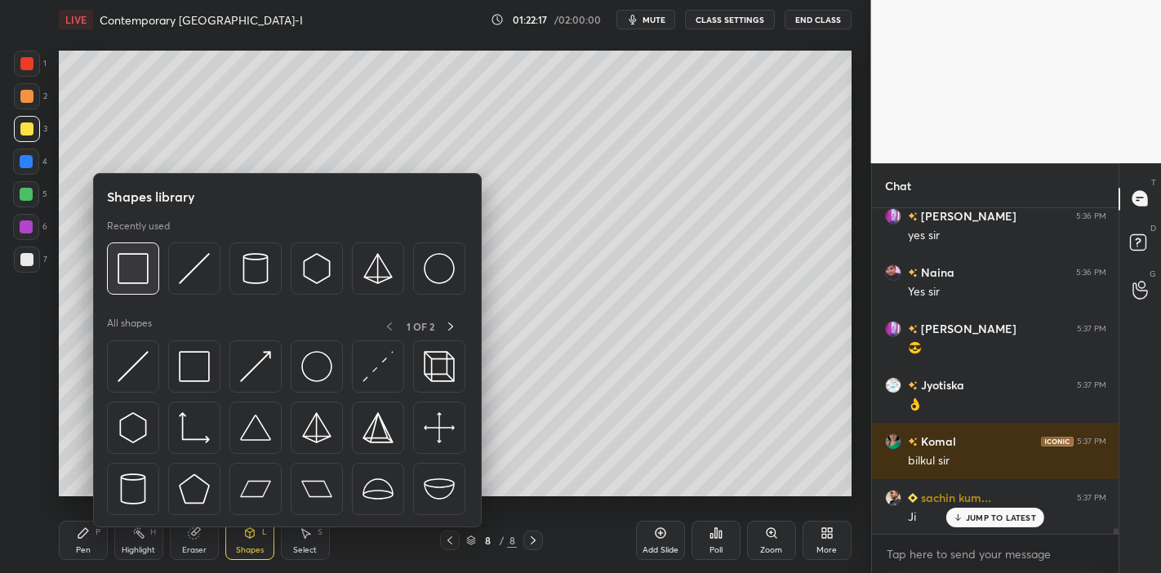
click at [144, 267] on img at bounding box center [133, 268] width 31 height 31
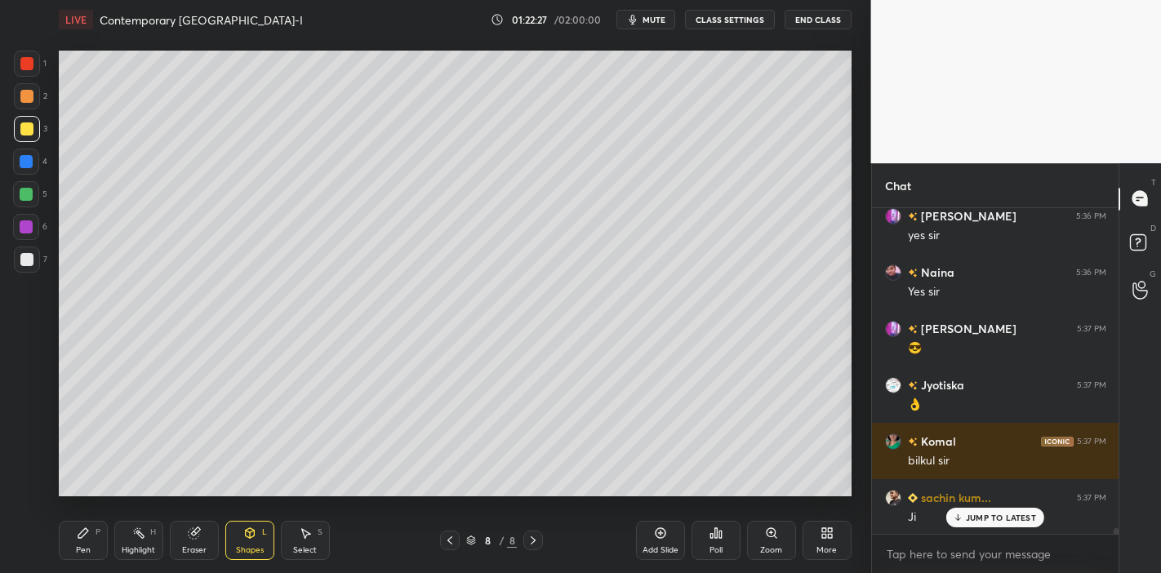
scroll to position [17241, 0]
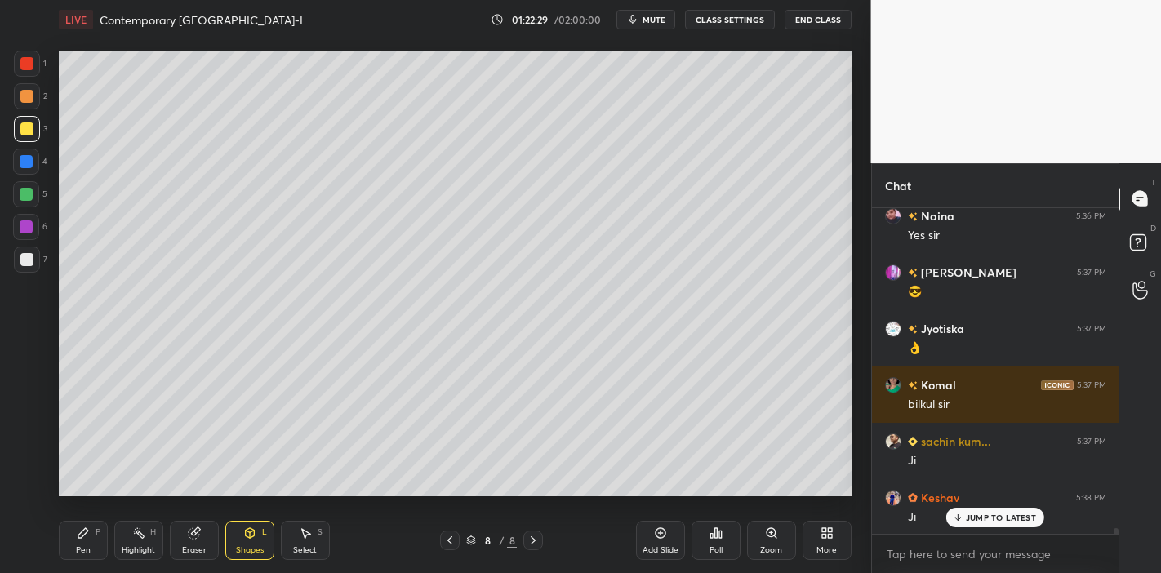
click at [265, 537] on div "Shapes L" at bounding box center [249, 540] width 49 height 39
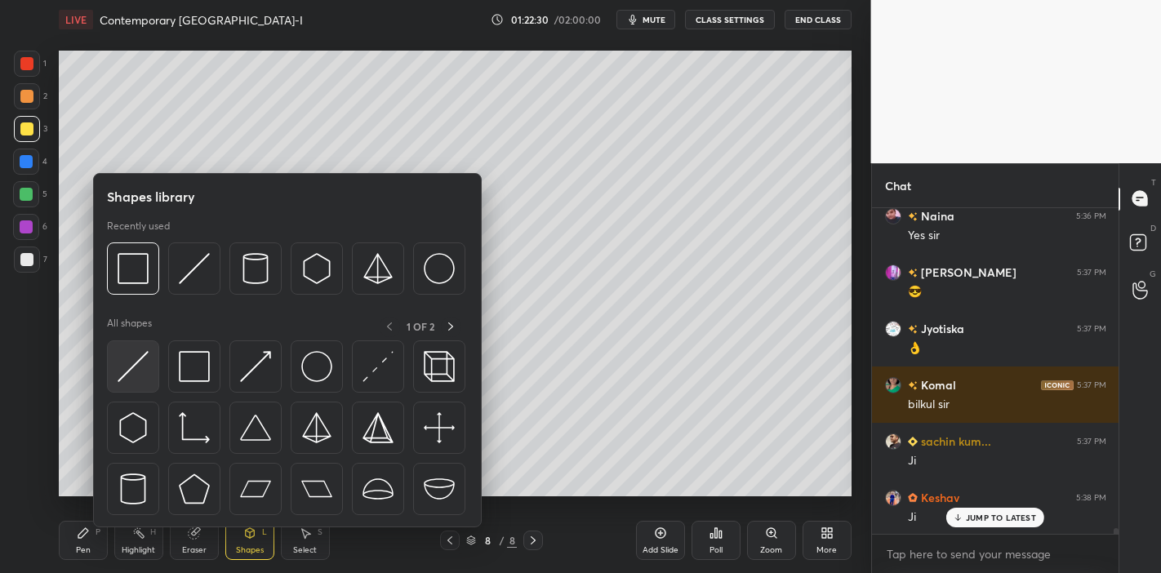
click at [138, 384] on div at bounding box center [133, 367] width 52 height 52
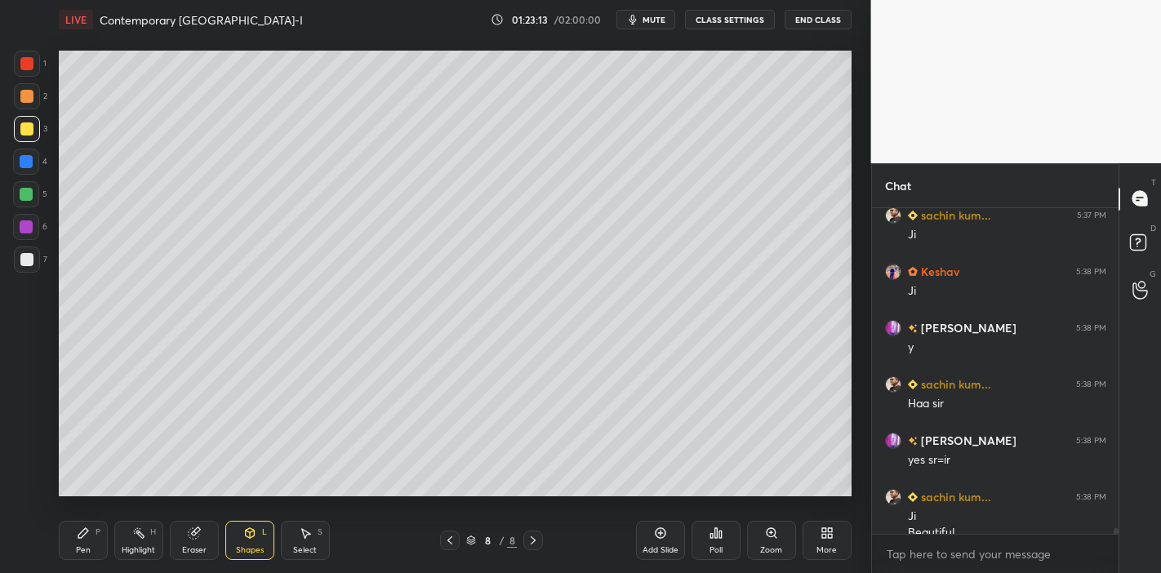
scroll to position [17483, 0]
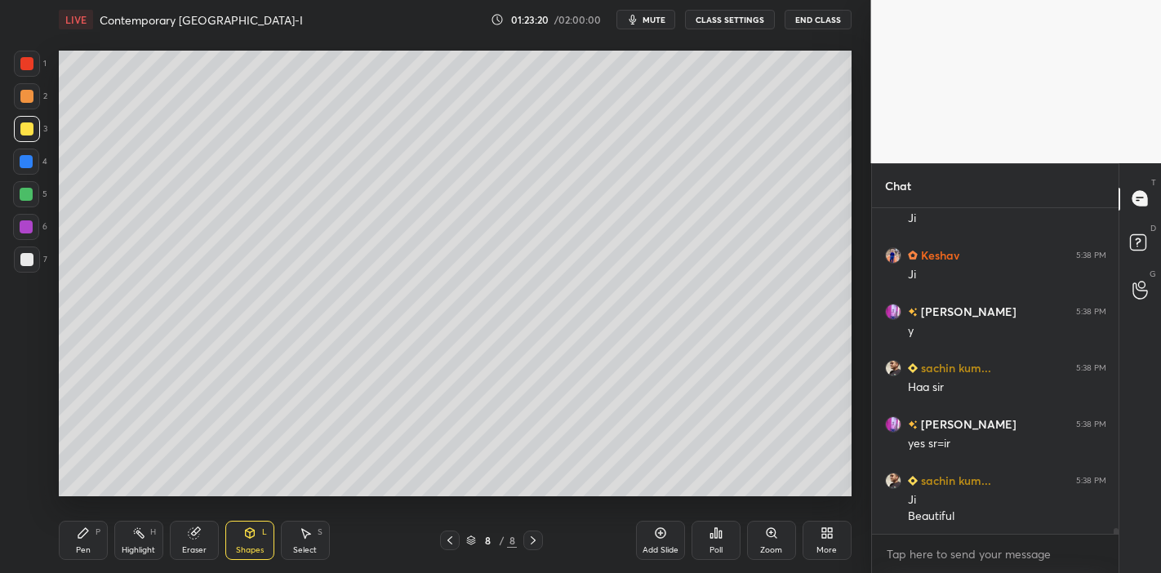
click at [198, 547] on div "Eraser" at bounding box center [194, 550] width 25 height 8
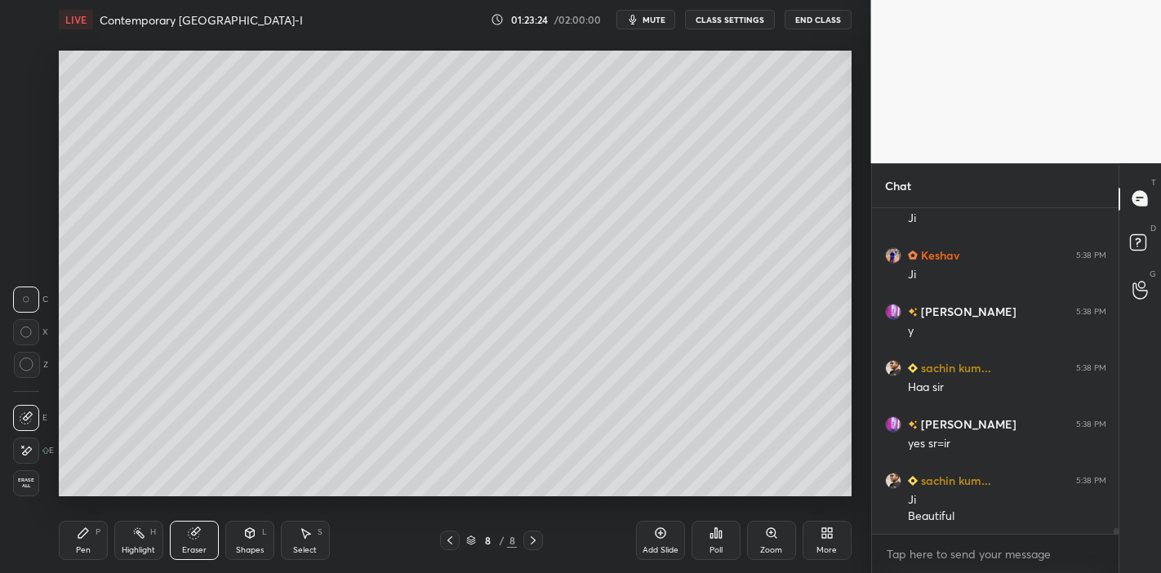
click at [25, 449] on icon at bounding box center [27, 451] width 9 height 8
click at [94, 528] on div "Pen P" at bounding box center [83, 540] width 49 height 39
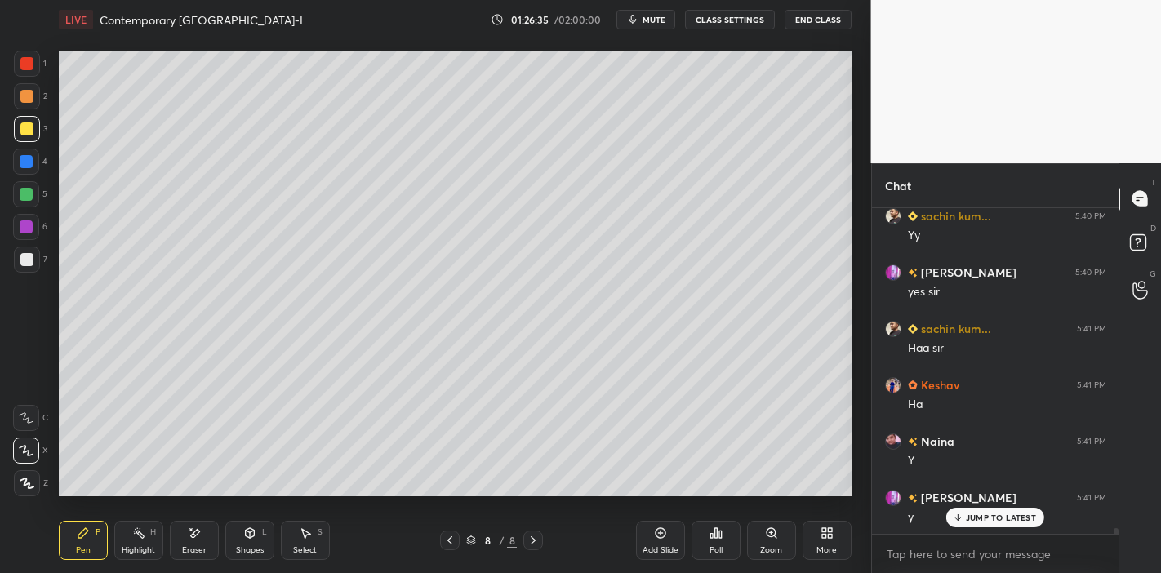
scroll to position [18046, 0]
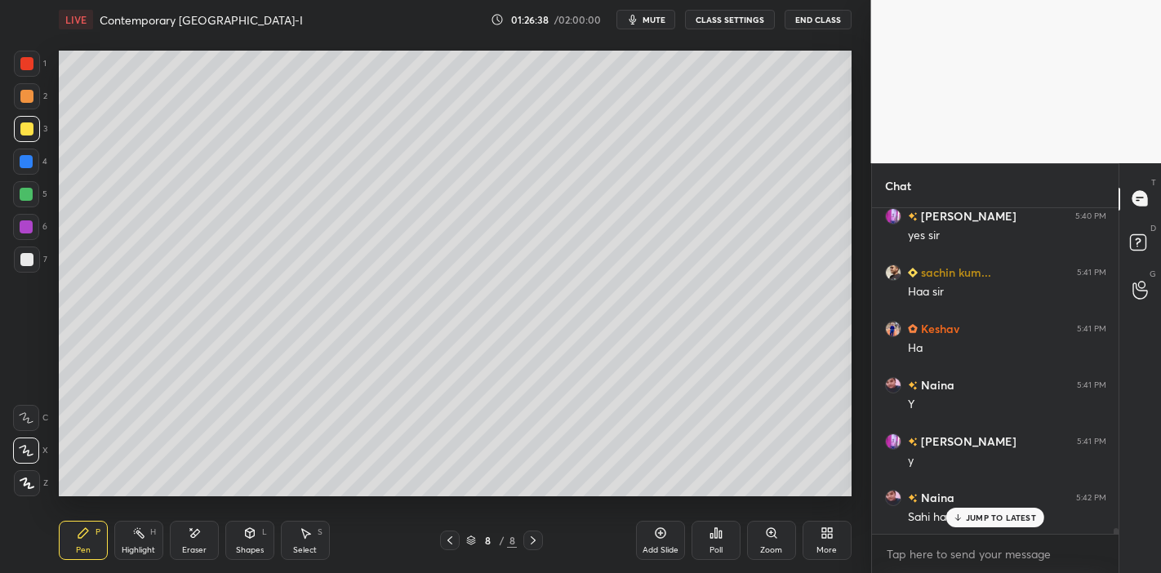
click at [989, 524] on div "JUMP TO LATEST" at bounding box center [996, 518] width 98 height 20
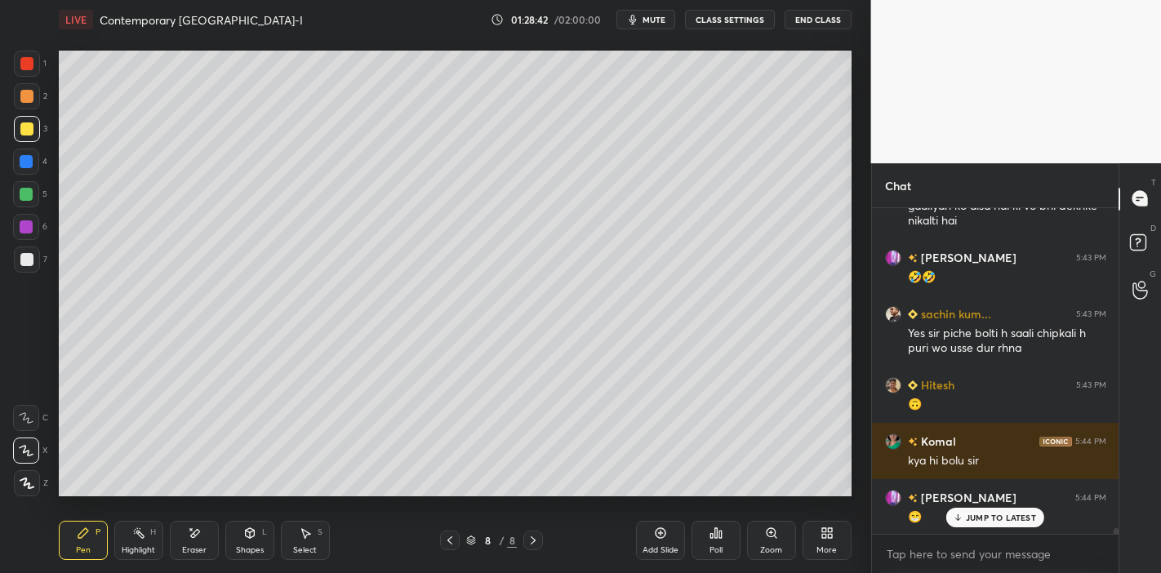
scroll to position [18879, 0]
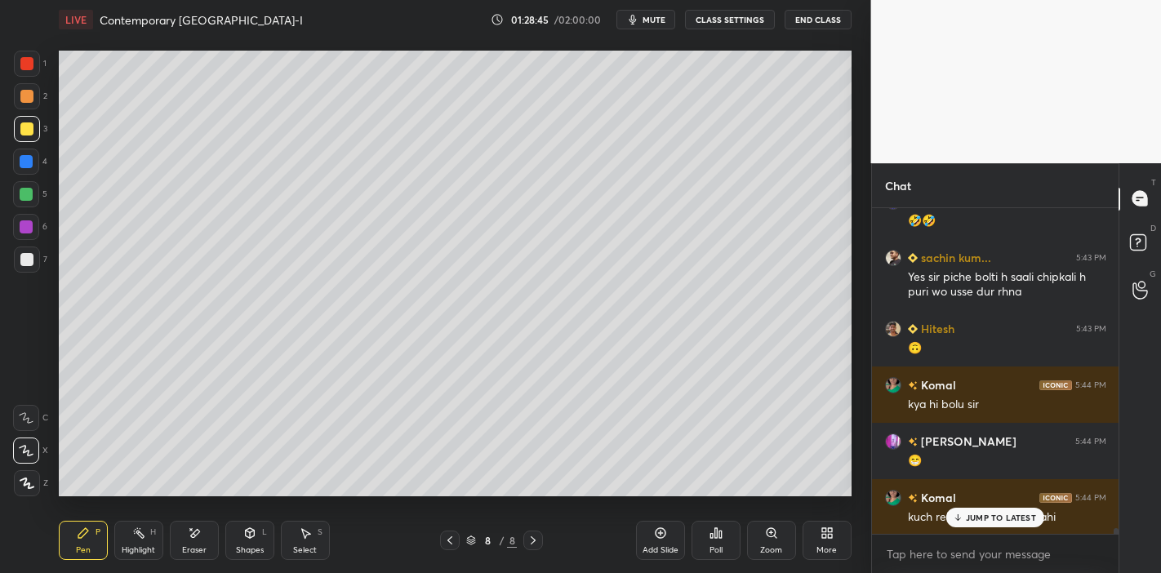
click at [965, 524] on div "JUMP TO LATEST" at bounding box center [996, 518] width 98 height 20
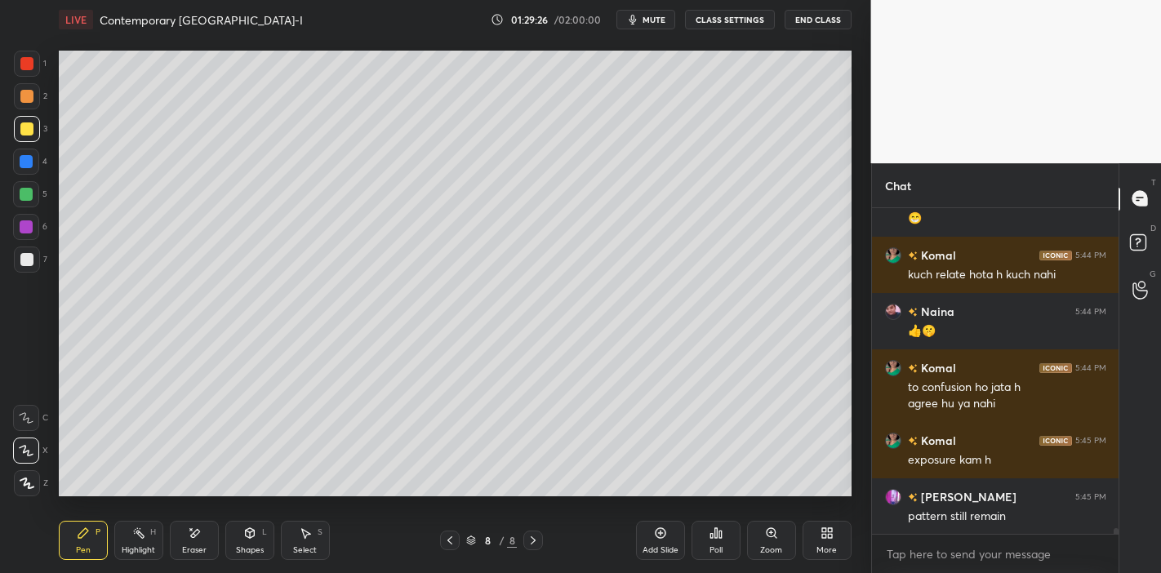
scroll to position [19177, 0]
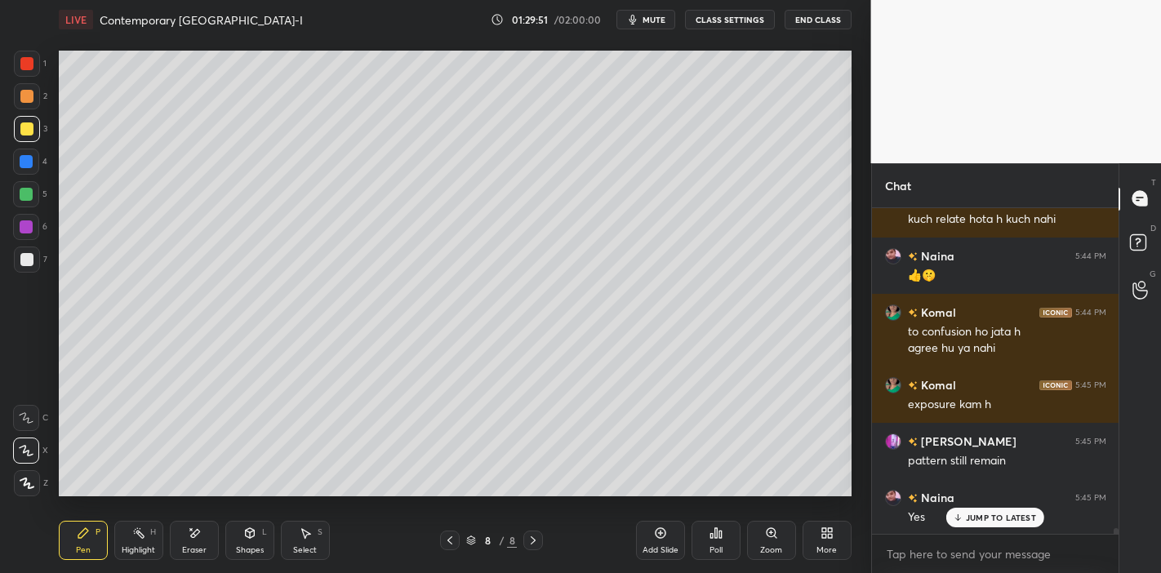
click at [994, 515] on p "JUMP TO LATEST" at bounding box center [1001, 518] width 70 height 10
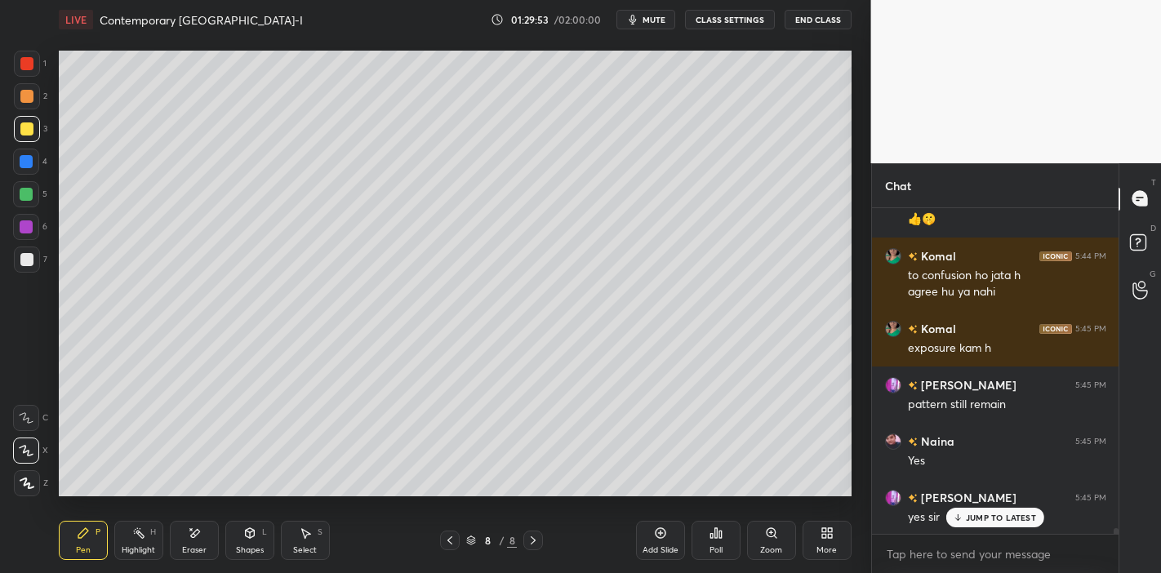
click at [991, 519] on p "JUMP TO LATEST" at bounding box center [1001, 518] width 70 height 10
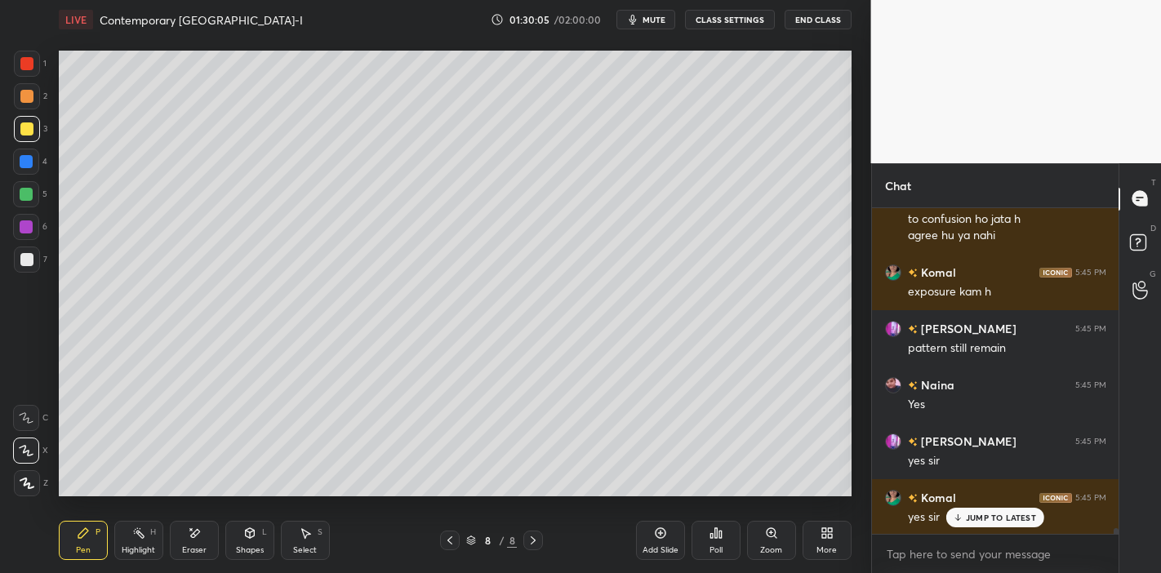
click at [982, 513] on p "JUMP TO LATEST" at bounding box center [1001, 518] width 70 height 10
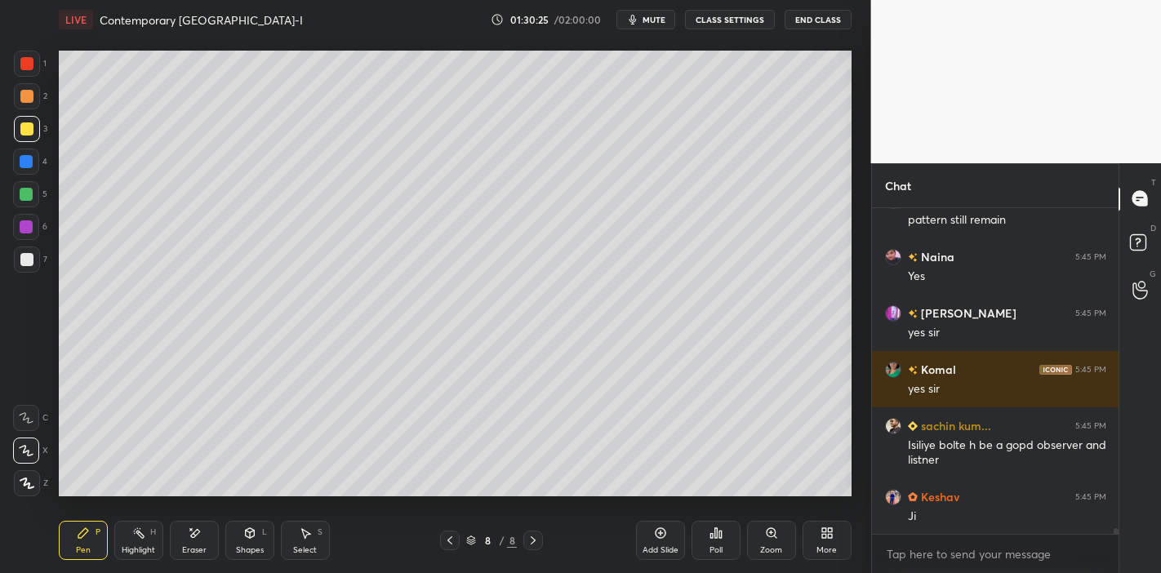
scroll to position [19488, 0]
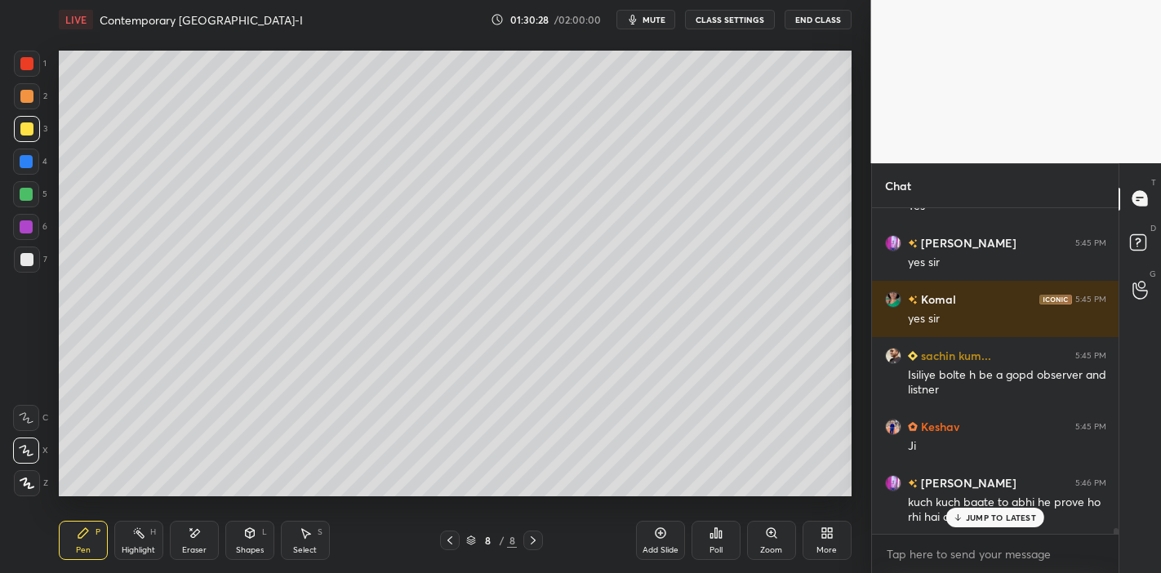
click at [984, 519] on p "JUMP TO LATEST" at bounding box center [1001, 518] width 70 height 10
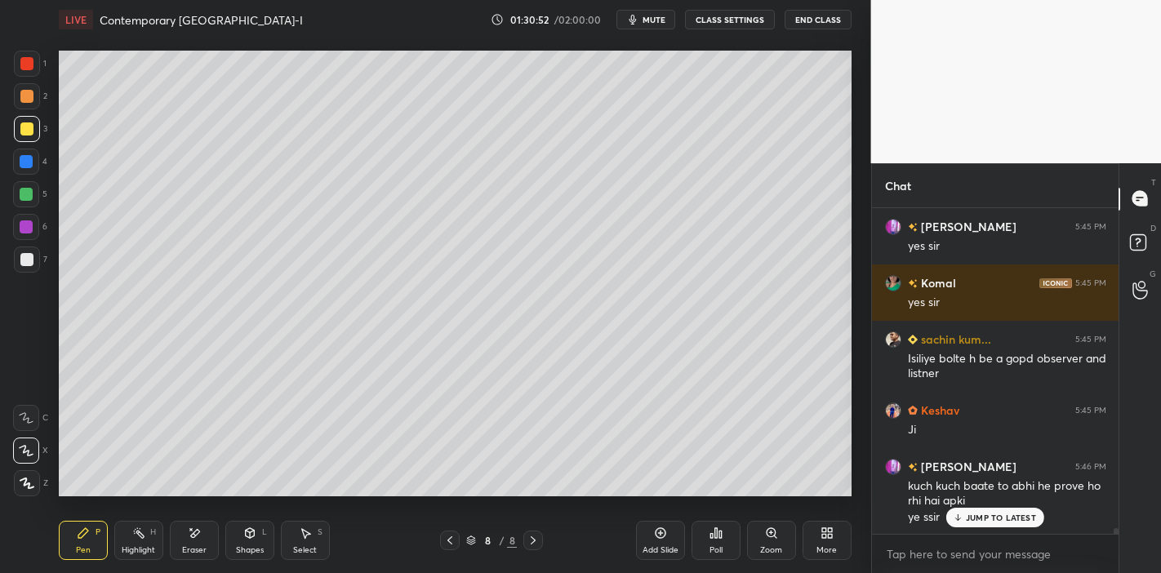
click at [997, 510] on div "JUMP TO LATEST" at bounding box center [996, 518] width 98 height 20
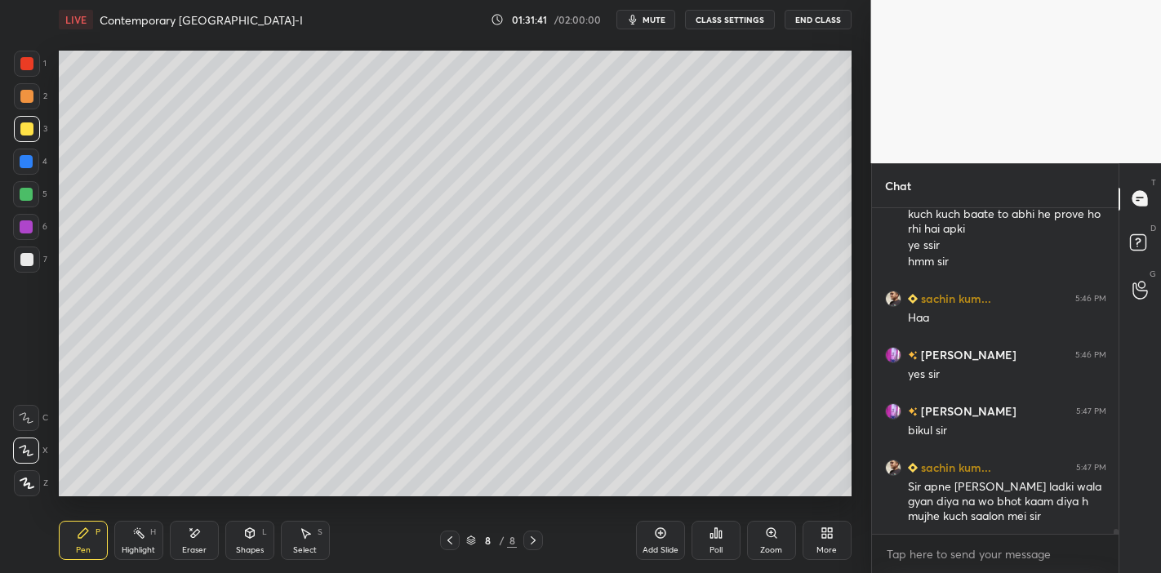
scroll to position [19833, 0]
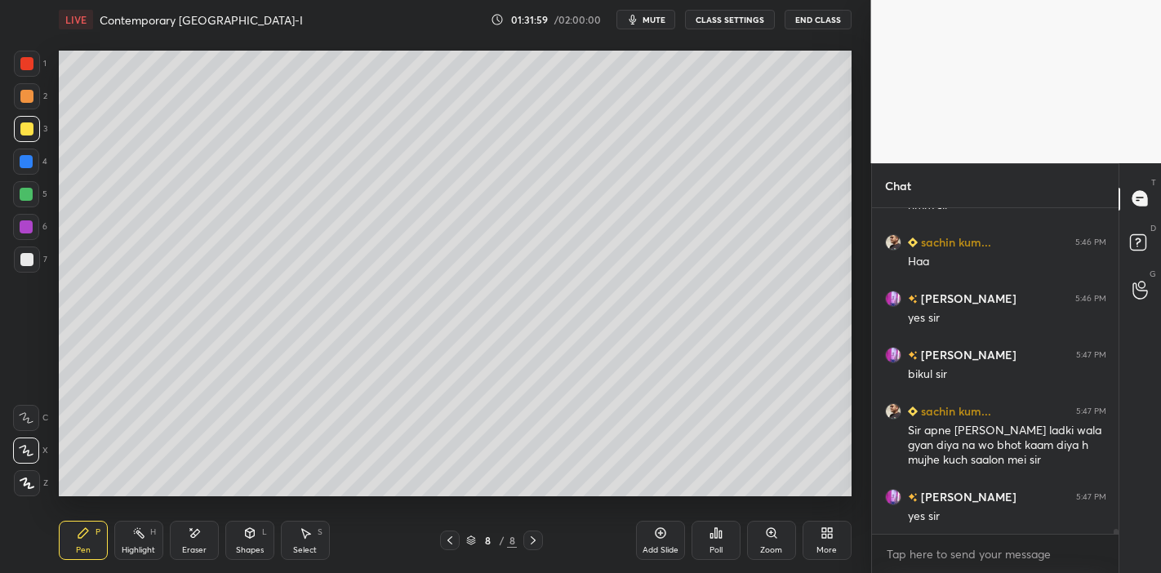
click at [814, 22] on button "End Class" at bounding box center [818, 20] width 67 height 20
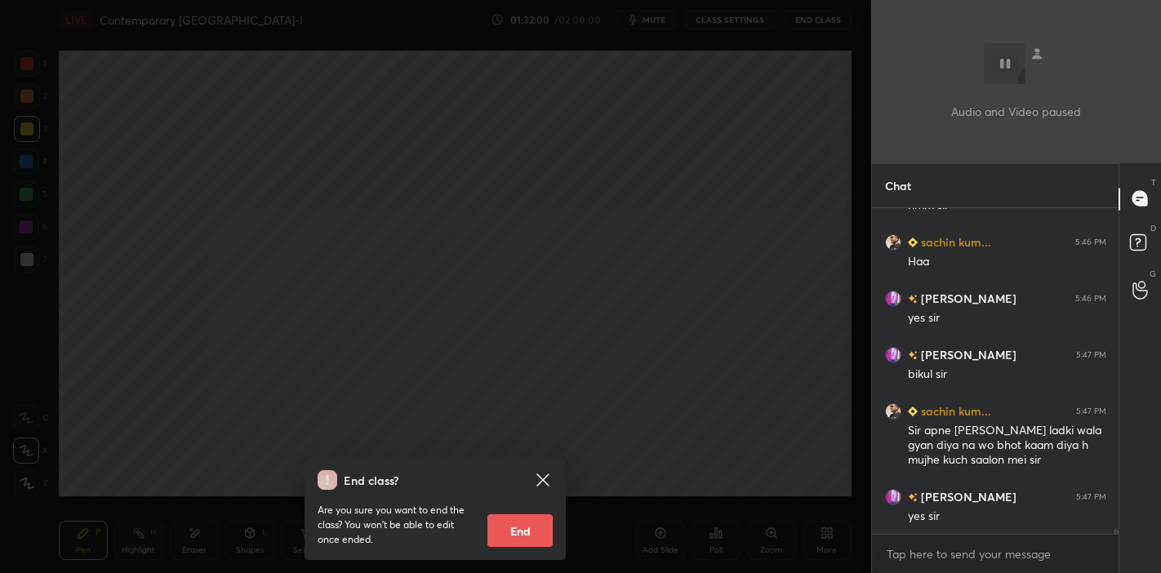
scroll to position [19849, 0]
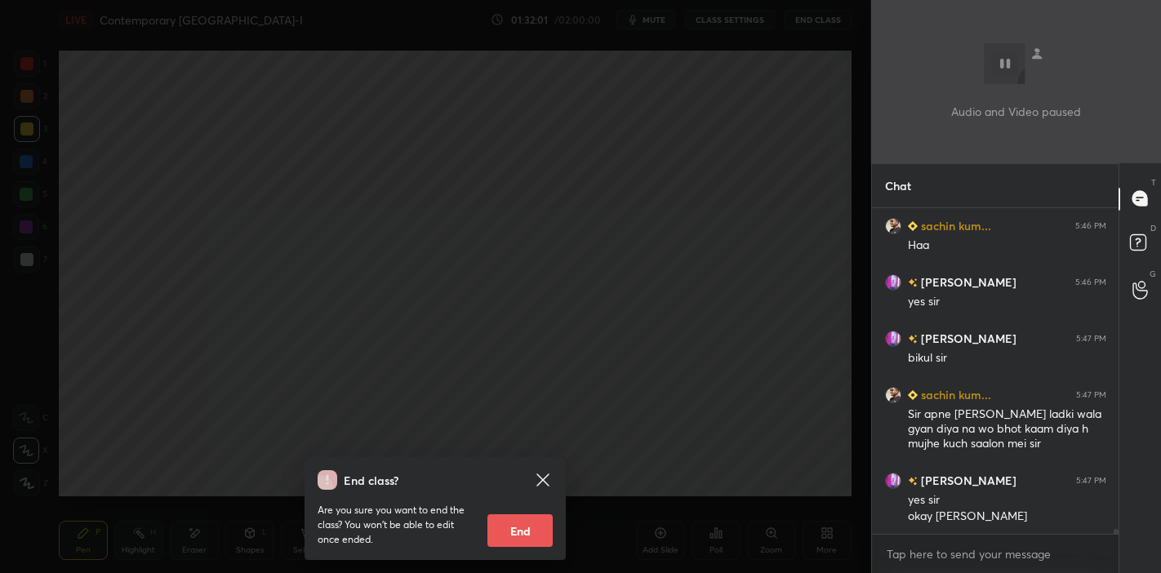
click at [519, 536] on button "End" at bounding box center [520, 531] width 65 height 33
type textarea "x"
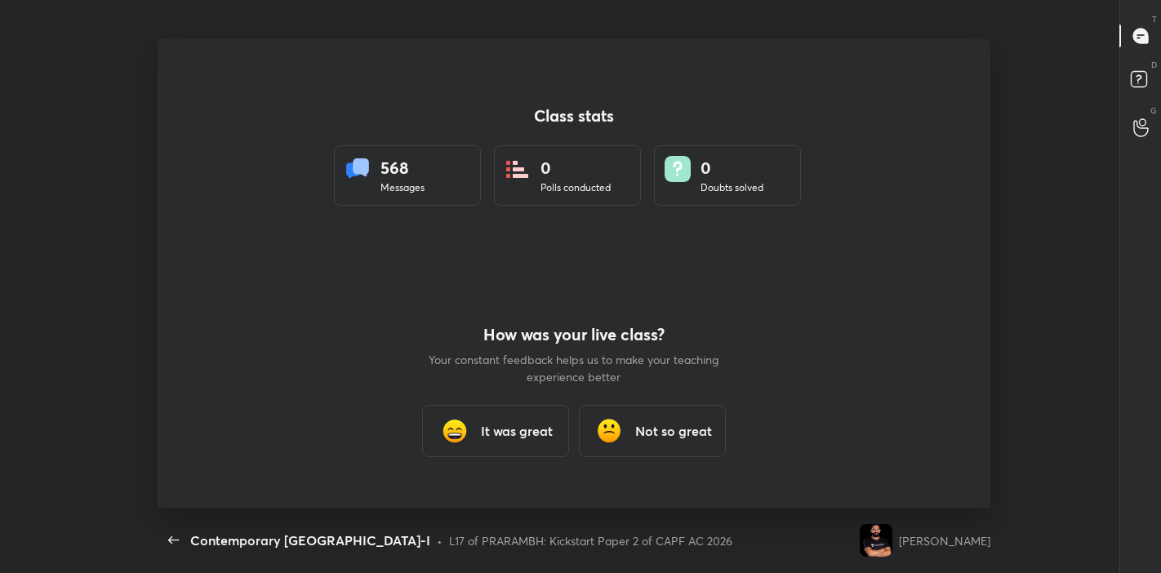
scroll to position [469, 1148]
